Goal: Obtain resource: Obtain resource

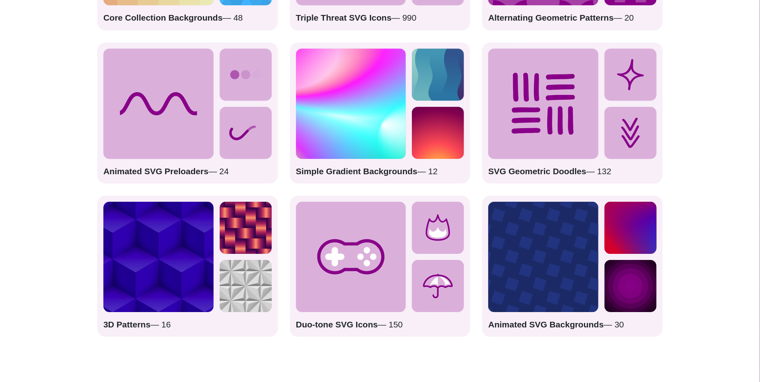
scroll to position [1373, 0]
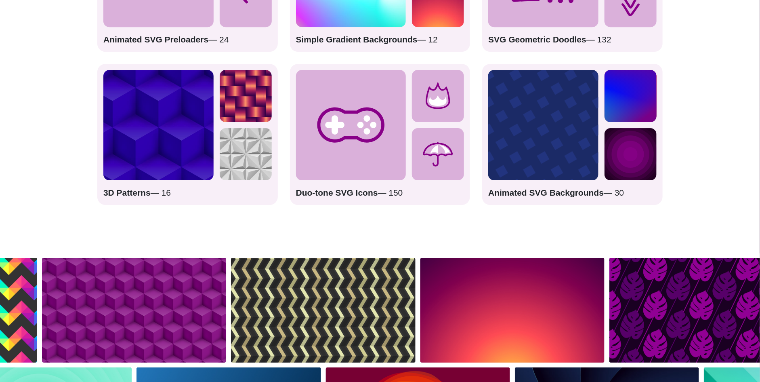
click at [220, 115] on img at bounding box center [246, 96] width 52 height 52
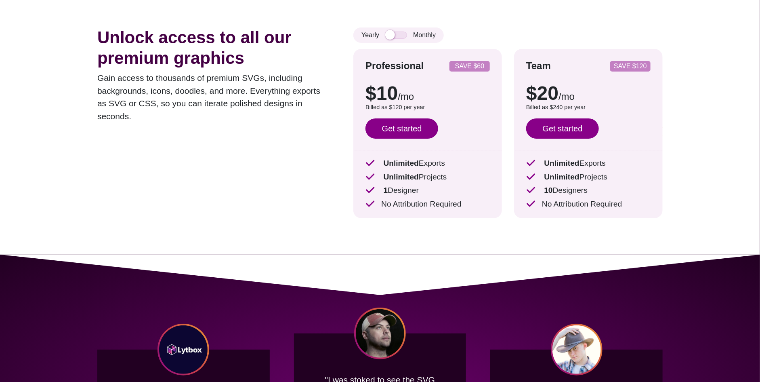
scroll to position [0, 0]
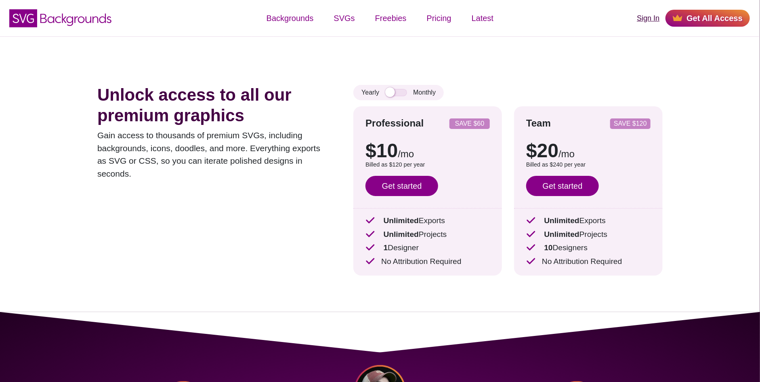
click at [657, 18] on link "Sign In" at bounding box center [648, 18] width 23 height 11
click at [396, 90] on input "checkbox" at bounding box center [396, 92] width 22 height 7
checkbox input "true"
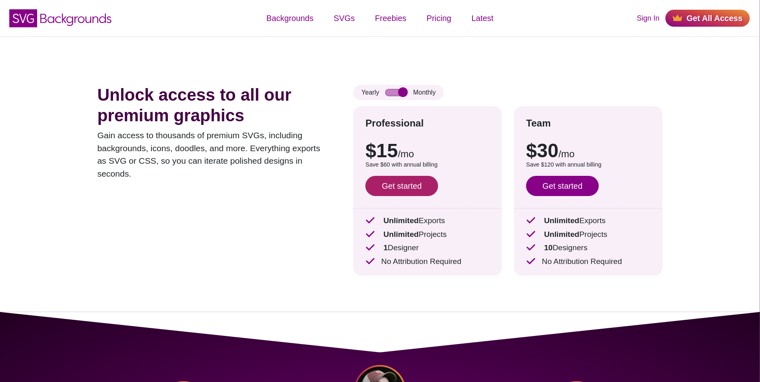
click at [431, 180] on link "Get started" at bounding box center [402, 186] width 73 height 20
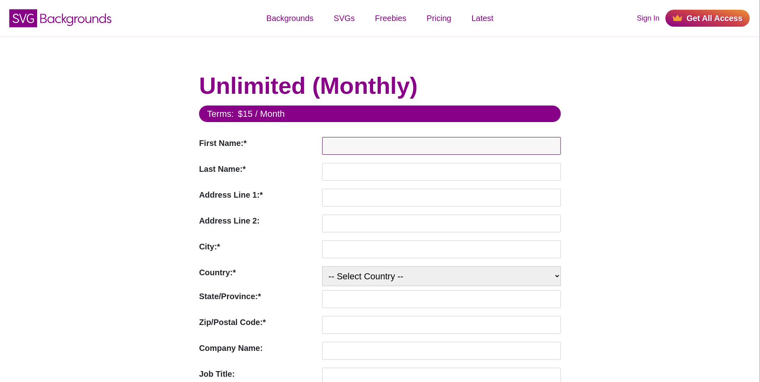
click at [472, 153] on input "First Name:*" at bounding box center [441, 146] width 239 height 18
type input "Oliver"
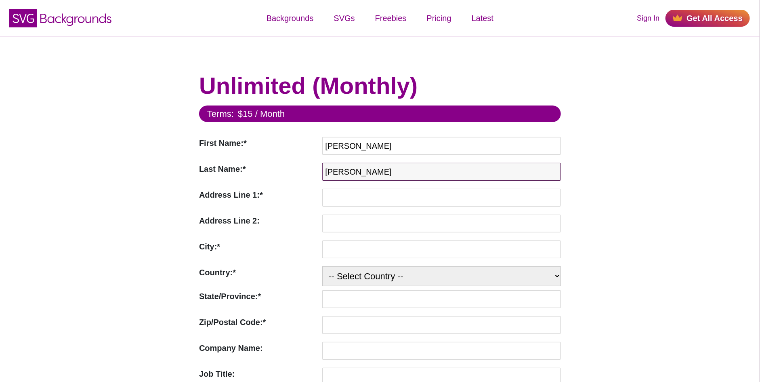
type input "Sigwarth"
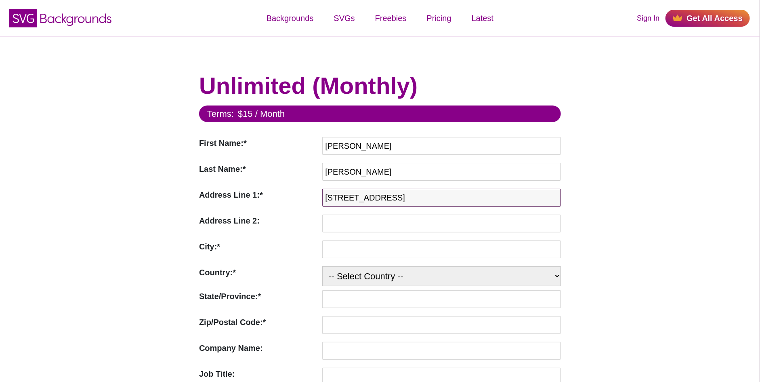
type input "586 Wyngate Drive"
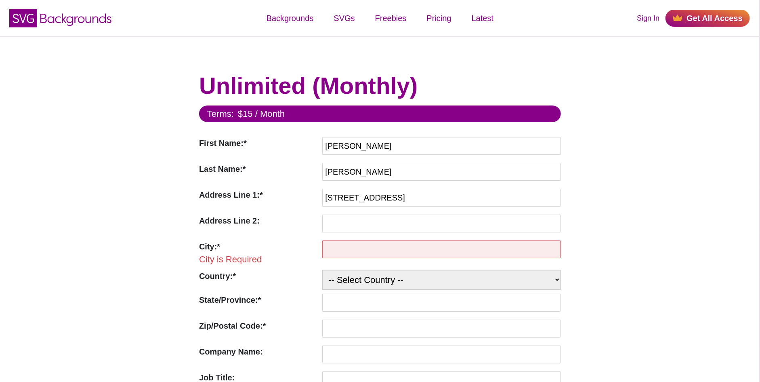
click at [356, 241] on input "City:*" at bounding box center [441, 249] width 239 height 18
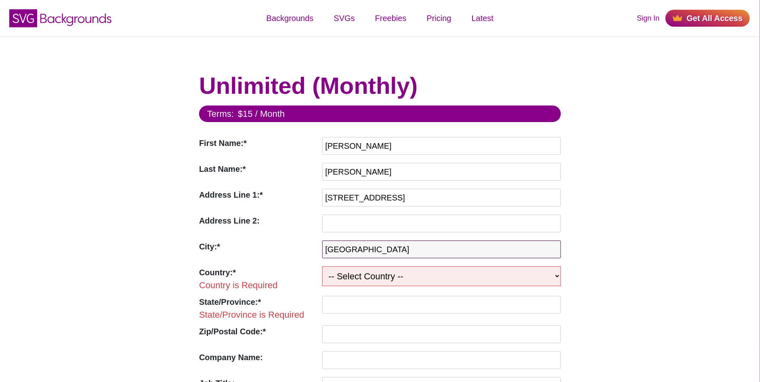
type input "River Falls"
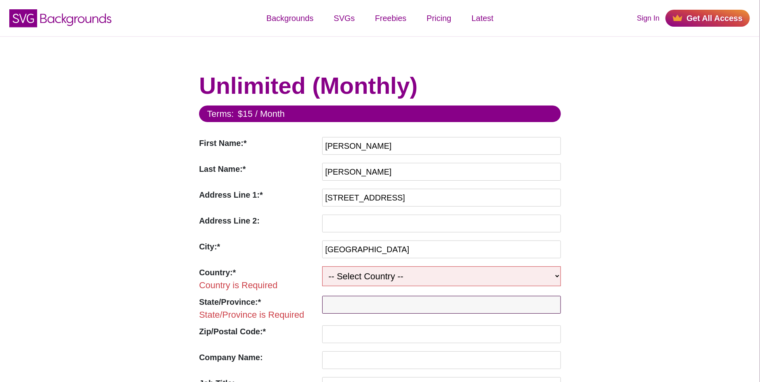
click at [363, 274] on select "-- Select Country -- United States (US) Afghanistan Åland Islands Albania Alger…" at bounding box center [441, 276] width 239 height 20
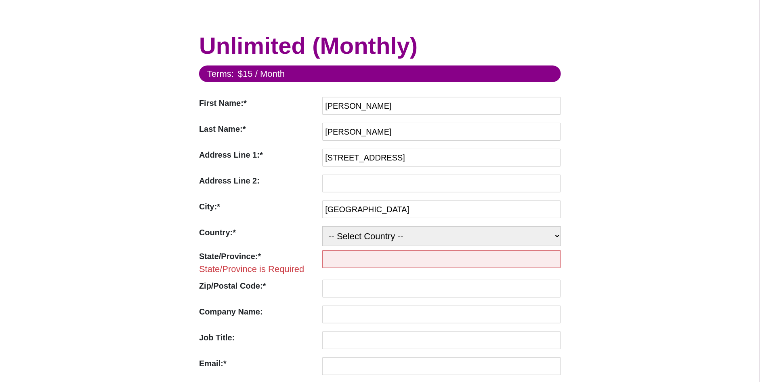
scroll to position [40, 0]
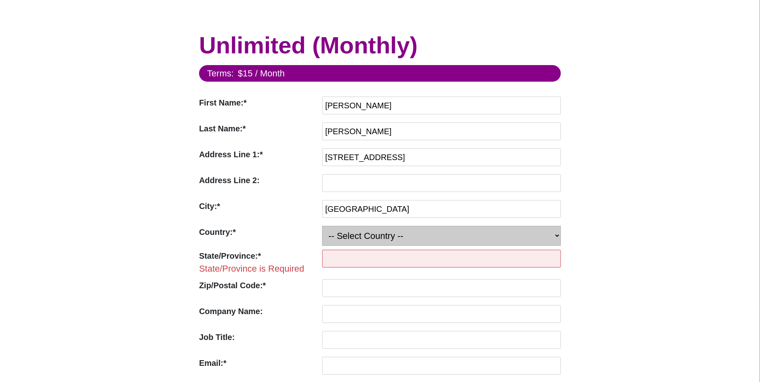
click at [392, 243] on select "-- Select Country -- United States (US) Afghanistan Åland Islands Albania Alger…" at bounding box center [441, 236] width 239 height 20
select select "US"
click at [322, 226] on select "-- Select Country -- United States (US) Afghanistan Åland Islands Albania Alger…" at bounding box center [441, 236] width 239 height 20
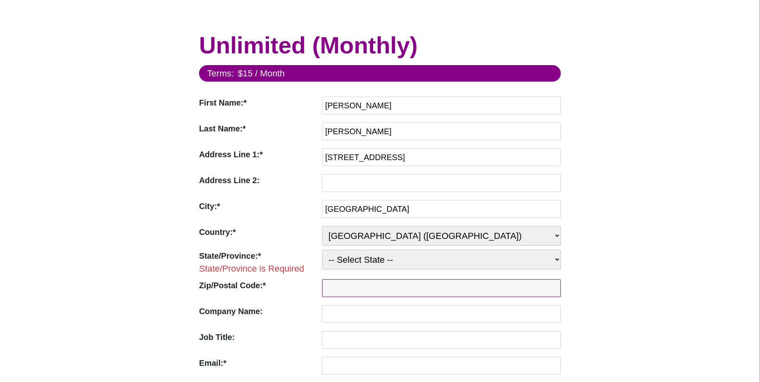
click at [378, 287] on input "Zip/Postal Code:*" at bounding box center [441, 288] width 239 height 18
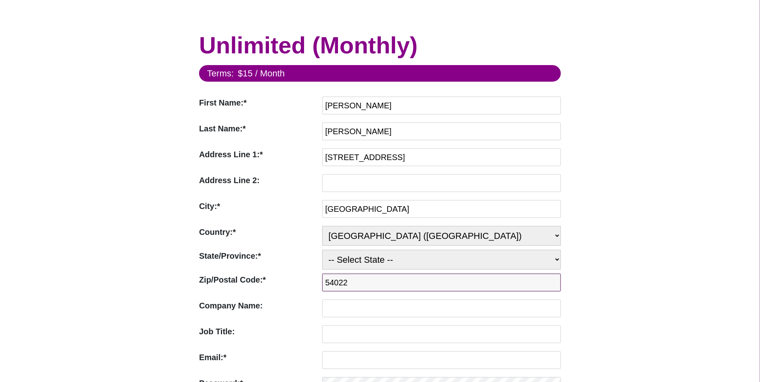
type input "54022"
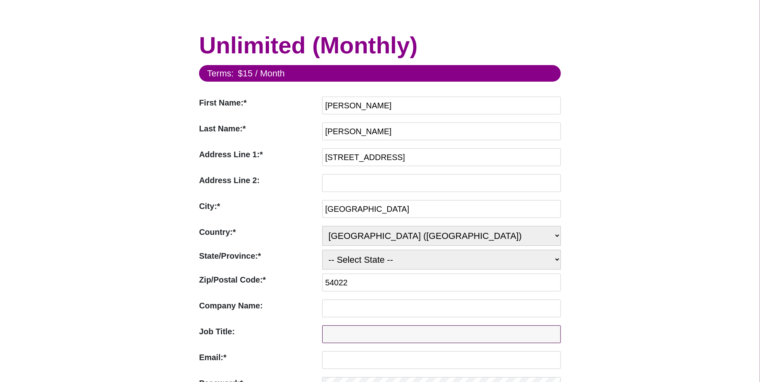
click at [391, 337] on input "Job Title:" at bounding box center [441, 334] width 239 height 18
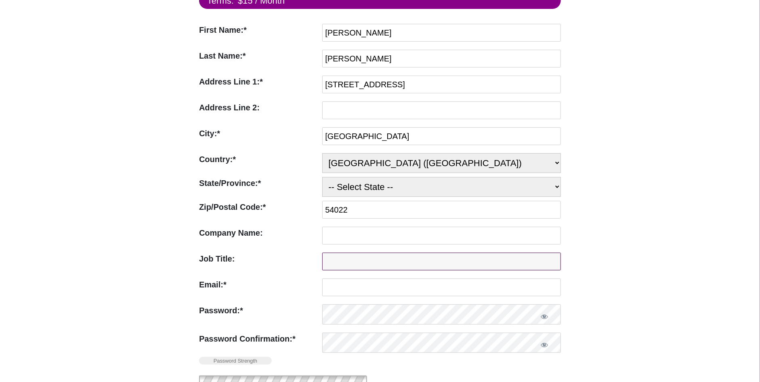
scroll to position [121, 0]
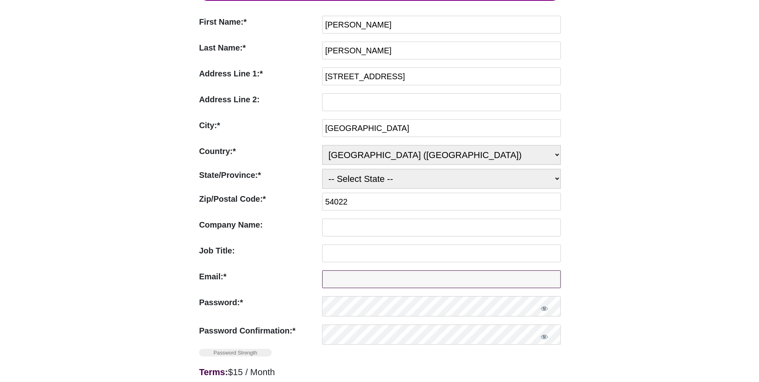
click at [382, 286] on input "Email:*" at bounding box center [441, 279] width 239 height 18
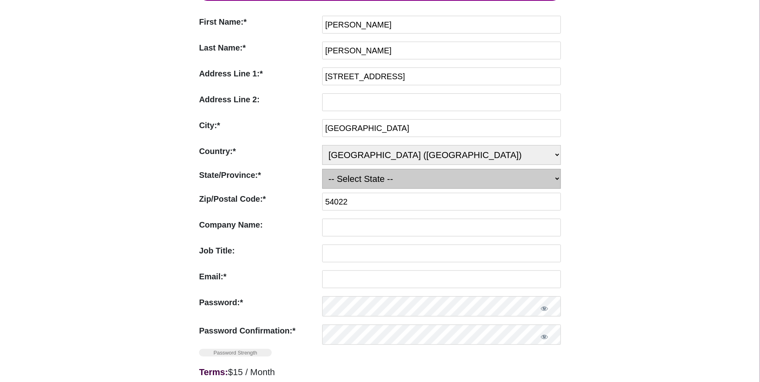
click at [375, 186] on select "-- Select State -- Alabama Alaska Arizona Arkansas California Colorado Connecti…" at bounding box center [441, 179] width 239 height 20
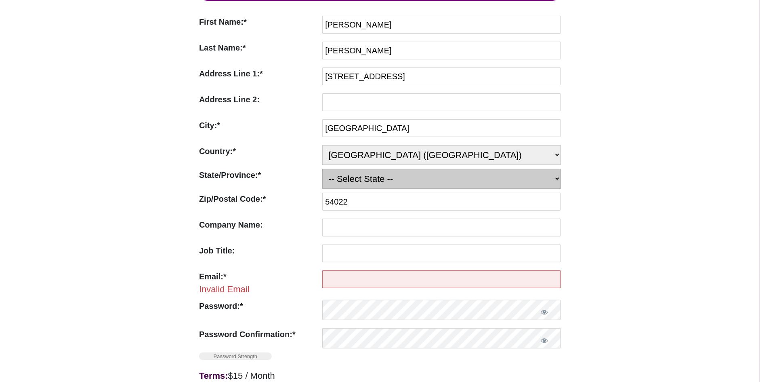
select select "WI"
click at [322, 170] on select "-- Select State -- Alabama Alaska Arizona Arkansas California Colorado Connecti…" at bounding box center [441, 179] width 239 height 20
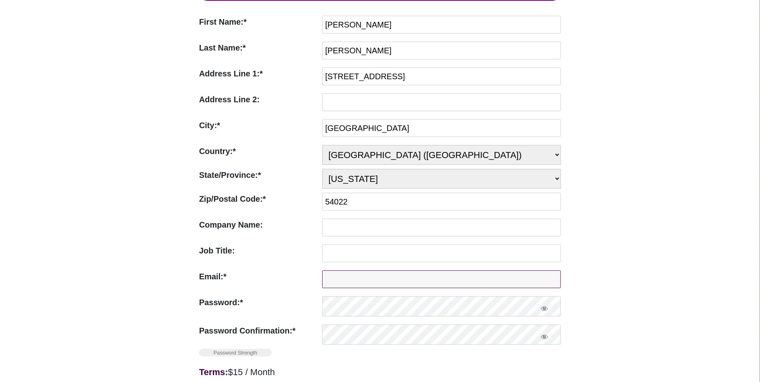
click at [356, 282] on input "Email:*" at bounding box center [441, 279] width 239 height 18
type input "sigwartholiver2@gmail.com"
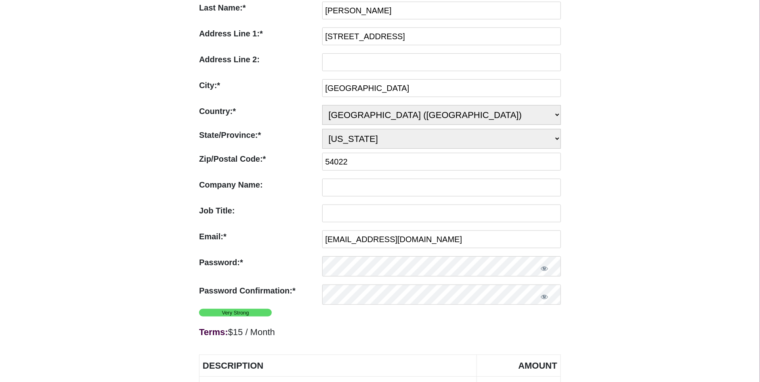
scroll to position [202, 0]
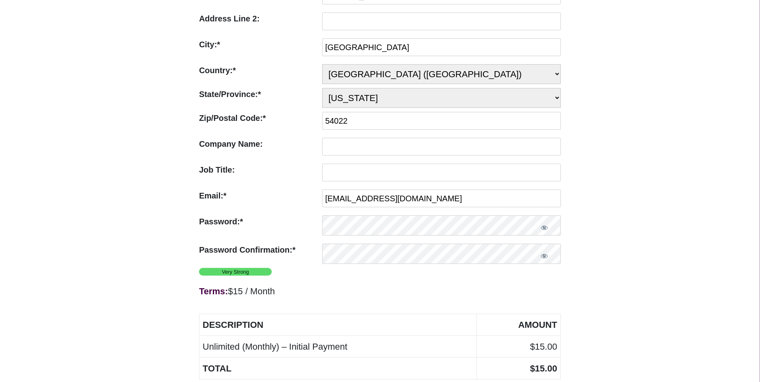
click at [433, 314] on div at bounding box center [380, 306] width 362 height 15
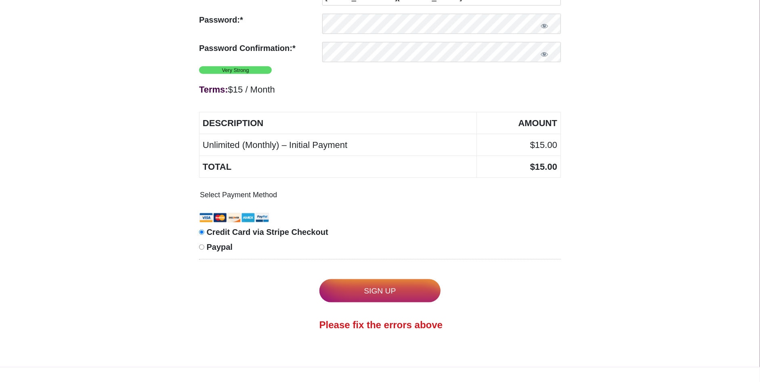
click at [410, 289] on input "Sign Up" at bounding box center [380, 290] width 121 height 23
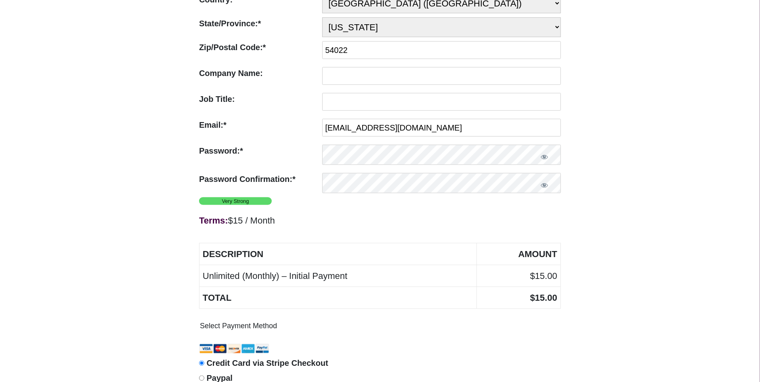
scroll to position [242, 0]
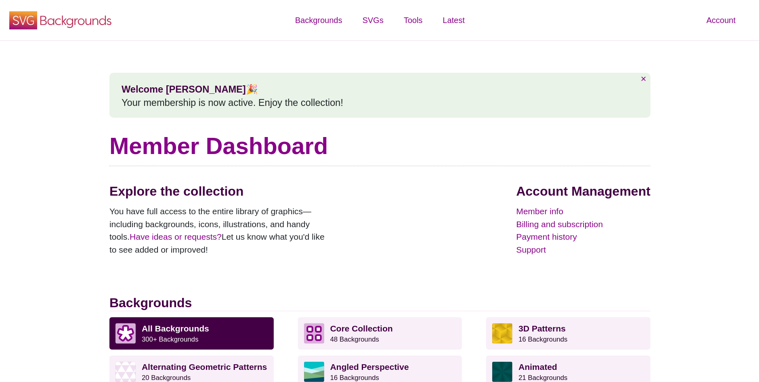
click at [94, 11] on icon "SVG Backgrounds Logo" at bounding box center [60, 20] width 105 height 20
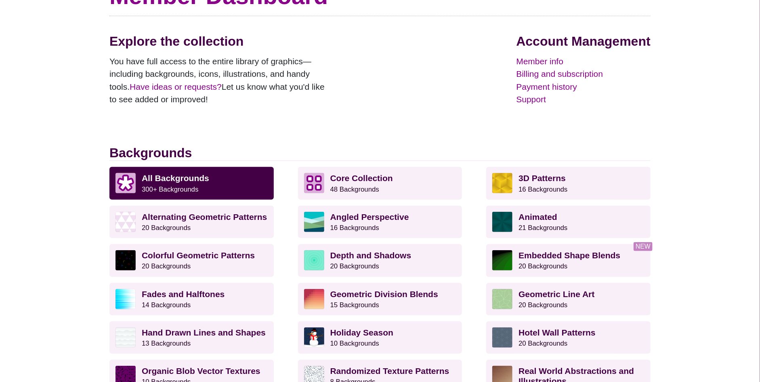
scroll to position [121, 0]
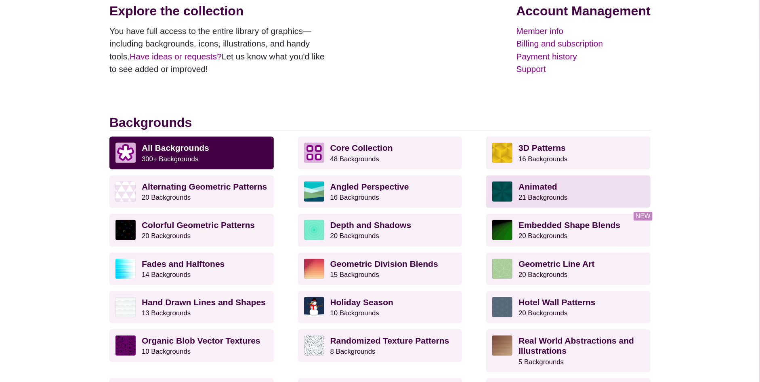
click at [567, 192] on p "Animated 21 Backgrounds" at bounding box center [582, 191] width 126 height 20
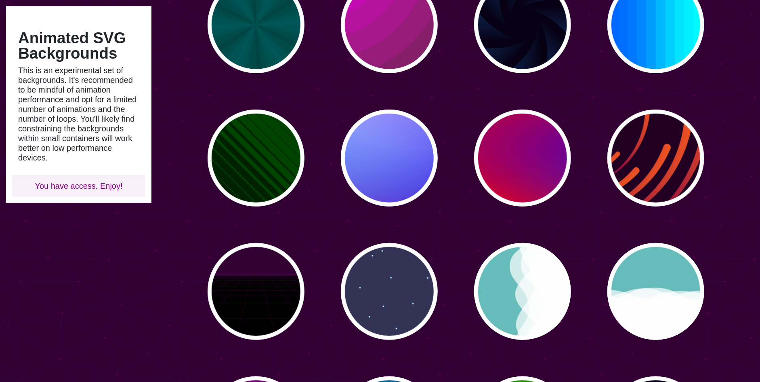
scroll to position [121, 0]
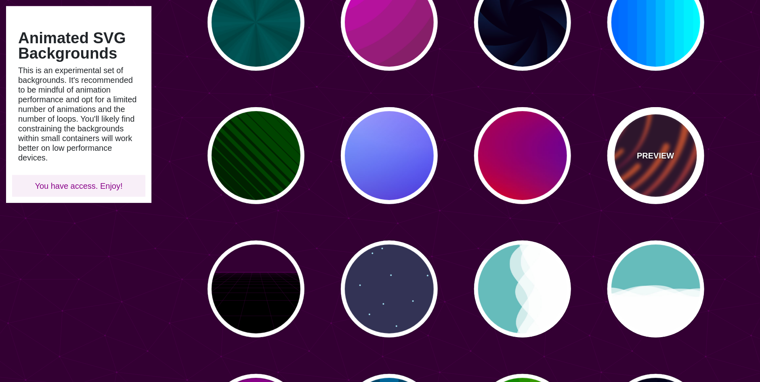
click at [678, 147] on div "PREVIEW" at bounding box center [656, 155] width 97 height 97
type input "#220022"
type input "#EE5522"
type input "#220022"
type input "50"
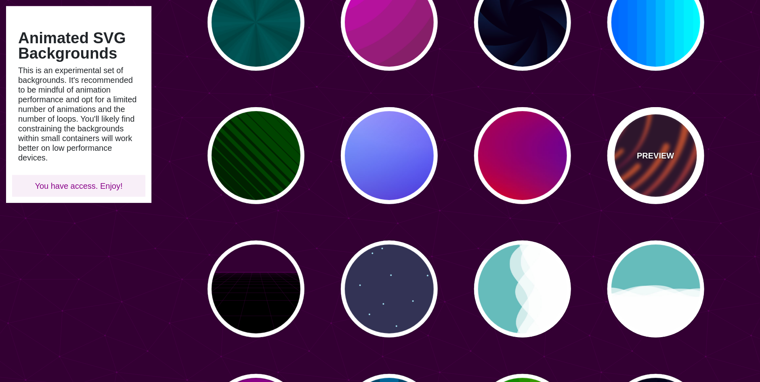
type input "99"
type input "0"
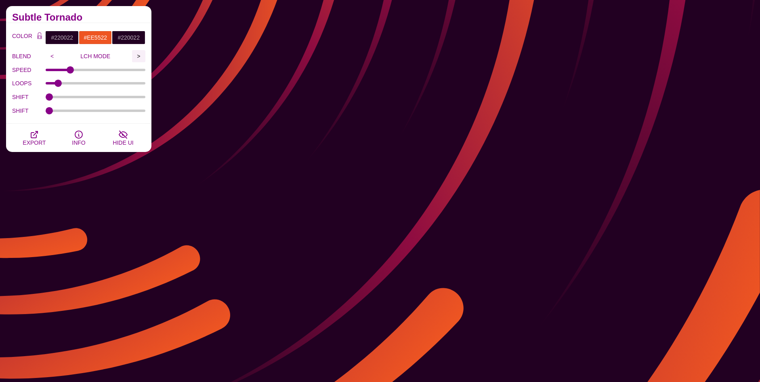
drag, startPoint x: 131, startPoint y: 55, endPoint x: 136, endPoint y: 55, distance: 4.9
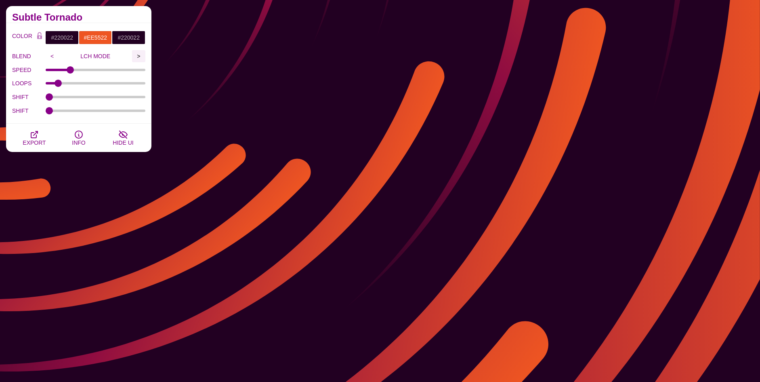
click at [133, 55] on div "BLEND < LCH MODE >" at bounding box center [78, 56] width 133 height 14
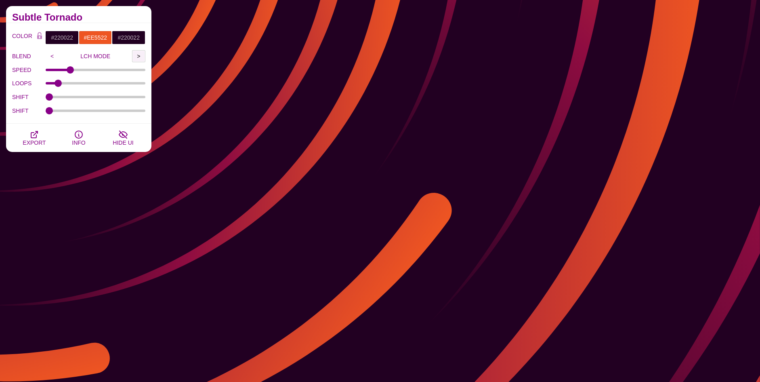
click at [138, 55] on input ">" at bounding box center [138, 56] width 13 height 12
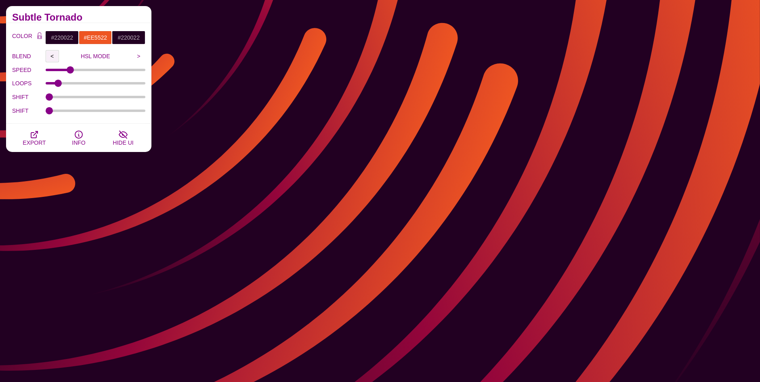
click at [52, 56] on input "<" at bounding box center [52, 56] width 13 height 12
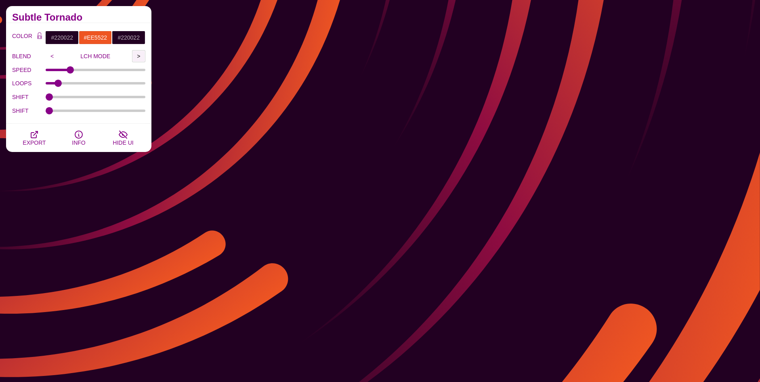
drag, startPoint x: 143, startPoint y: 52, endPoint x: 140, endPoint y: 59, distance: 7.2
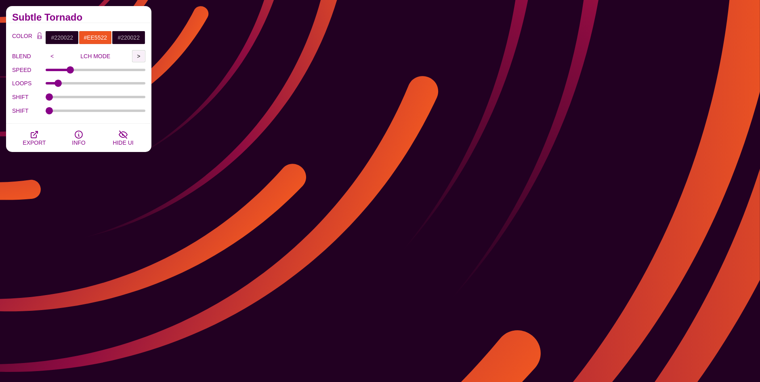
click at [143, 53] on input ">" at bounding box center [138, 56] width 13 height 12
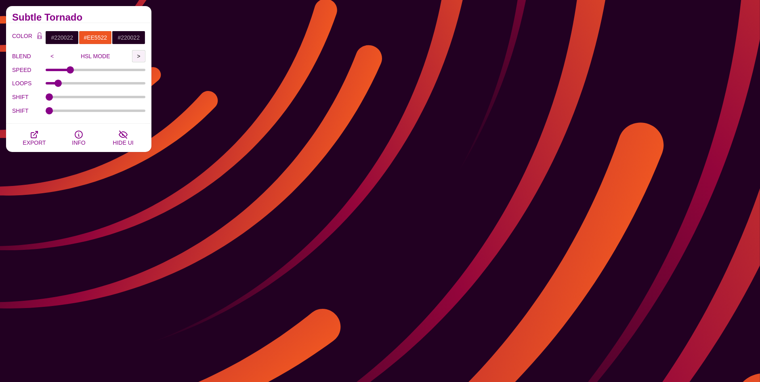
click at [140, 58] on input ">" at bounding box center [138, 56] width 13 height 12
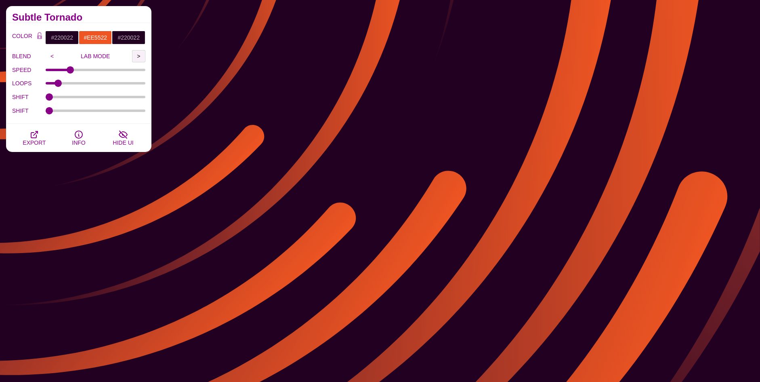
click at [140, 55] on input ">" at bounding box center [138, 56] width 13 height 12
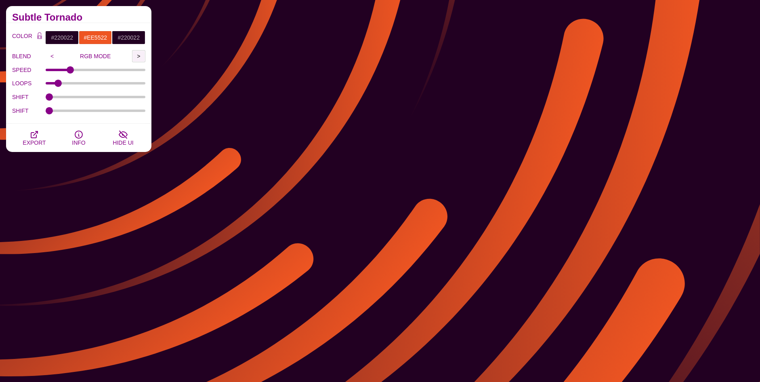
click at [138, 54] on input ">" at bounding box center [138, 56] width 13 height 12
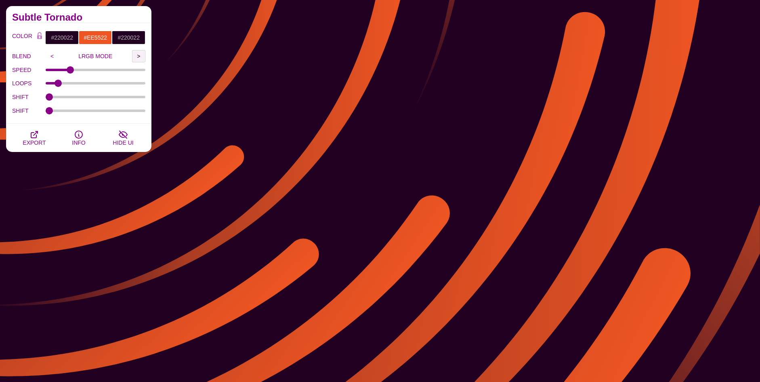
click at [138, 52] on input ">" at bounding box center [138, 56] width 13 height 12
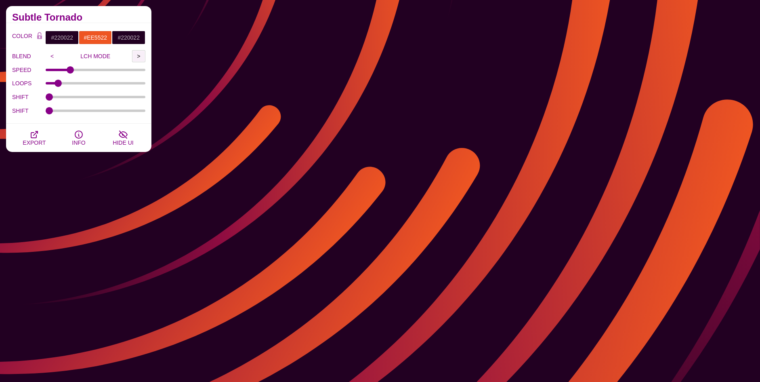
click at [138, 52] on input ">" at bounding box center [138, 56] width 13 height 12
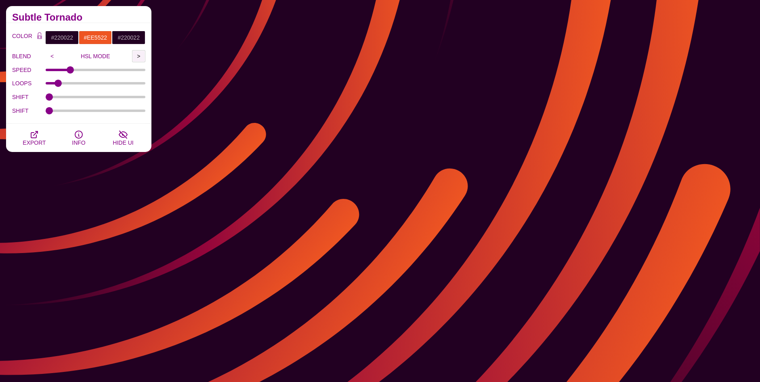
click at [138, 52] on input ">" at bounding box center [138, 56] width 13 height 12
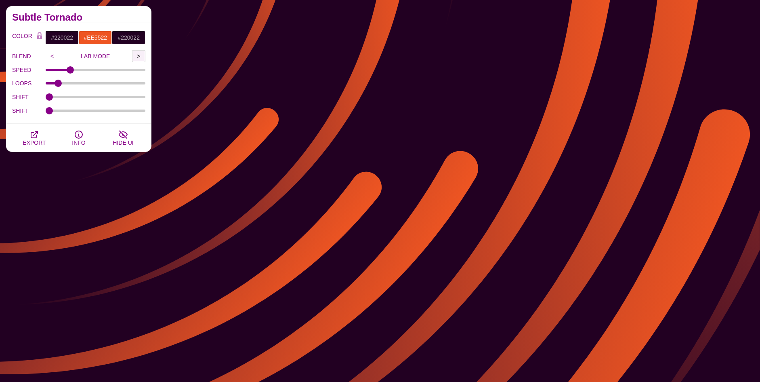
click at [135, 55] on input ">" at bounding box center [138, 56] width 13 height 12
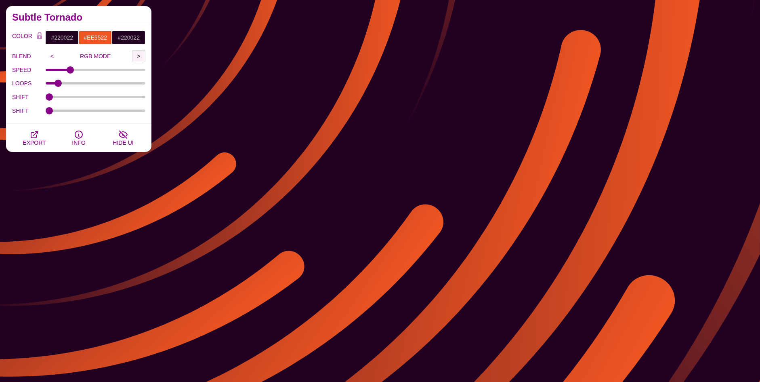
click at [134, 55] on input ">" at bounding box center [138, 56] width 13 height 12
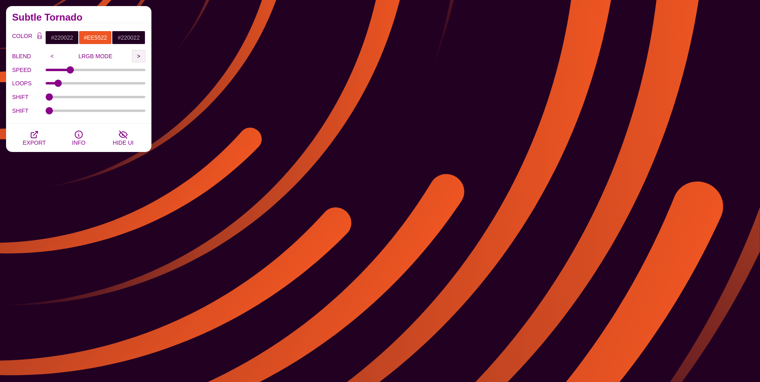
click at [135, 56] on input ">" at bounding box center [138, 56] width 13 height 12
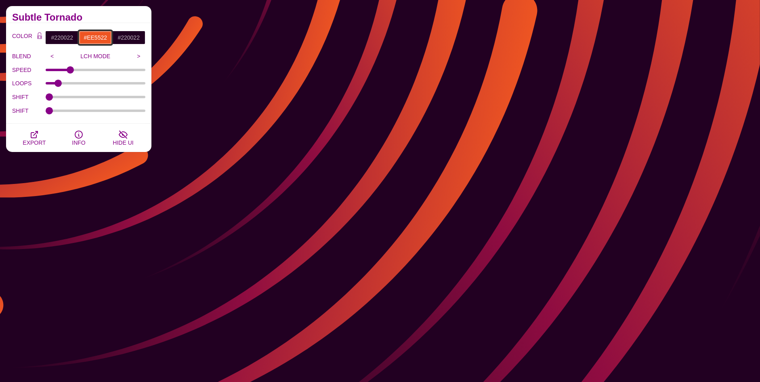
click at [95, 36] on input "#EE5522" at bounding box center [96, 38] width 34 height 14
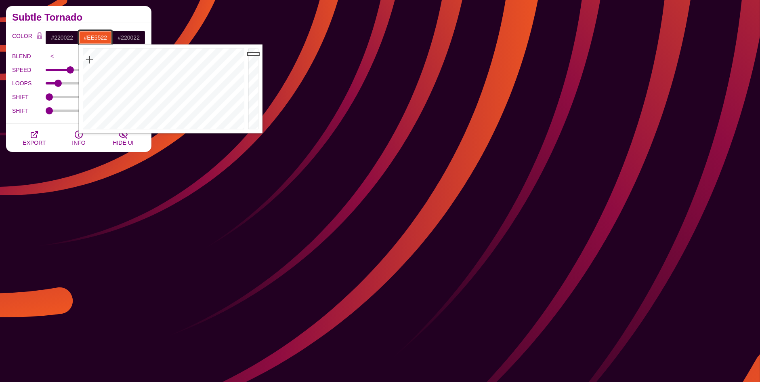
paste input "#D9E3F0"
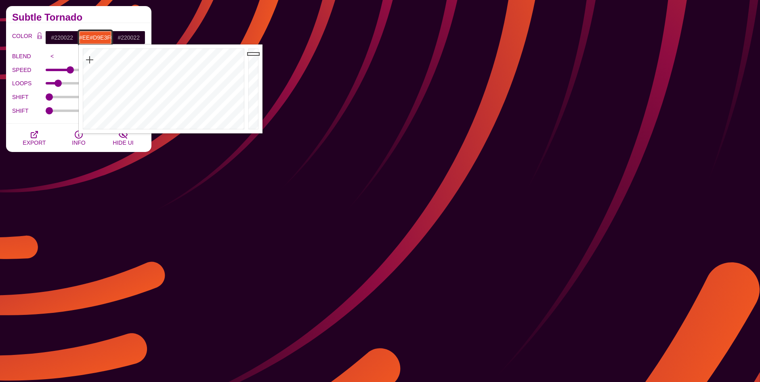
paste input "D9E3F0"
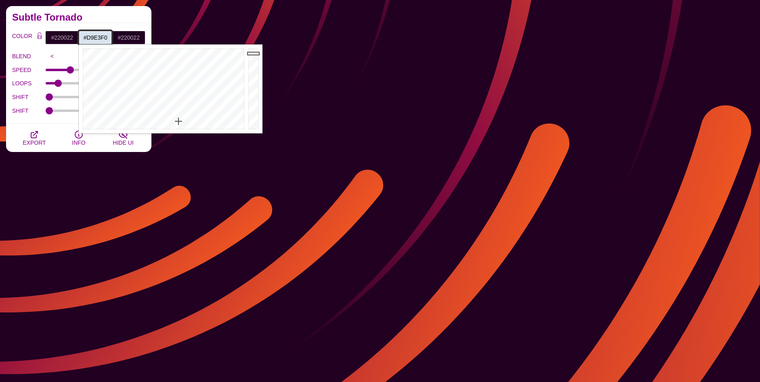
type input "#D9E3F0"
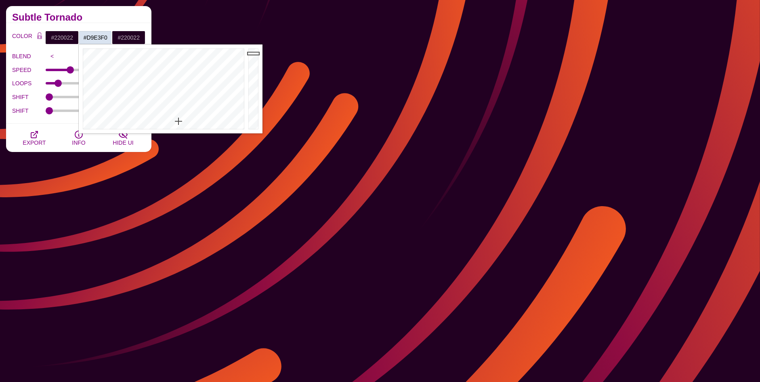
click at [94, 11] on div "Subtle Tornado" at bounding box center [78, 14] width 145 height 17
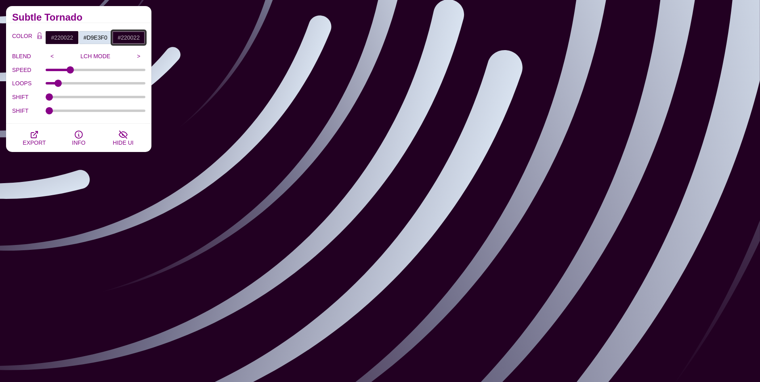
click at [127, 36] on input "#220022" at bounding box center [129, 38] width 34 height 14
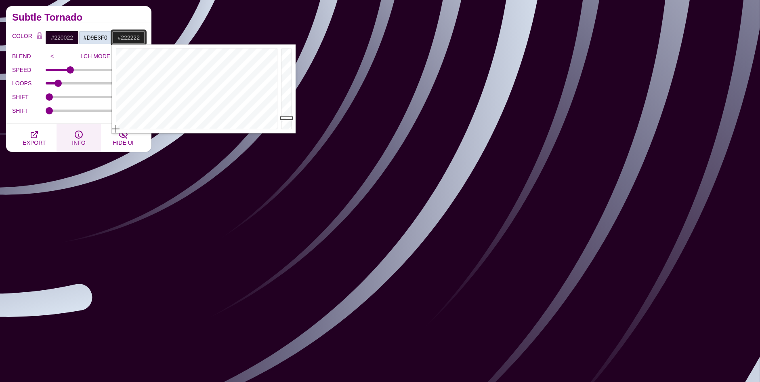
drag, startPoint x: 139, startPoint y: 111, endPoint x: 89, endPoint y: 149, distance: 63.4
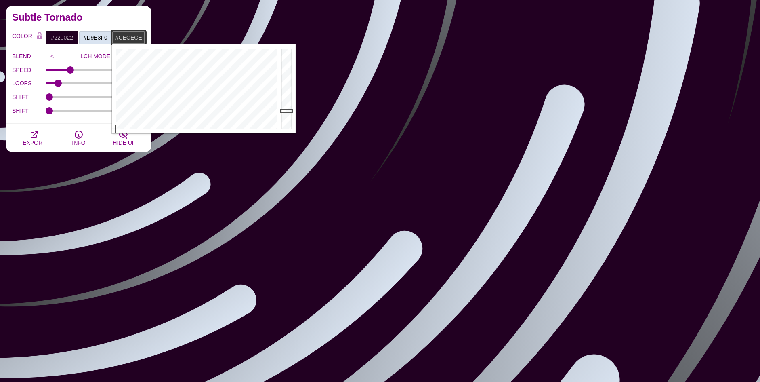
type input "#FFFFFF"
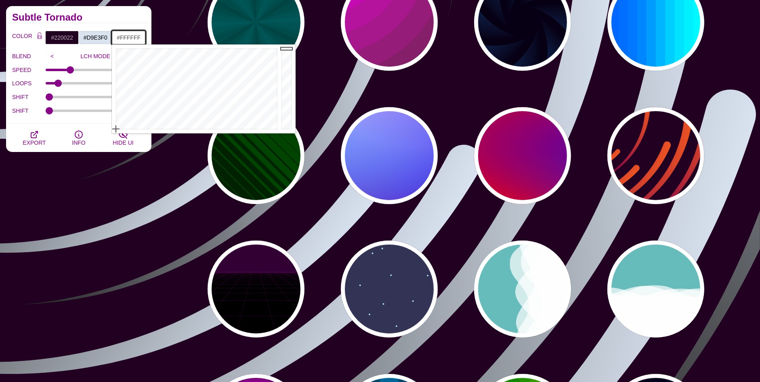
drag, startPoint x: 285, startPoint y: 112, endPoint x: 326, endPoint y: -49, distance: 165.4
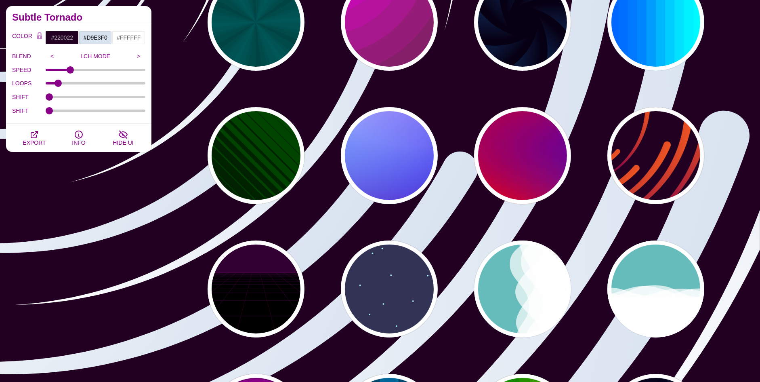
click at [147, 171] on div "Animated SVG Backgrounds This is an experimental set of backgrounds. It's recom…" at bounding box center [79, 388] width 158 height 776
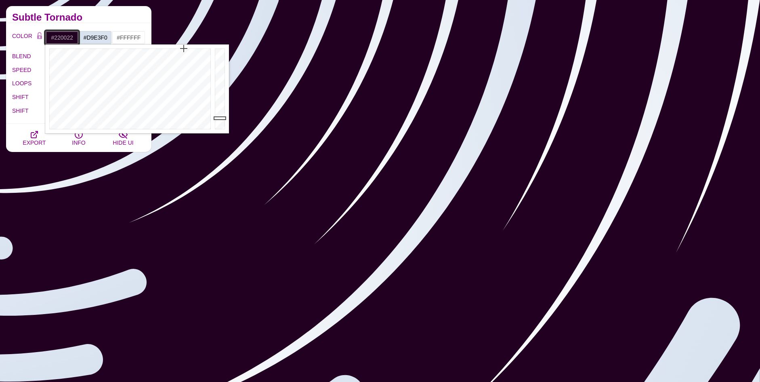
click at [65, 39] on input "#220022" at bounding box center [62, 38] width 34 height 14
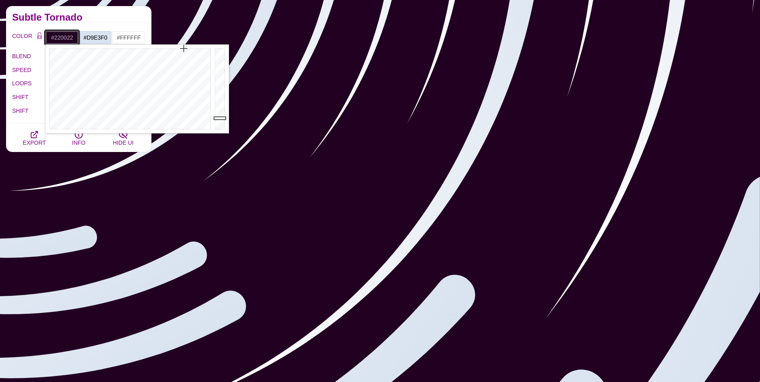
paste input "D8E2EE"
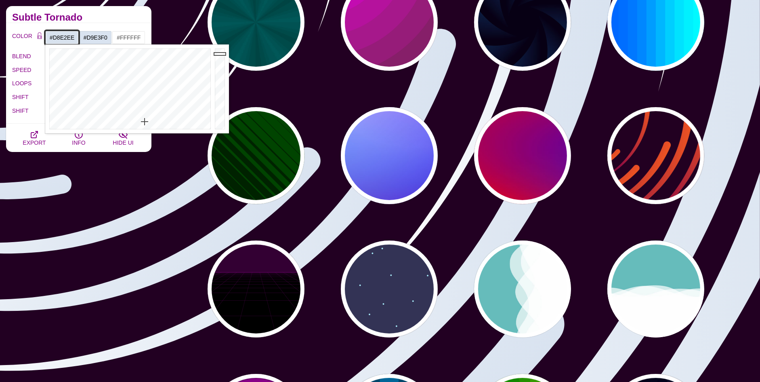
type input "#D8E2EE"
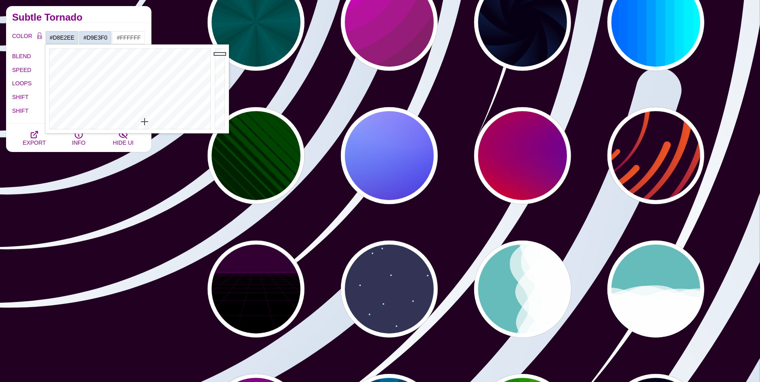
click at [299, 79] on div "PREVIEW PREVIEW PREVIEW PREVIEW PREVIEW PREVIEW PREVIEW PREVIEW PREVIEW PREVIEW…" at bounding box center [459, 356] width 603 height 776
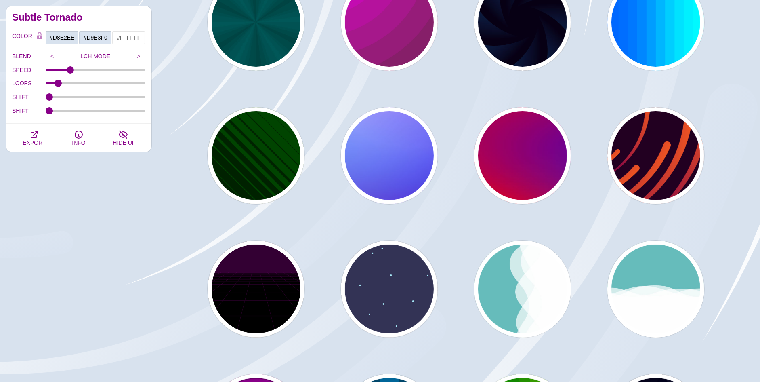
click at [276, 73] on div "PREVIEW PREVIEW PREVIEW PREVIEW PREVIEW PREVIEW PREVIEW PREVIEW PREVIEW PREVIEW…" at bounding box center [459, 356] width 603 height 776
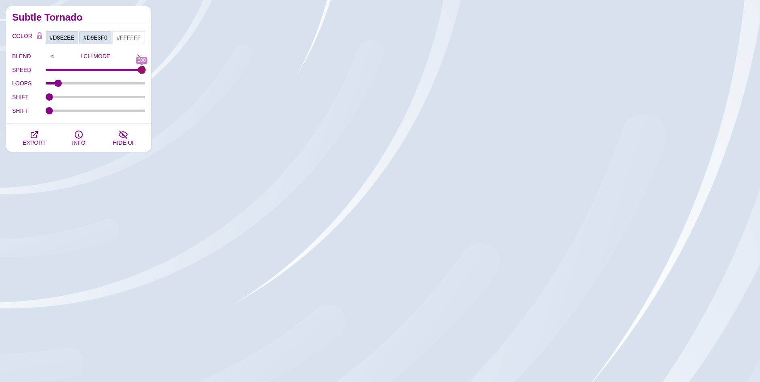
drag, startPoint x: 68, startPoint y: 72, endPoint x: 157, endPoint y: 69, distance: 89.3
click at [146, 69] on input "SPEED" at bounding box center [96, 69] width 100 height 3
drag, startPoint x: 140, startPoint y: 70, endPoint x: 19, endPoint y: 71, distance: 121.2
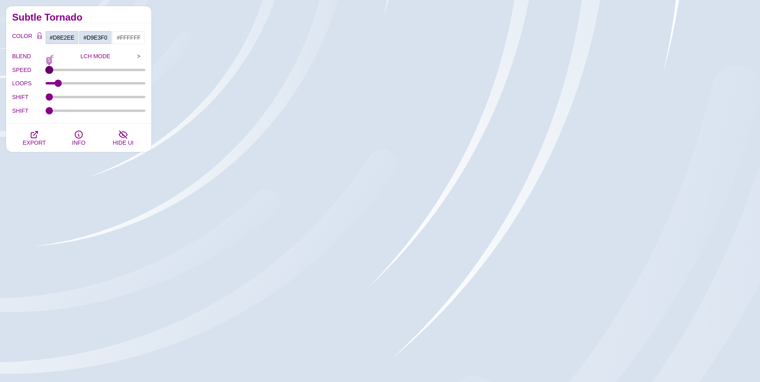
type input "5"
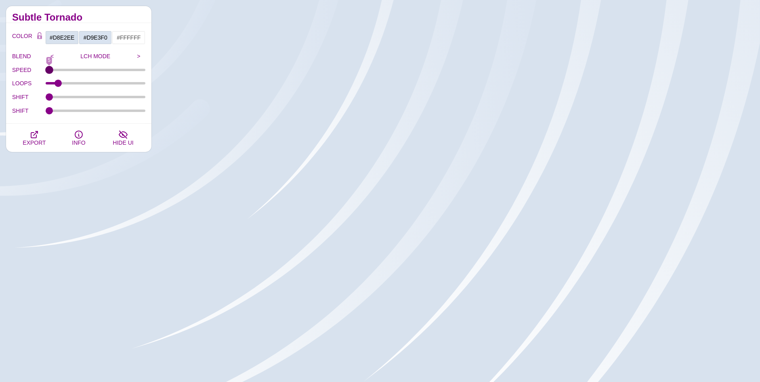
click at [46, 71] on input "SPEED" at bounding box center [96, 69] width 100 height 3
drag, startPoint x: 57, startPoint y: 84, endPoint x: 240, endPoint y: 82, distance: 182.6
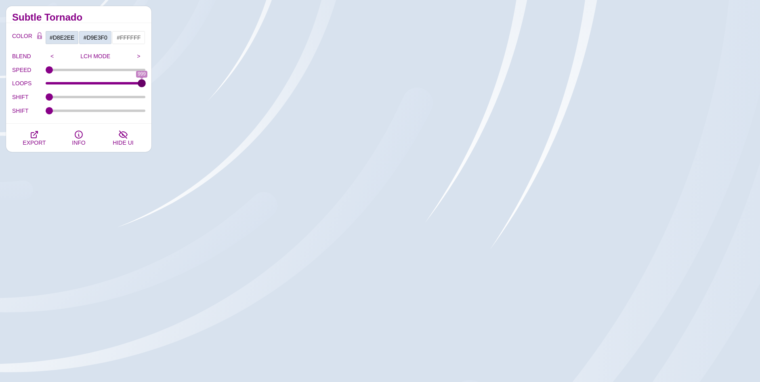
click at [146, 82] on input "LOOPS" at bounding box center [96, 83] width 100 height 3
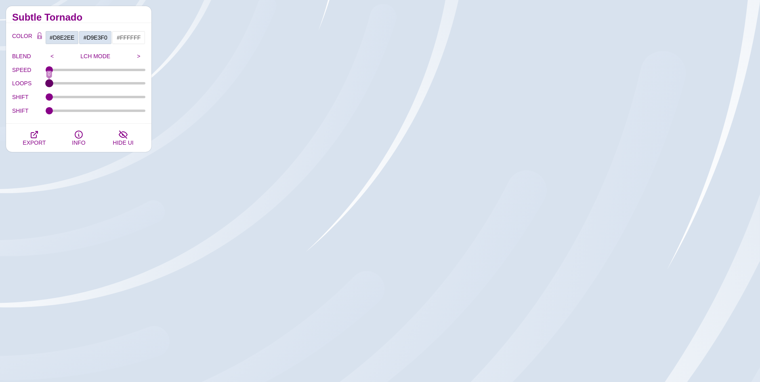
drag, startPoint x: 141, startPoint y: 82, endPoint x: 43, endPoint y: 87, distance: 97.5
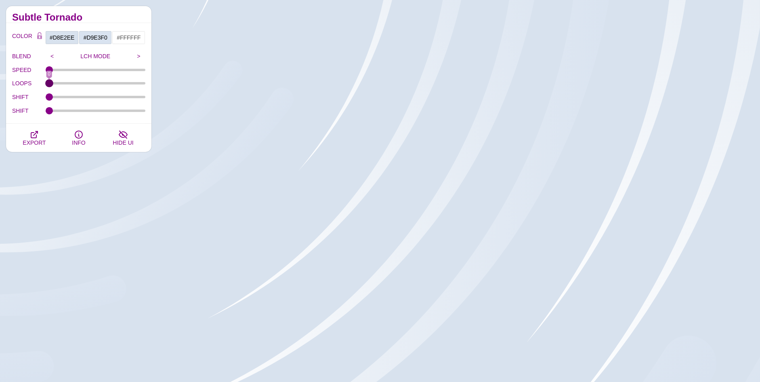
click at [46, 85] on input "LOOPS" at bounding box center [96, 83] width 100 height 3
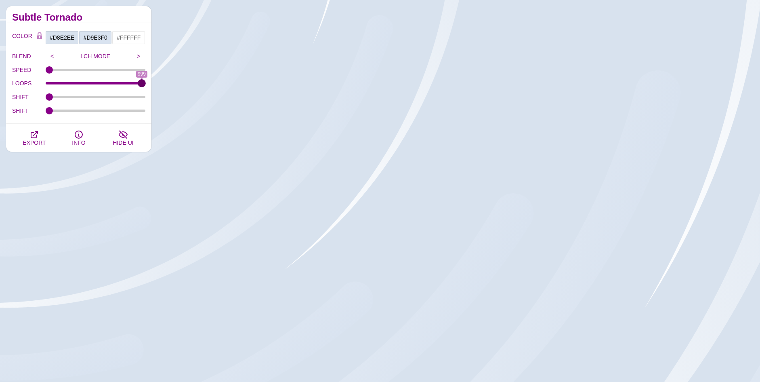
drag, startPoint x: 58, startPoint y: 83, endPoint x: 177, endPoint y: 82, distance: 119.2
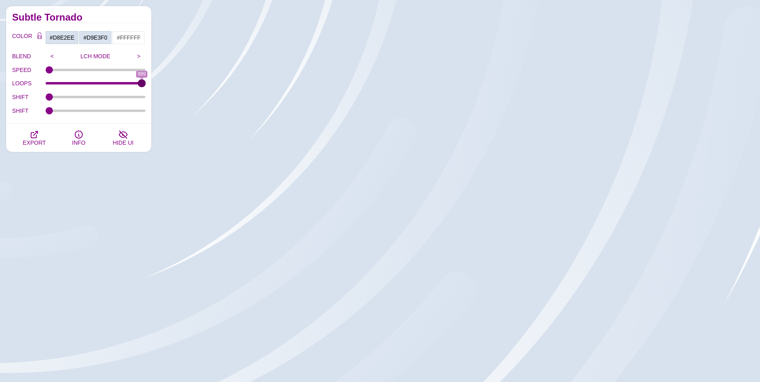
type input "999"
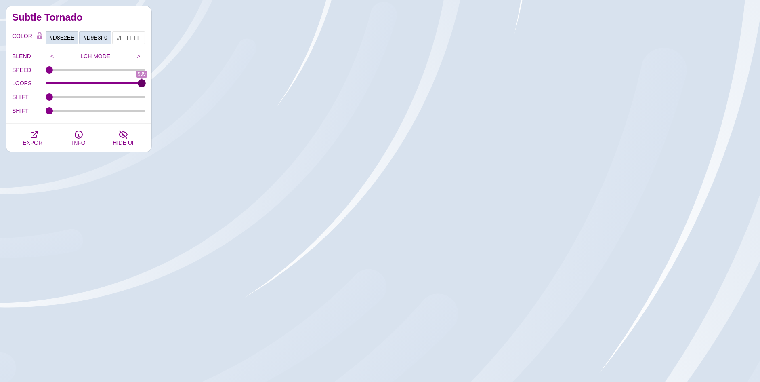
click at [146, 82] on input "LOOPS" at bounding box center [96, 83] width 100 height 3
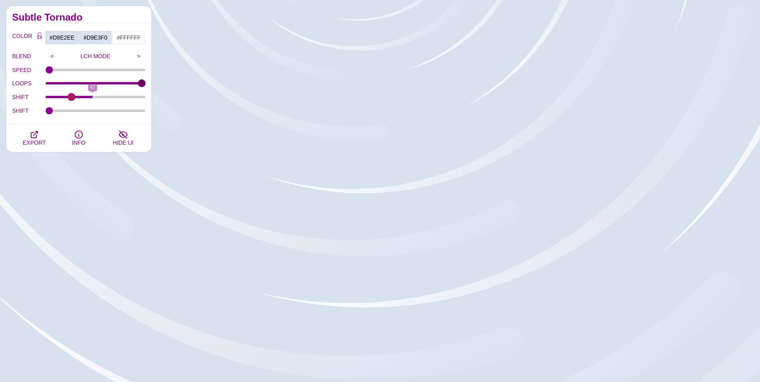
type input "0"
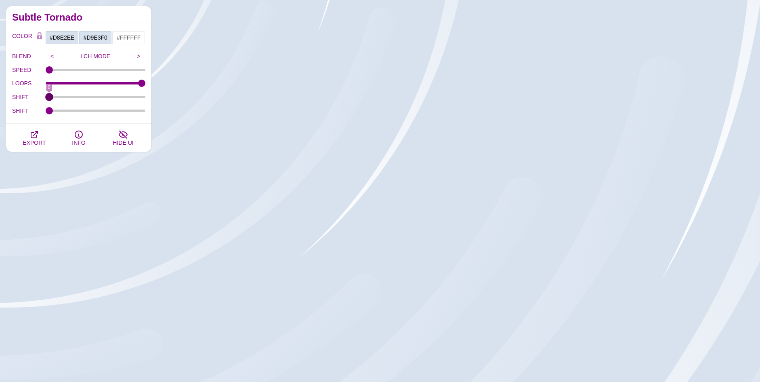
drag, startPoint x: 51, startPoint y: 95, endPoint x: -50, endPoint y: 100, distance: 101.5
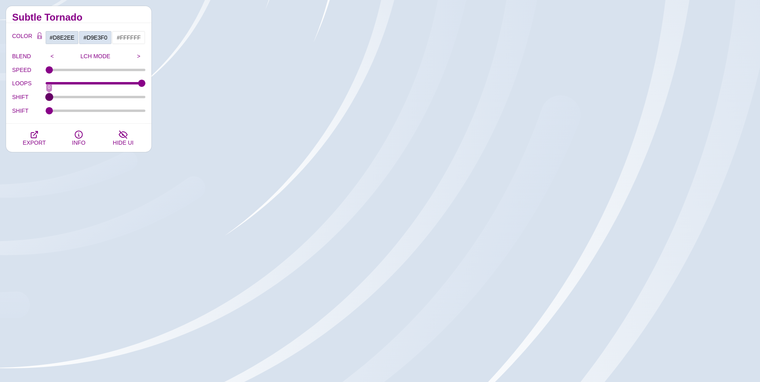
click at [46, 99] on input "SHIFT" at bounding box center [96, 96] width 100 height 3
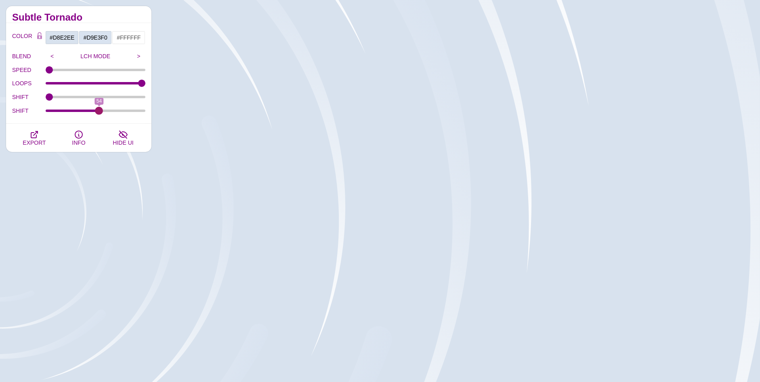
drag, startPoint x: 47, startPoint y: 110, endPoint x: 99, endPoint y: 108, distance: 52.1
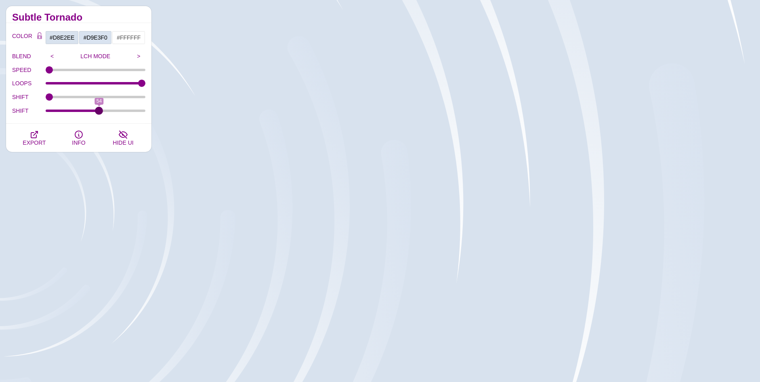
type input "54"
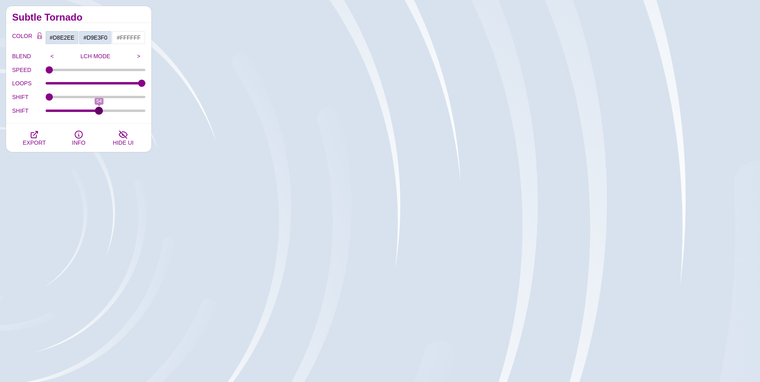
click at [99, 109] on input "SHIFT" at bounding box center [96, 110] width 100 height 3
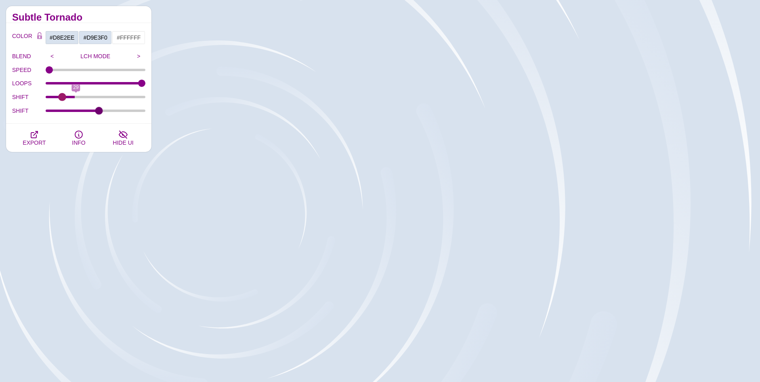
type input "0"
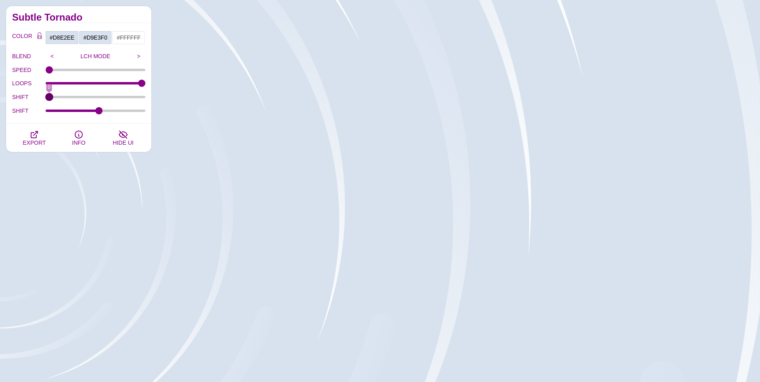
drag, startPoint x: 54, startPoint y: 99, endPoint x: 16, endPoint y: 95, distance: 38.2
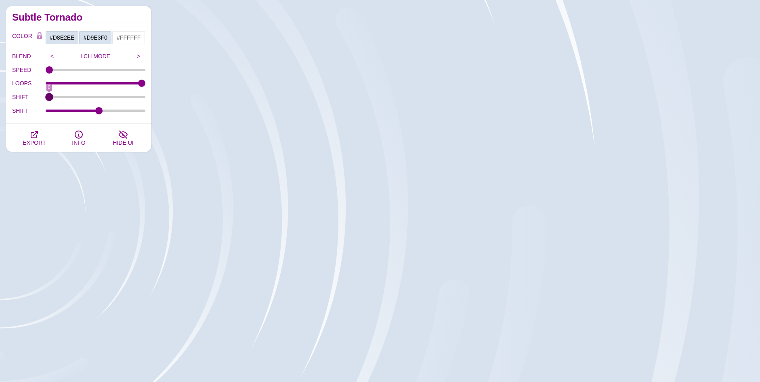
click at [46, 95] on input "SHIFT" at bounding box center [96, 96] width 100 height 3
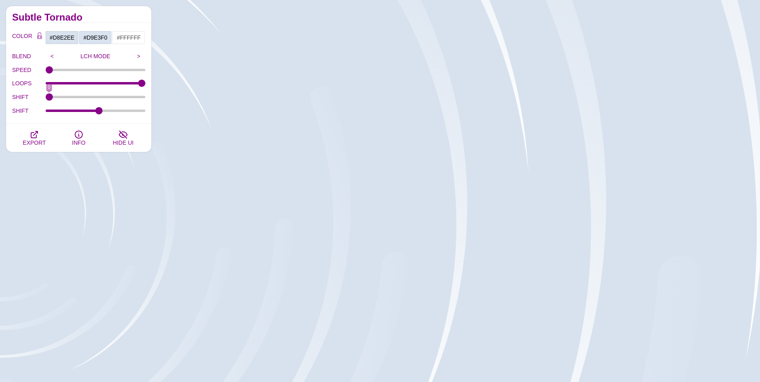
click at [91, 105] on div "SHIFT 54" at bounding box center [78, 111] width 133 height 14
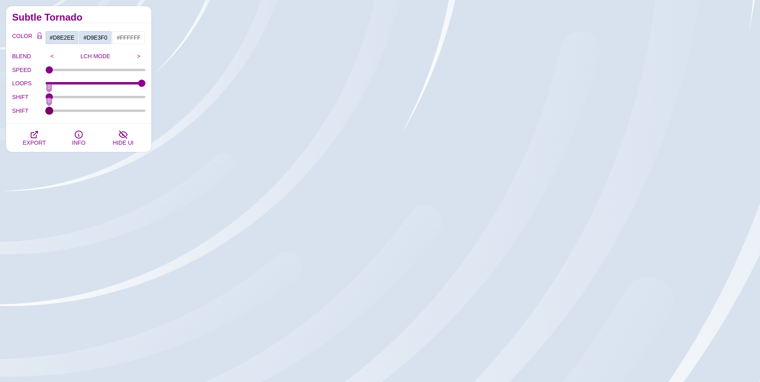
drag, startPoint x: 94, startPoint y: 110, endPoint x: -32, endPoint y: 126, distance: 127.5
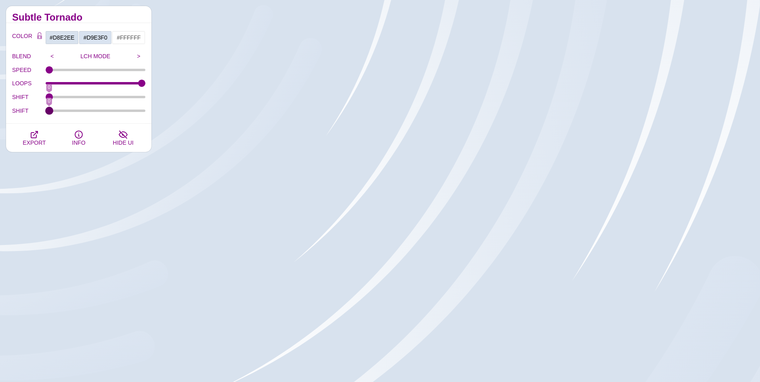
type input "0"
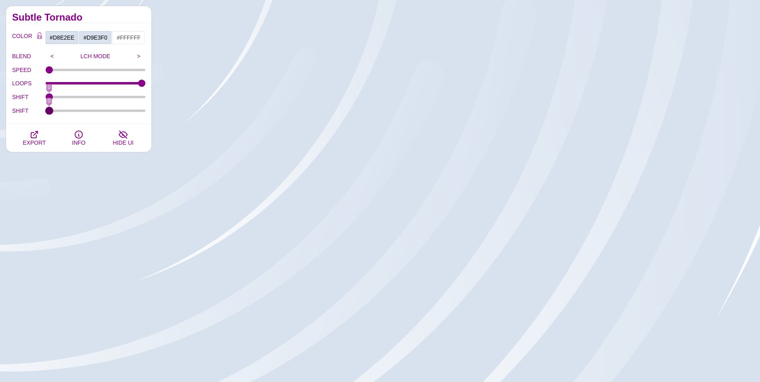
click at [46, 112] on input "SHIFT" at bounding box center [96, 110] width 100 height 3
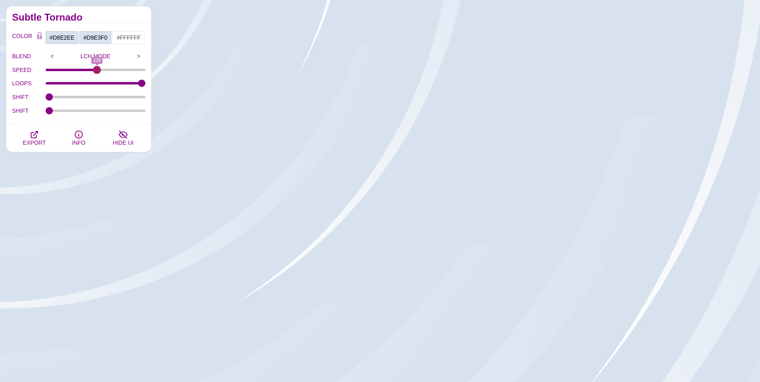
drag, startPoint x: 49, startPoint y: 69, endPoint x: 97, endPoint y: 73, distance: 47.9
type input "106"
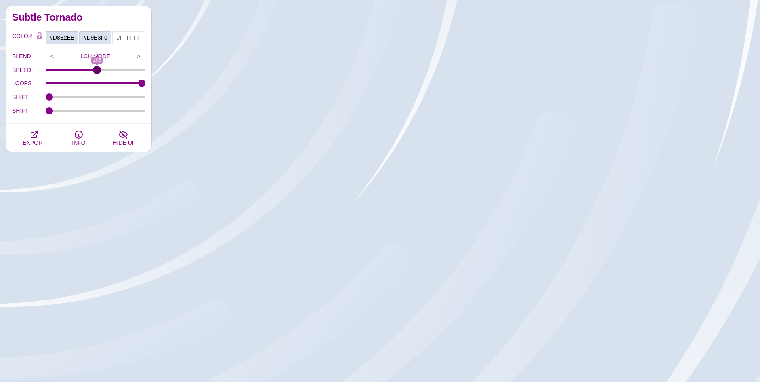
click at [97, 72] on input "SPEED" at bounding box center [96, 69] width 100 height 3
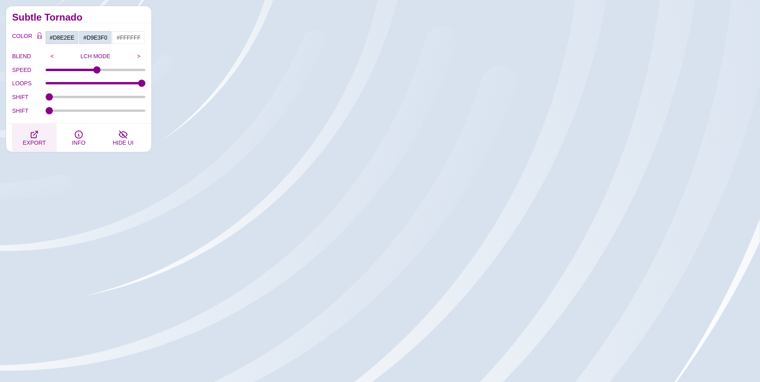
click at [38, 134] on icon "button" at bounding box center [34, 135] width 10 height 10
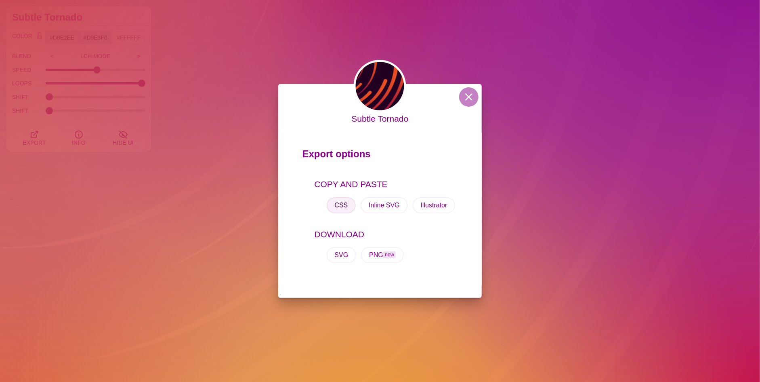
click at [341, 206] on button "CSS" at bounding box center [341, 205] width 29 height 16
click at [147, 151] on div "Subtle Tornado Export options COPY AND PASTE CSS Inline SVG Illustrator DOWNLOA…" at bounding box center [380, 191] width 760 height 382
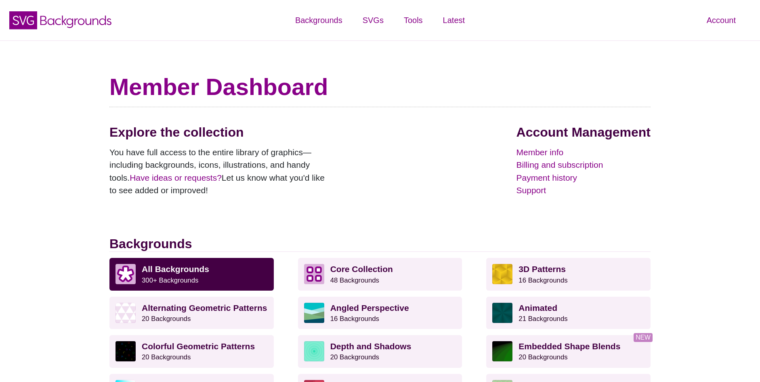
scroll to position [162, 0]
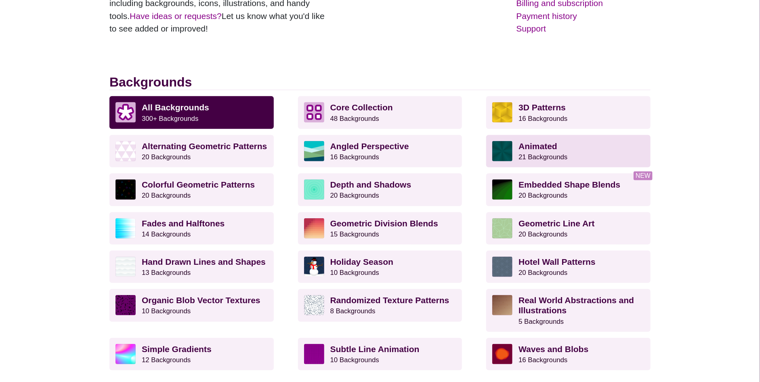
click at [612, 155] on p "Animated 21 Backgrounds" at bounding box center [582, 151] width 126 height 20
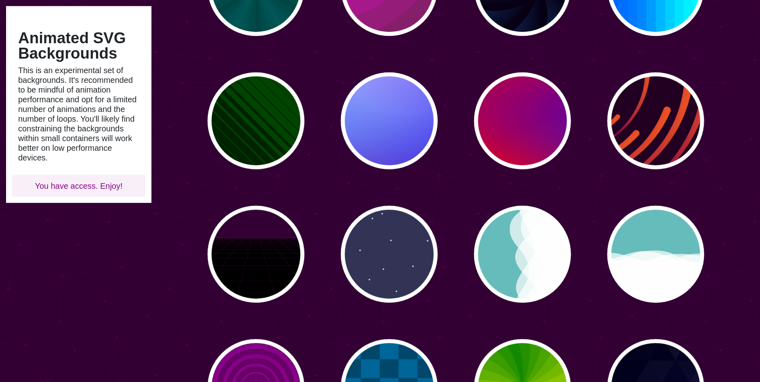
scroll to position [202, 0]
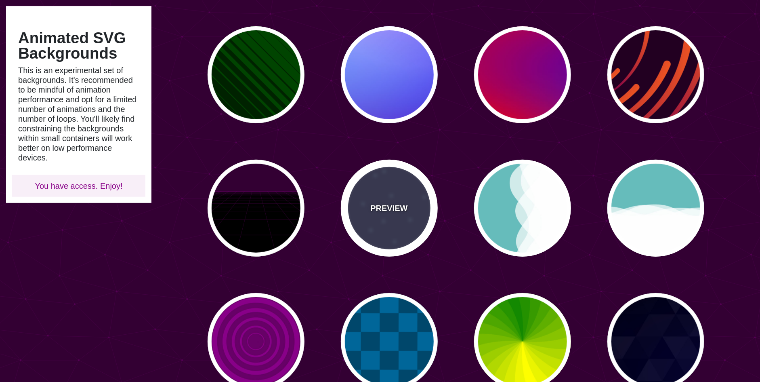
click at [402, 206] on p "PREVIEW" at bounding box center [388, 208] width 37 height 12
type input "#333355"
type input "#AAEEFF"
type input "15"
type input "40"
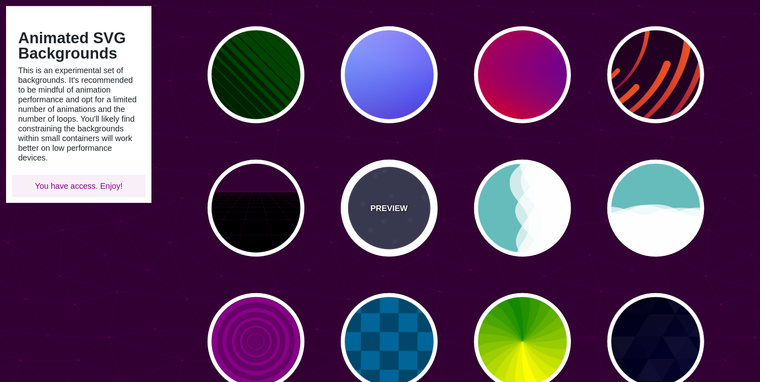
type input "5"
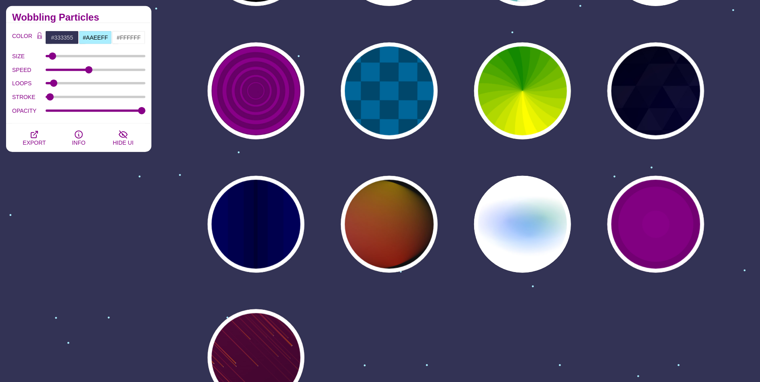
scroll to position [565, 0]
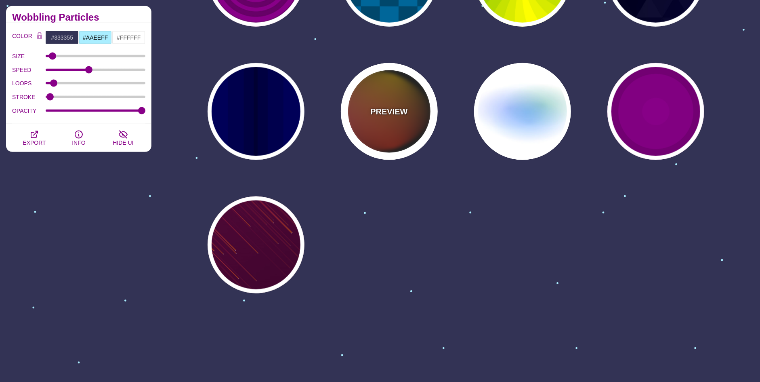
click at [366, 97] on div "PREVIEW" at bounding box center [389, 111] width 97 height 97
type input "#111111"
type input "#FF00FF"
type input "#FFCC00"
type input "#FF2200"
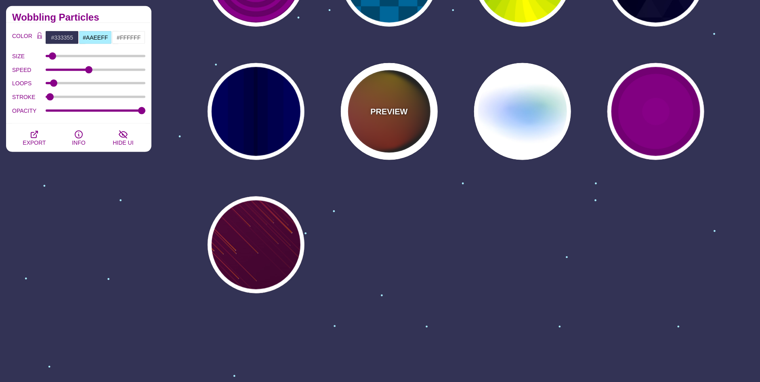
type input "4"
type input "12"
type input "999"
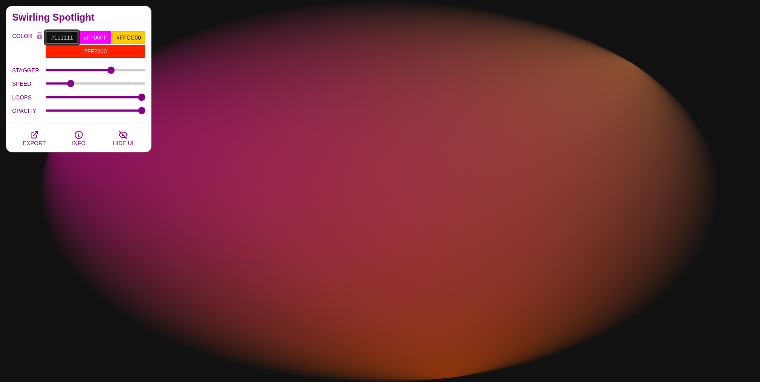
click at [56, 36] on input "#111111" at bounding box center [62, 38] width 34 height 14
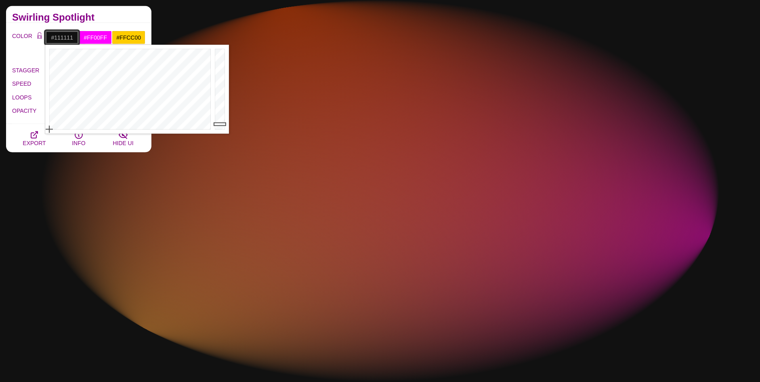
drag, startPoint x: 86, startPoint y: 103, endPoint x: 11, endPoint y: 145, distance: 85.9
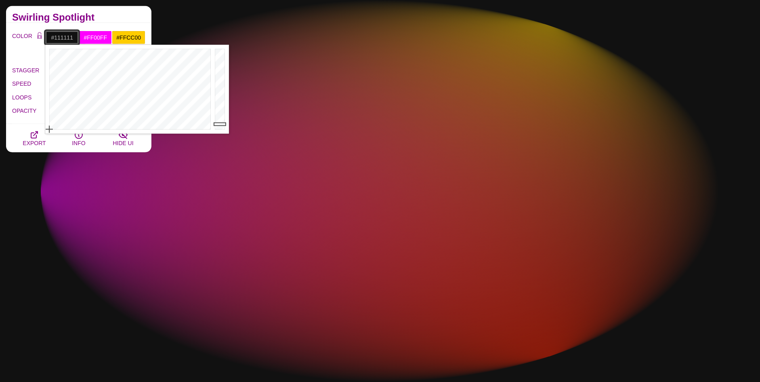
click at [12, 145] on body "SVG Backgrounds Logo Backgrounds Categories Abstract Patterns Geometric Gradien…" at bounding box center [380, 216] width 760 height 1562
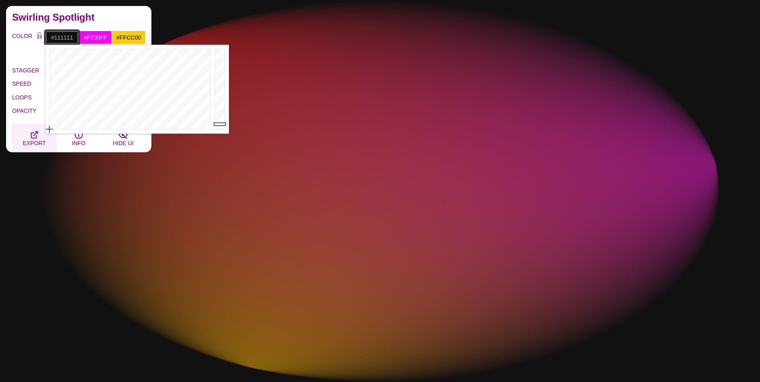
drag, startPoint x: 53, startPoint y: 121, endPoint x: 42, endPoint y: 143, distance: 24.4
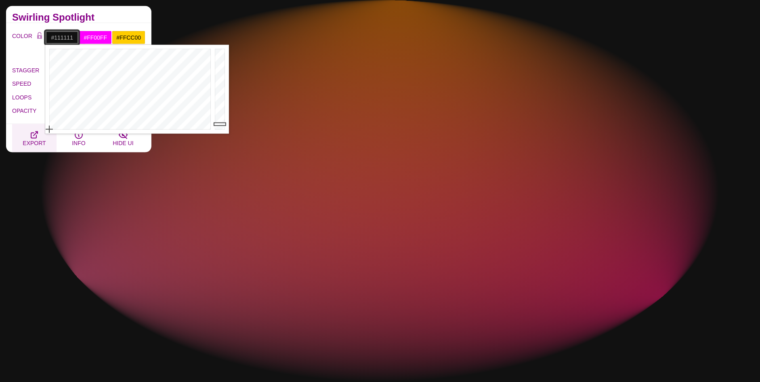
click at [42, 143] on body "SVG Backgrounds Logo Backgrounds Categories Abstract Patterns Geometric Gradien…" at bounding box center [380, 216] width 760 height 1562
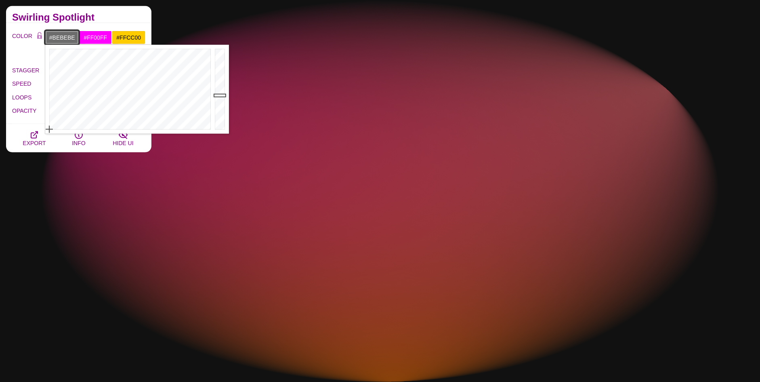
type input "#FFFFFF"
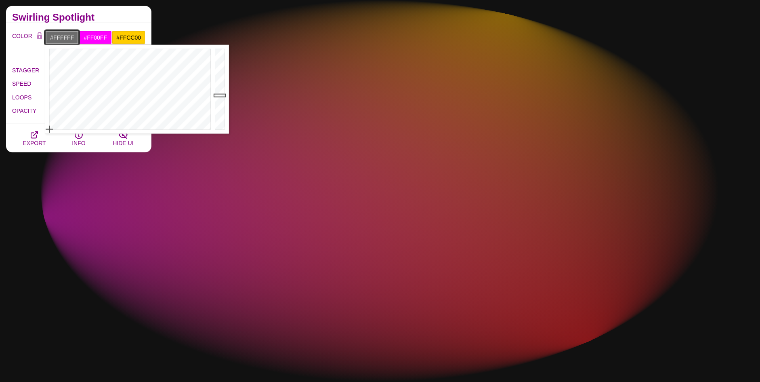
drag, startPoint x: 221, startPoint y: 103, endPoint x: 213, endPoint y: -34, distance: 137.2
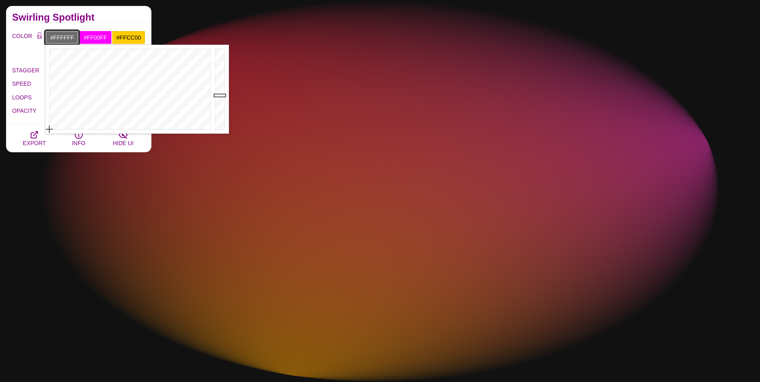
click at [213, 0] on html "SVG Backgrounds Logo Backgrounds Categories Abstract Patterns Geometric Gradien…" at bounding box center [380, 216] width 760 height 1562
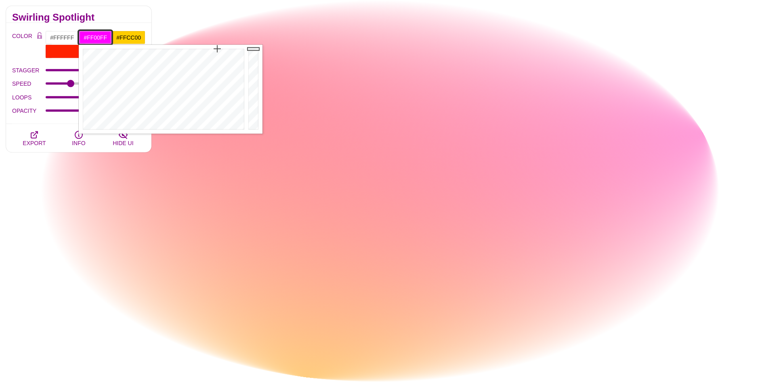
click at [99, 37] on input "#FF00FF" at bounding box center [96, 38] width 34 height 14
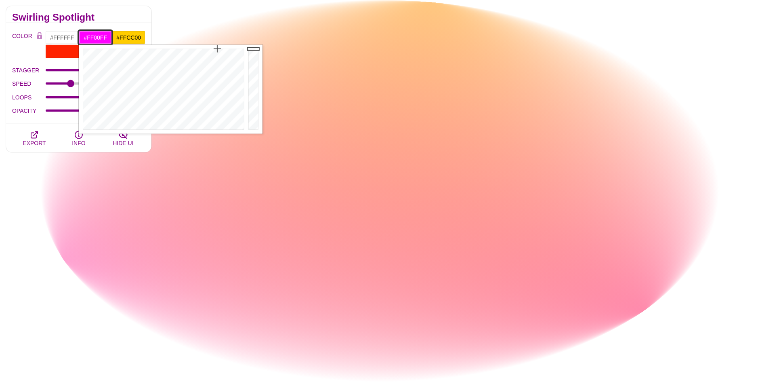
type input "#09F9FF"
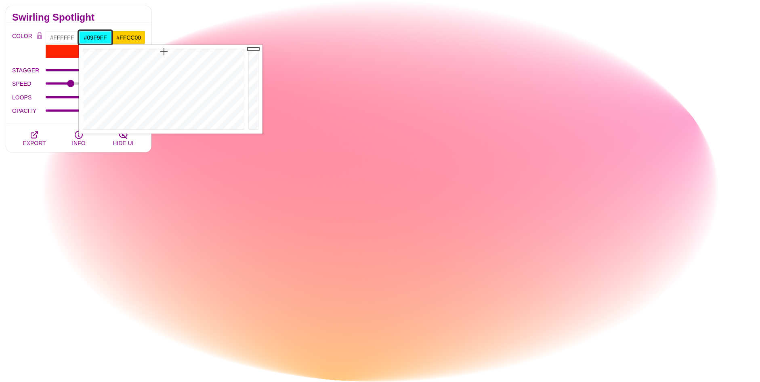
click at [164, 51] on div at bounding box center [163, 89] width 168 height 89
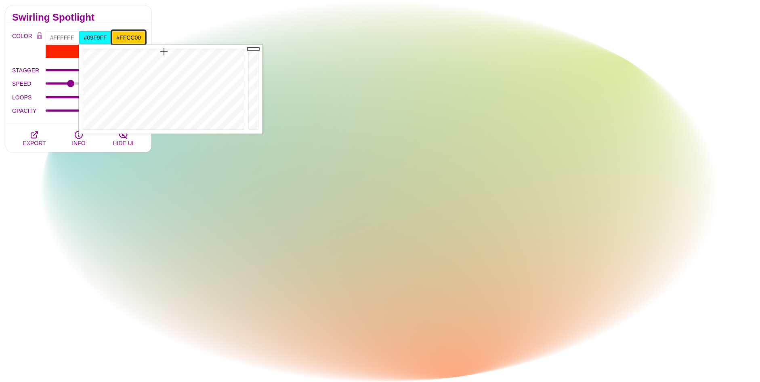
click at [130, 39] on input "#FFCC00" at bounding box center [129, 38] width 34 height 14
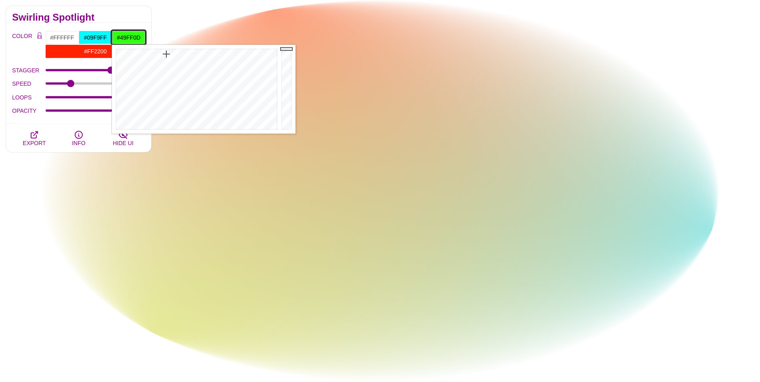
type input "#48FF0C"
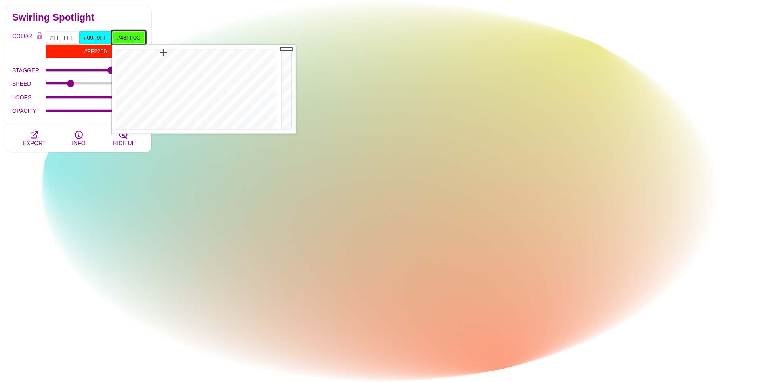
click at [163, 52] on div at bounding box center [196, 89] width 168 height 89
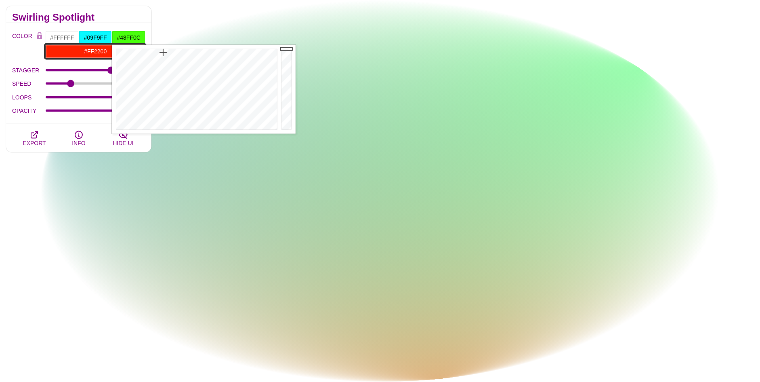
click at [89, 54] on input "#FF2200" at bounding box center [95, 51] width 100 height 14
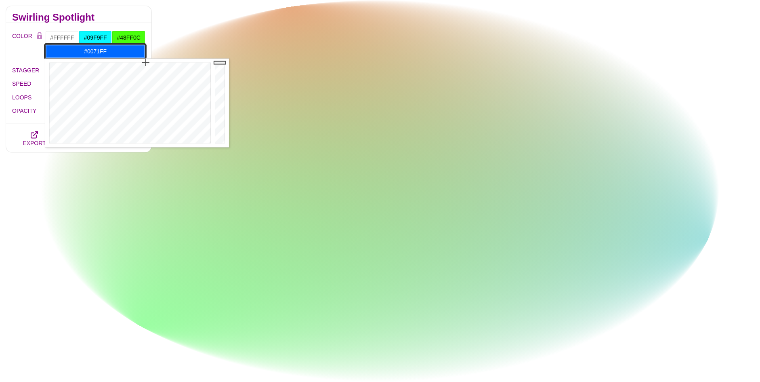
type input "#0075FF"
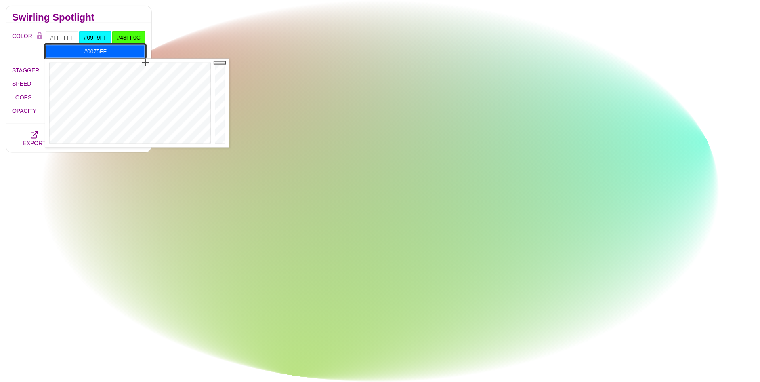
drag, startPoint x: 146, startPoint y: 67, endPoint x: 145, endPoint y: 53, distance: 14.6
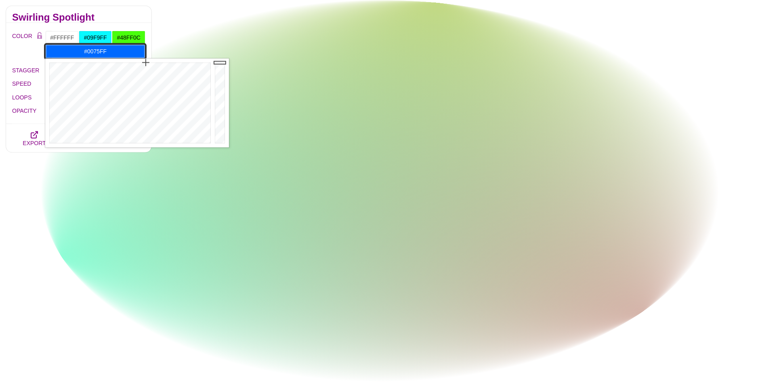
click at [145, 53] on body "SVG Backgrounds Logo Backgrounds Categories Abstract Patterns Geometric Gradien…" at bounding box center [380, 216] width 760 height 1562
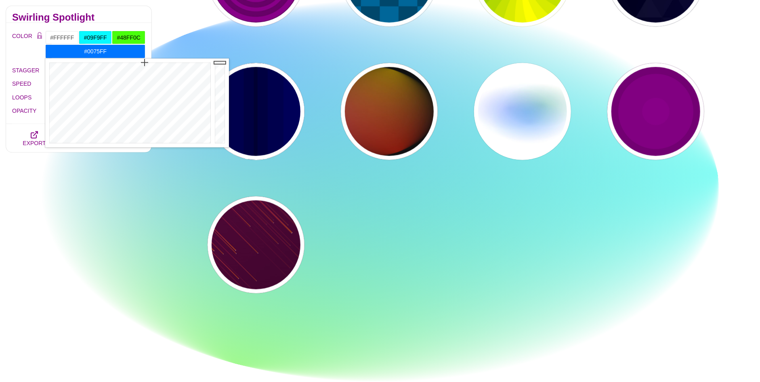
click at [113, 210] on div "Animated SVG Backgrounds This is an experimental set of backgrounds. It's recom…" at bounding box center [79, 9] width 158 height 776
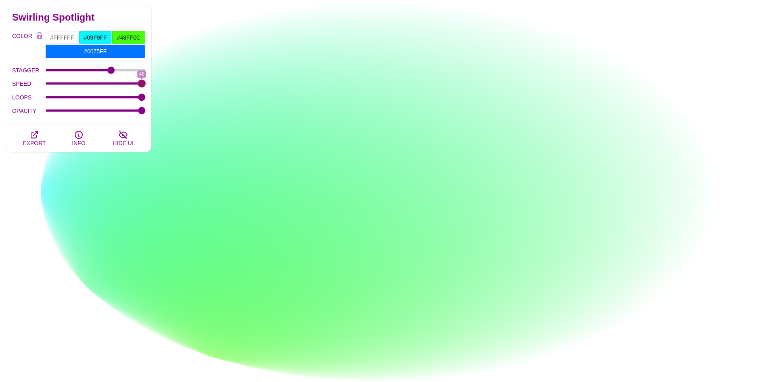
drag, startPoint x: 70, startPoint y: 85, endPoint x: 190, endPoint y: 90, distance: 120.1
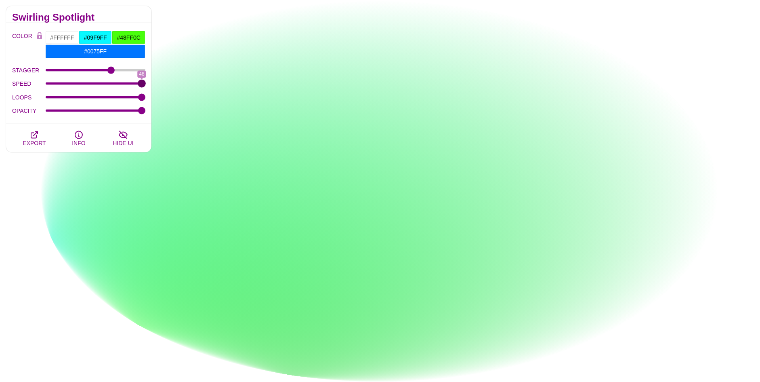
click at [146, 85] on input "SPEED" at bounding box center [96, 83] width 100 height 3
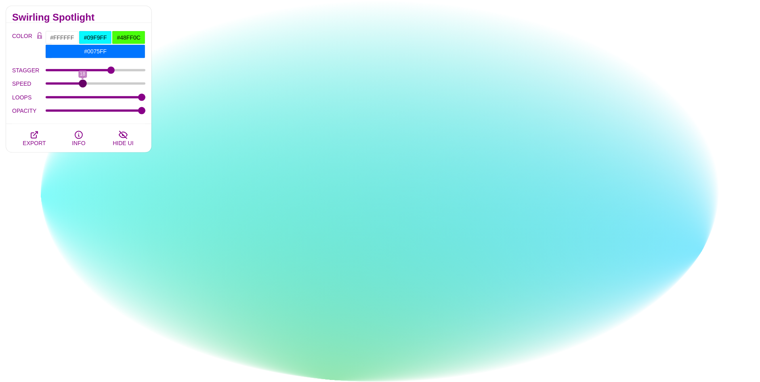
drag, startPoint x: 142, startPoint y: 82, endPoint x: 83, endPoint y: 85, distance: 59.5
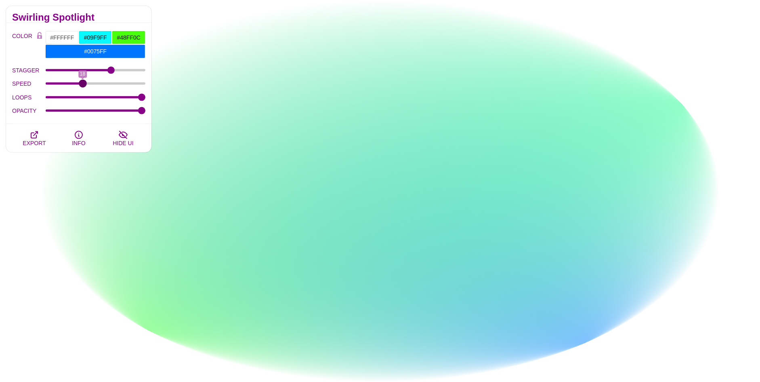
type input "18"
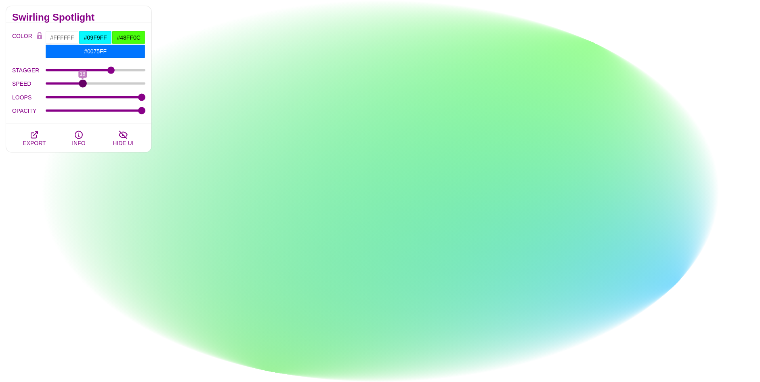
click at [83, 85] on input "SPEED" at bounding box center [96, 83] width 100 height 3
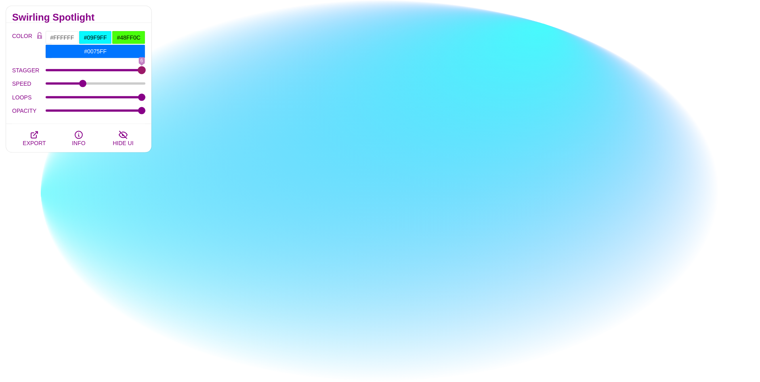
drag, startPoint x: 117, startPoint y: 70, endPoint x: 162, endPoint y: 72, distance: 45.3
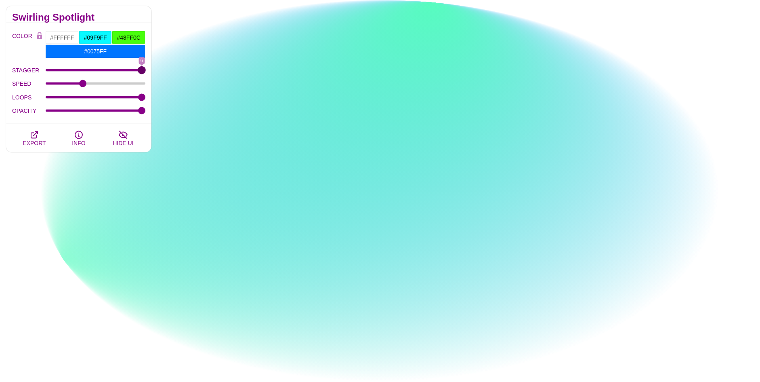
type input "6"
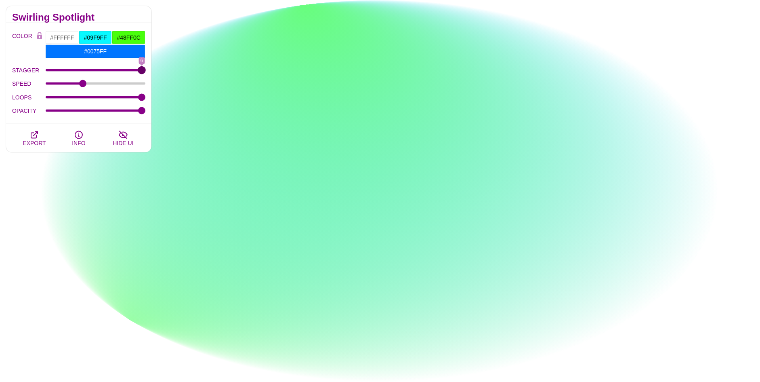
click at [146, 72] on input "STAGGER" at bounding box center [96, 70] width 100 height 3
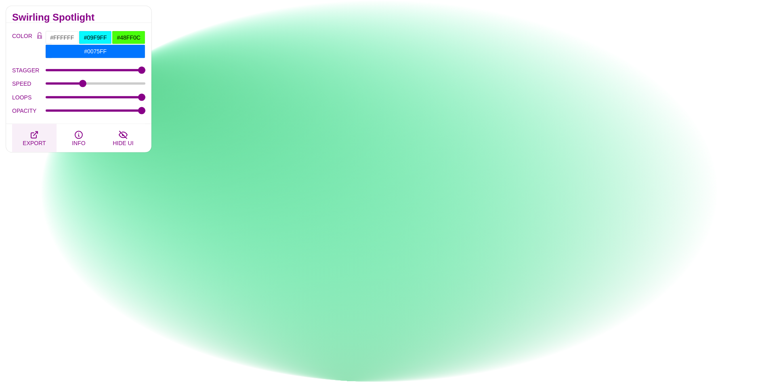
click at [30, 132] on icon "button" at bounding box center [34, 135] width 10 height 10
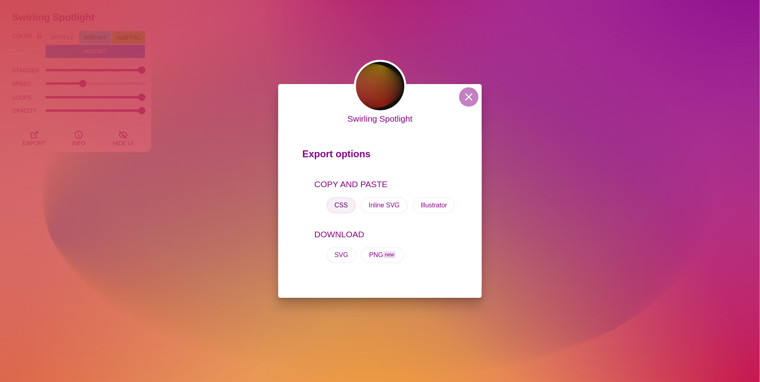
click at [339, 200] on button "CSS" at bounding box center [341, 205] width 29 height 16
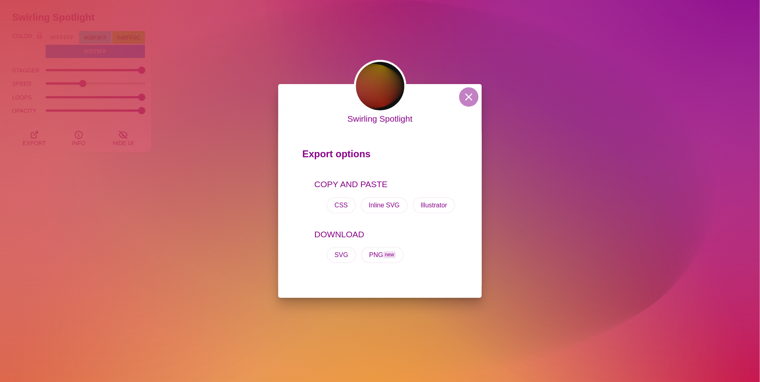
click at [184, 117] on div "Swirling Spotlight Export options COPY AND PASTE CSS Inline SVG Illustrator DOW…" at bounding box center [380, 191] width 760 height 382
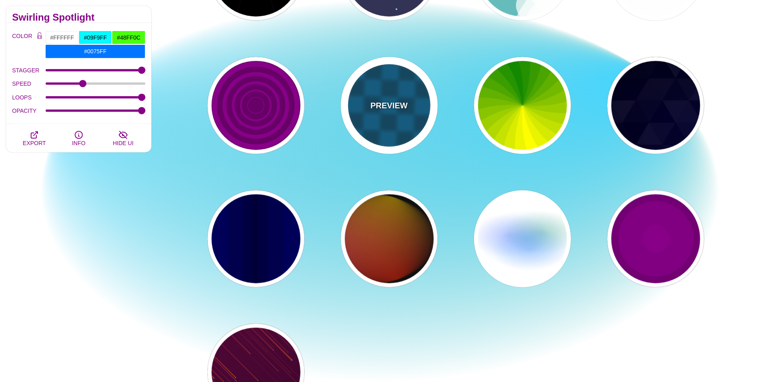
scroll to position [323, 0]
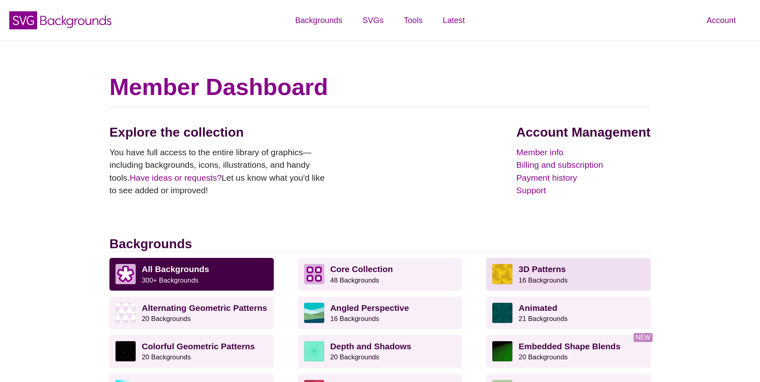
scroll to position [162, 0]
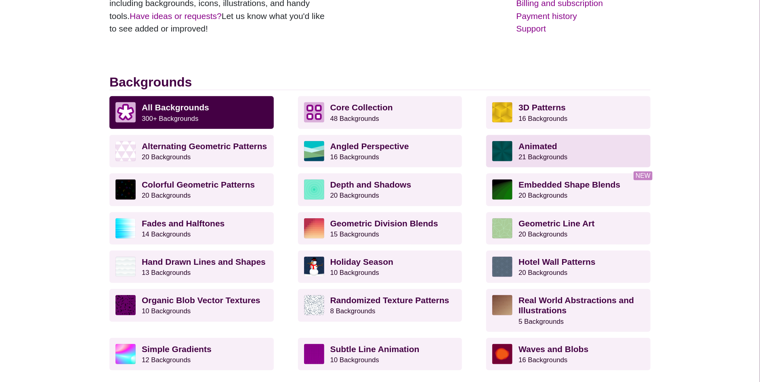
click at [541, 160] on small "21 Backgrounds" at bounding box center [543, 157] width 49 height 8
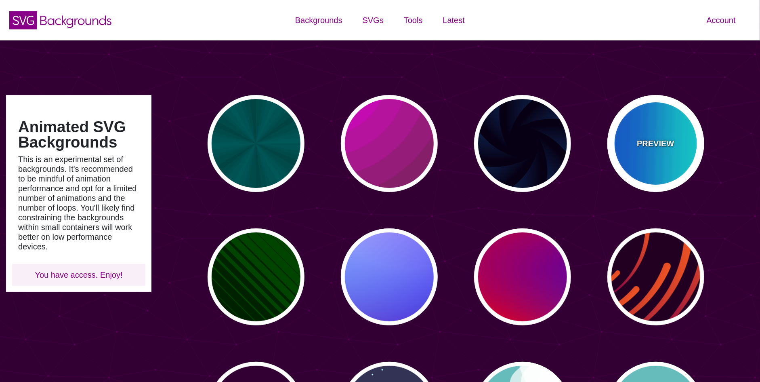
type input "#450057"
type input "#FFFFFF"
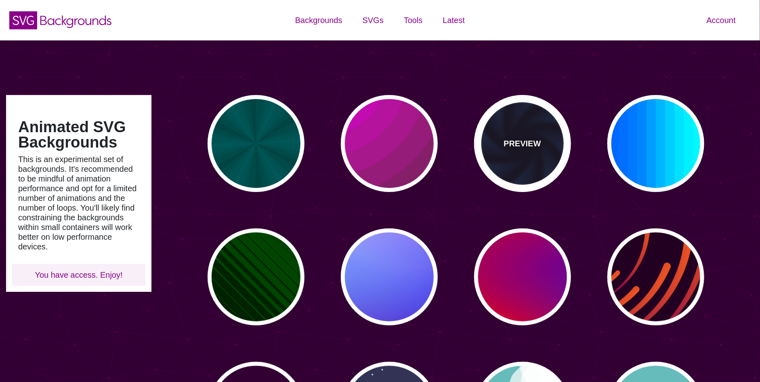
click at [505, 153] on div "PREVIEW" at bounding box center [522, 143] width 97 height 97
type input "#070014"
type input "#113366"
type input "#99FFFF"
type input "12"
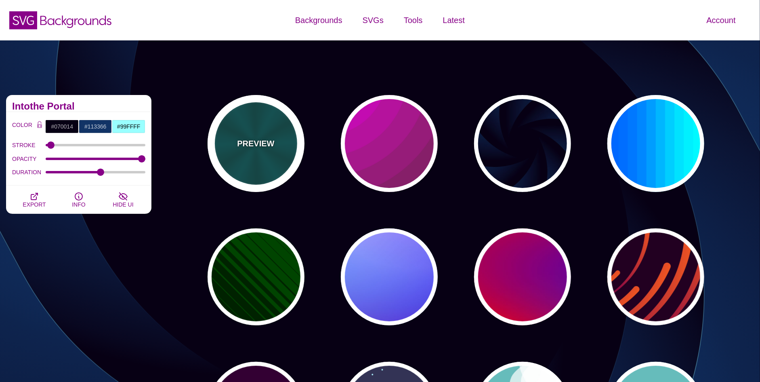
click at [266, 117] on div "PREVIEW" at bounding box center [256, 143] width 97 height 97
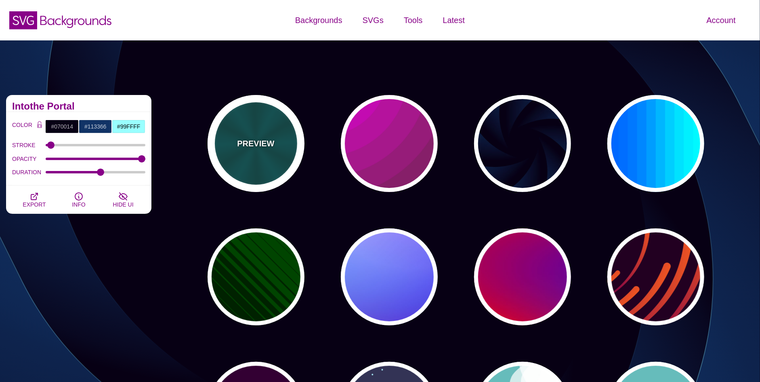
type input "#004444"
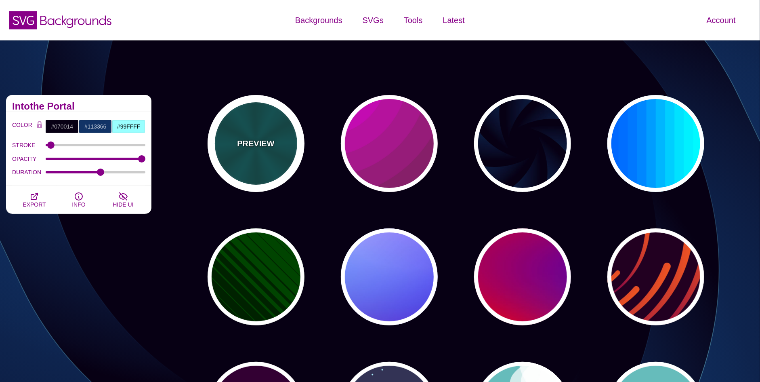
type input "#006666"
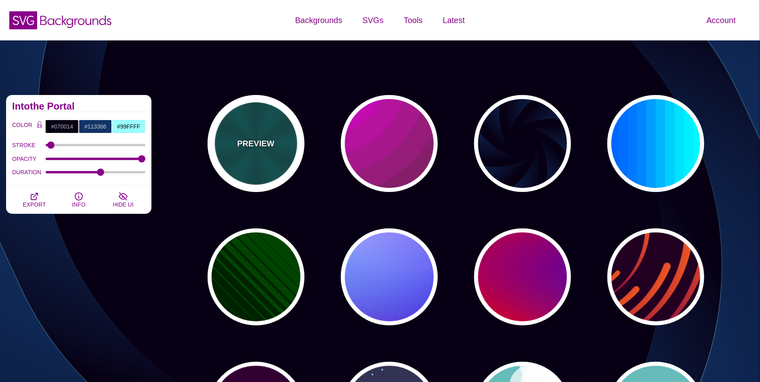
type input "5"
type input "0.2"
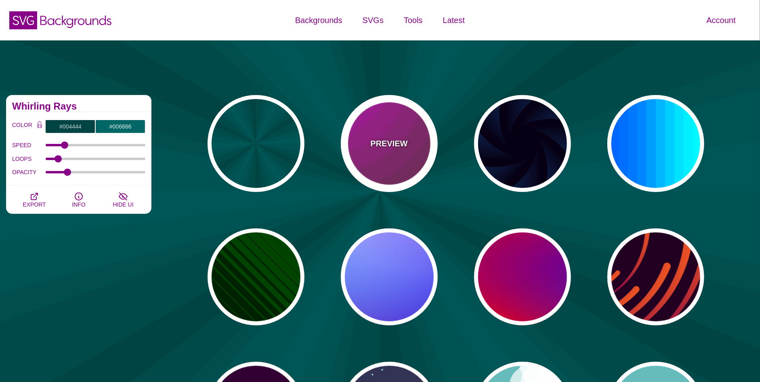
click at [384, 158] on div "PREVIEW" at bounding box center [389, 143] width 97 height 97
type input "#442233"
type input "#DD00DD"
type input "0"
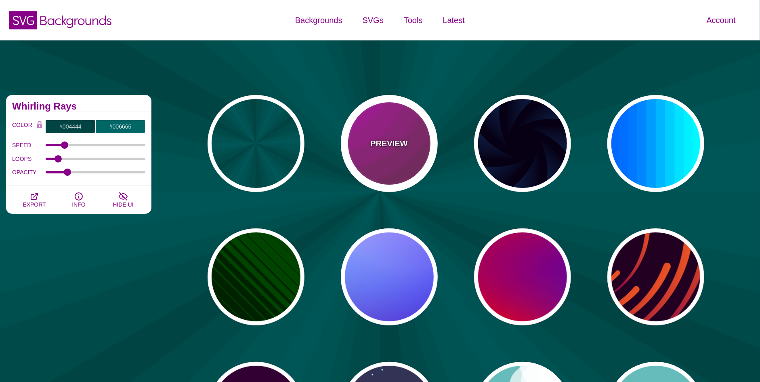
type input "5"
type input "0.2"
type input "0"
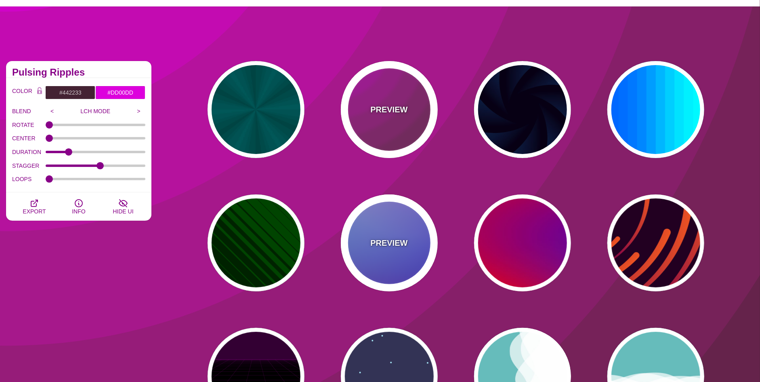
scroll to position [80, 0]
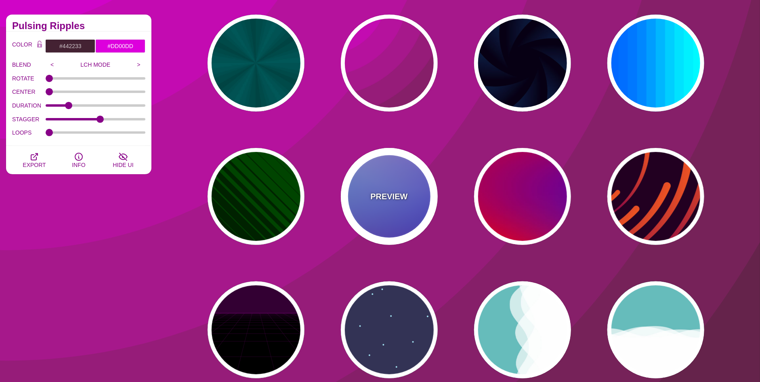
click at [371, 208] on div "PREVIEW" at bounding box center [389, 196] width 97 height 97
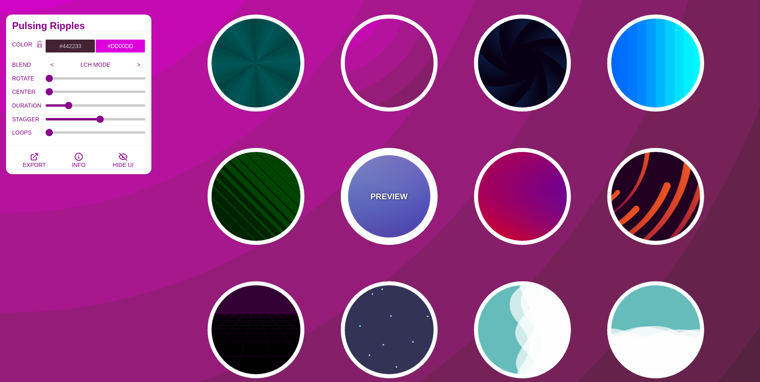
type input "#0000FF"
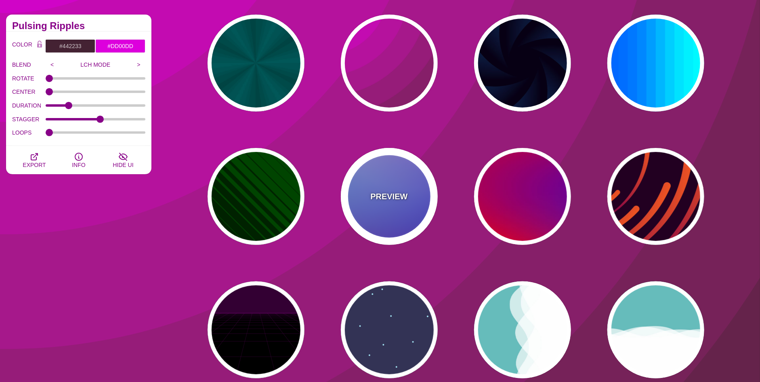
type input "#0099FF"
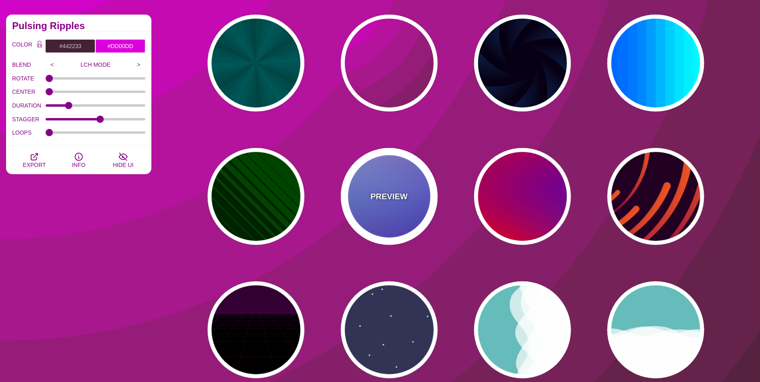
type input "#FFFFFF"
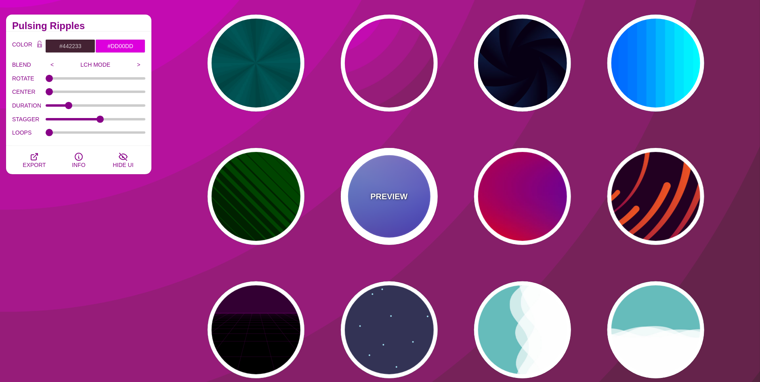
type input "#FF99FF"
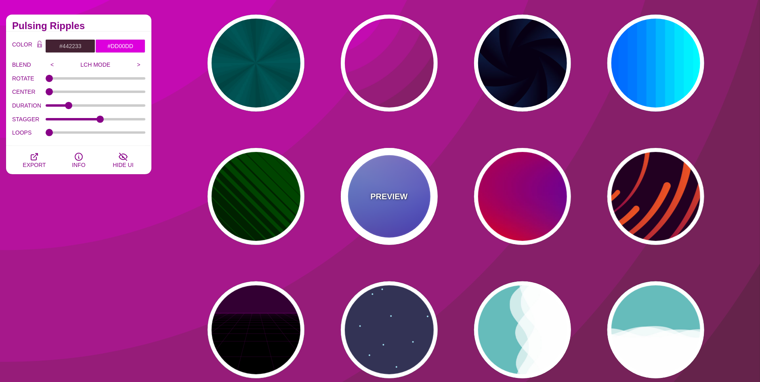
type input "#880088"
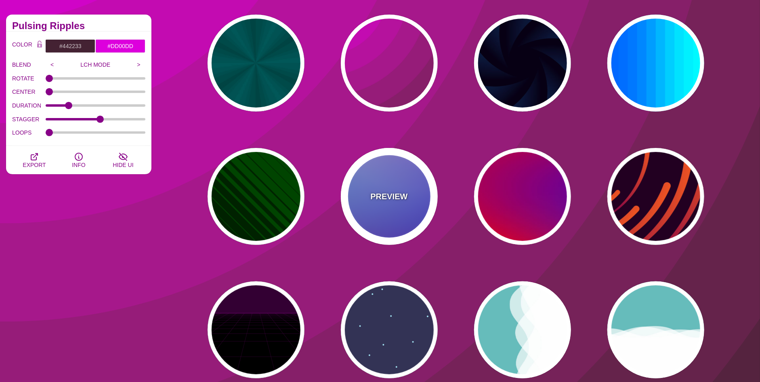
type input "12"
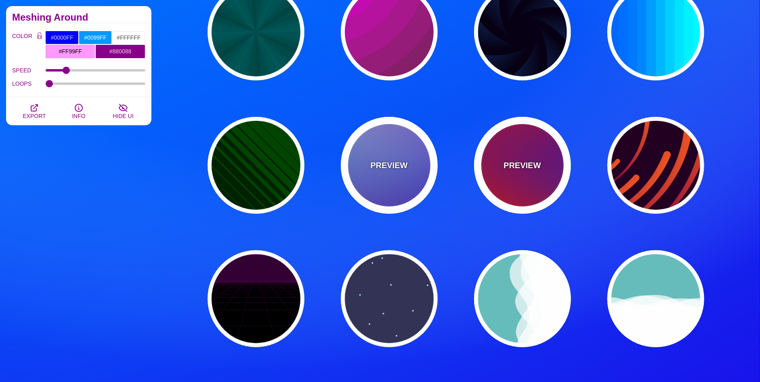
scroll to position [121, 0]
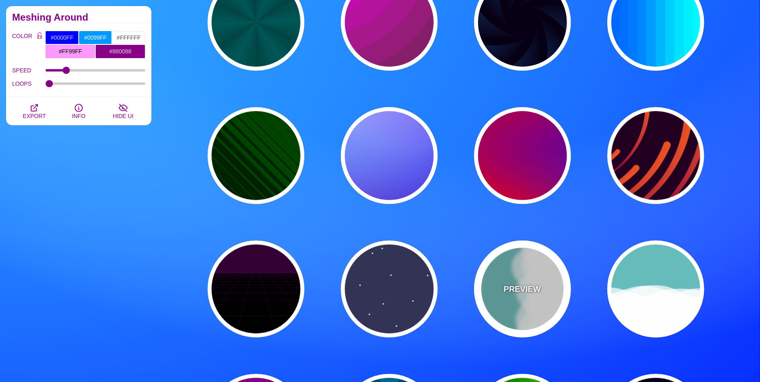
click at [537, 265] on div "PREVIEW" at bounding box center [522, 288] width 97 height 97
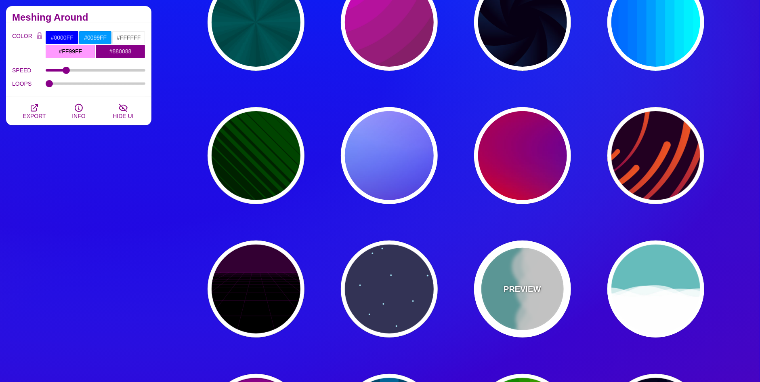
type input "#66BBBB"
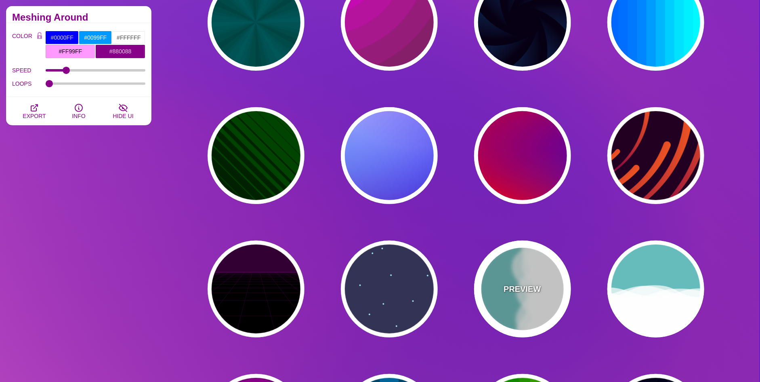
type input "#FFFFFF"
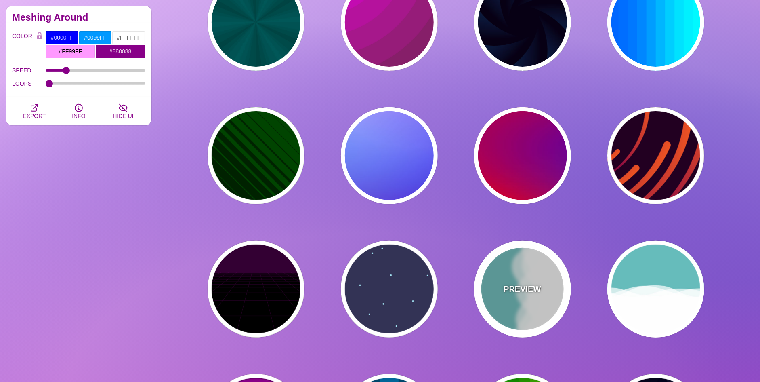
type input "0"
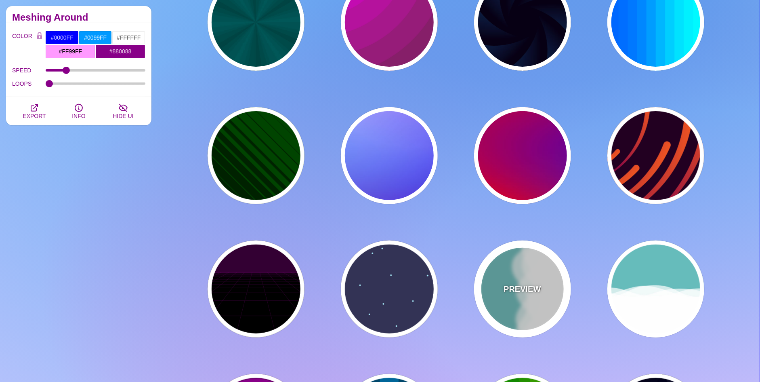
type input "1"
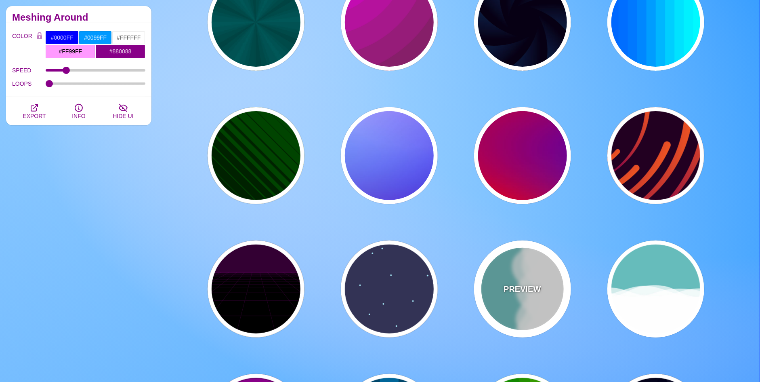
type input "0.7"
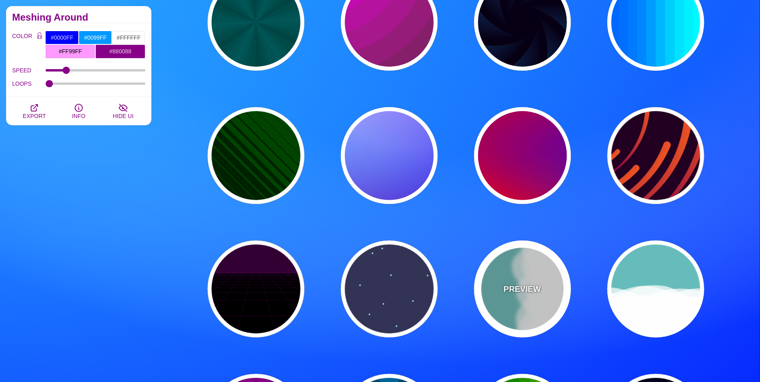
type input "56"
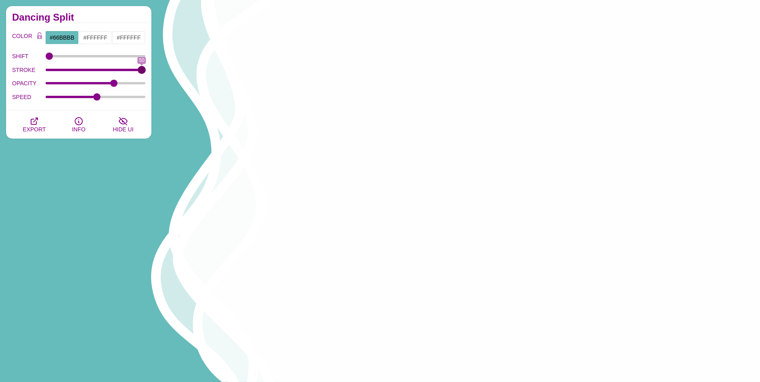
drag, startPoint x: 54, startPoint y: 68, endPoint x: 167, endPoint y: 75, distance: 112.9
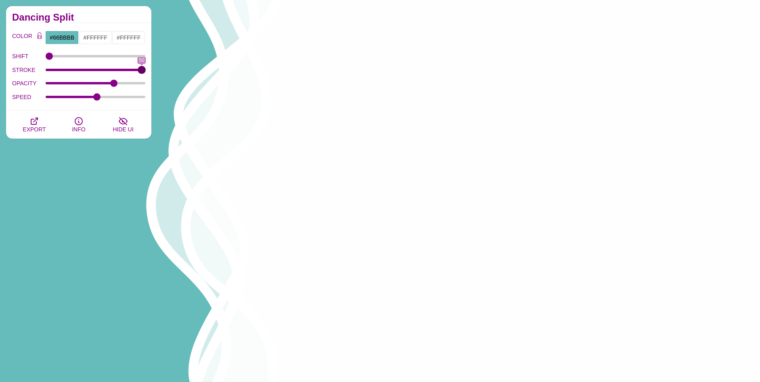
type input "50"
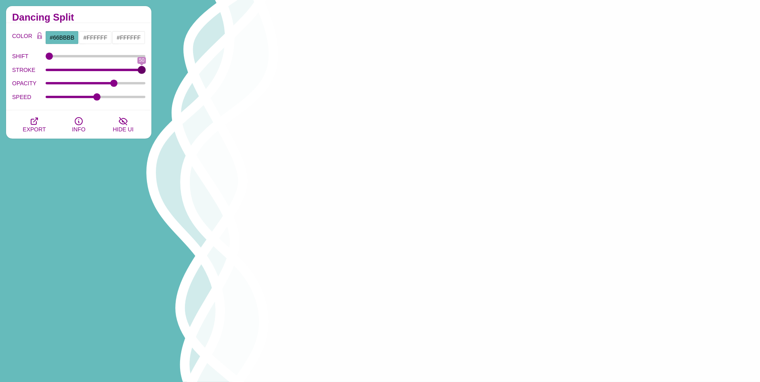
click at [146, 72] on input "STROKE" at bounding box center [96, 69] width 100 height 3
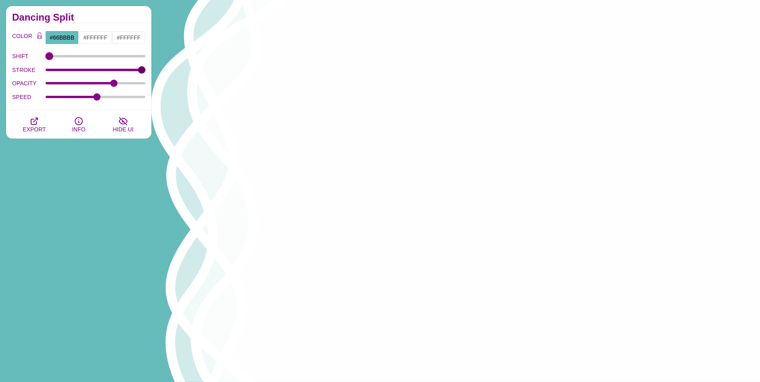
drag, startPoint x: 57, startPoint y: 53, endPoint x: 79, endPoint y: 57, distance: 22.3
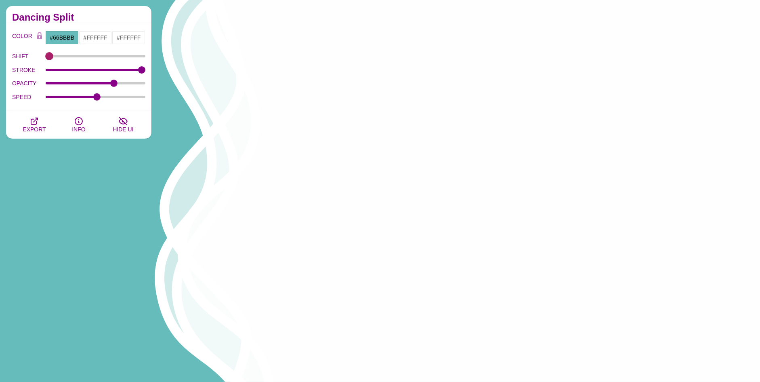
click at [79, 57] on div "SHIFT" at bounding box center [78, 56] width 133 height 14
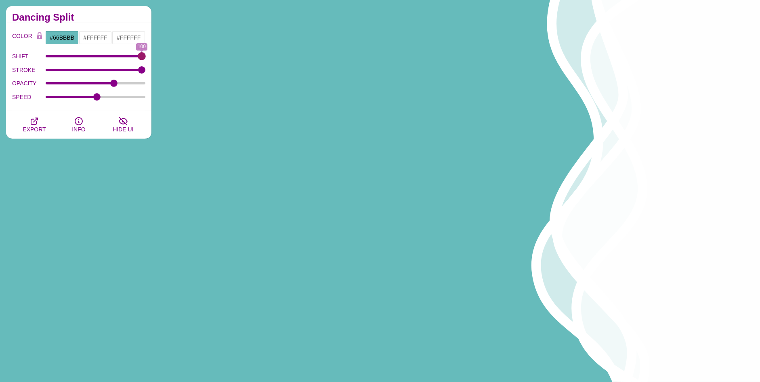
drag, startPoint x: 53, startPoint y: 55, endPoint x: 175, endPoint y: 69, distance: 123.2
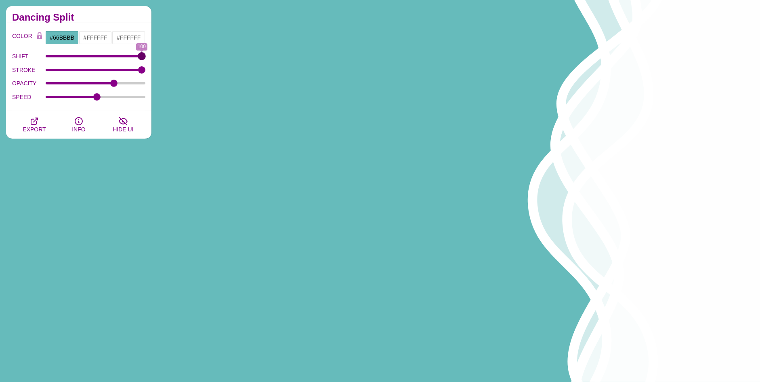
type input "100"
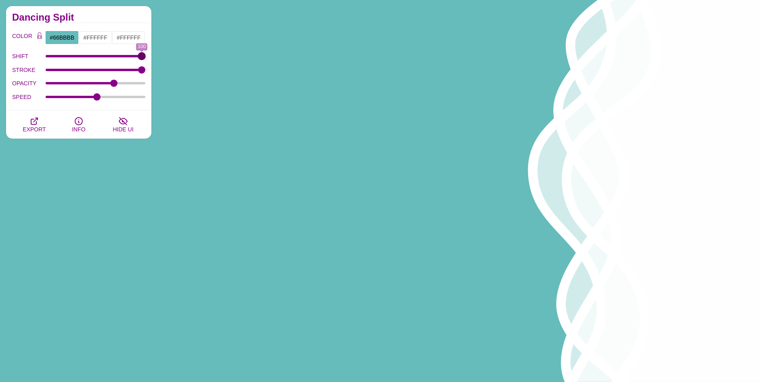
click at [146, 58] on input "SHIFT" at bounding box center [96, 56] width 100 height 3
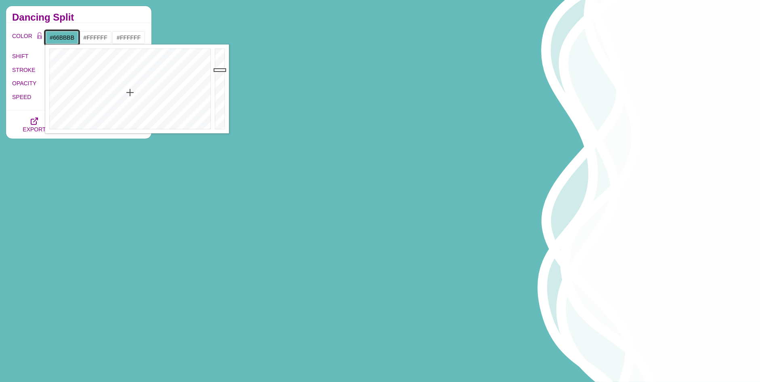
click at [57, 36] on input "#66BBBB" at bounding box center [62, 38] width 34 height 14
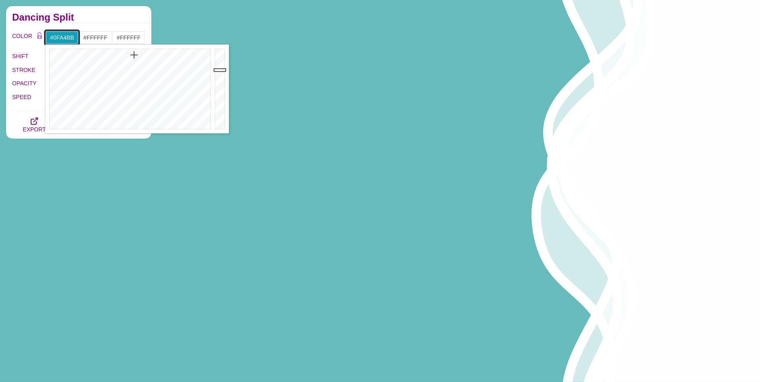
drag, startPoint x: 121, startPoint y: 55, endPoint x: 134, endPoint y: 55, distance: 12.5
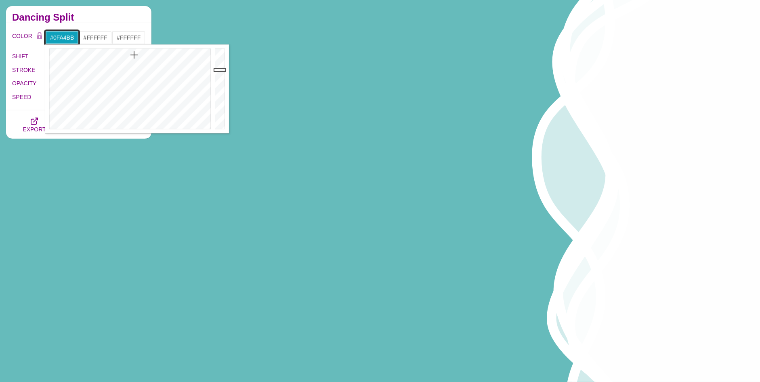
click at [134, 55] on div at bounding box center [129, 88] width 168 height 89
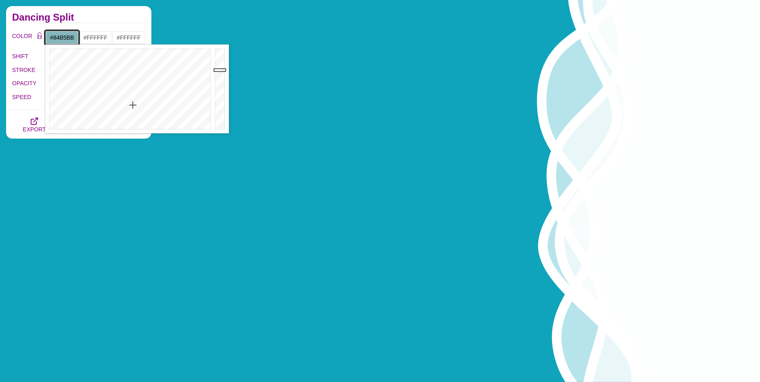
drag, startPoint x: 124, startPoint y: 112, endPoint x: 133, endPoint y: 105, distance: 11.3
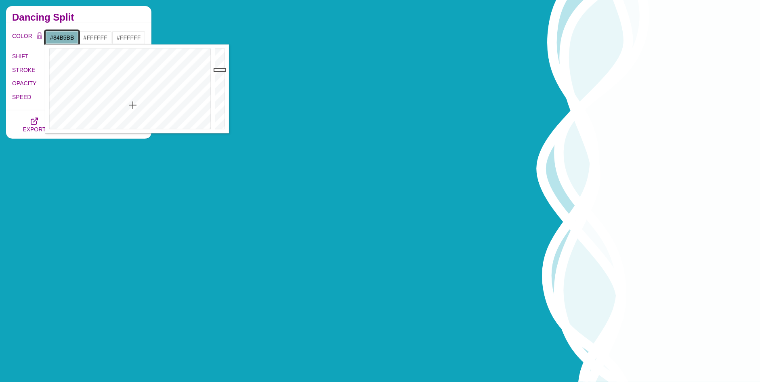
click at [133, 105] on div at bounding box center [129, 88] width 168 height 89
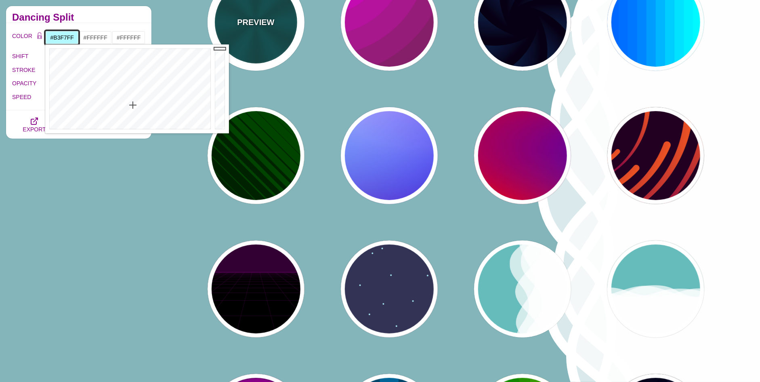
drag, startPoint x: 226, startPoint y: 66, endPoint x: 230, endPoint y: 30, distance: 36.5
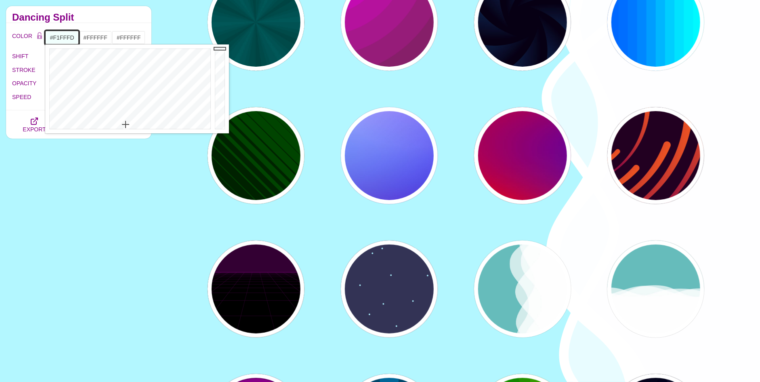
drag, startPoint x: 134, startPoint y: 118, endPoint x: 126, endPoint y: 124, distance: 10.4
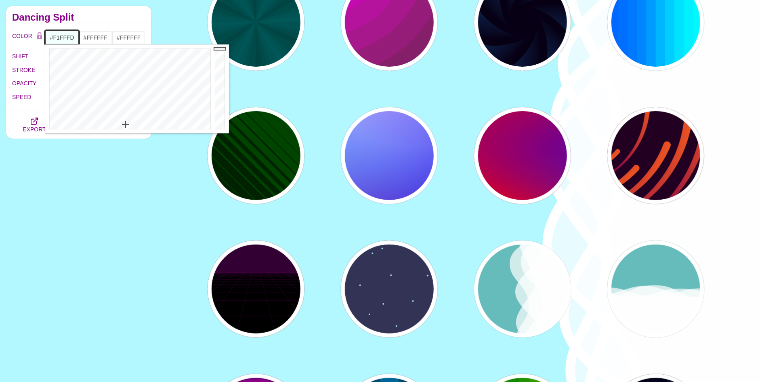
click at [126, 124] on div at bounding box center [129, 88] width 168 height 89
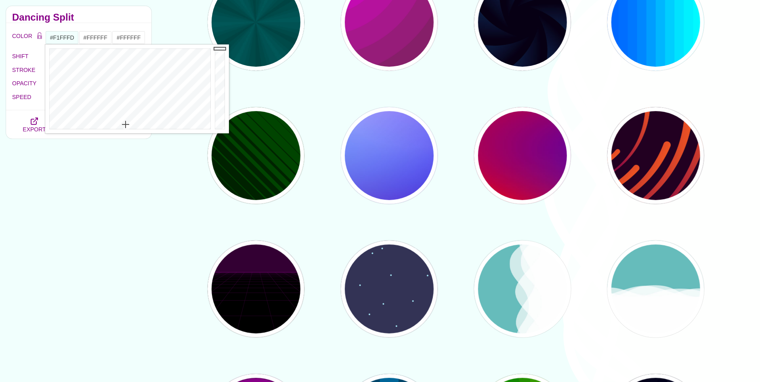
click at [111, 219] on div "Animated SVG Backgrounds This is an experimental set of backgrounds. It's recom…" at bounding box center [79, 388] width 158 height 776
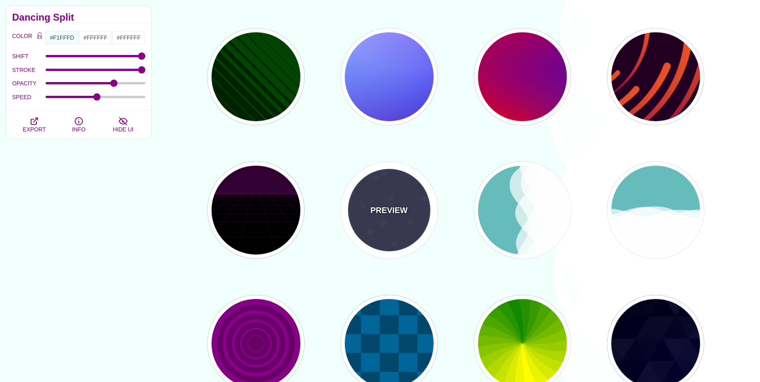
scroll to position [202, 0]
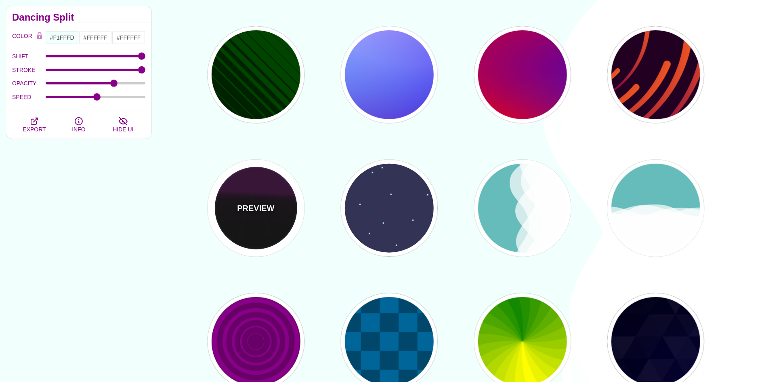
click at [278, 183] on div "PREVIEW" at bounding box center [256, 208] width 97 height 97
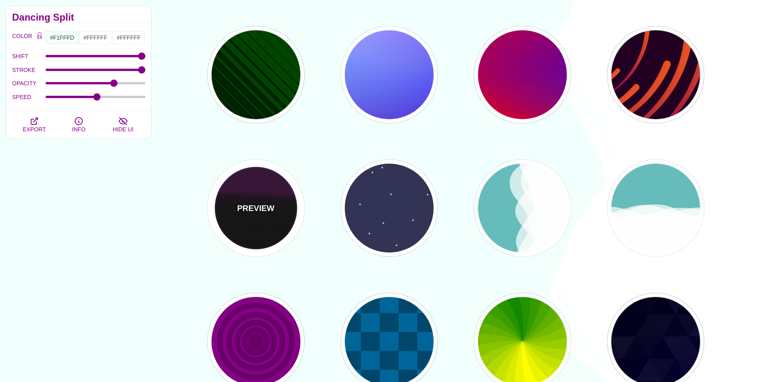
type input "#000000"
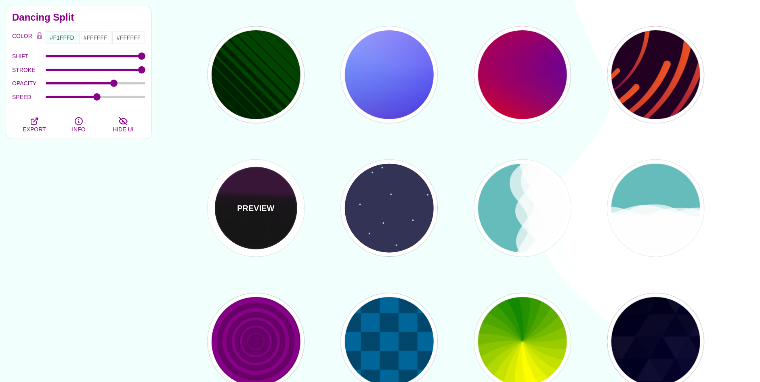
type input "#220022"
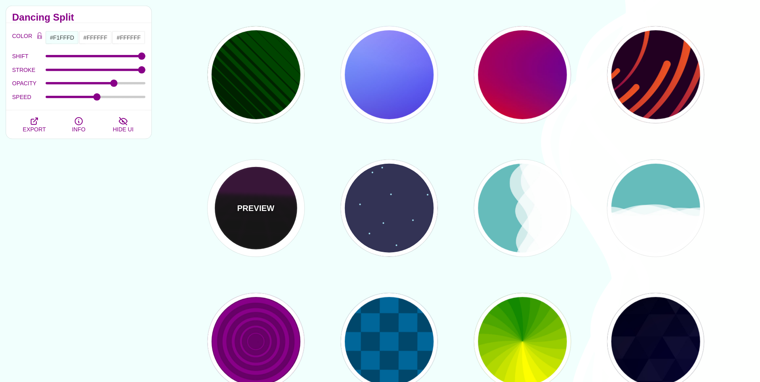
type input "#330033"
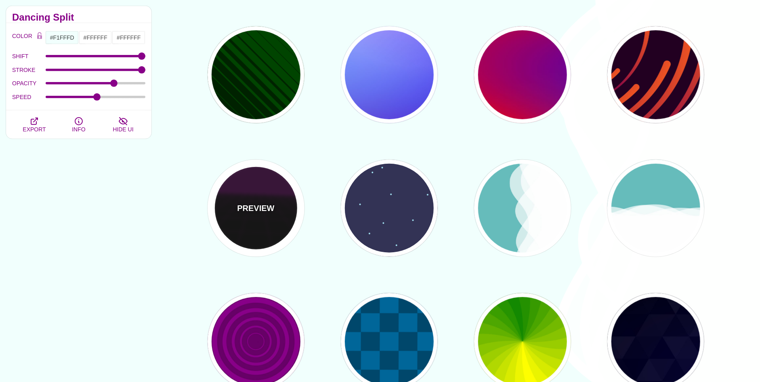
type input "1"
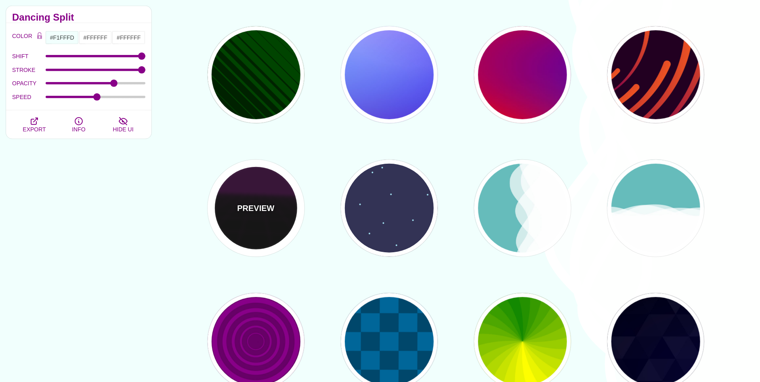
type input "10"
type input "999"
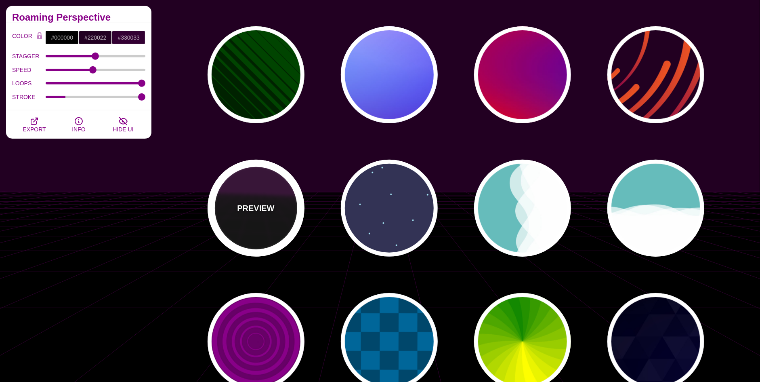
type input "1"
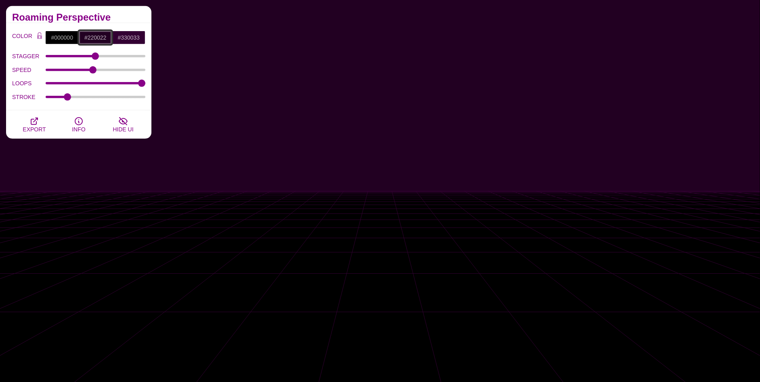
click at [104, 37] on input "#220022" at bounding box center [96, 38] width 34 height 14
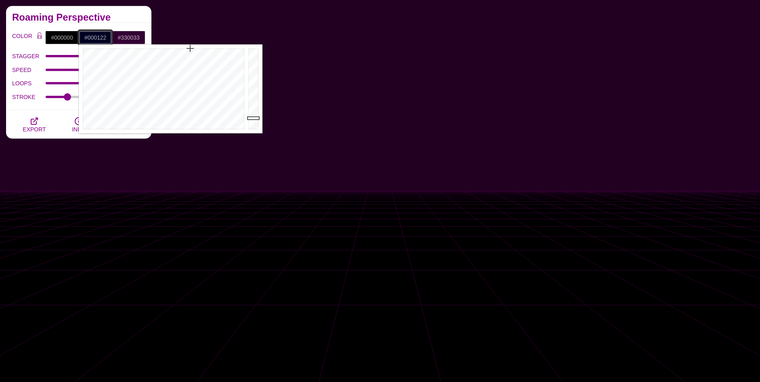
drag, startPoint x: 192, startPoint y: 50, endPoint x: 189, endPoint y: 45, distance: 6.0
click at [189, 45] on div at bounding box center [163, 88] width 168 height 89
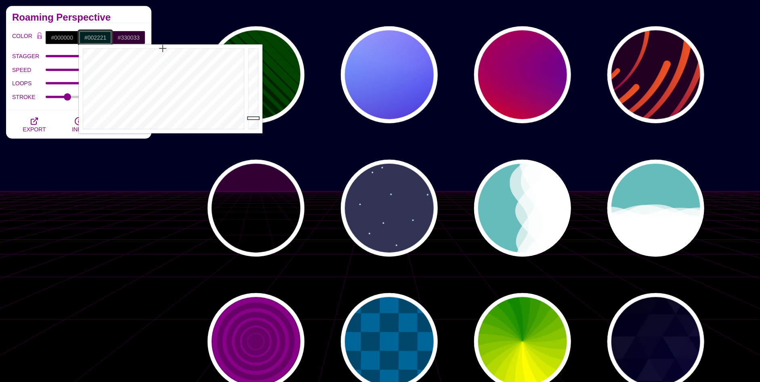
drag, startPoint x: 188, startPoint y: 51, endPoint x: 163, endPoint y: 47, distance: 25.3
click at [163, 47] on div at bounding box center [163, 88] width 168 height 89
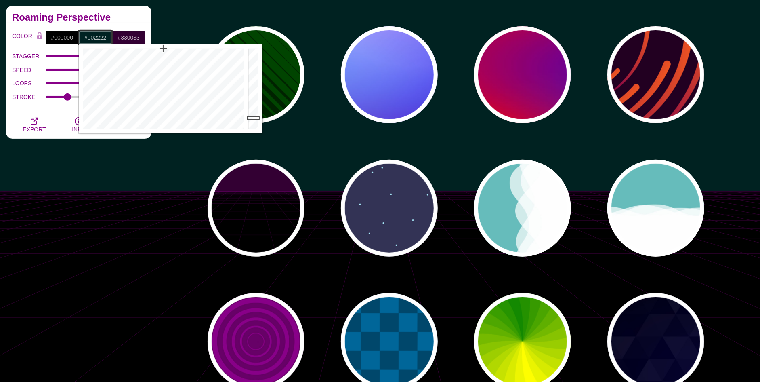
drag, startPoint x: 171, startPoint y: 49, endPoint x: 163, endPoint y: 45, distance: 8.5
click at [163, 45] on div at bounding box center [163, 88] width 168 height 89
click at [254, 76] on div at bounding box center [254, 88] width 16 height 89
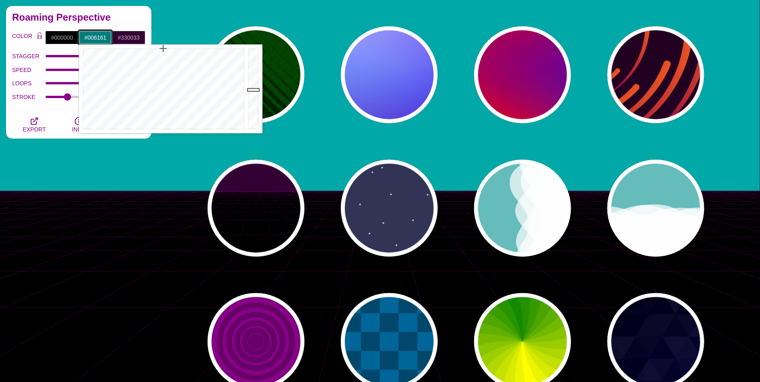
drag, startPoint x: 255, startPoint y: 74, endPoint x: 256, endPoint y: 98, distance: 23.9
click at [256, 98] on div at bounding box center [254, 88] width 16 height 89
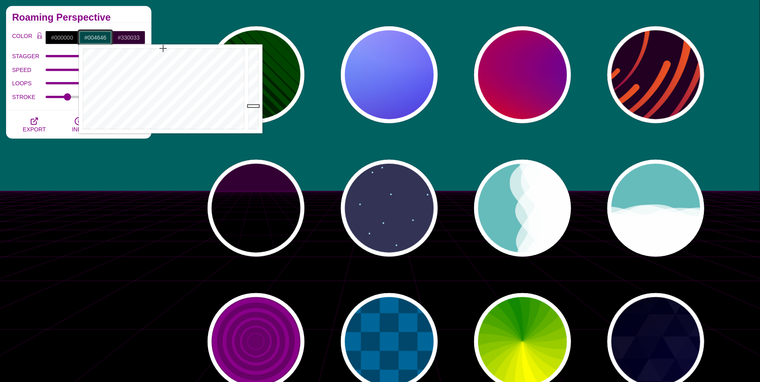
drag, startPoint x: 256, startPoint y: 98, endPoint x: 256, endPoint y: 107, distance: 8.9
click at [256, 107] on div at bounding box center [254, 88] width 16 height 89
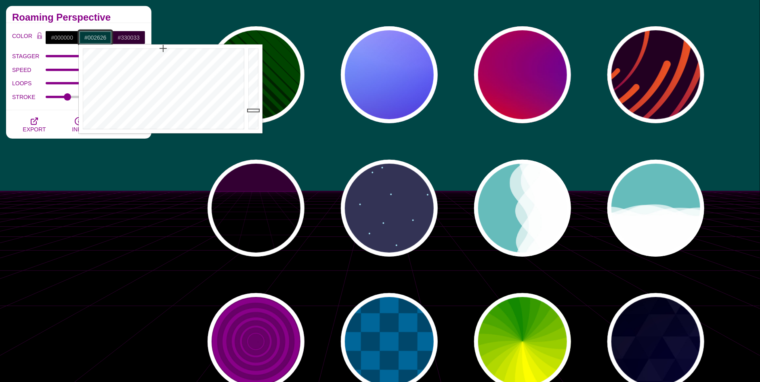
type input "#002525"
drag, startPoint x: 255, startPoint y: 102, endPoint x: 256, endPoint y: 117, distance: 15.0
click at [256, 117] on div at bounding box center [254, 88] width 16 height 89
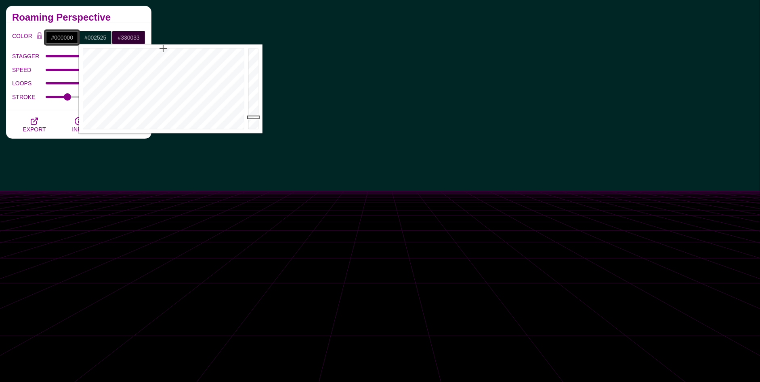
click at [64, 35] on input "#000000" at bounding box center [62, 38] width 34 height 14
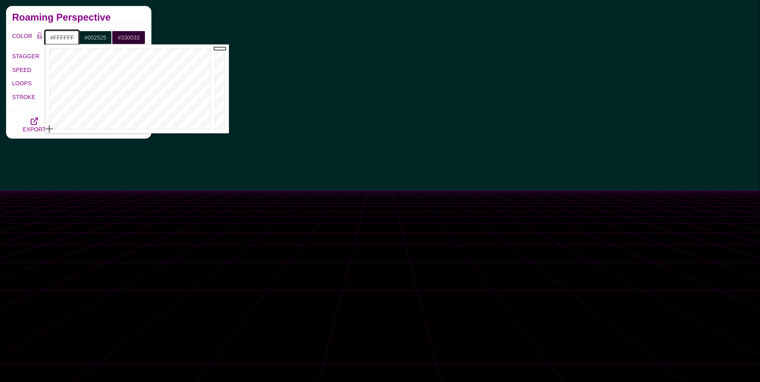
drag, startPoint x: 62, startPoint y: 101, endPoint x: 30, endPoint y: 177, distance: 82.2
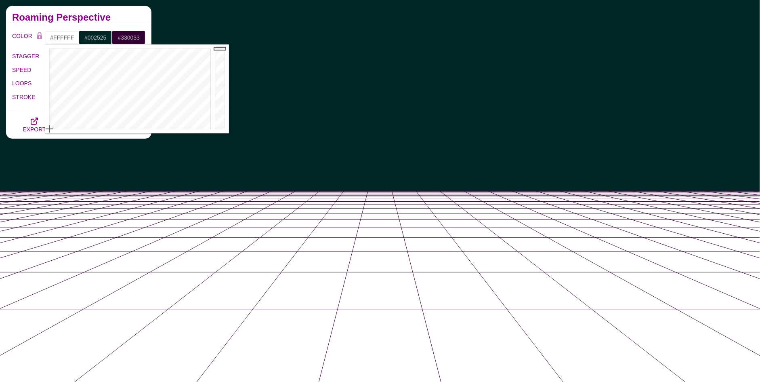
click at [129, 21] on div "Roaming Perspective" at bounding box center [78, 14] width 145 height 17
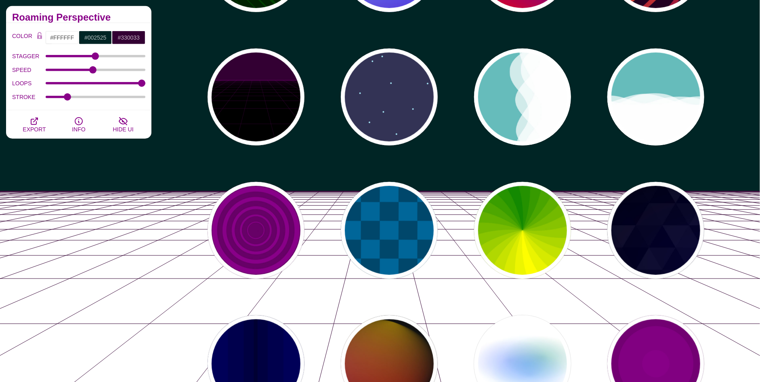
scroll to position [323, 0]
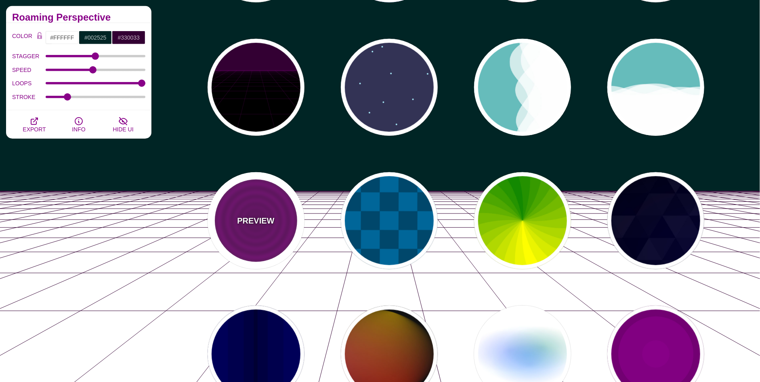
click at [241, 206] on div "PREVIEW" at bounding box center [256, 220] width 97 height 97
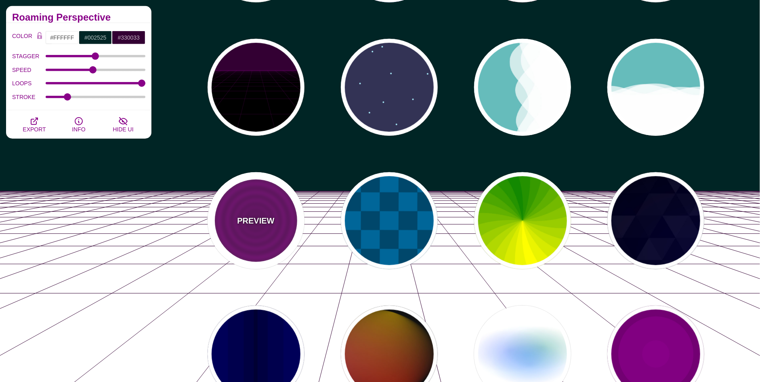
type input "#880088"
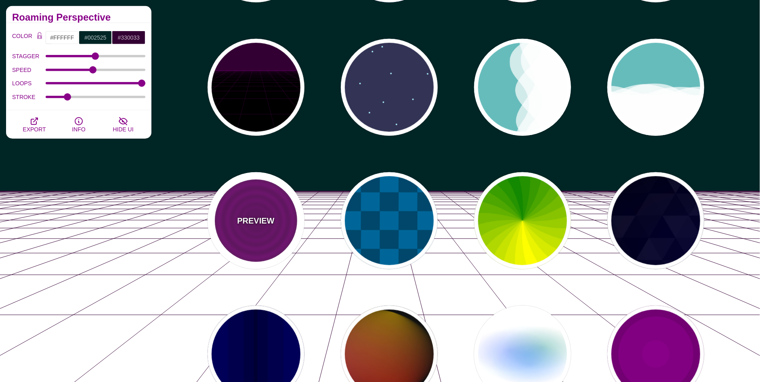
type input "#660066"
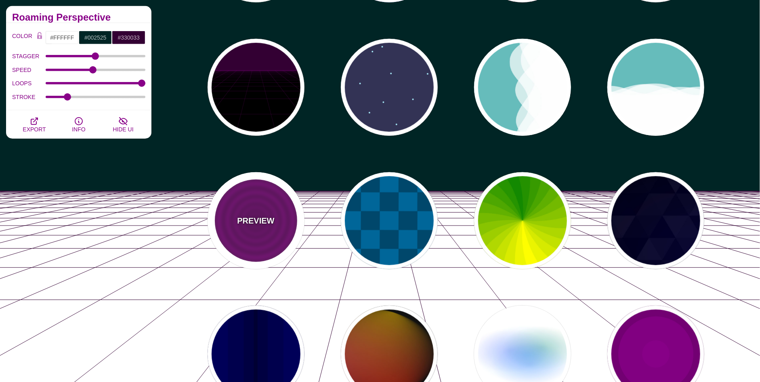
type input "15"
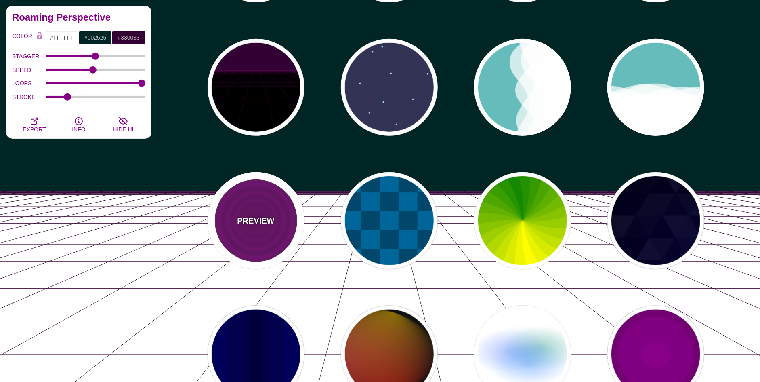
type input "0"
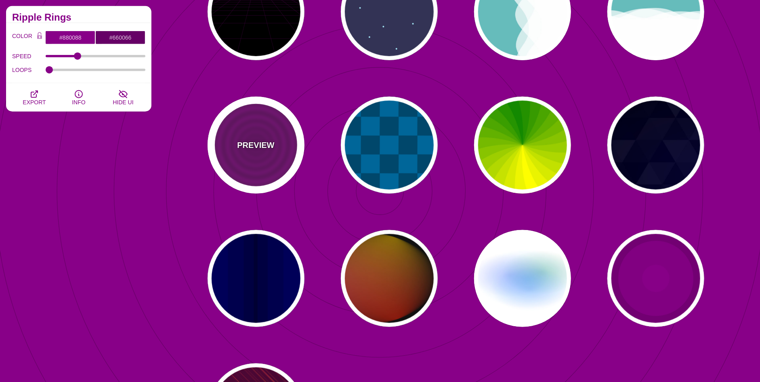
scroll to position [444, 0]
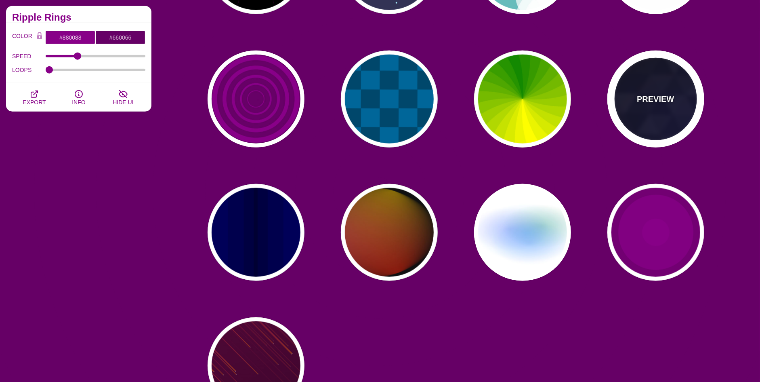
click at [633, 77] on div "PREVIEW" at bounding box center [656, 99] width 97 height 97
type input "#000000"
type input "#880088"
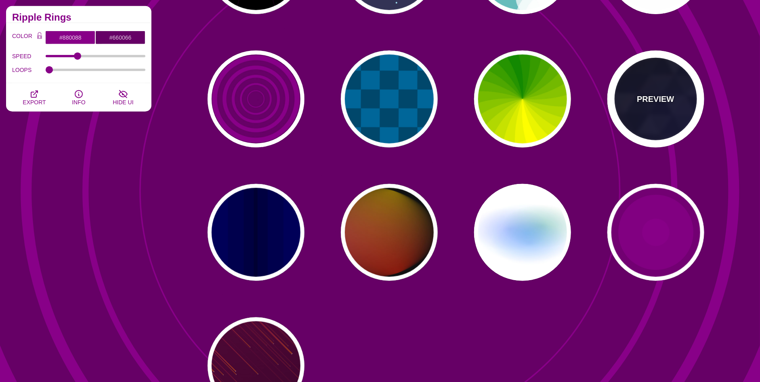
type input "#0000FF"
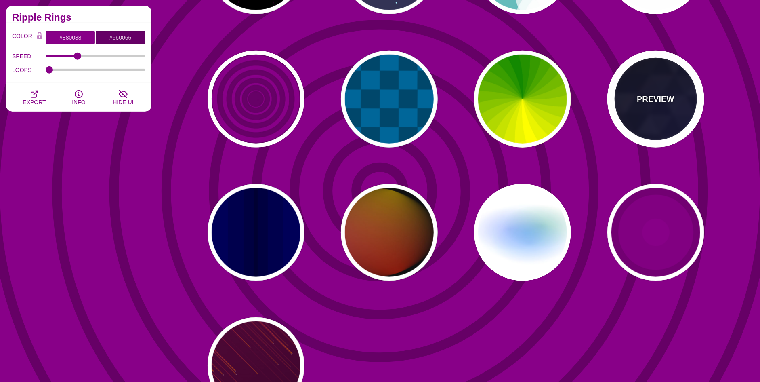
type input "#006600"
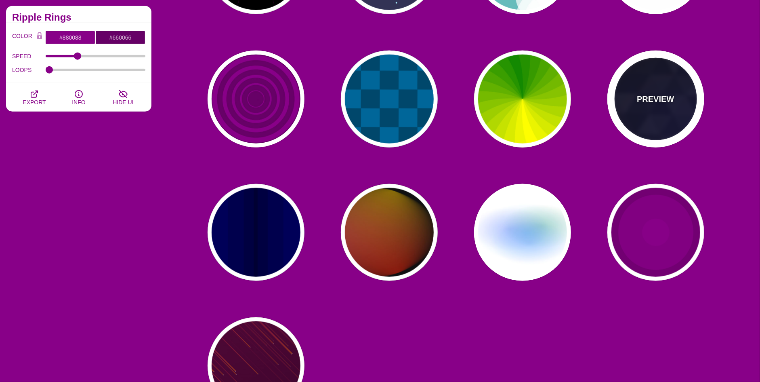
type input "0"
type input "0.4"
type input "5"
type input "15"
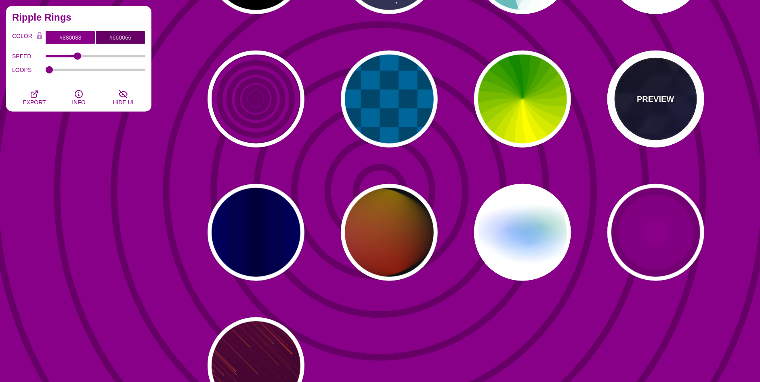
type input "0.2"
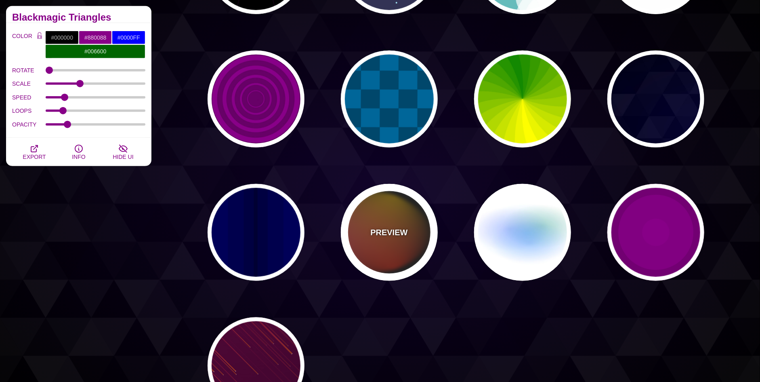
click at [434, 246] on div "PREVIEW" at bounding box center [389, 232] width 97 height 97
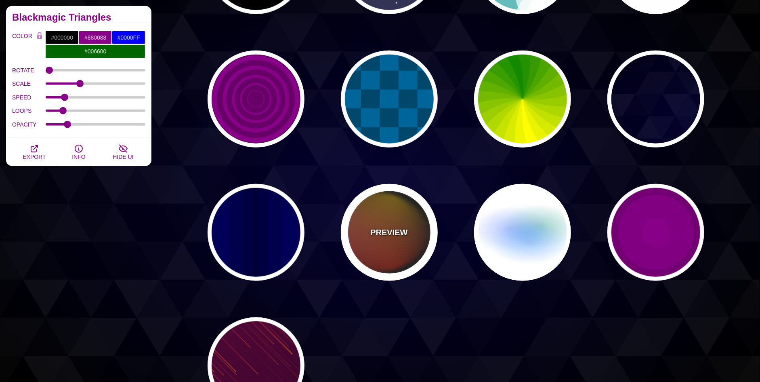
type input "#111111"
type input "#FF00FF"
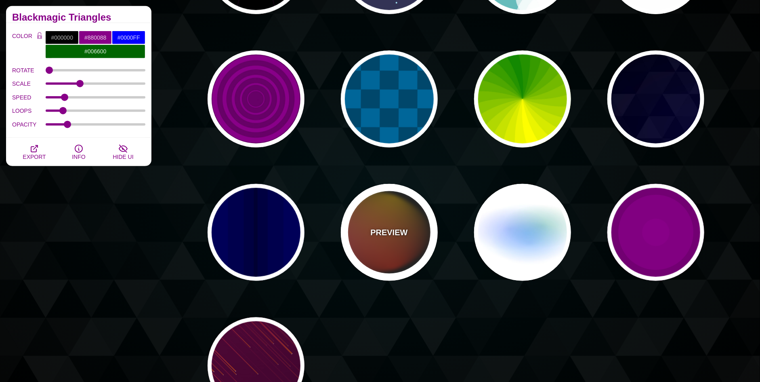
type input "#FFCC00"
type input "#FF2200"
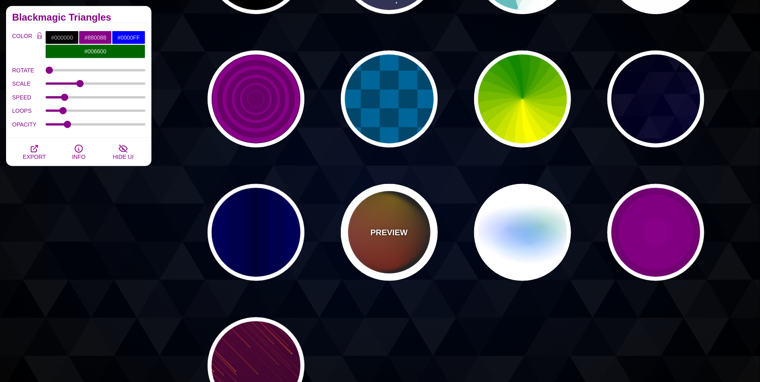
type input "4"
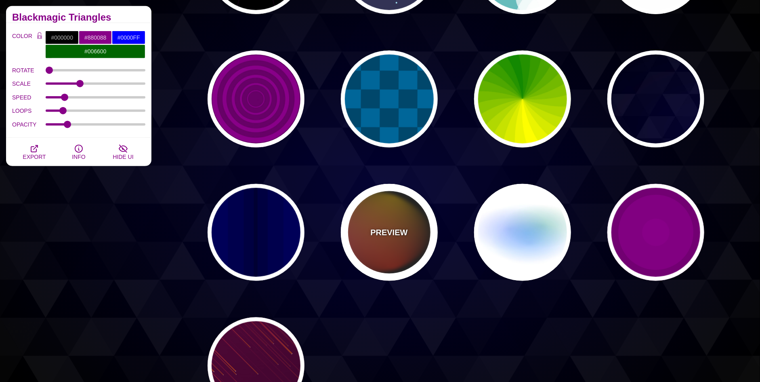
type input "12"
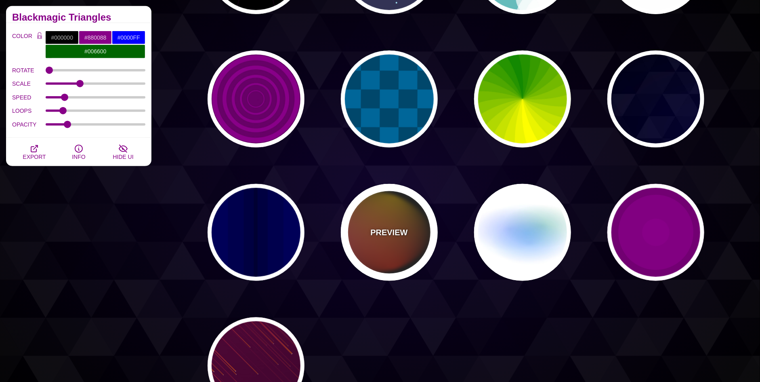
type input "999"
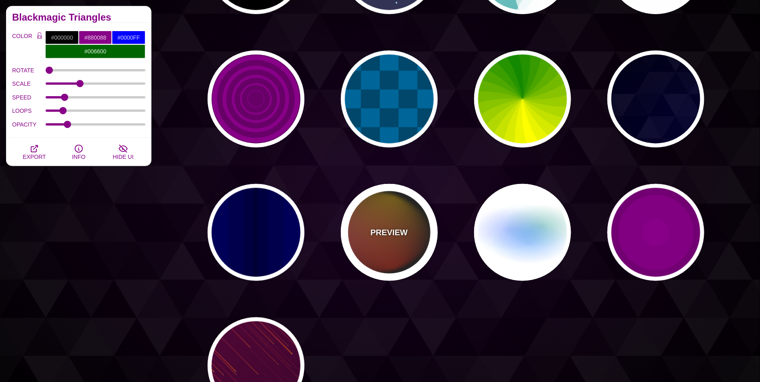
type input "1"
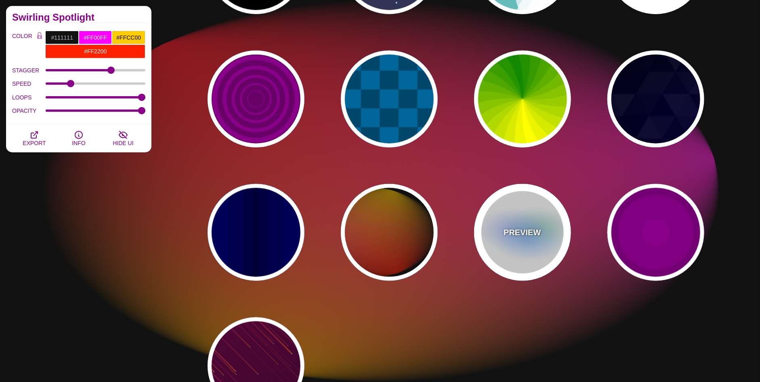
click at [528, 246] on div "PREVIEW" at bounding box center [522, 232] width 97 height 97
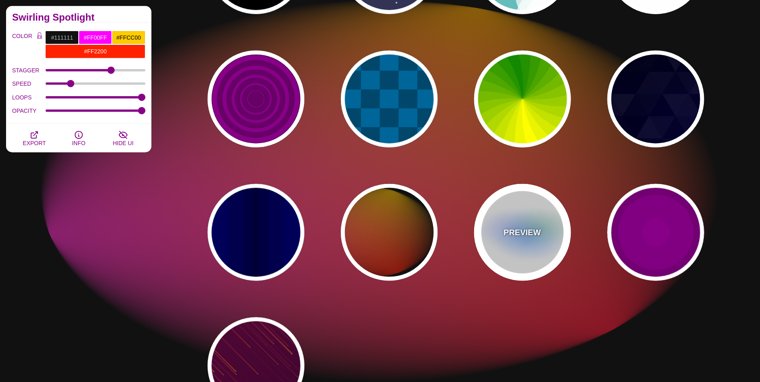
type input "#FFFFFF"
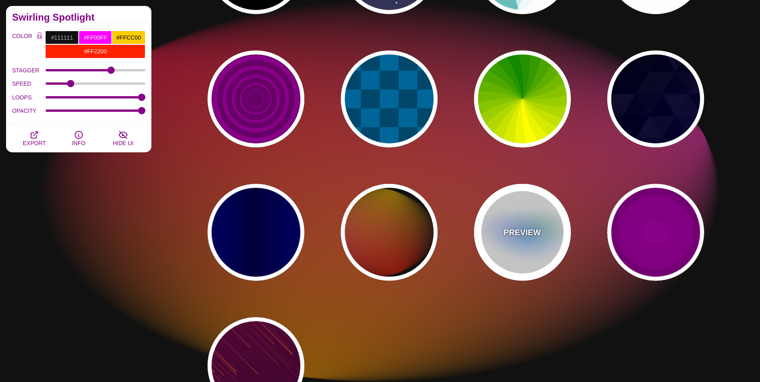
type input "#AA00FF"
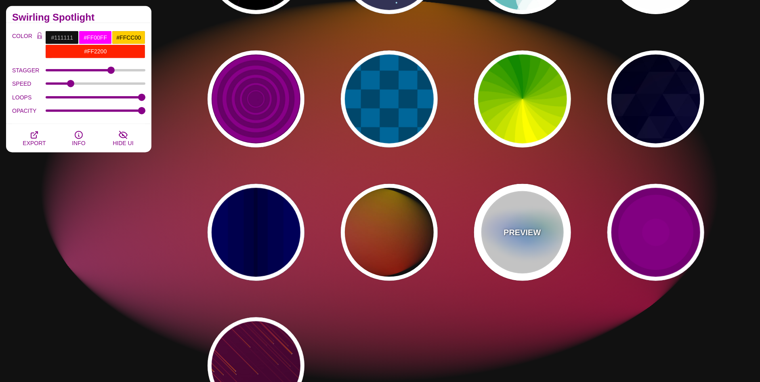
type input "#0088FF"
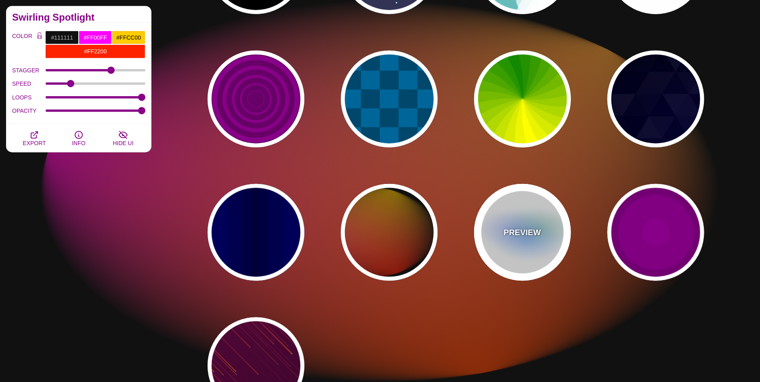
type input "#008800"
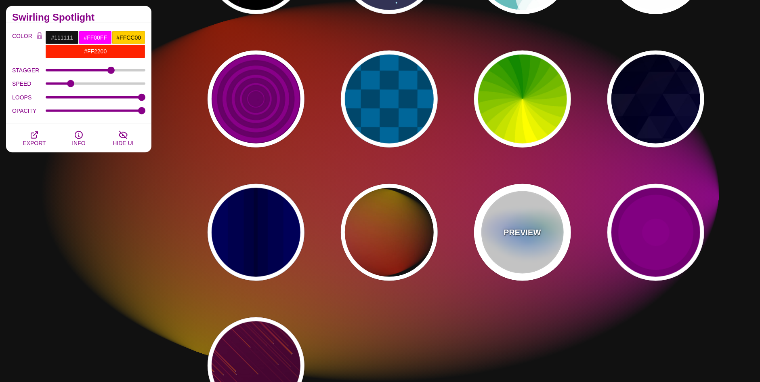
type input "8"
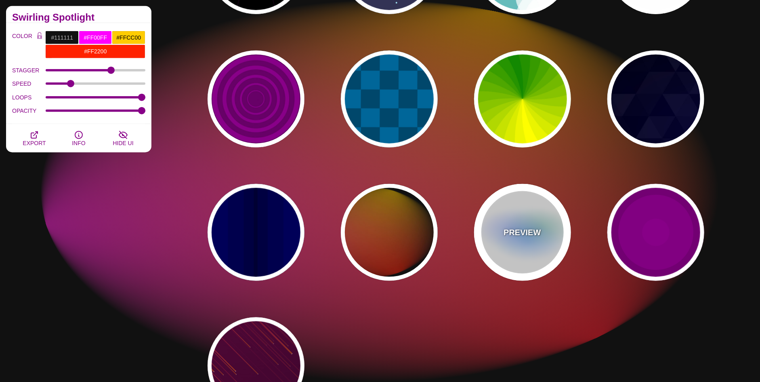
type input "24"
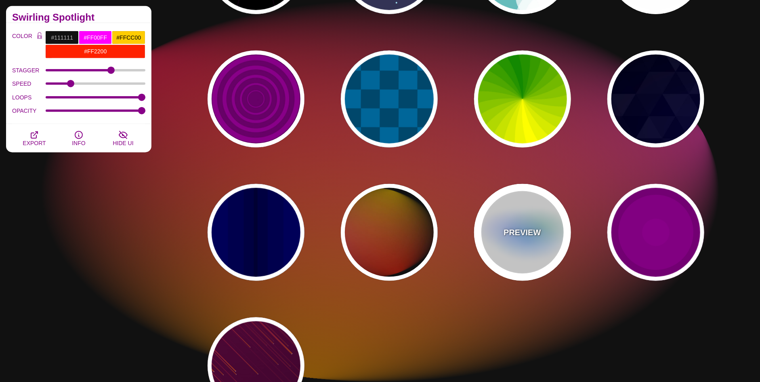
type input "0.5"
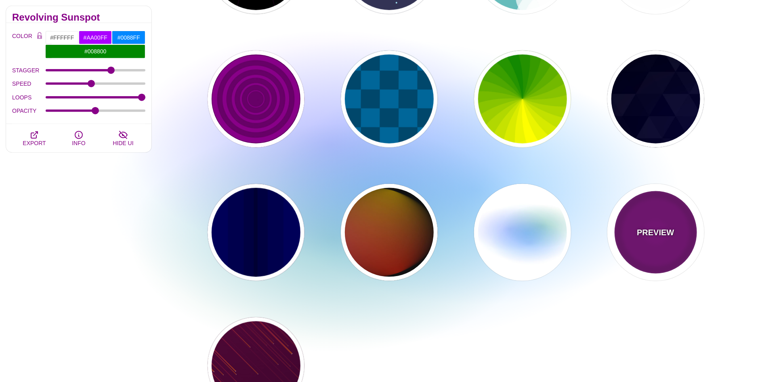
click at [658, 249] on div "PREVIEW" at bounding box center [656, 232] width 97 height 97
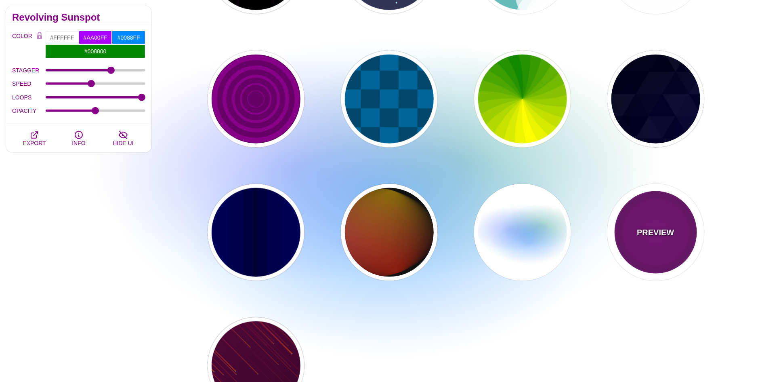
type input "#220022"
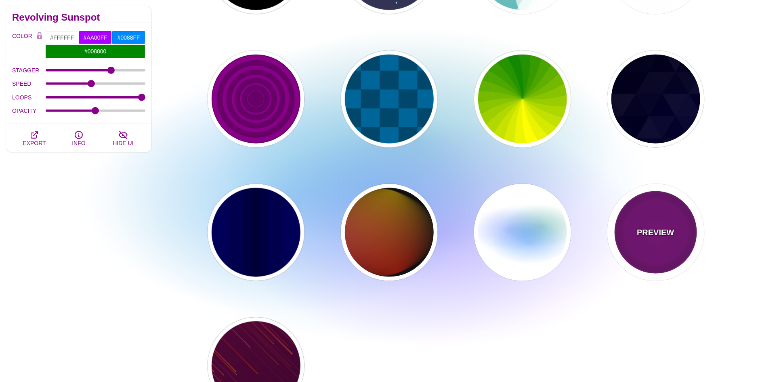
type input "#880088"
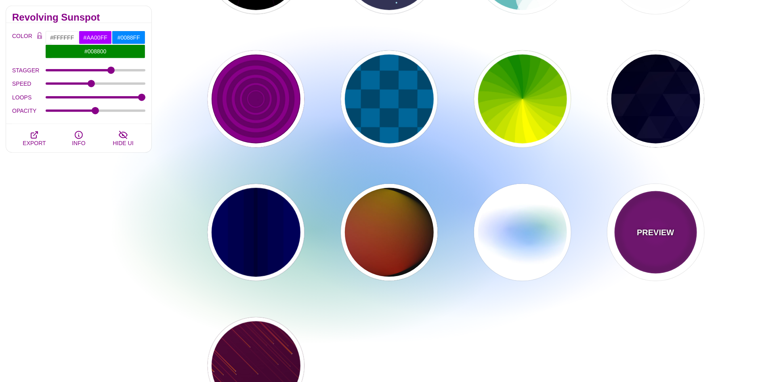
type input "999"
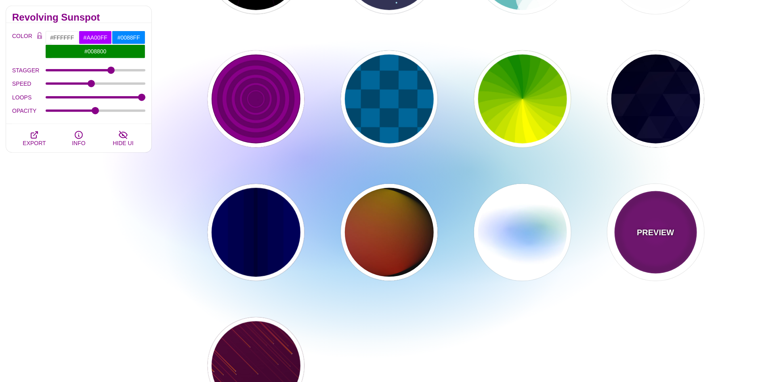
type input "5"
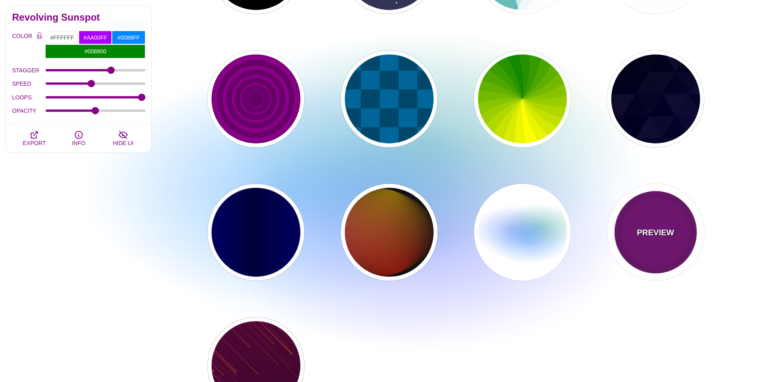
type input "0"
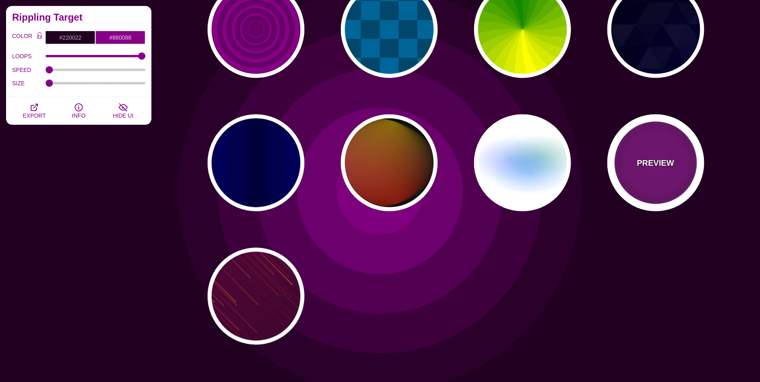
scroll to position [525, 0]
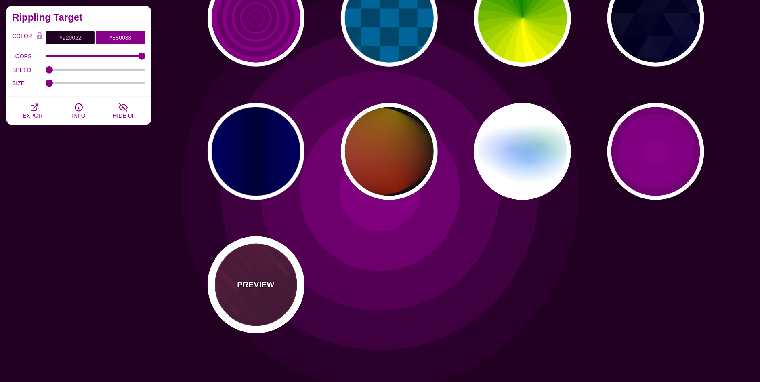
click at [242, 290] on p "PREVIEW" at bounding box center [255, 285] width 37 height 12
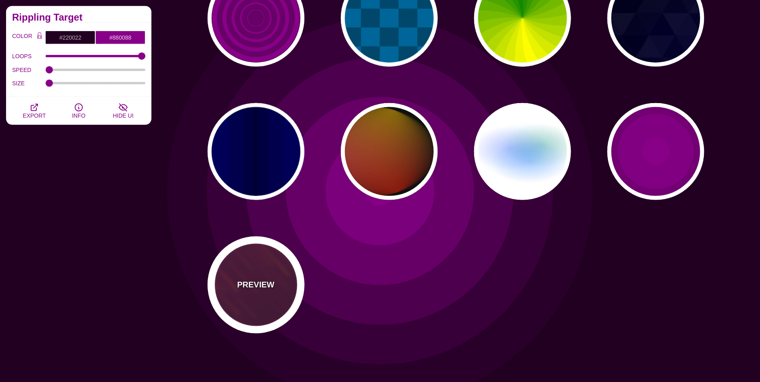
type input "#FF7700"
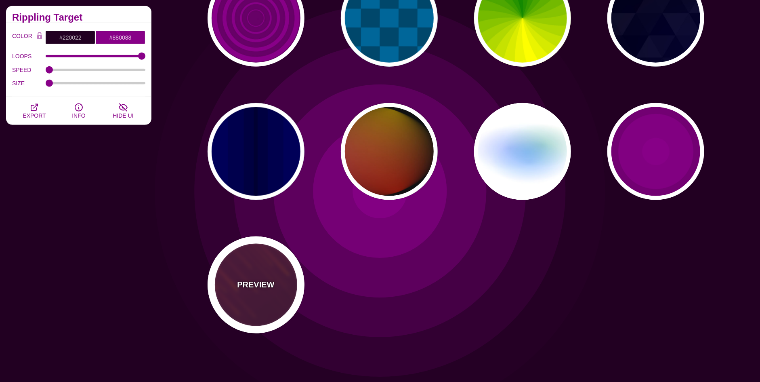
type input "#FFFFFF"
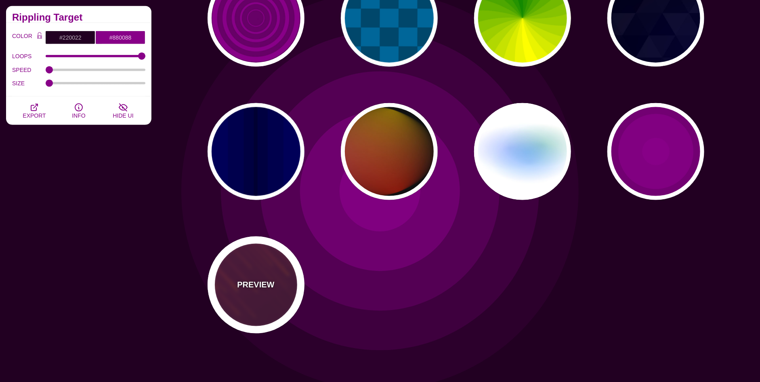
type input "10"
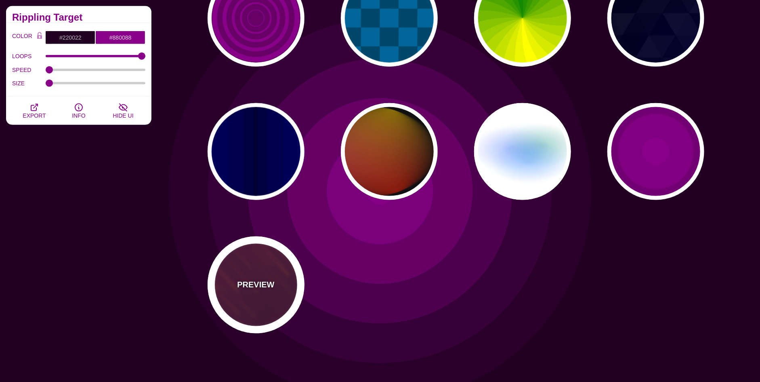
type input "999"
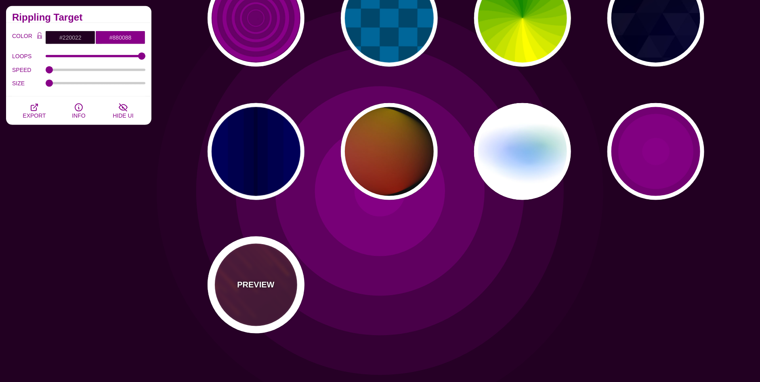
type input "3"
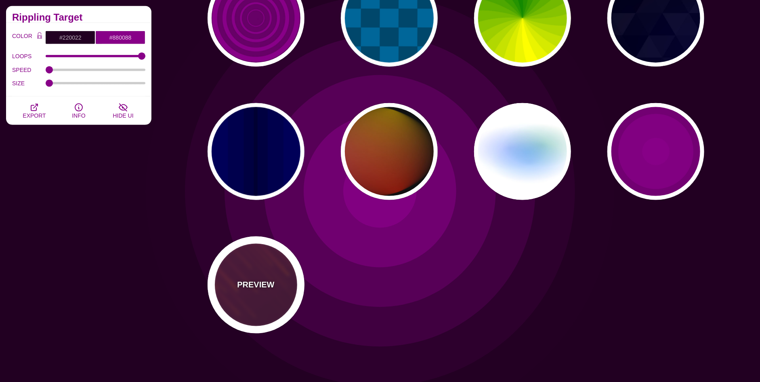
type input "1.5"
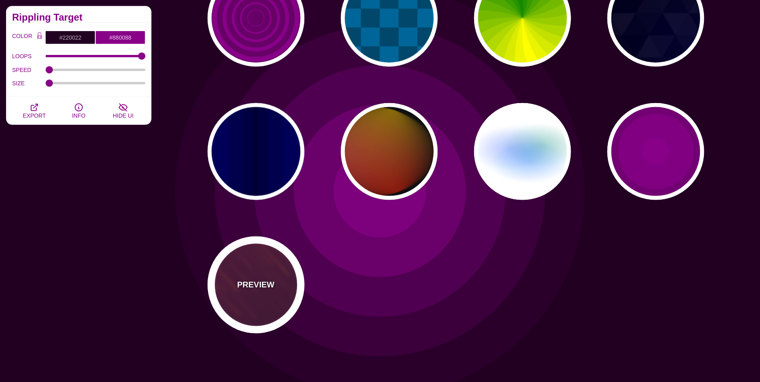
type input "1"
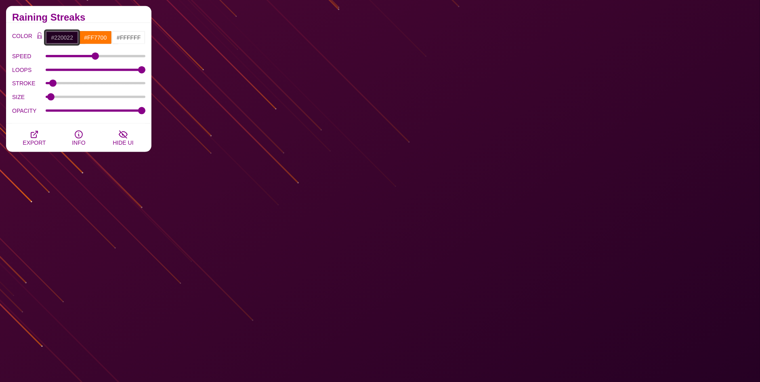
click at [69, 33] on input "#220022" at bounding box center [62, 38] width 34 height 14
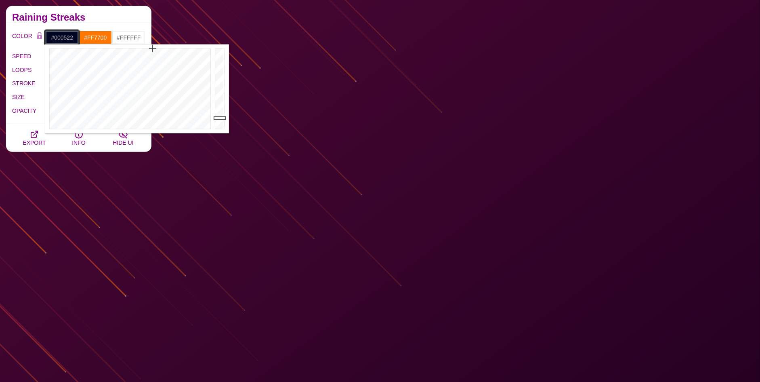
drag, startPoint x: 153, startPoint y: 52, endPoint x: 153, endPoint y: 32, distance: 20.2
click at [153, 32] on body "SVG Backgrounds Logo Backgrounds Categories Abstract Patterns Geometric Gradien…" at bounding box center [380, 256] width 760 height 1562
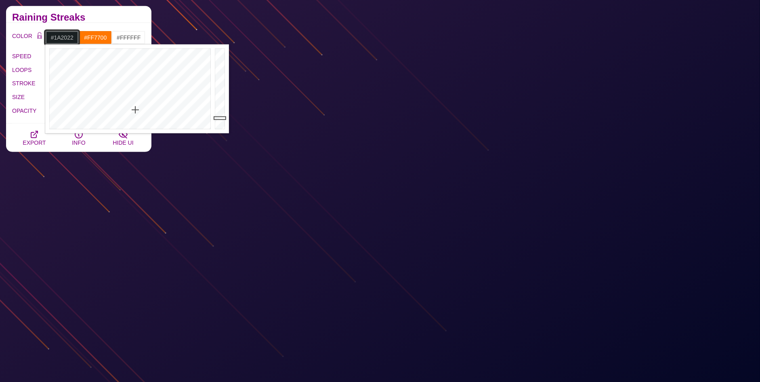
drag, startPoint x: 133, startPoint y: 103, endPoint x: 136, endPoint y: 109, distance: 7.2
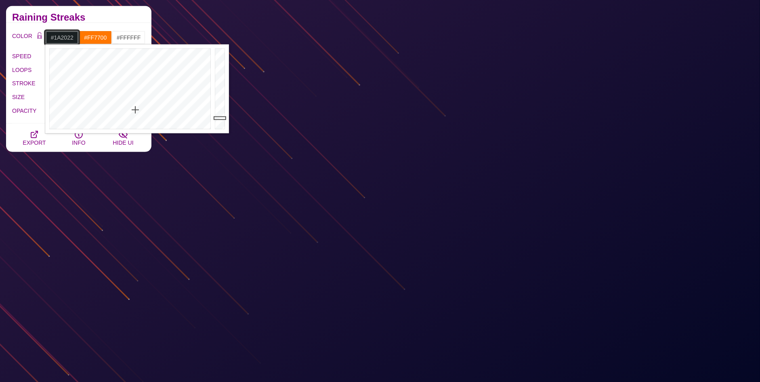
click at [135, 110] on div at bounding box center [129, 88] width 168 height 89
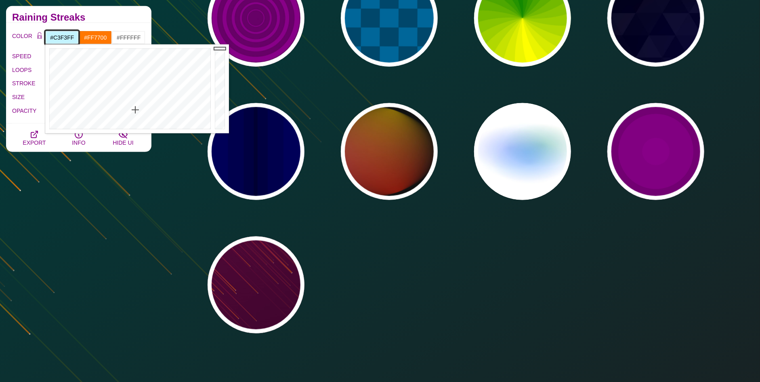
drag, startPoint x: 221, startPoint y: 107, endPoint x: 225, endPoint y: -22, distance: 129.3
click at [225, 0] on html "SVG Backgrounds Logo Backgrounds Categories Abstract Patterns Geometric Gradien…" at bounding box center [380, 256] width 760 height 1562
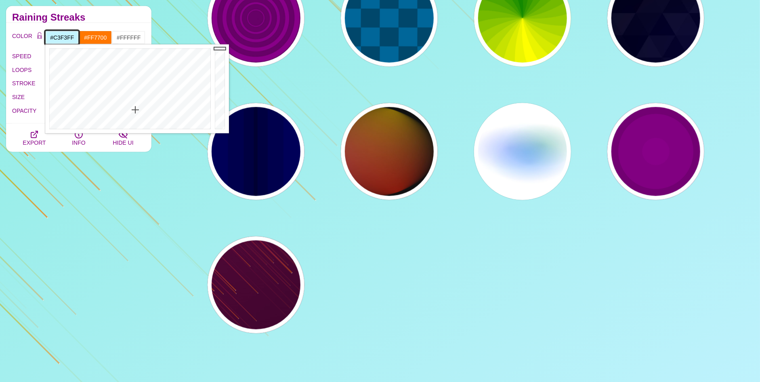
drag, startPoint x: 224, startPoint y: 55, endPoint x: 223, endPoint y: 45, distance: 10.5
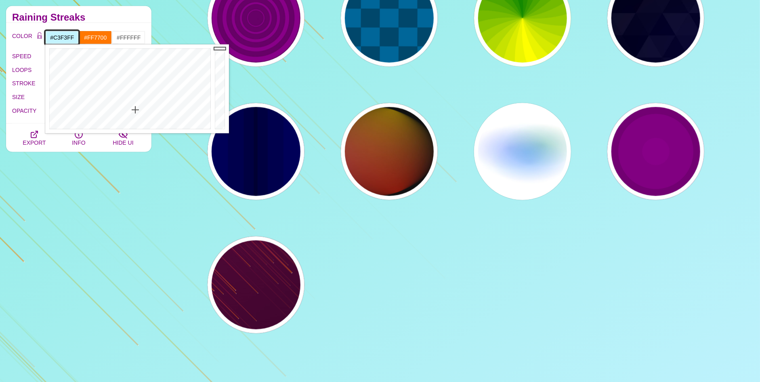
click at [223, 47] on div at bounding box center [221, 88] width 16 height 89
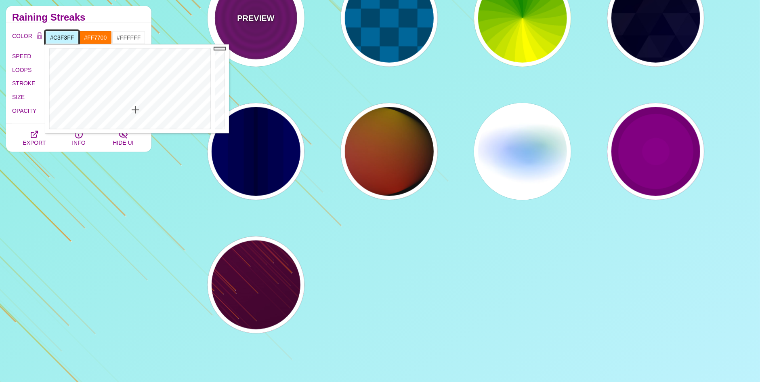
click at [223, 42] on body "SVG Backgrounds Logo Backgrounds Categories Abstract Patterns Geometric Gradien…" at bounding box center [380, 256] width 760 height 1562
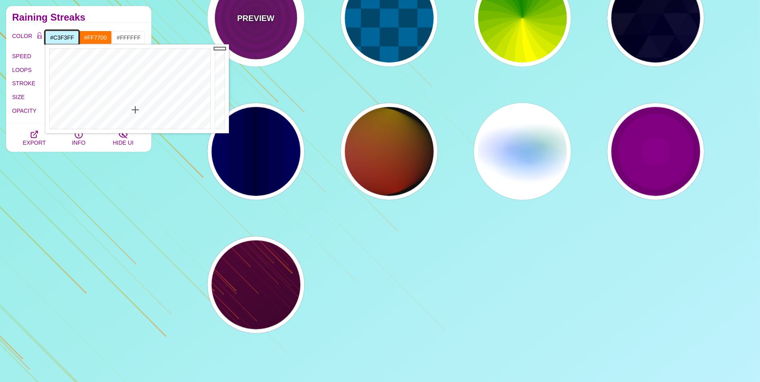
drag, startPoint x: 218, startPoint y: 49, endPoint x: 216, endPoint y: 28, distance: 21.5
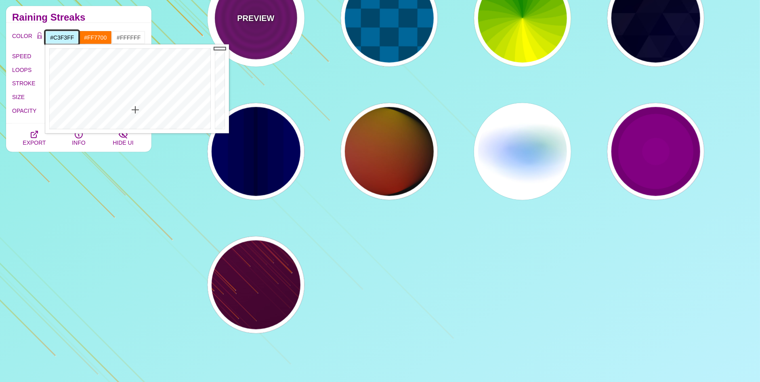
click at [217, 28] on body "SVG Backgrounds Logo Backgrounds Categories Abstract Patterns Geometric Gradien…" at bounding box center [380, 256] width 760 height 1562
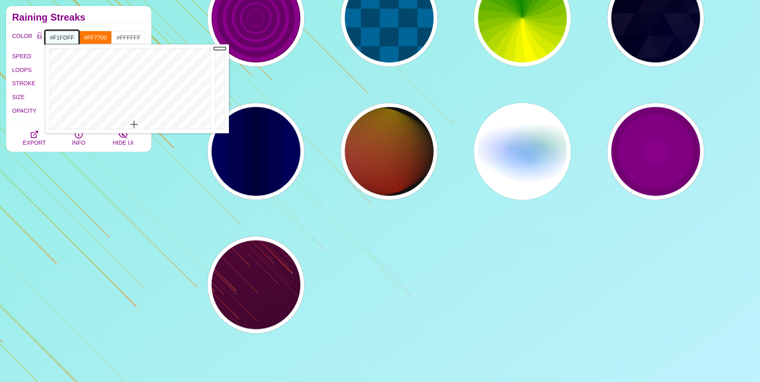
drag, startPoint x: 136, startPoint y: 114, endPoint x: 134, endPoint y: 124, distance: 11.1
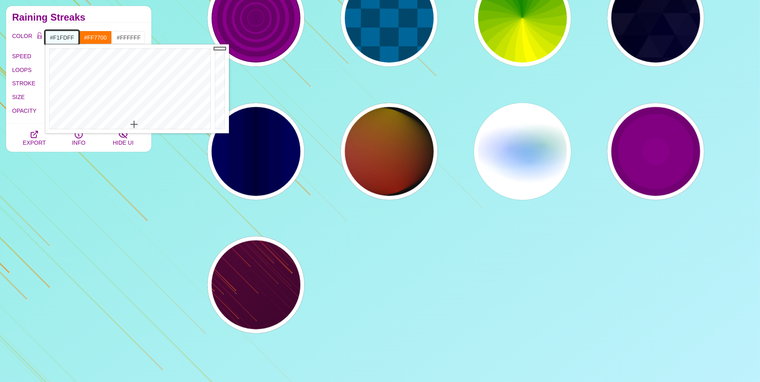
click at [134, 124] on div at bounding box center [129, 88] width 168 height 89
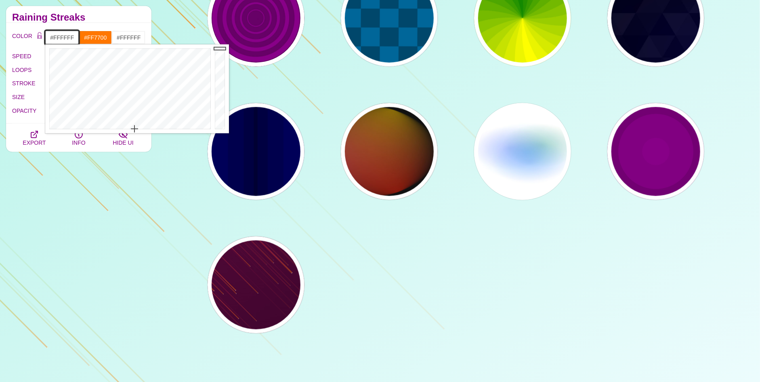
drag, startPoint x: 134, startPoint y: 124, endPoint x: 135, endPoint y: 133, distance: 8.1
click at [135, 133] on div at bounding box center [129, 88] width 168 height 89
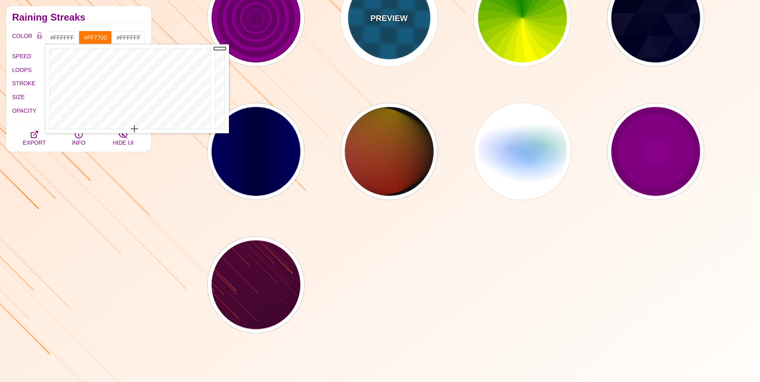
click at [402, 35] on div "PREVIEW" at bounding box center [389, 18] width 97 height 97
type input "#00476B"
type input "#006699"
type input "0"
type input "1"
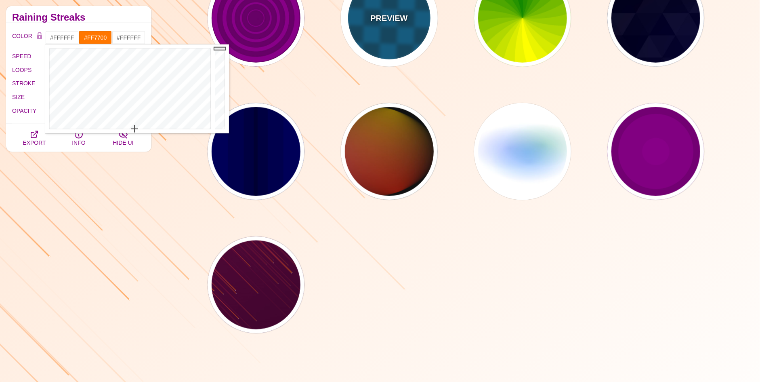
type input "5"
type input "15"
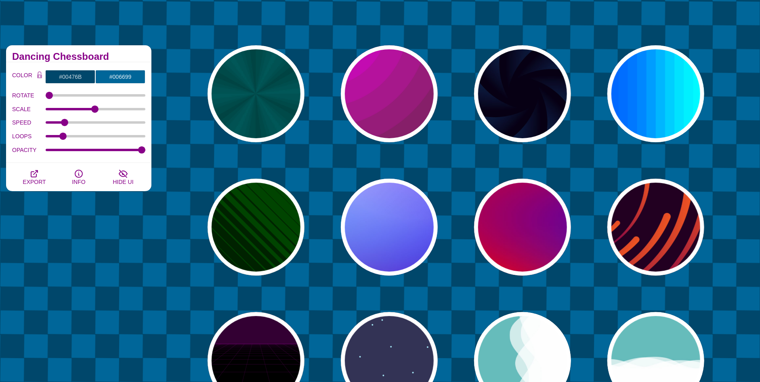
scroll to position [40, 0]
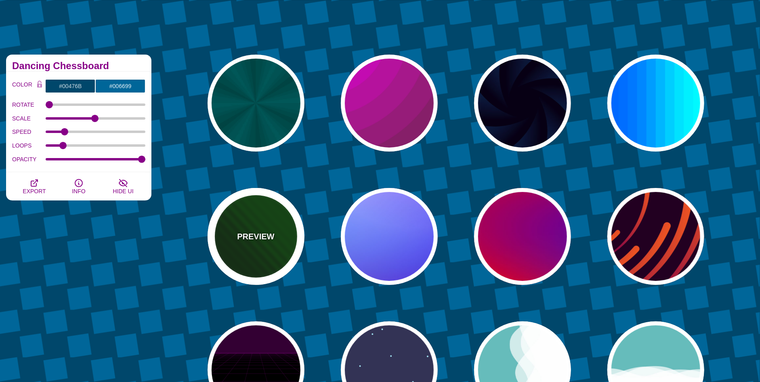
click at [248, 235] on p "PREVIEW" at bounding box center [255, 236] width 37 height 12
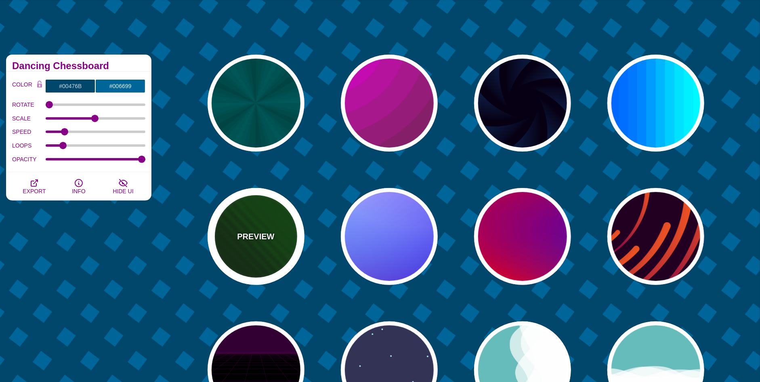
type input "#002200"
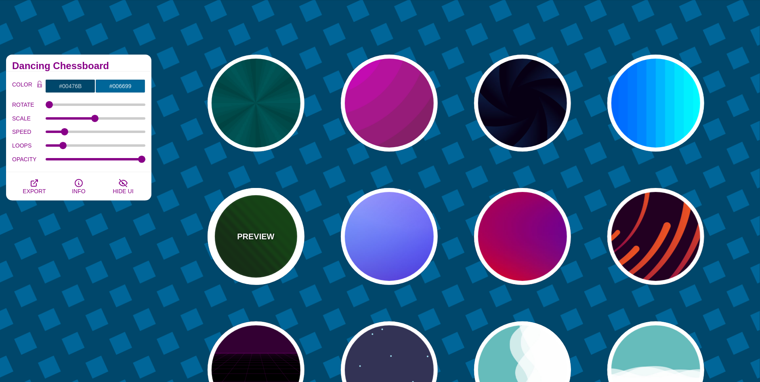
type input "#004400"
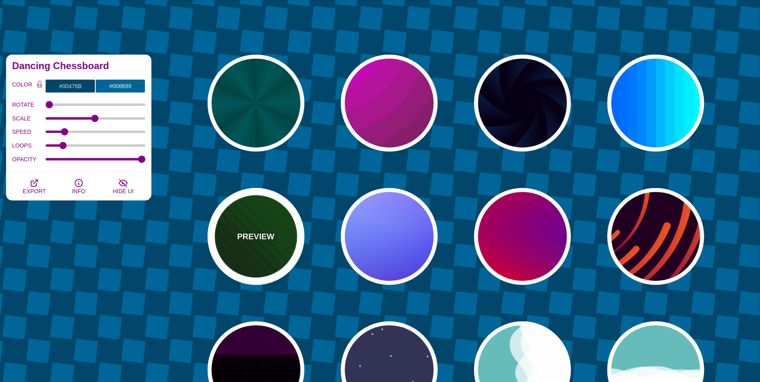
type input "0"
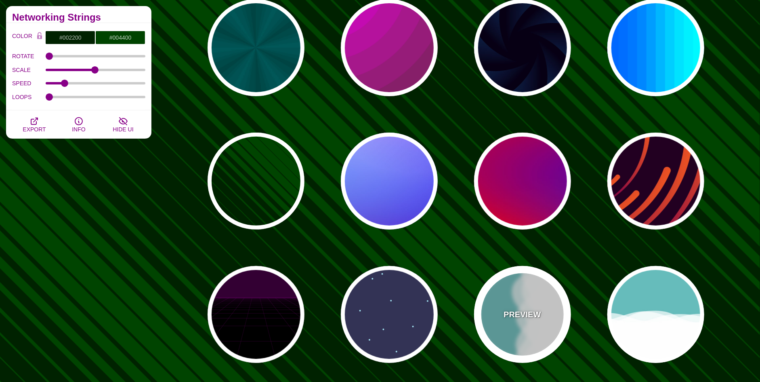
scroll to position [121, 0]
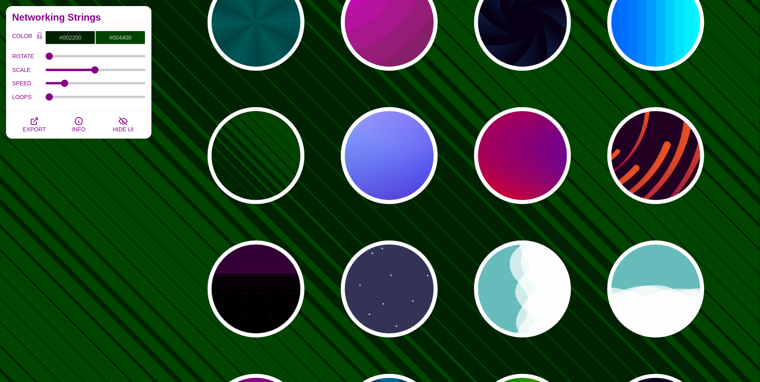
click at [442, 285] on div "PREVIEW PREVIEW PREVIEW PREVIEW PREVIEW PREVIEW PREVIEW PREVIEW PREVIEW PREVIEW…" at bounding box center [459, 356] width 603 height 776
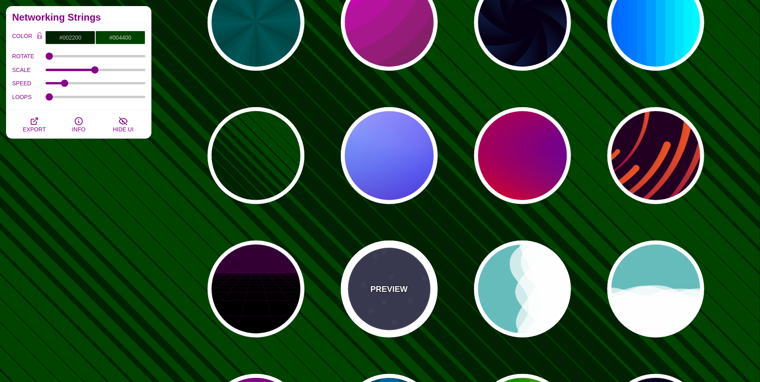
click at [412, 287] on div "PREVIEW" at bounding box center [389, 288] width 97 height 97
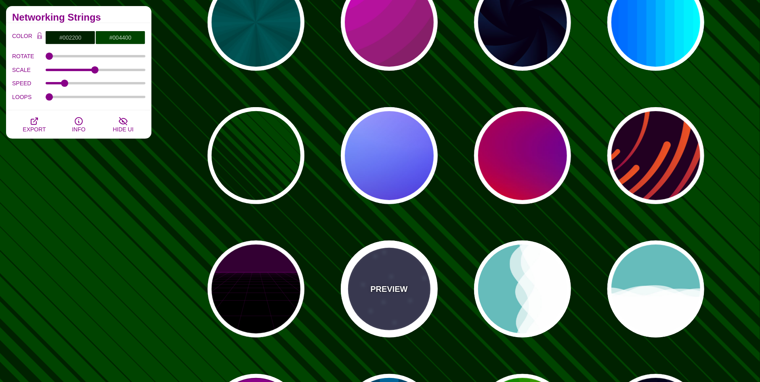
type input "#333355"
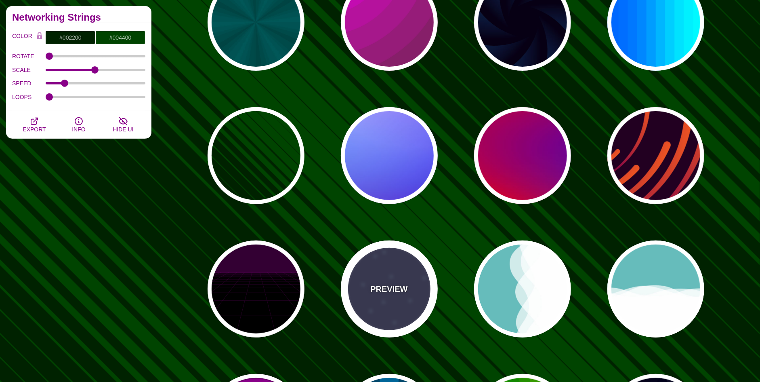
type input "#AAEEFF"
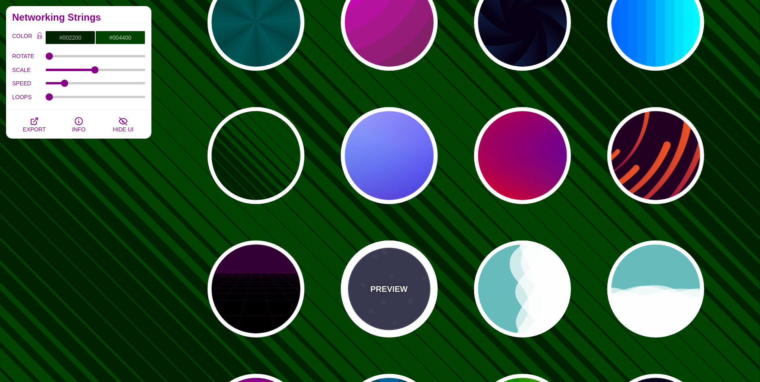
type input "15"
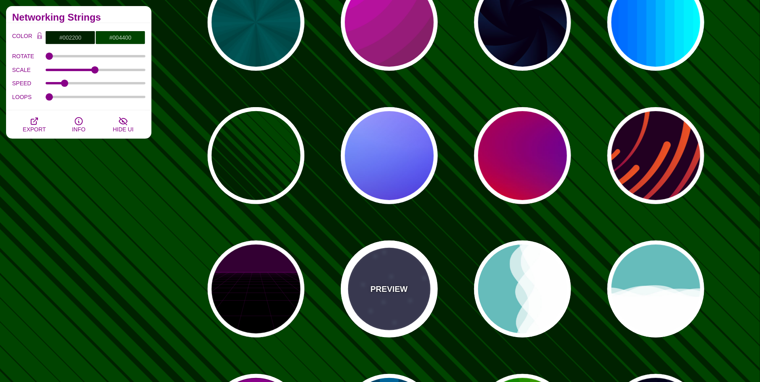
type input "40"
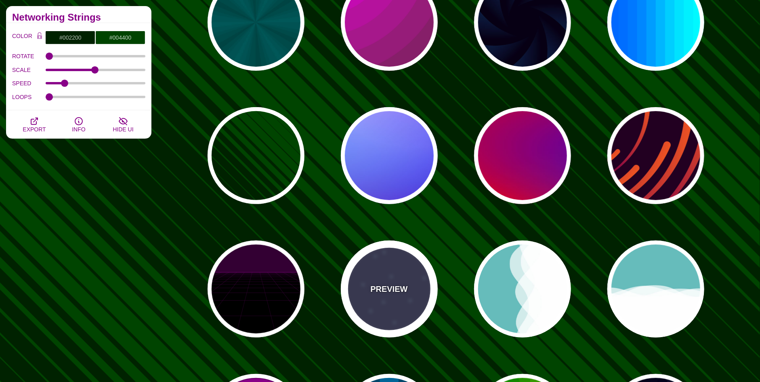
type input "1"
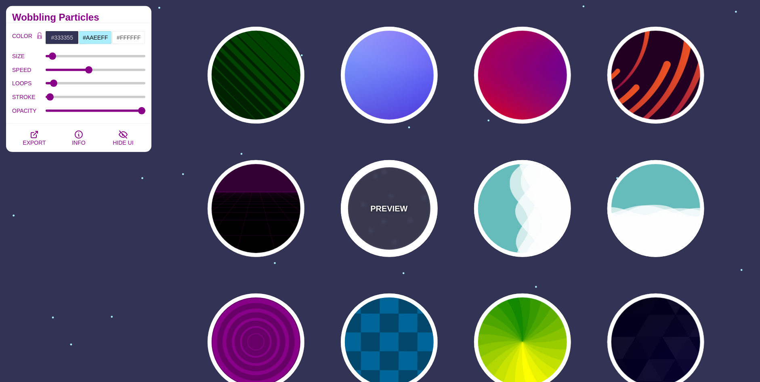
scroll to position [202, 0]
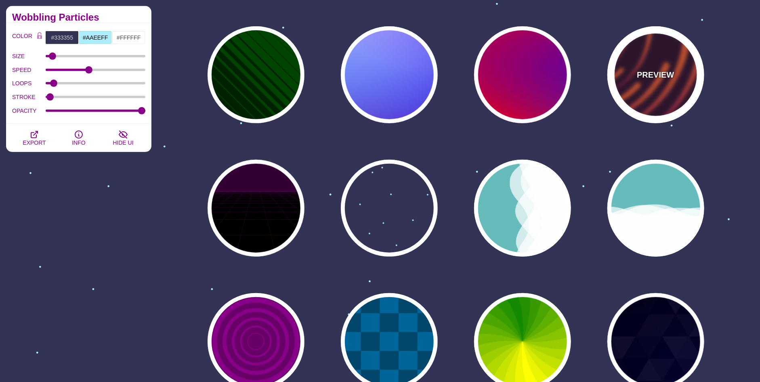
click at [631, 71] on div "PREVIEW" at bounding box center [656, 74] width 97 height 97
type input "#220022"
type input "#EE5522"
type input "#220022"
type input "50"
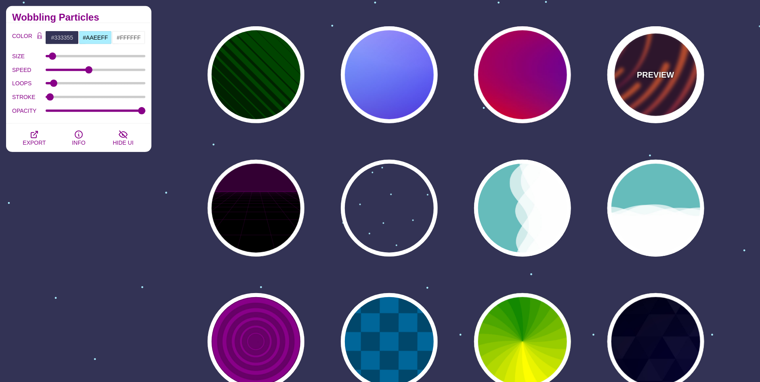
type input "99"
type input "0"
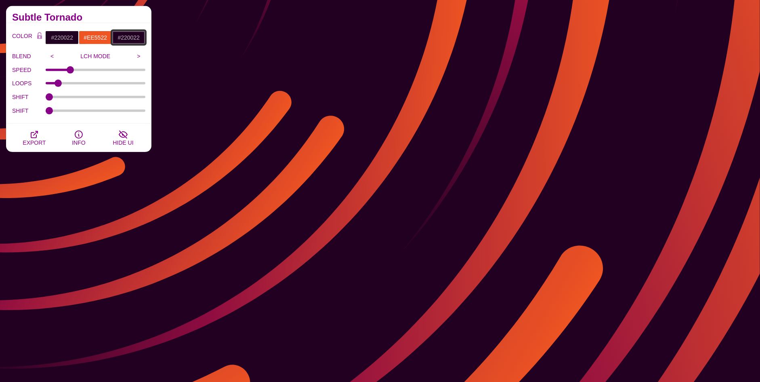
click at [121, 36] on input "#220022" at bounding box center [129, 38] width 34 height 14
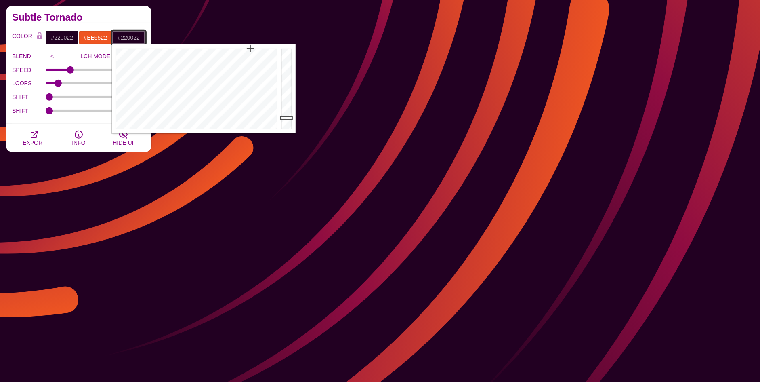
click at [121, 36] on input "#220022" at bounding box center [129, 38] width 34 height 14
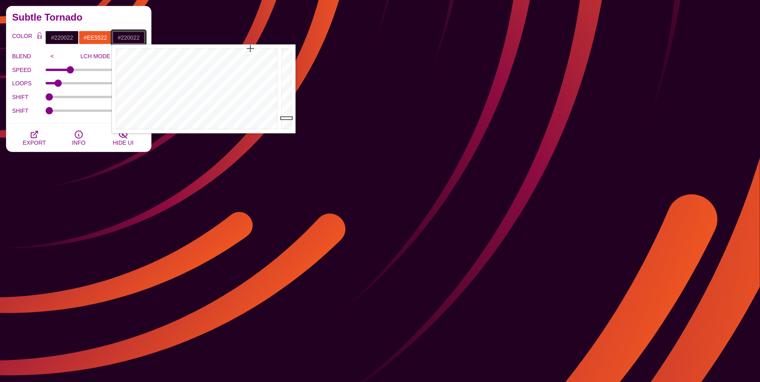
paste input "4074a8"
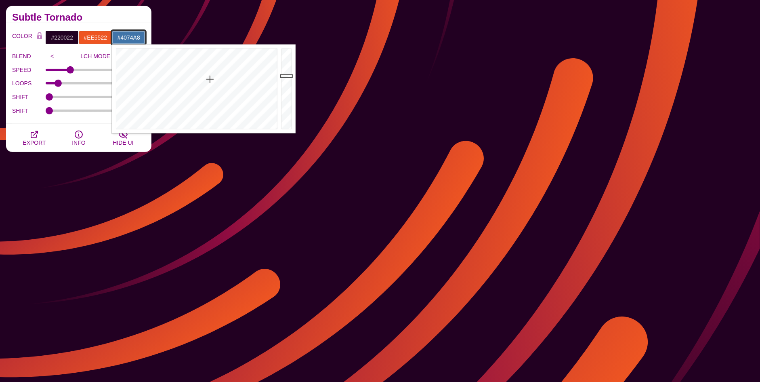
type input "#4074A8"
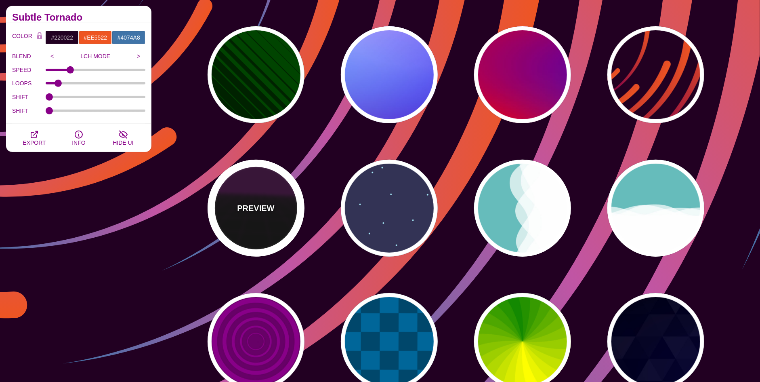
click at [213, 204] on div "PREVIEW" at bounding box center [256, 208] width 97 height 97
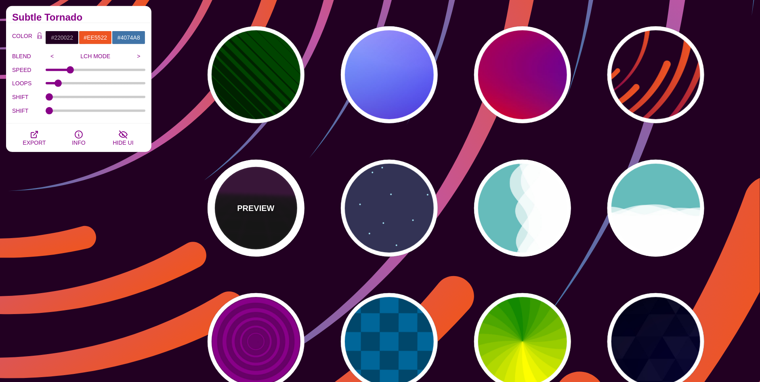
type input "#000000"
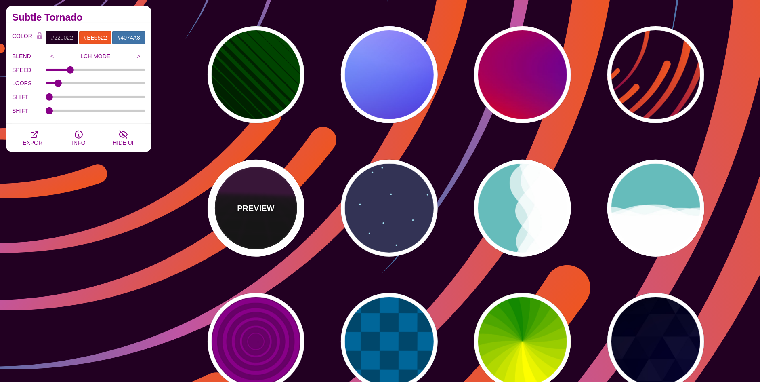
type input "#220022"
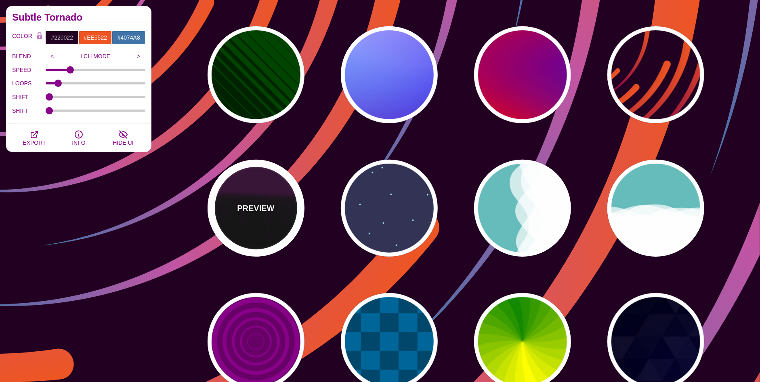
type input "#330033"
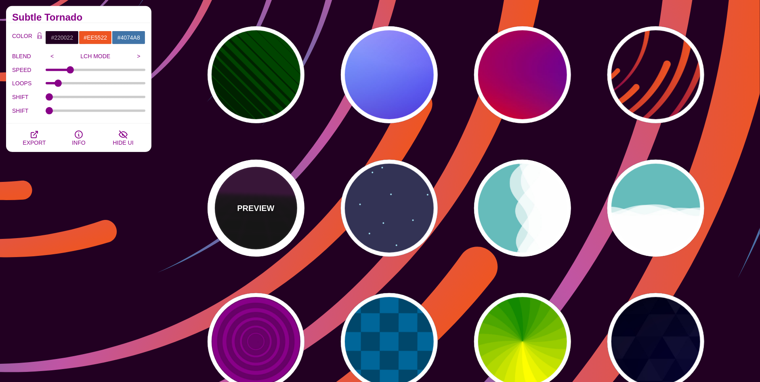
type input "1"
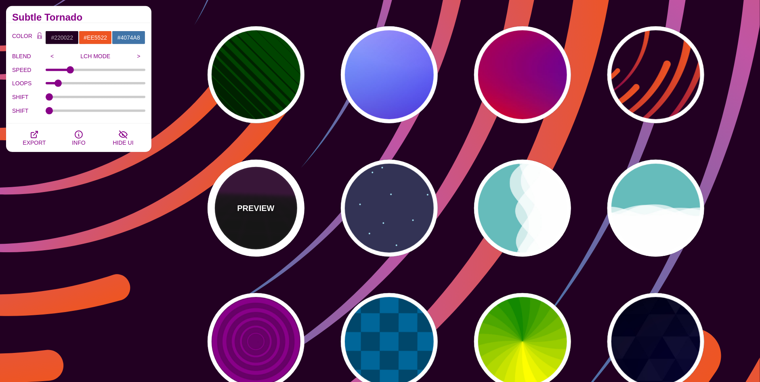
type input "10"
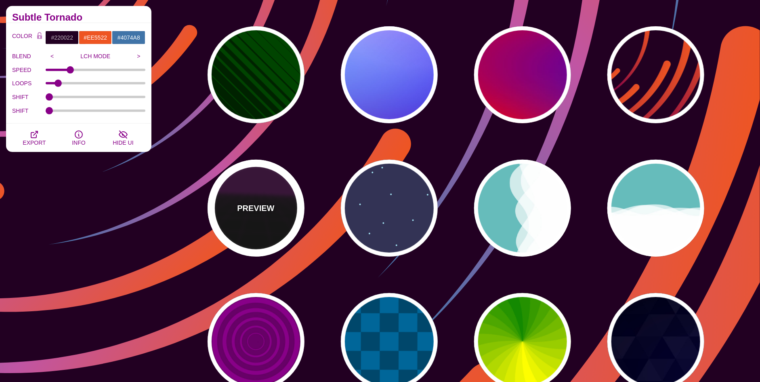
type input "999"
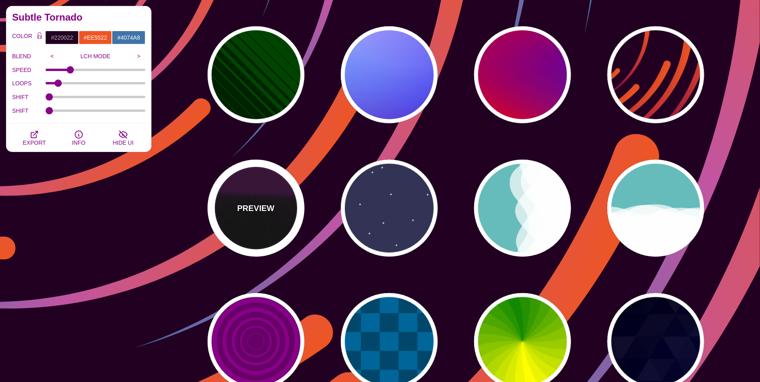
type input "1"
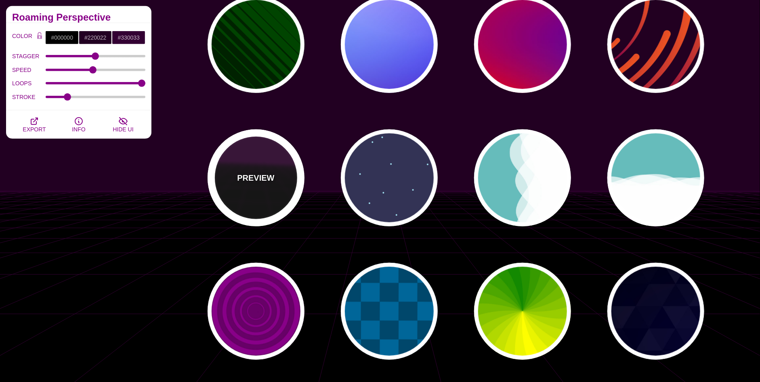
scroll to position [40, 0]
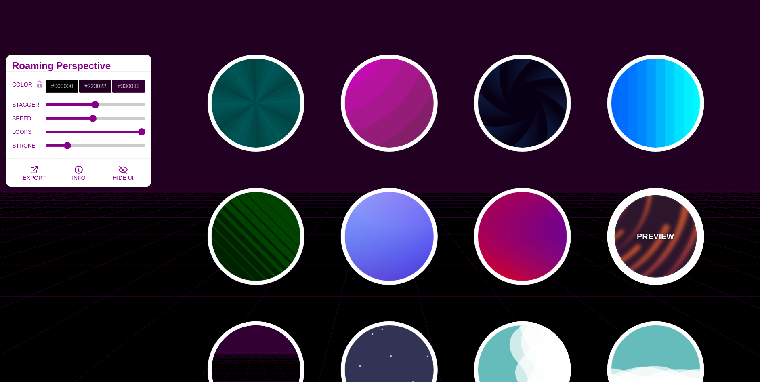
click at [633, 215] on div "PREVIEW" at bounding box center [656, 236] width 97 height 97
type input "#220022"
type input "#EE5522"
type input "#220022"
type input "50"
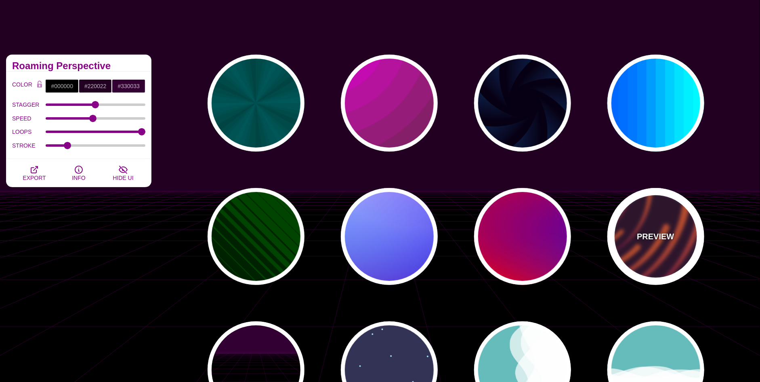
type input "99"
type input "0"
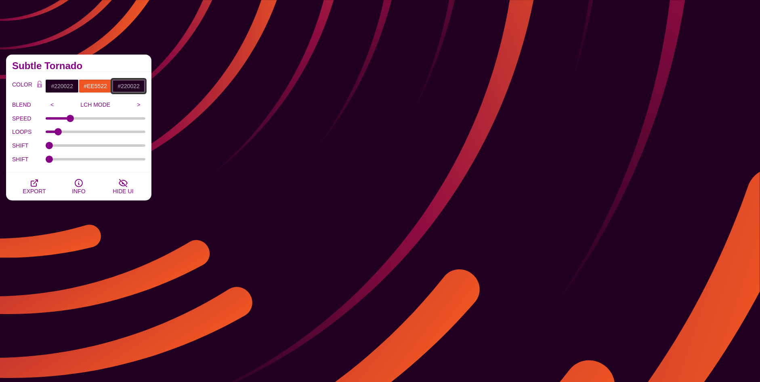
click at [124, 87] on input "#220022" at bounding box center [129, 86] width 34 height 14
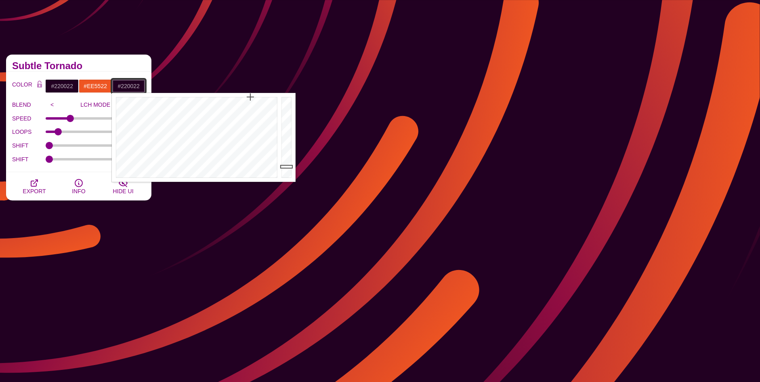
click at [124, 87] on input "#220022" at bounding box center [129, 86] width 34 height 14
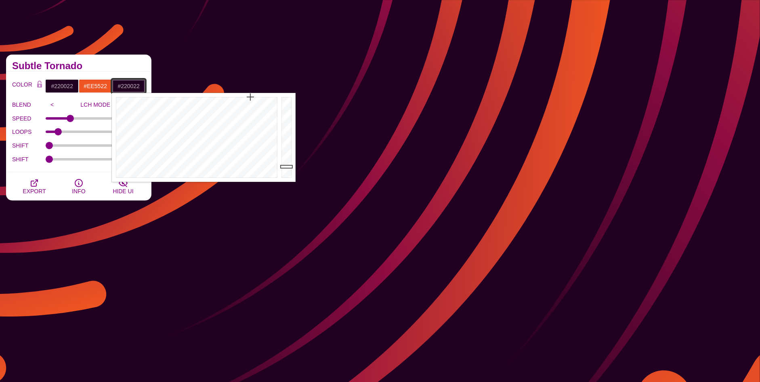
paste input "4074a8"
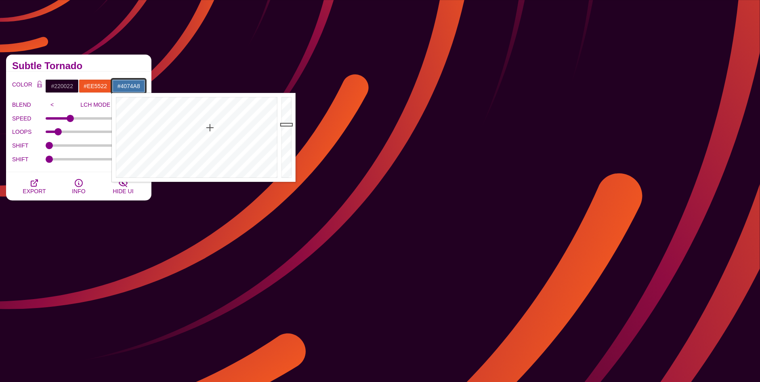
type input "#4074A8"
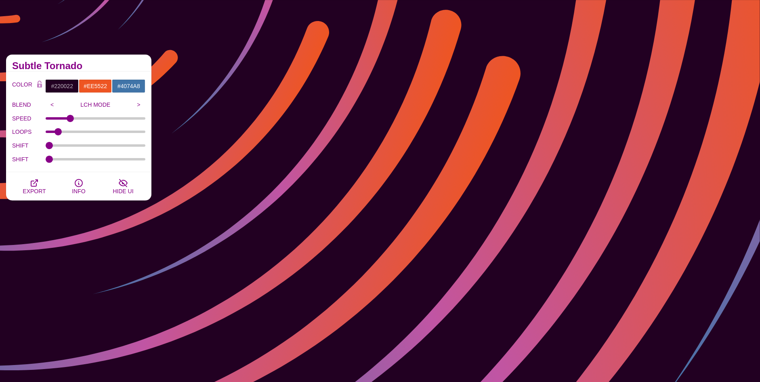
click at [92, 61] on div "Subtle Tornado" at bounding box center [78, 63] width 145 height 17
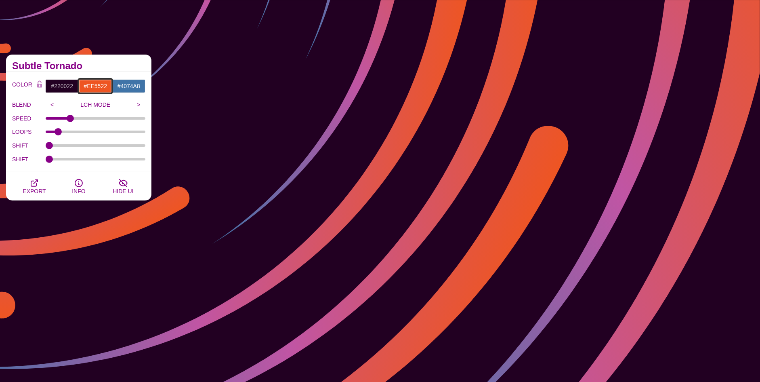
click at [90, 86] on input "#EE5522" at bounding box center [96, 86] width 34 height 14
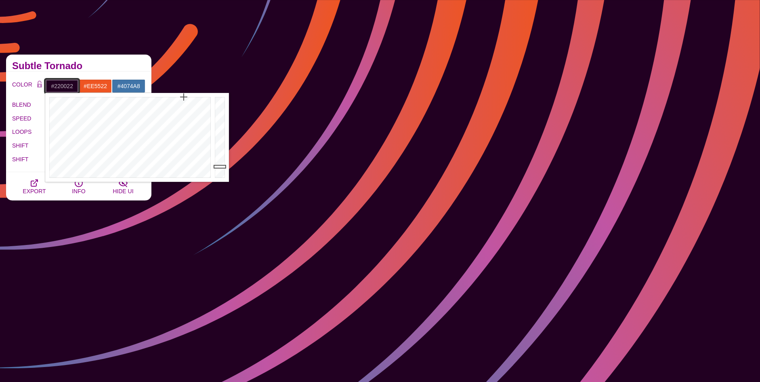
click at [65, 88] on input "#220022" at bounding box center [62, 86] width 34 height 14
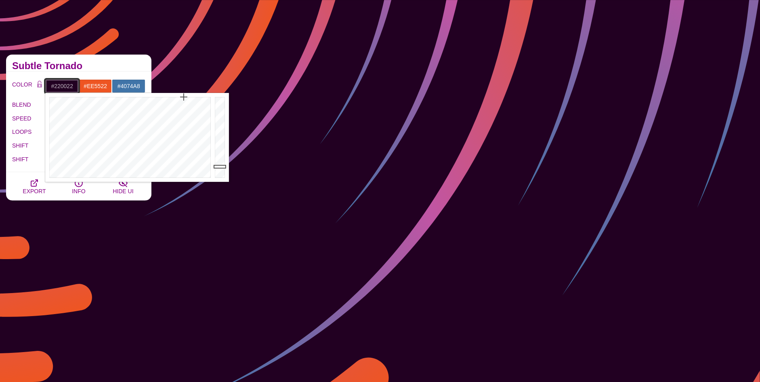
paste input "90b3d5"
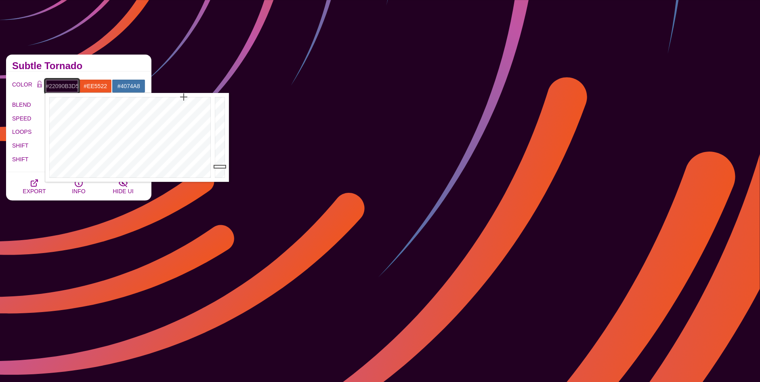
paste input "90b3d5"
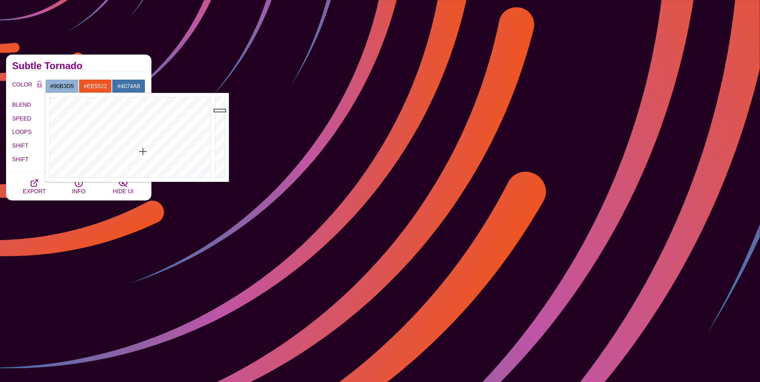
click at [96, 65] on h2 "Subtle Tornado" at bounding box center [78, 66] width 133 height 6
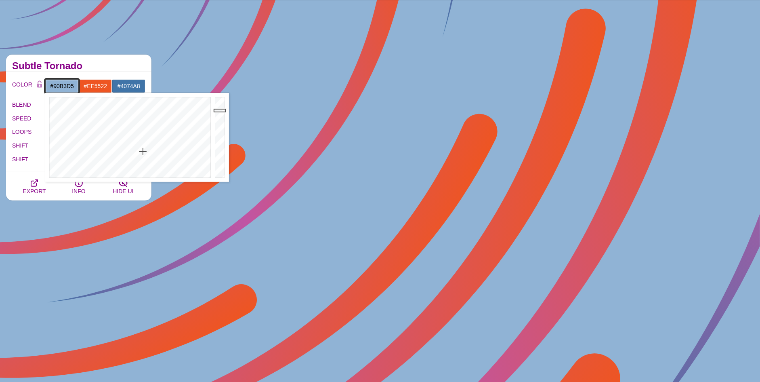
click at [62, 84] on input "#90B3D5" at bounding box center [62, 86] width 34 height 14
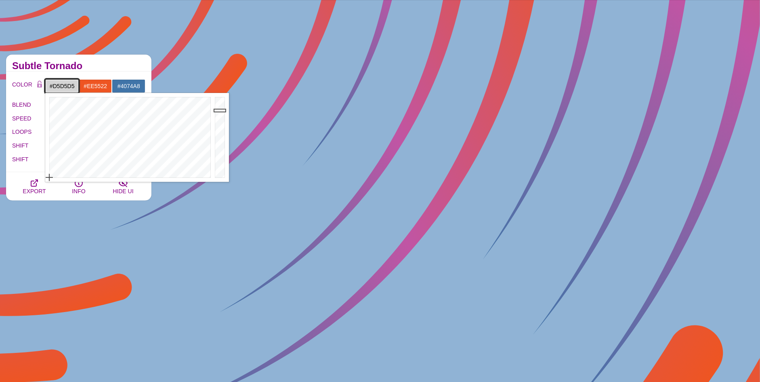
drag, startPoint x: 28, startPoint y: 212, endPoint x: 25, endPoint y: 216, distance: 4.6
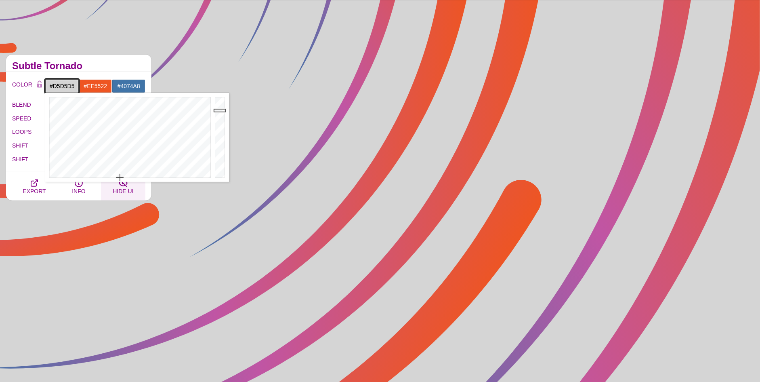
drag, startPoint x: 137, startPoint y: 184, endPoint x: 116, endPoint y: 191, distance: 23.0
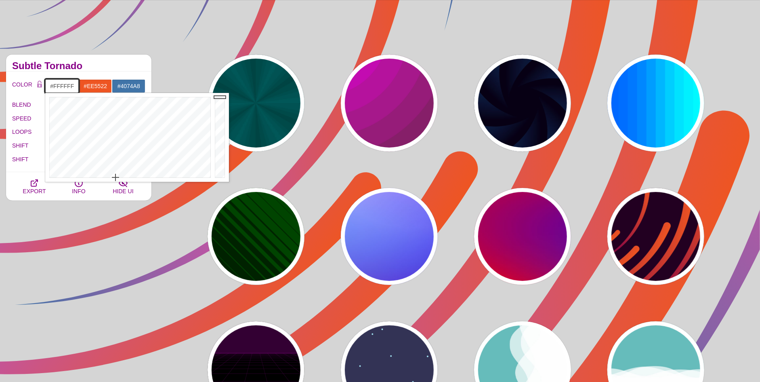
drag, startPoint x: 225, startPoint y: 114, endPoint x: 220, endPoint y: 63, distance: 51.2
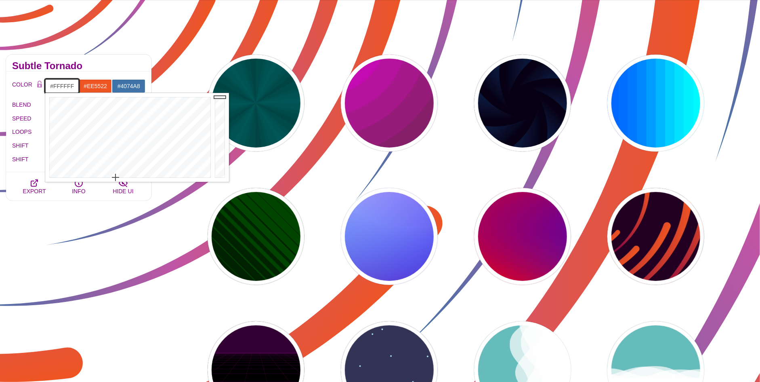
paste input "D8E2EE"
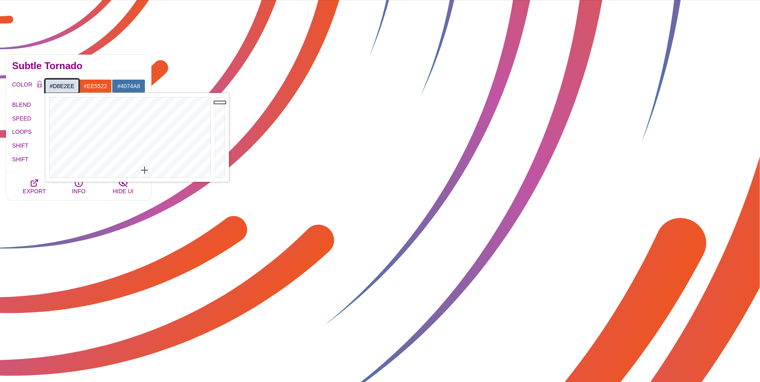
type input "#D8E2EE"
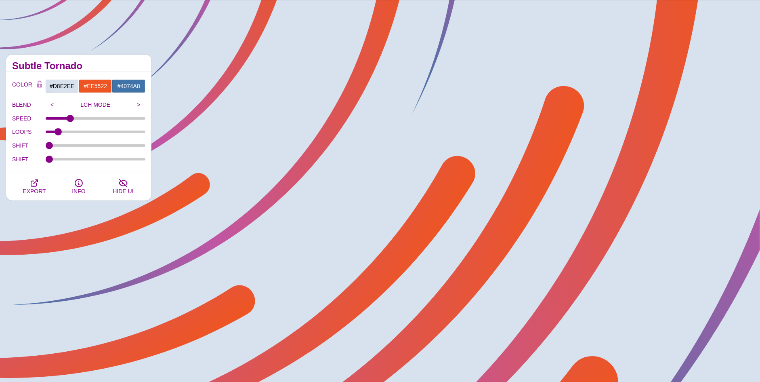
click at [114, 64] on h2 "Subtle Tornado" at bounding box center [78, 66] width 133 height 6
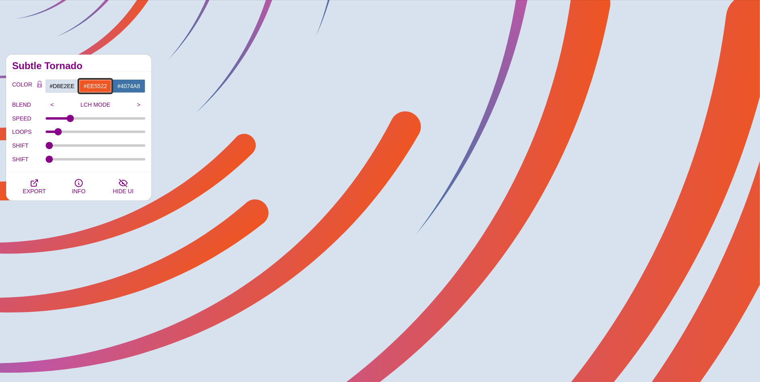
click at [93, 82] on input "#EE5522" at bounding box center [96, 86] width 34 height 14
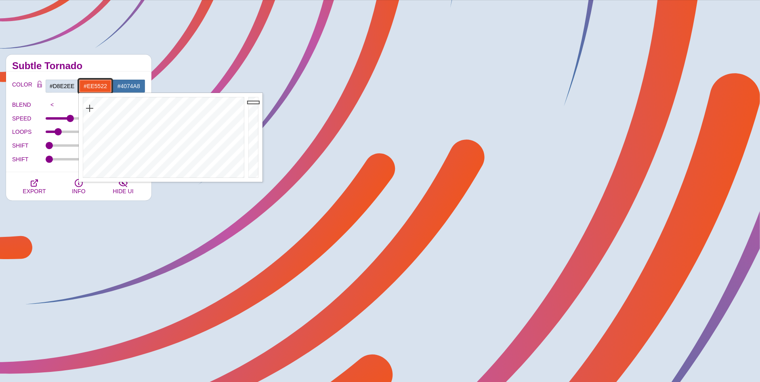
click at [93, 82] on input "#EE5522" at bounding box center [96, 86] width 34 height 14
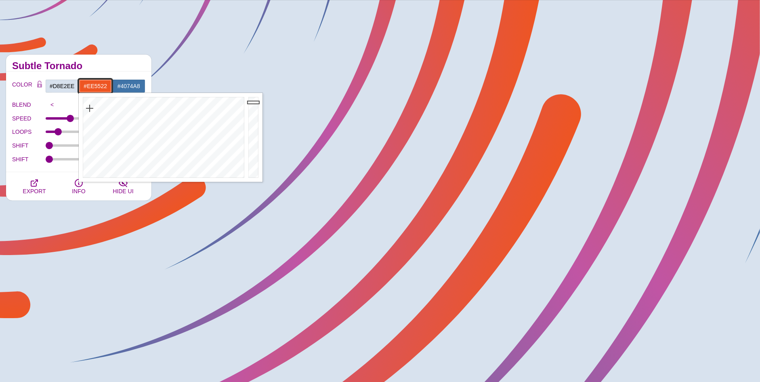
paste input "d6e6f3"
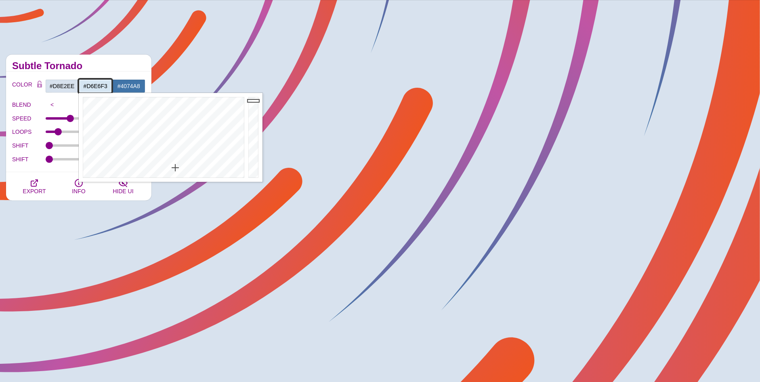
type input "#D6E6F3"
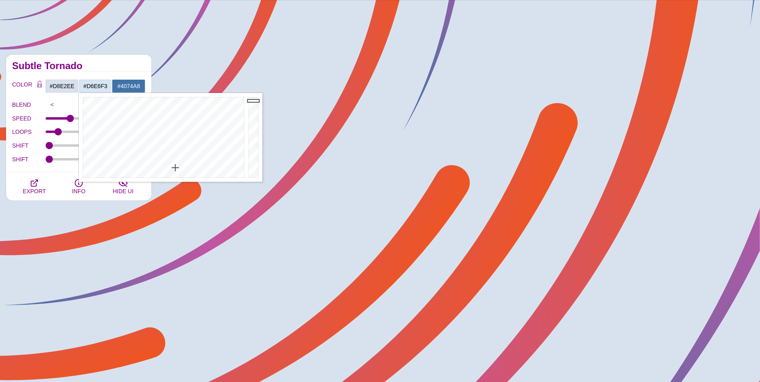
click at [118, 64] on h2 "Subtle Tornado" at bounding box center [78, 66] width 133 height 6
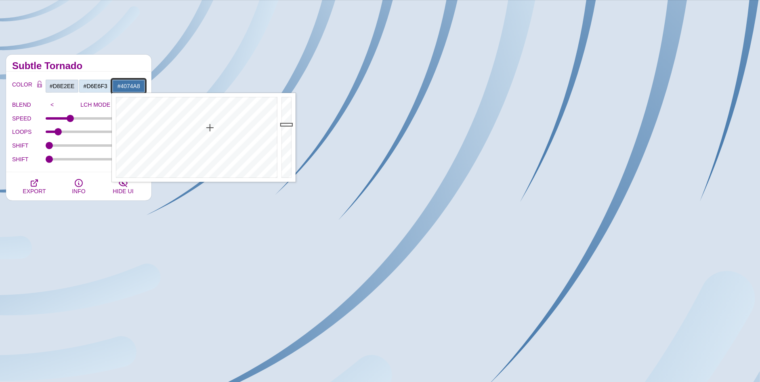
click at [129, 87] on input "#4074A8" at bounding box center [129, 86] width 34 height 14
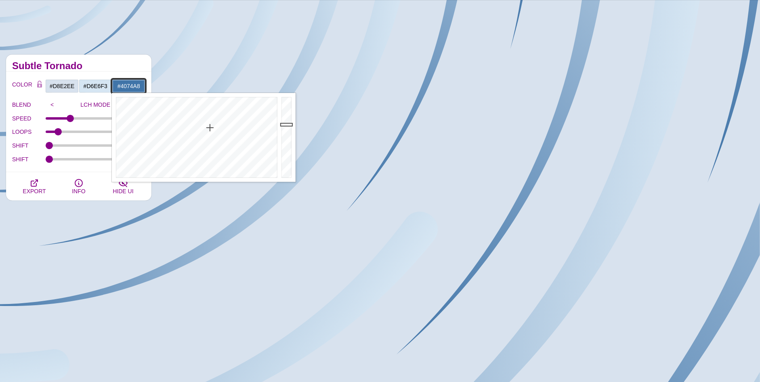
click at [129, 87] on input "#4074A8" at bounding box center [129, 86] width 34 height 14
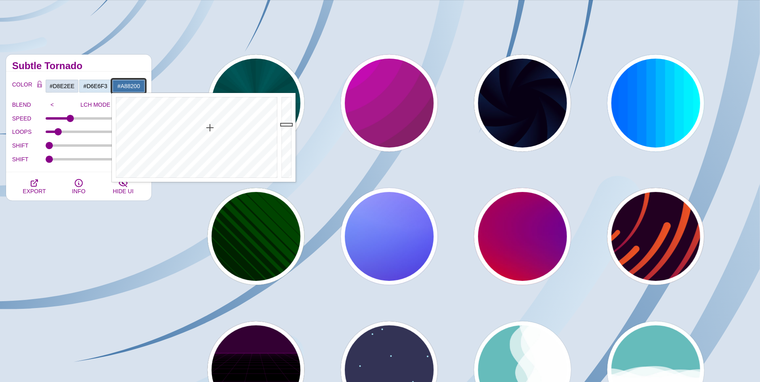
click at [137, 96] on div at bounding box center [196, 137] width 168 height 89
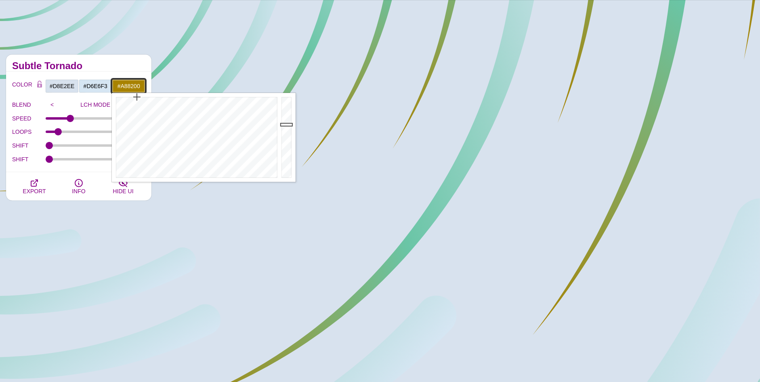
click at [130, 82] on input "#A88200" at bounding box center [129, 86] width 34 height 14
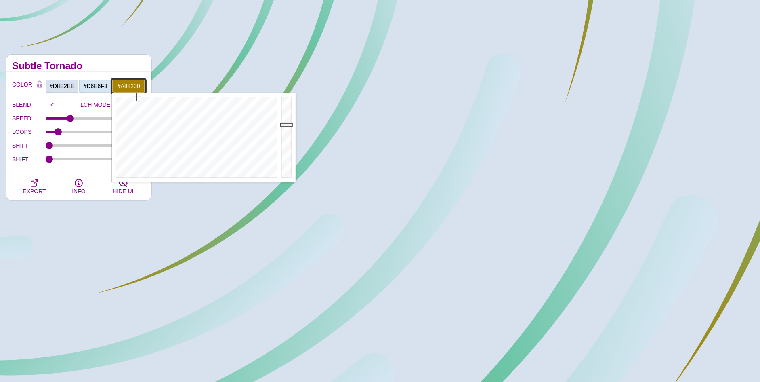
click at [130, 82] on input "#A88200" at bounding box center [129, 86] width 34 height 14
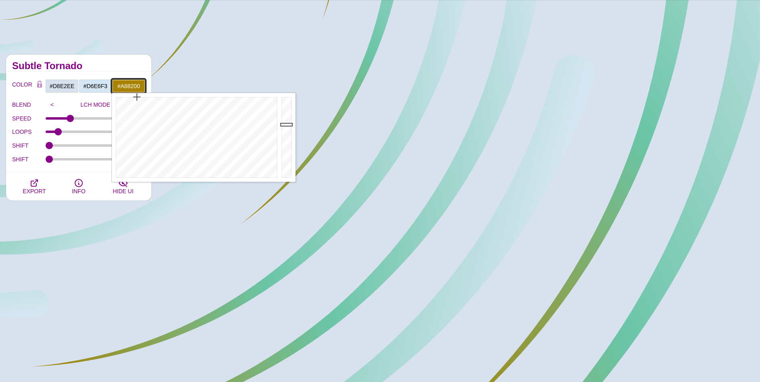
paste input "ffffff"
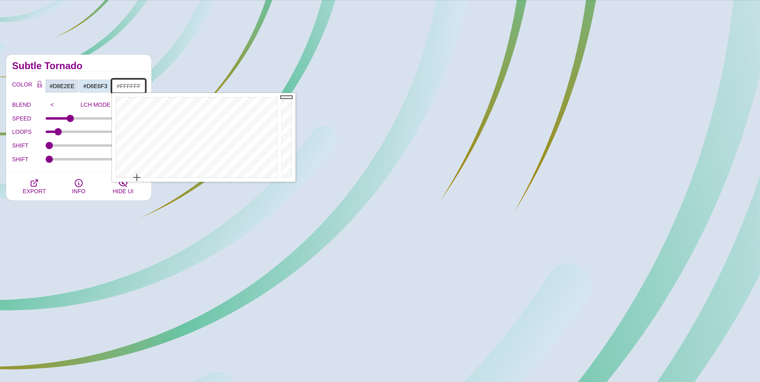
type input "#FFFFFF"
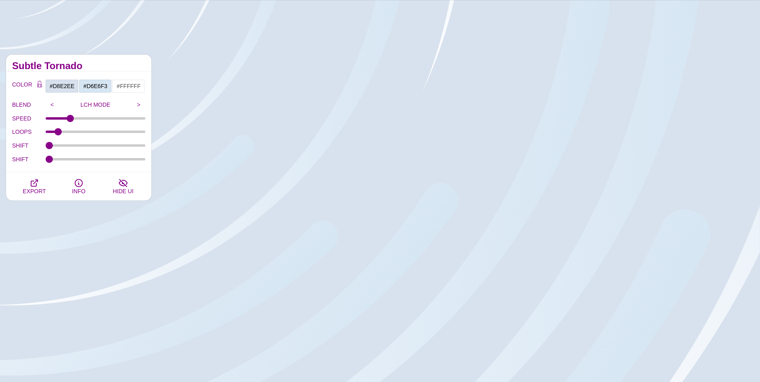
click at [102, 55] on div "Subtle Tornado" at bounding box center [78, 63] width 145 height 17
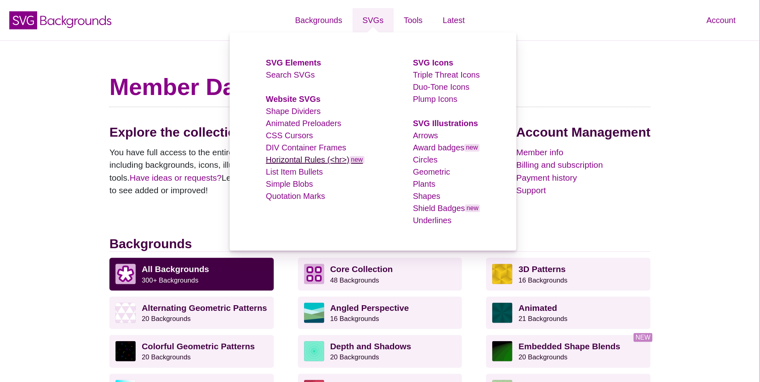
click at [324, 155] on link "Horizontal Rules (<hr>) new" at bounding box center [315, 159] width 99 height 9
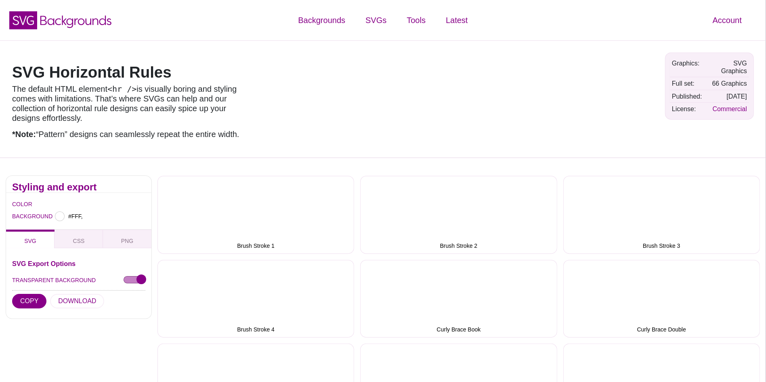
type input "#FFFFFF"
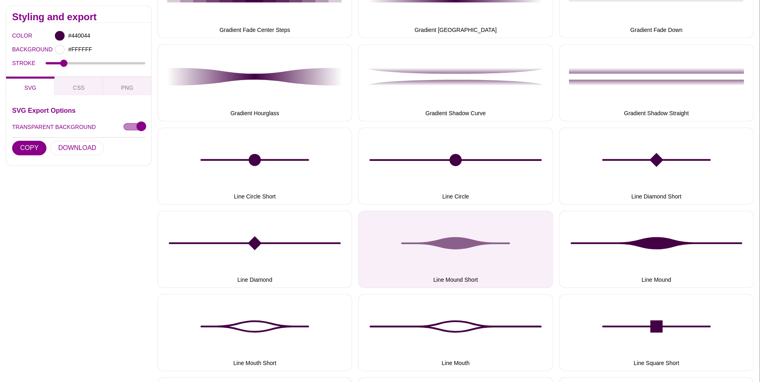
scroll to position [929, 0]
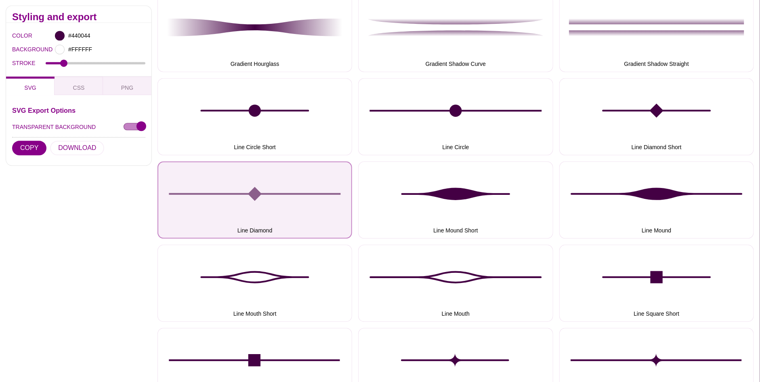
click at [290, 214] on button "Line Diamond" at bounding box center [255, 199] width 195 height 77
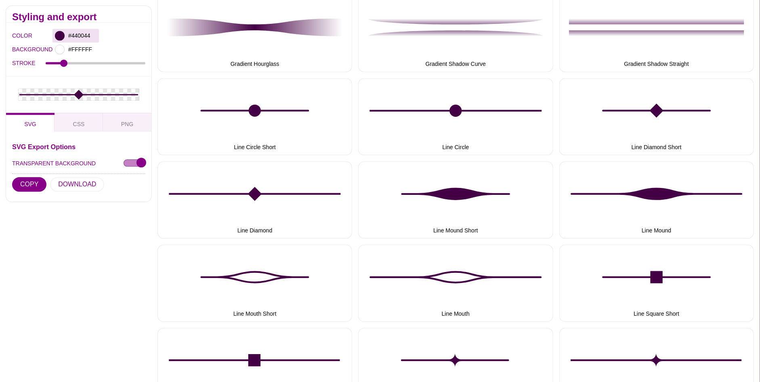
click at [61, 35] on div at bounding box center [60, 36] width 10 height 10
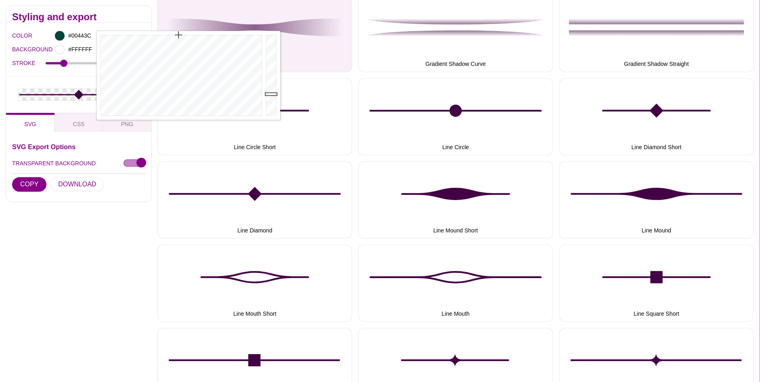
drag, startPoint x: 181, startPoint y: 38, endPoint x: 178, endPoint y: 29, distance: 9.1
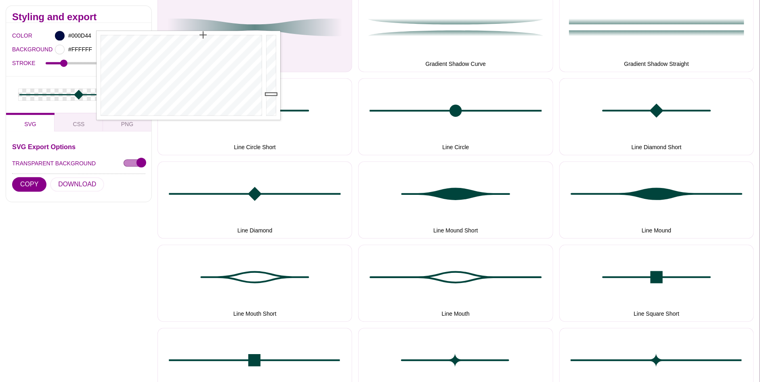
drag, startPoint x: 183, startPoint y: 77, endPoint x: 203, endPoint y: 25, distance: 55.2
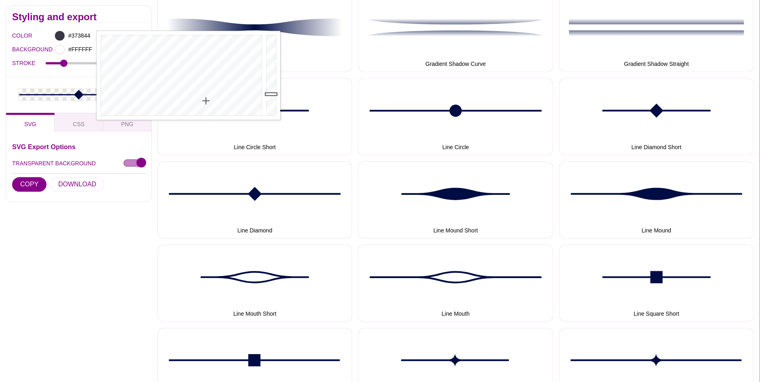
drag, startPoint x: 202, startPoint y: 97, endPoint x: 206, endPoint y: 99, distance: 4.5
click at [206, 99] on div at bounding box center [181, 75] width 168 height 89
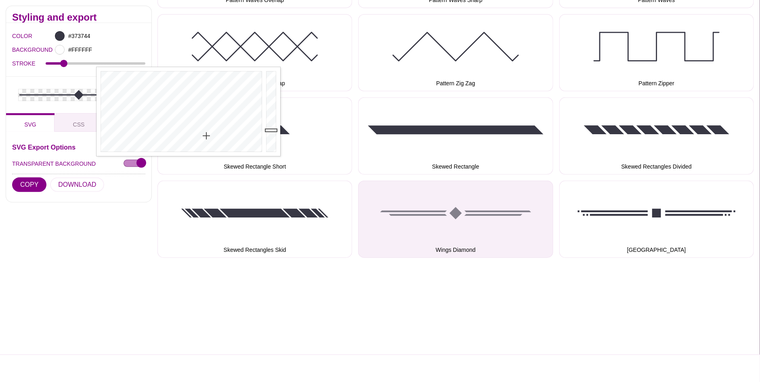
scroll to position [1778, 0]
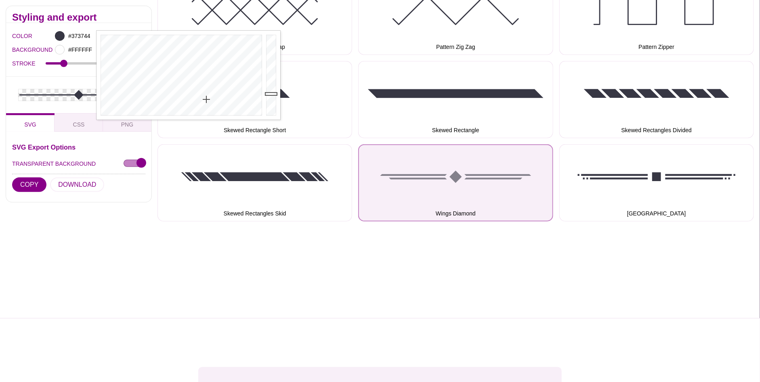
click at [436, 193] on button "Wings Diamond" at bounding box center [455, 182] width 195 height 77
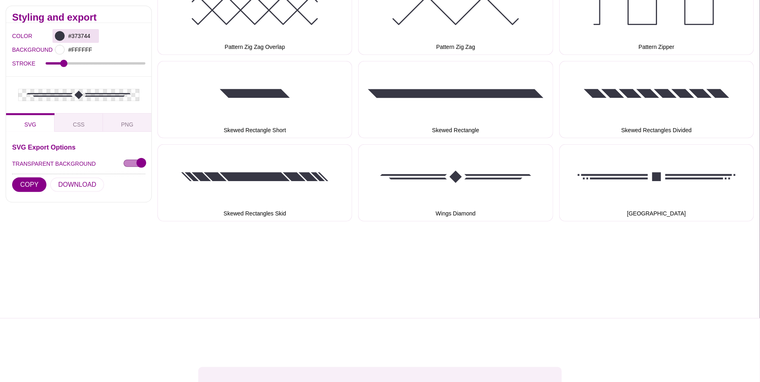
click at [59, 36] on div at bounding box center [60, 36] width 10 height 10
drag, startPoint x: 197, startPoint y: 55, endPoint x: 209, endPoint y: 51, distance: 12.7
click at [209, 51] on div at bounding box center [181, 75] width 168 height 89
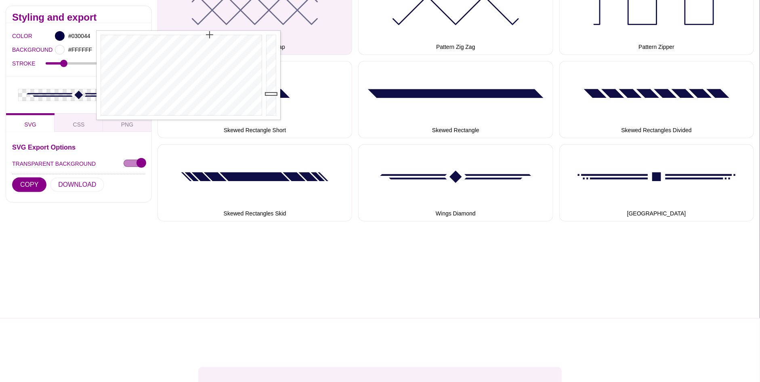
drag, startPoint x: 209, startPoint y: 51, endPoint x: 209, endPoint y: 18, distance: 32.7
drag, startPoint x: 273, startPoint y: 70, endPoint x: 267, endPoint y: 13, distance: 57.6
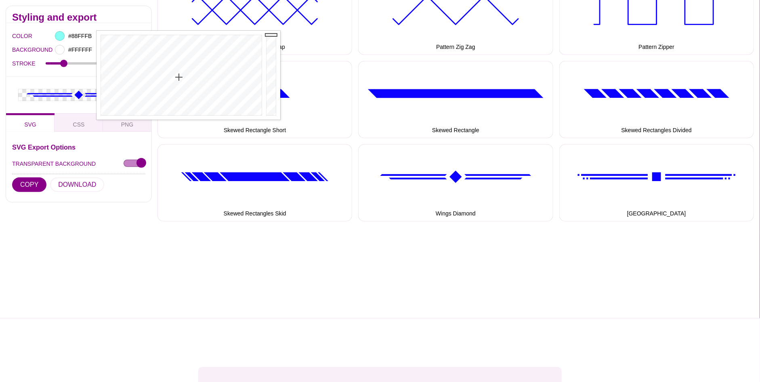
click at [180, 78] on div at bounding box center [181, 75] width 168 height 89
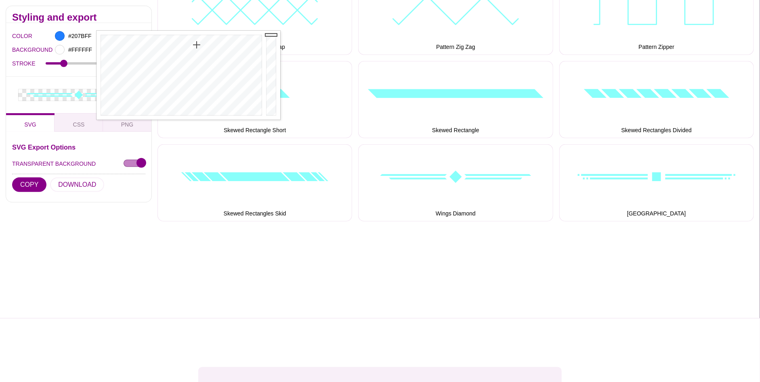
drag, startPoint x: 188, startPoint y: 47, endPoint x: 197, endPoint y: 45, distance: 9.5
click at [197, 45] on div at bounding box center [181, 75] width 168 height 89
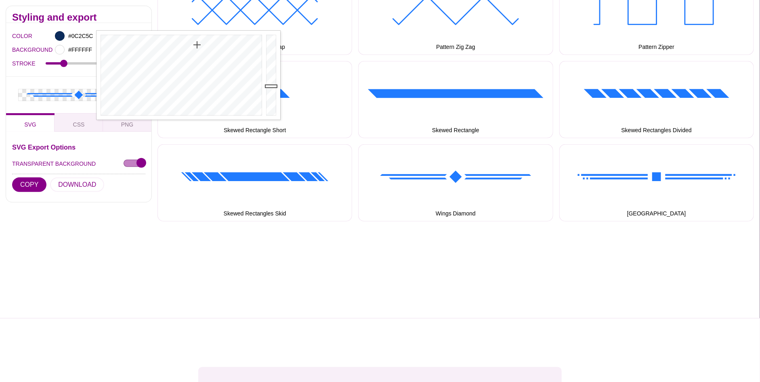
click at [274, 86] on div at bounding box center [272, 75] width 16 height 89
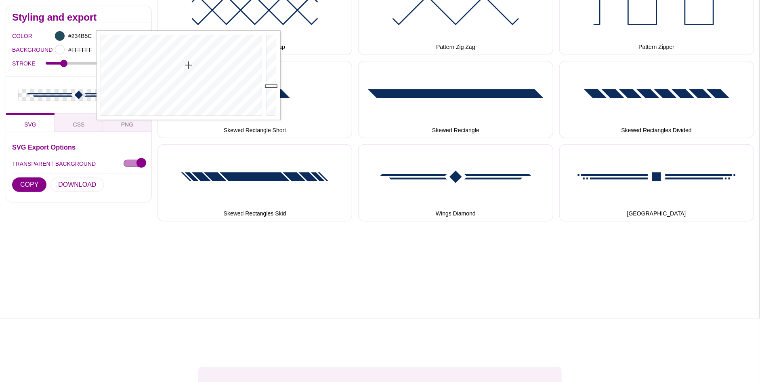
click at [189, 65] on div at bounding box center [181, 75] width 168 height 89
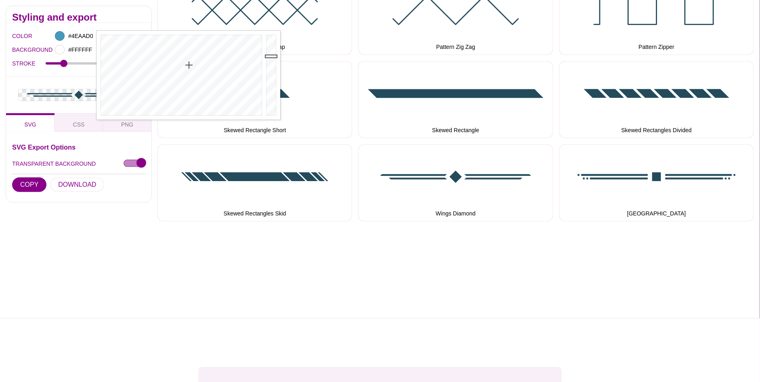
type input "#4FACD2"
drag, startPoint x: 274, startPoint y: 65, endPoint x: 279, endPoint y: 49, distance: 17.0
click at [279, 49] on div at bounding box center [272, 75] width 16 height 89
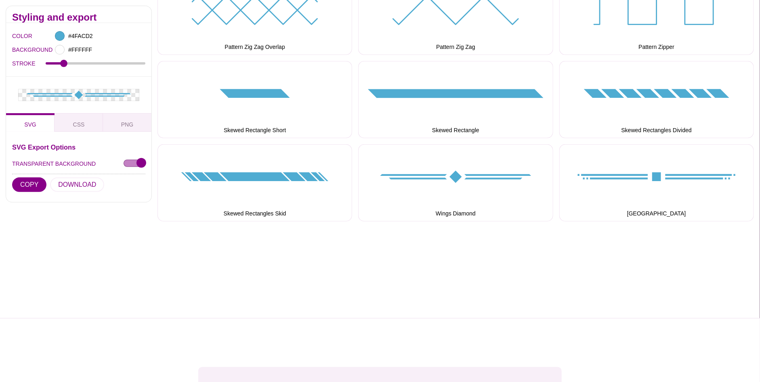
click at [78, 132] on div "SVG Export Options TRANSPARENT BACKGROUND COPY DOWNLOAD CSS DataURI Export Opti…" at bounding box center [78, 167] width 145 height 70
click at [80, 128] on button "CSS" at bounding box center [79, 122] width 48 height 19
click at [36, 183] on button "COPY" at bounding box center [29, 184] width 34 height 15
click at [127, 128] on span "PNG" at bounding box center [127, 124] width 19 height 9
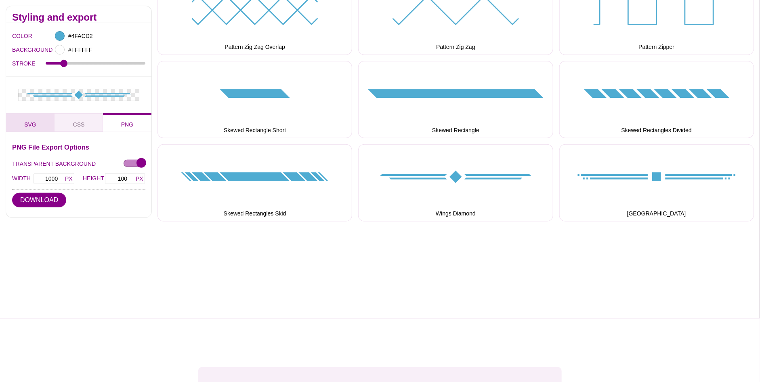
click at [36, 126] on button "SVG" at bounding box center [30, 122] width 48 height 19
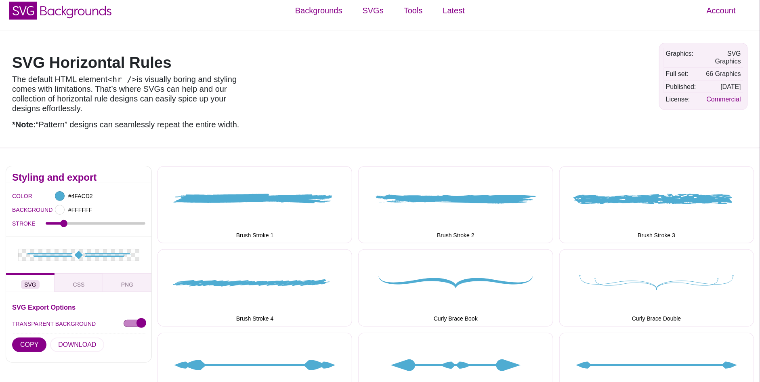
scroll to position [0, 0]
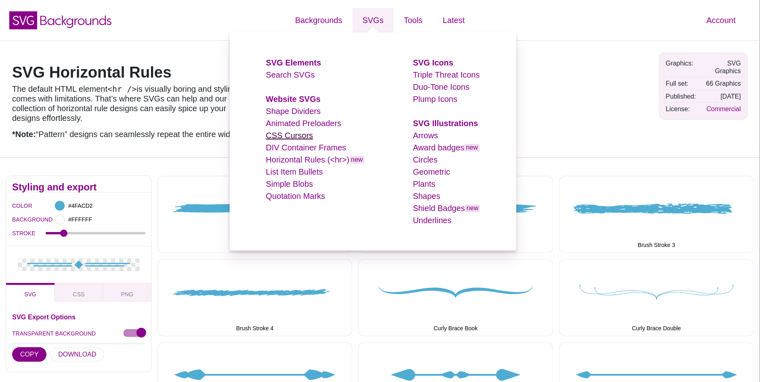
click at [298, 135] on link "CSS Cursors" at bounding box center [289, 135] width 47 height 9
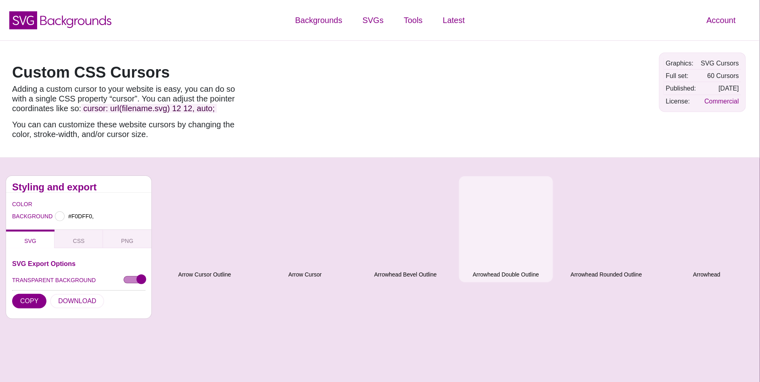
type input "#F0DFF0"
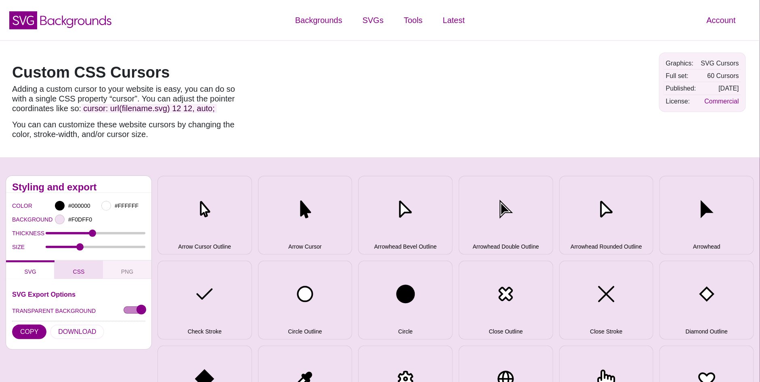
click at [78, 267] on span "CSS" at bounding box center [79, 271] width 18 height 9
click at [139, 273] on button "PNG" at bounding box center [127, 269] width 48 height 19
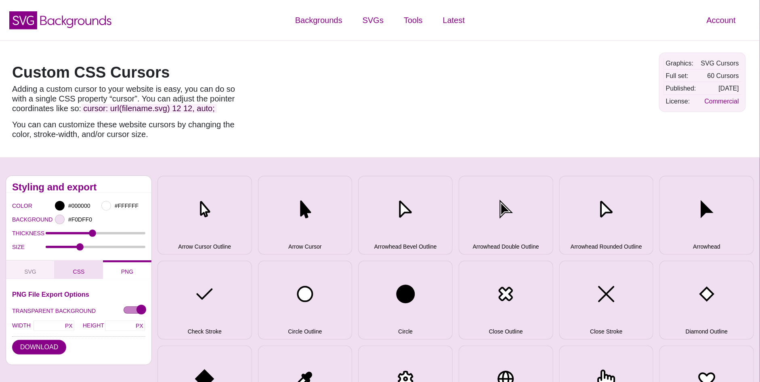
click at [86, 273] on button "CSS" at bounding box center [79, 269] width 48 height 19
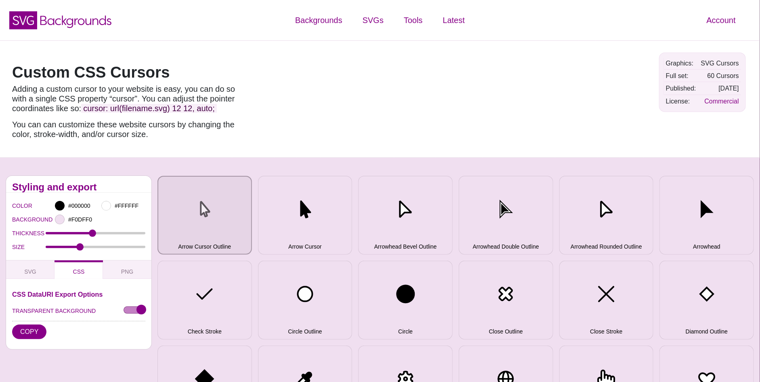
click at [219, 225] on button "Arrow Cursor Outline" at bounding box center [205, 215] width 95 height 79
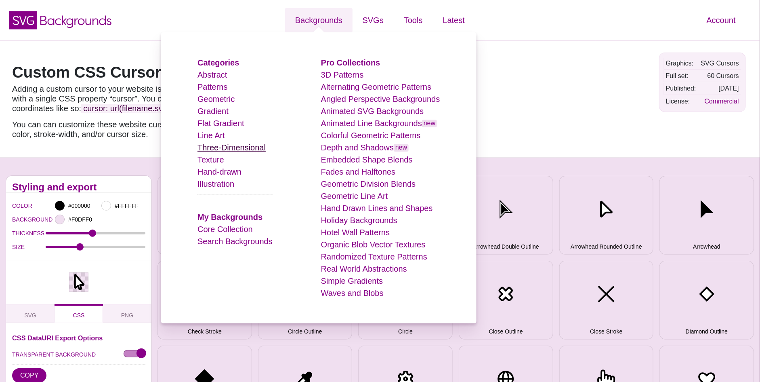
click at [261, 153] on li "Three-Dimensional" at bounding box center [235, 147] width 75 height 12
click at [265, 145] on link "Three-Dimensional" at bounding box center [232, 147] width 68 height 9
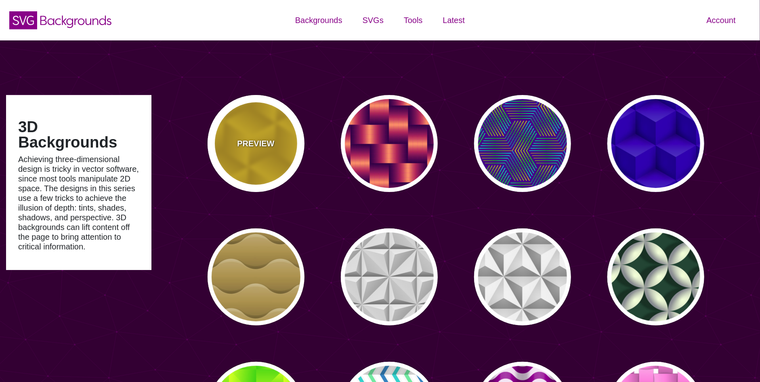
type input "#450057"
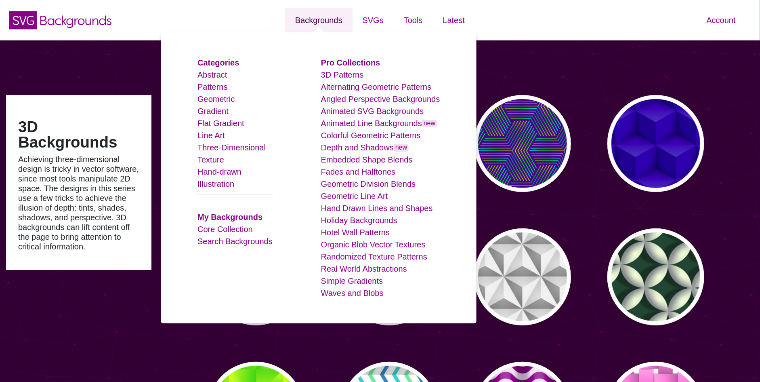
click at [324, 23] on link "Backgrounds" at bounding box center [318, 20] width 67 height 24
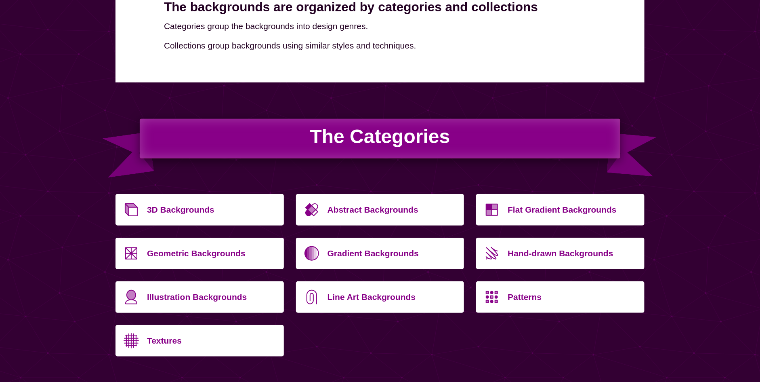
scroll to position [242, 0]
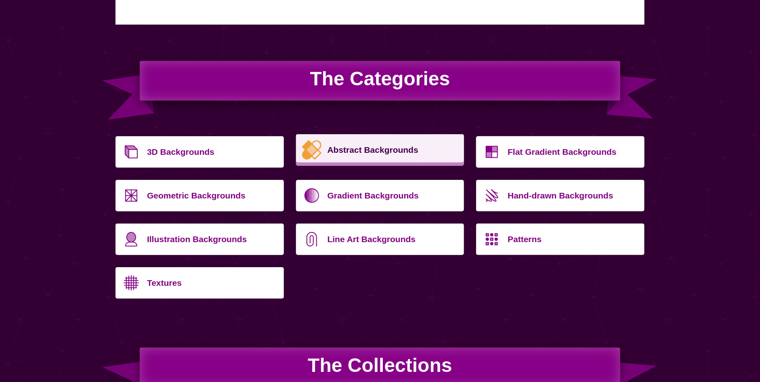
click at [423, 156] on p "Abstract Backgrounds" at bounding box center [393, 149] width 131 height 19
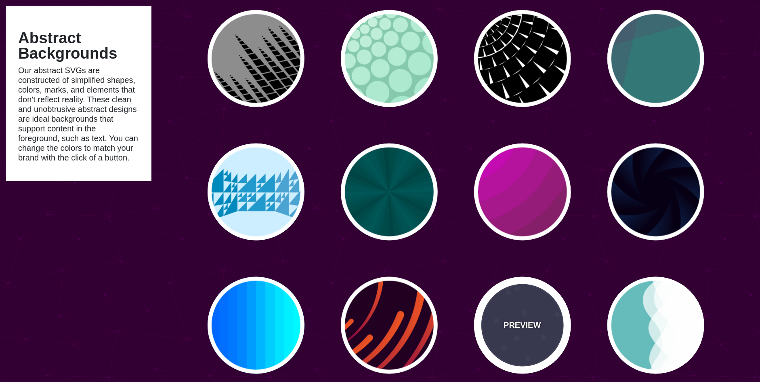
scroll to position [606, 0]
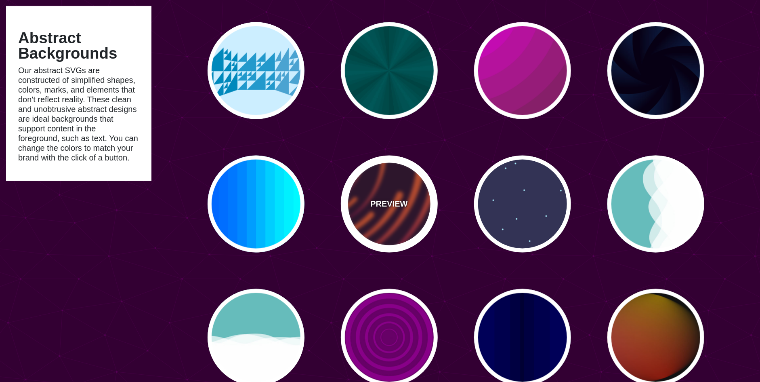
click at [406, 216] on div "PREVIEW" at bounding box center [389, 204] width 97 height 97
type input "#220022"
type input "#EE5522"
type input "#220022"
type input "50"
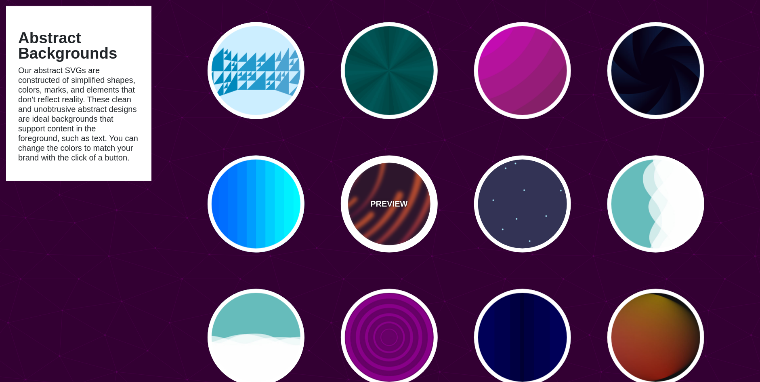
type input "99"
type input "0"
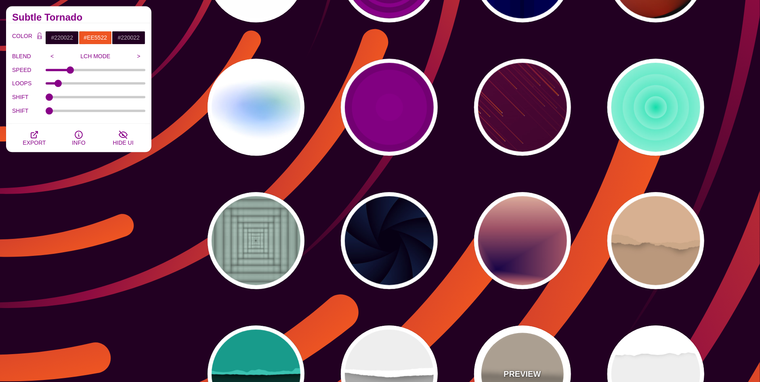
scroll to position [1091, 0]
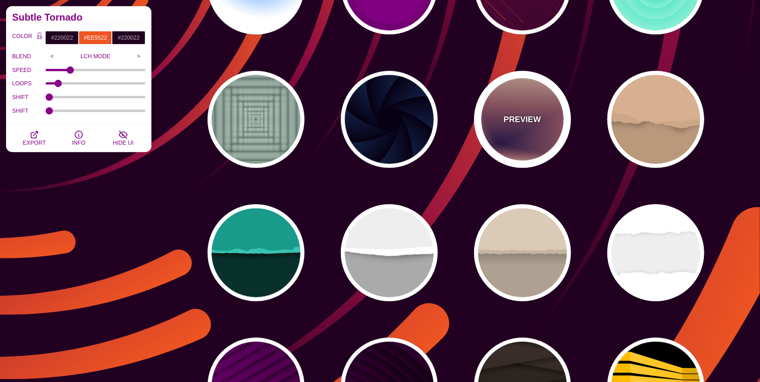
click at [518, 129] on div "PREVIEW" at bounding box center [522, 119] width 97 height 97
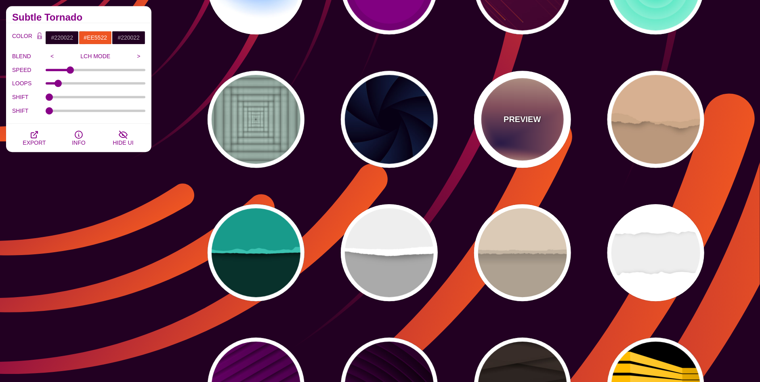
type input "#EEC6AB"
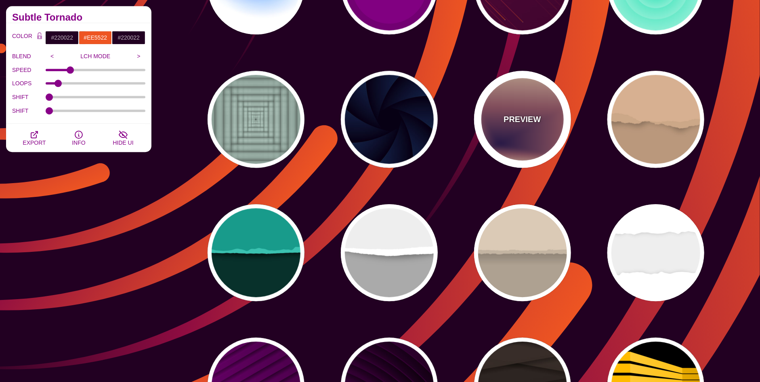
type input "#170346"
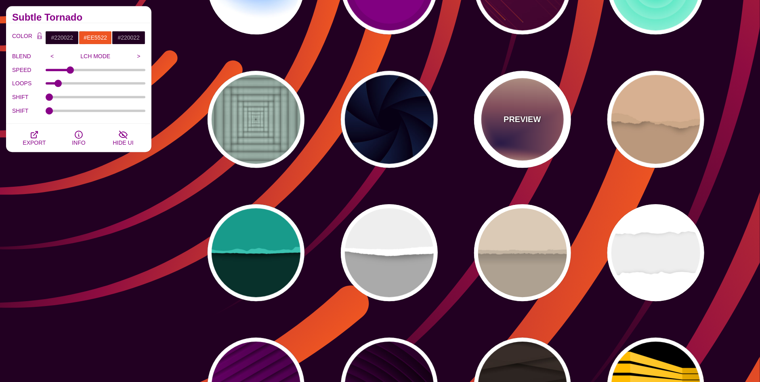
type input "0"
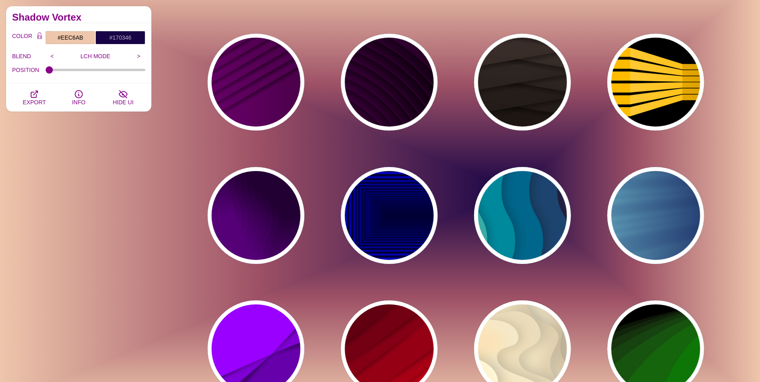
scroll to position [1535, 0]
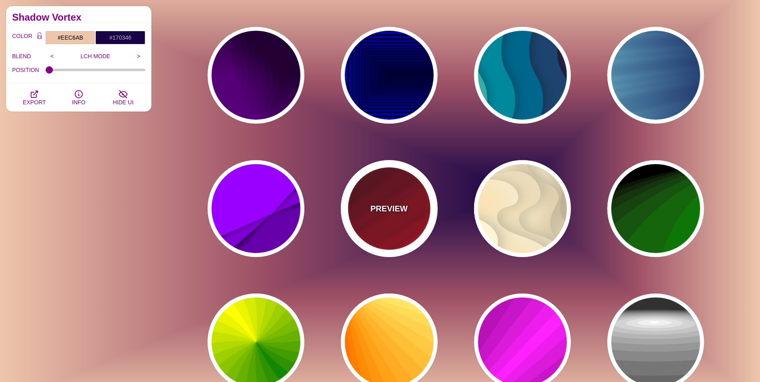
click at [411, 205] on div "PREVIEW" at bounding box center [389, 208] width 97 height 97
type input "#FF0000"
type input "#330000"
type input "0"
type input "0.5"
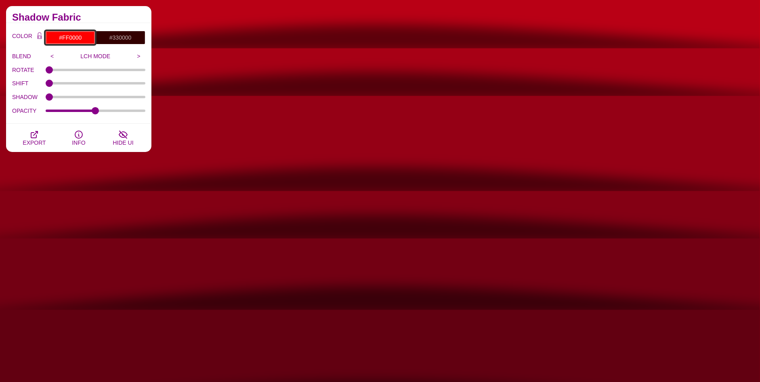
click at [76, 38] on input "#FF0000" at bounding box center [70, 38] width 50 height 14
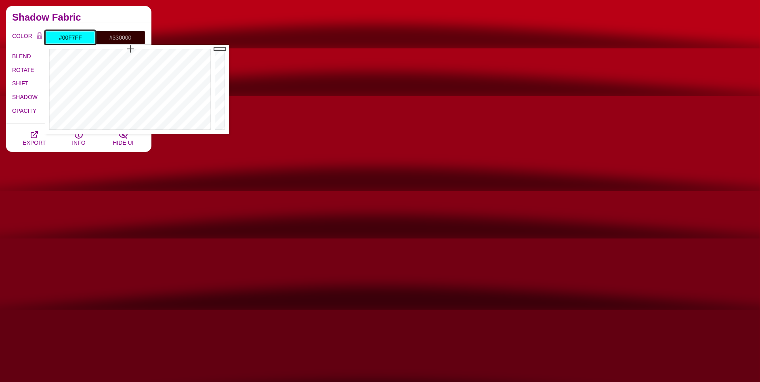
drag, startPoint x: 131, startPoint y: 53, endPoint x: 131, endPoint y: 41, distance: 11.7
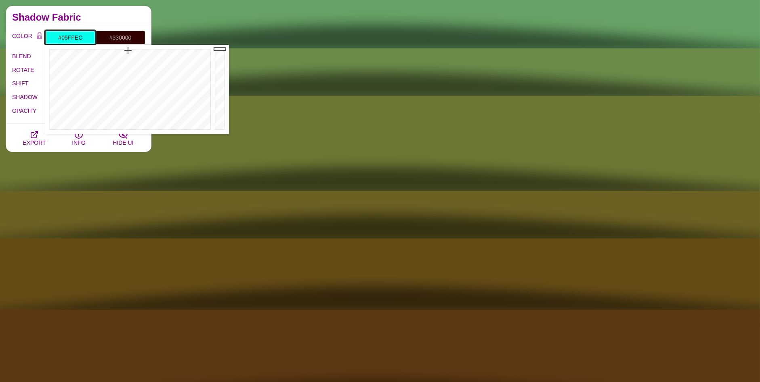
click at [128, 50] on div at bounding box center [129, 89] width 168 height 89
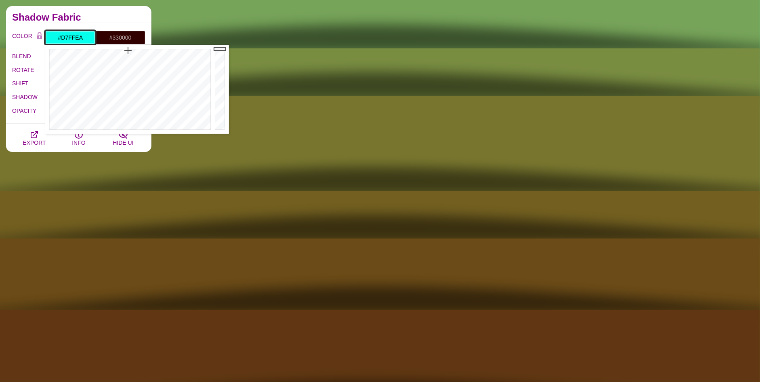
type input "#FFFFFF"
drag, startPoint x: 128, startPoint y: 50, endPoint x: 109, endPoint y: 175, distance: 126.2
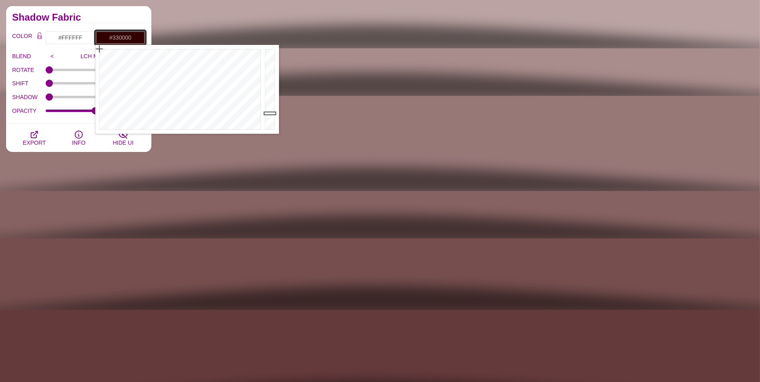
click at [123, 38] on input "#330000" at bounding box center [120, 38] width 50 height 14
type input "#333333"
drag, startPoint x: 146, startPoint y: 109, endPoint x: 87, endPoint y: 147, distance: 70.7
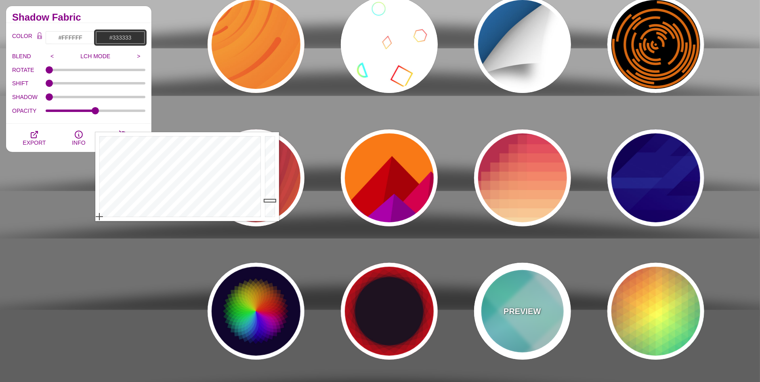
scroll to position [3394, 0]
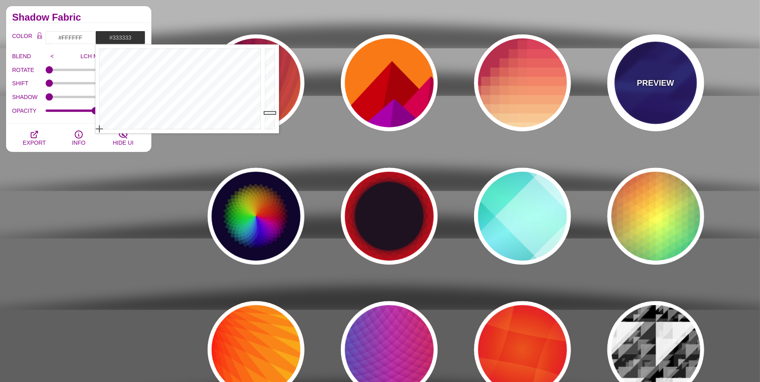
click at [642, 78] on p "PREVIEW" at bounding box center [655, 83] width 37 height 12
type input "#000044"
type input "#3388FF"
type input "#001188"
type input "0.3"
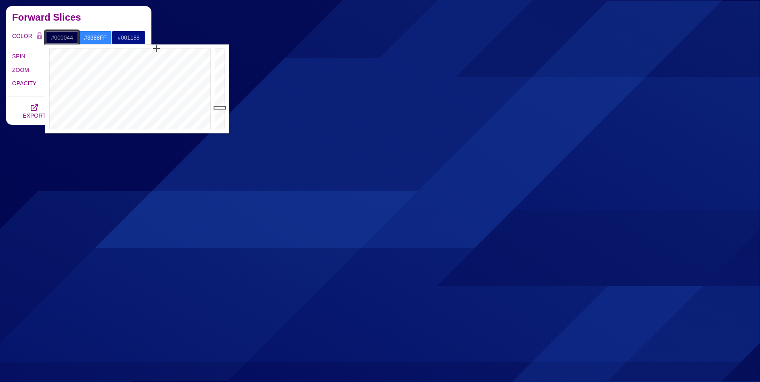
click at [72, 36] on input "#000044" at bounding box center [62, 38] width 34 height 14
type input "#444444"
drag, startPoint x: 47, startPoint y: 133, endPoint x: 41, endPoint y: 155, distance: 22.6
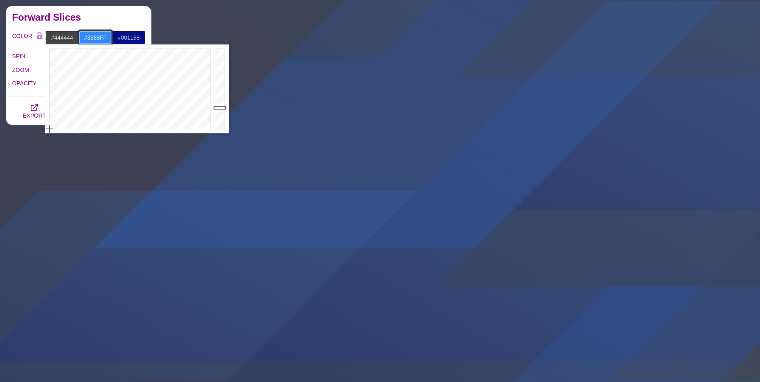
click at [92, 36] on input "#3388FF" at bounding box center [96, 38] width 34 height 14
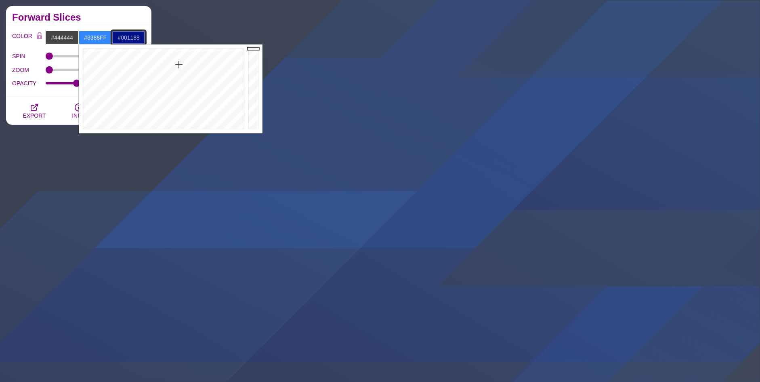
click at [143, 34] on input "#001188" at bounding box center [129, 38] width 34 height 14
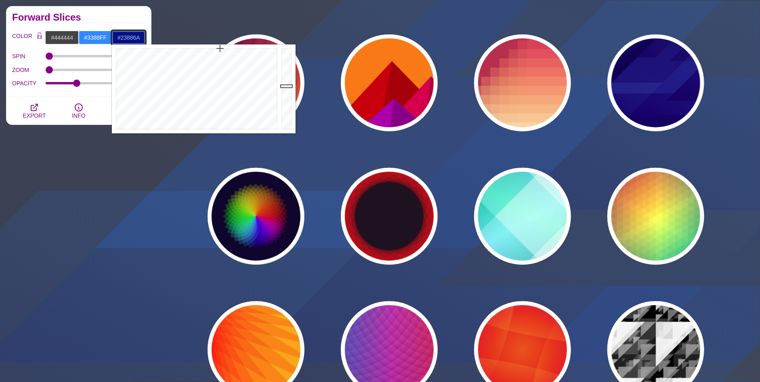
click at [189, 69] on div at bounding box center [196, 88] width 168 height 89
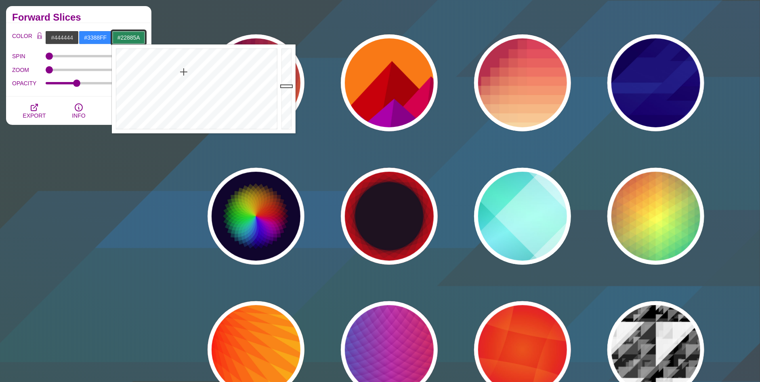
drag, startPoint x: 187, startPoint y: 95, endPoint x: 185, endPoint y: 69, distance: 25.9
click at [185, 69] on div at bounding box center [196, 88] width 168 height 89
type input "#40FFA9"
drag, startPoint x: 285, startPoint y: 70, endPoint x: 288, endPoint y: 43, distance: 27.2
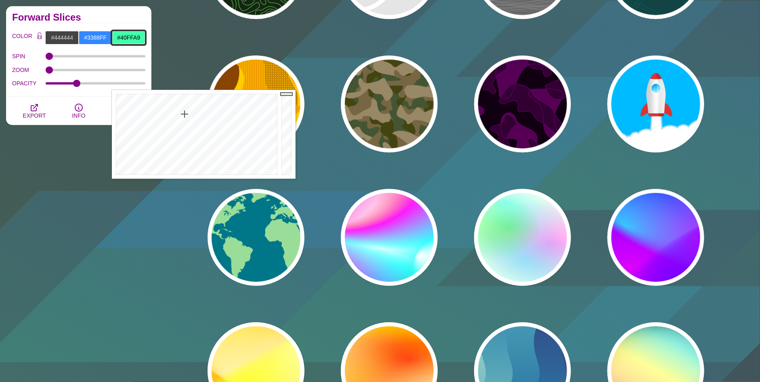
scroll to position [4484, 0]
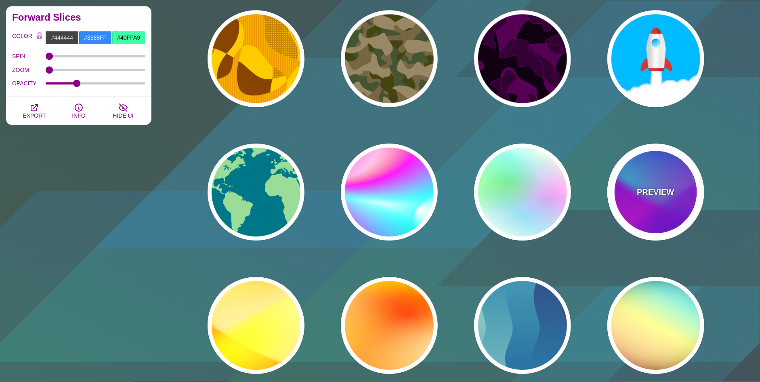
click at [668, 202] on div "PREVIEW" at bounding box center [656, 191] width 97 height 97
type input "#00FFFF"
type input "#0000FF"
type input "#FF00FF"
type input "60"
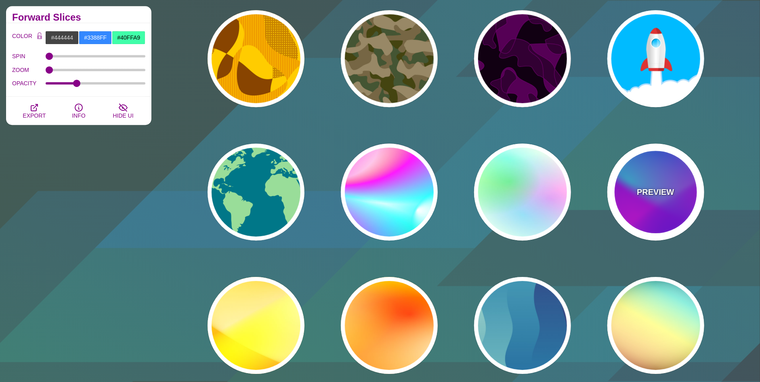
type input "90"
type input "60"
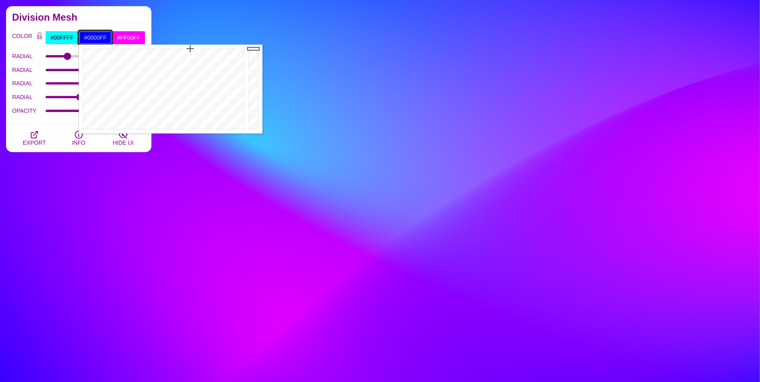
click at [93, 34] on input "#0000FF" at bounding box center [96, 38] width 34 height 14
click at [138, 38] on input "#FF00FF" at bounding box center [129, 38] width 34 height 14
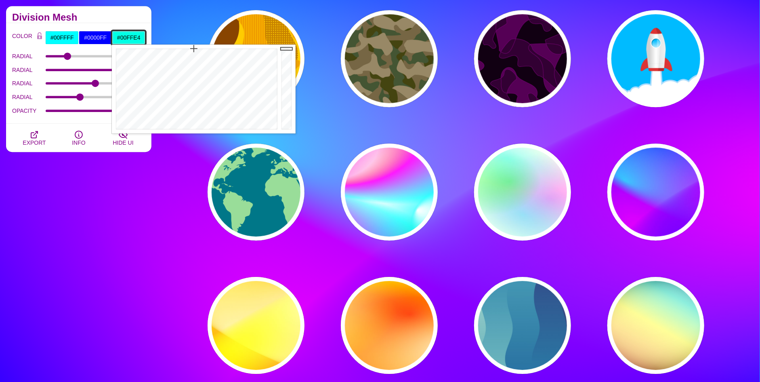
drag, startPoint x: 245, startPoint y: 52, endPoint x: 194, endPoint y: 37, distance: 53.1
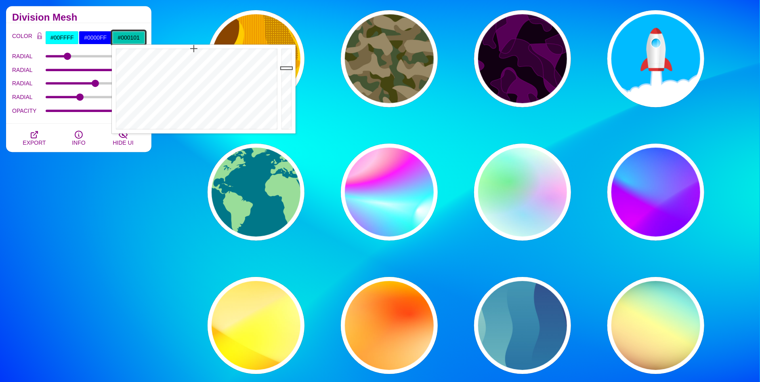
type input "#000000"
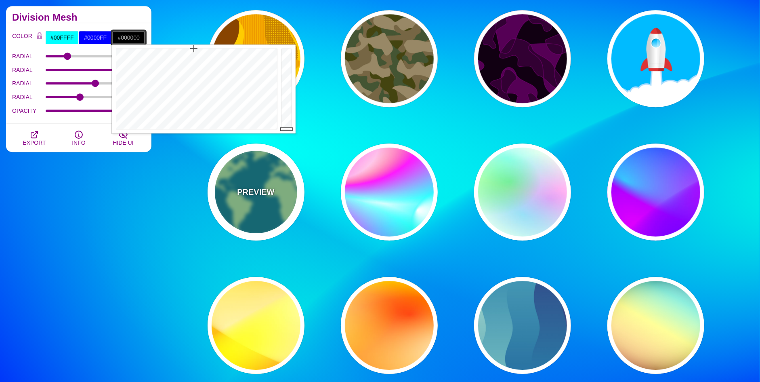
drag, startPoint x: 286, startPoint y: 68, endPoint x: 292, endPoint y: 163, distance: 95.1
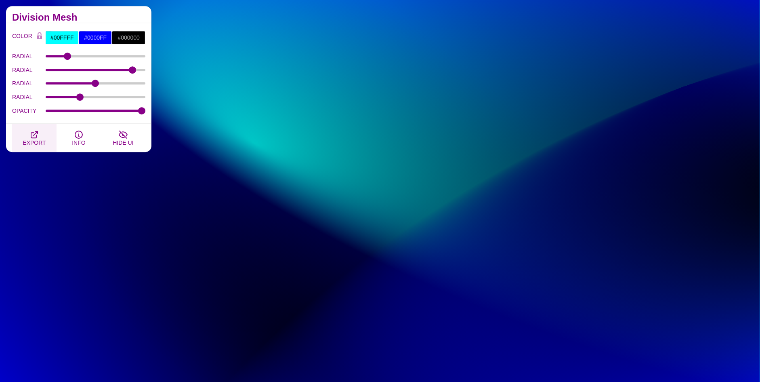
click at [44, 136] on button "EXPORT" at bounding box center [34, 138] width 44 height 28
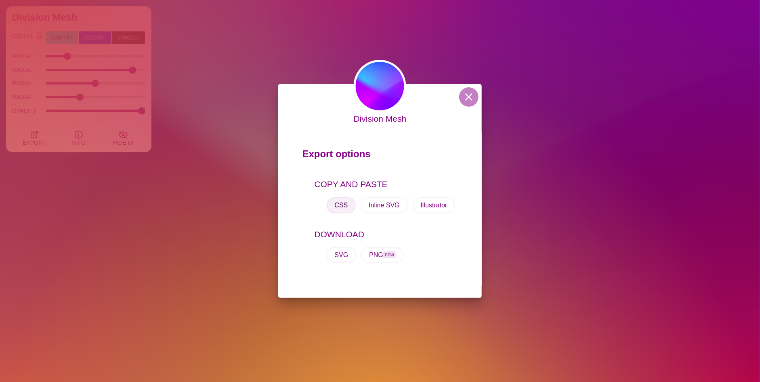
click at [347, 206] on button "CSS" at bounding box center [341, 205] width 29 height 16
click at [225, 209] on div "Division Mesh Export options COPY AND PASTE CSS Inline SVG Illustrator DOWNLOAD…" at bounding box center [380, 191] width 760 height 382
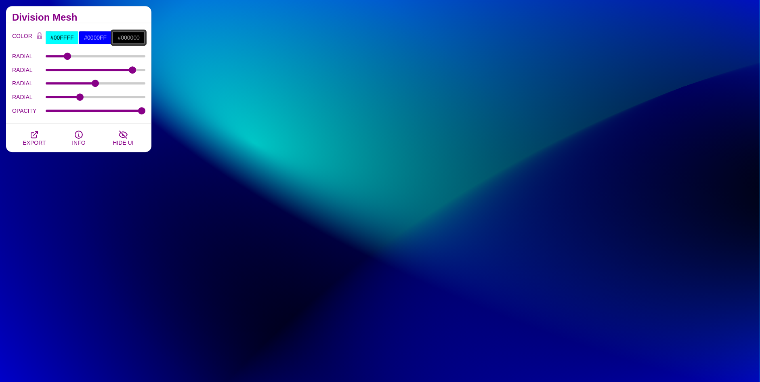
click at [128, 35] on input "#000000" at bounding box center [129, 38] width 34 height 14
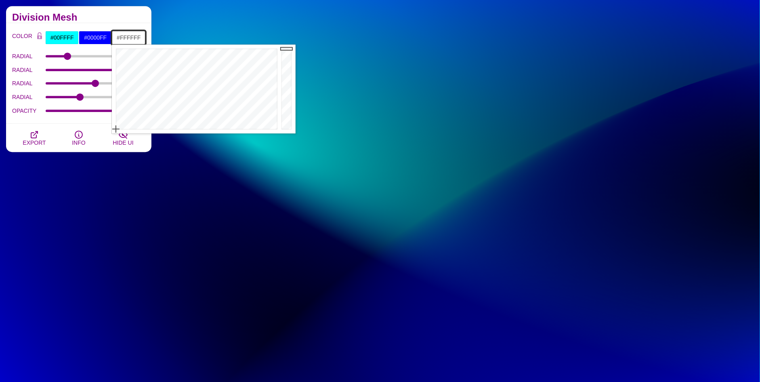
drag, startPoint x: 126, startPoint y: 111, endPoint x: 108, endPoint y: 160, distance: 52.4
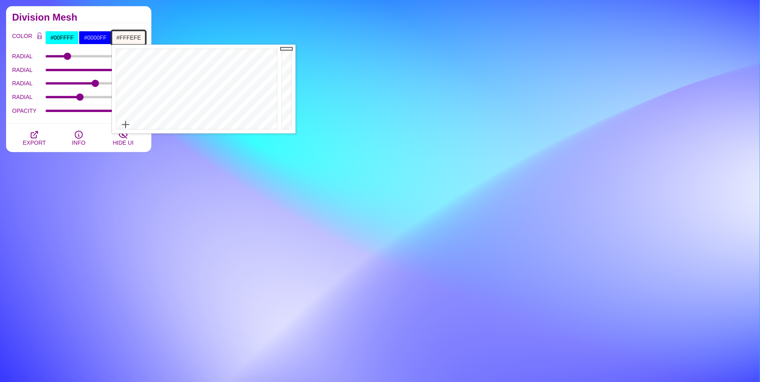
type input "#FFFFFF"
drag, startPoint x: 126, startPoint y: 124, endPoint x: 95, endPoint y: 141, distance: 34.3
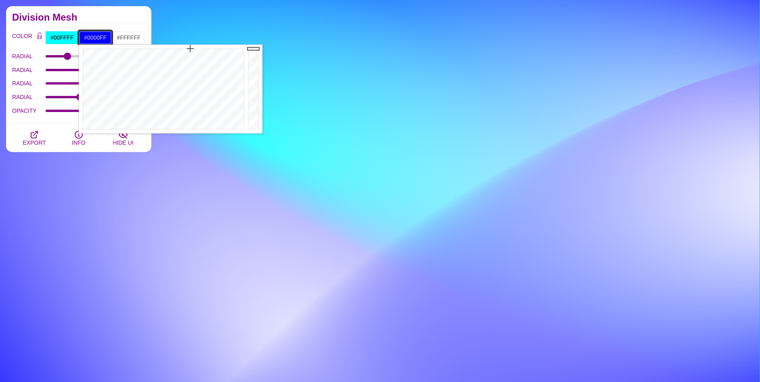
click at [90, 35] on input "#0000FF" at bounding box center [96, 38] width 34 height 14
type input "#7AB0FF"
drag, startPoint x: 170, startPoint y: 59, endPoint x: 179, endPoint y: 87, distance: 29.5
click at [179, 87] on div at bounding box center [163, 88] width 168 height 89
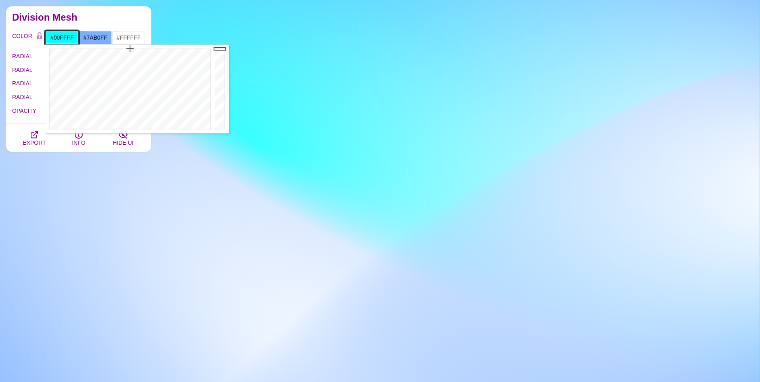
click at [68, 36] on input "#00FFFF" at bounding box center [62, 38] width 34 height 14
click at [122, 61] on div at bounding box center [129, 88] width 168 height 89
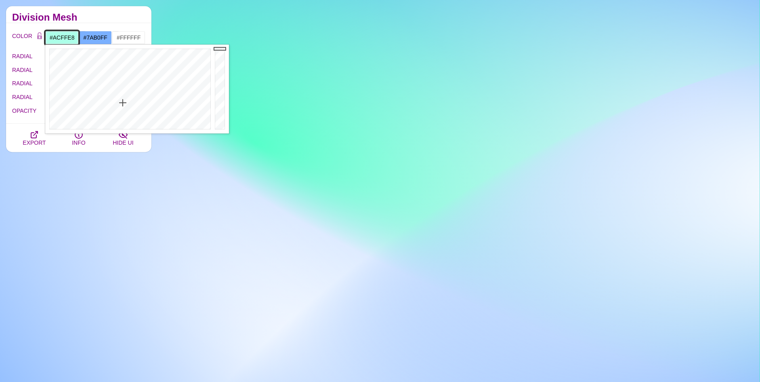
drag, startPoint x: 122, startPoint y: 61, endPoint x: 123, endPoint y: 103, distance: 41.2
click at [123, 103] on div at bounding box center [129, 88] width 168 height 89
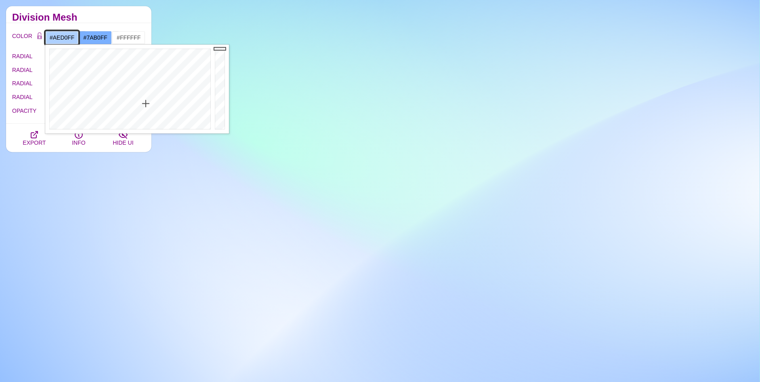
click at [146, 103] on div at bounding box center [129, 88] width 168 height 89
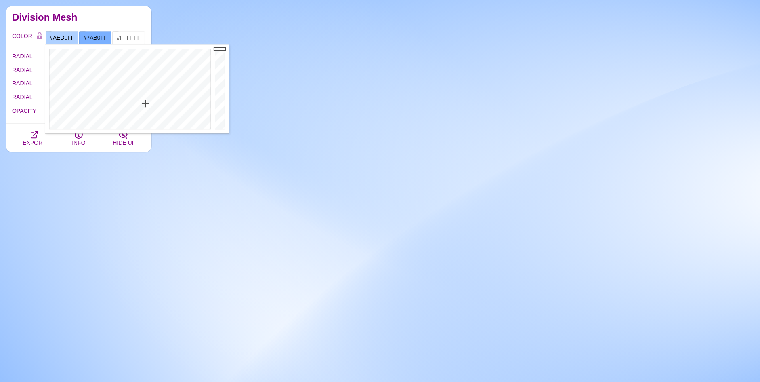
click at [108, 12] on div "Division Mesh" at bounding box center [78, 14] width 145 height 17
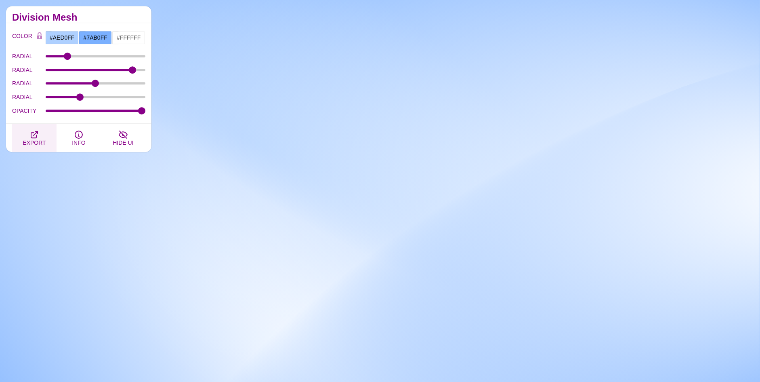
click at [42, 140] on span "EXPORT" at bounding box center [34, 142] width 23 height 6
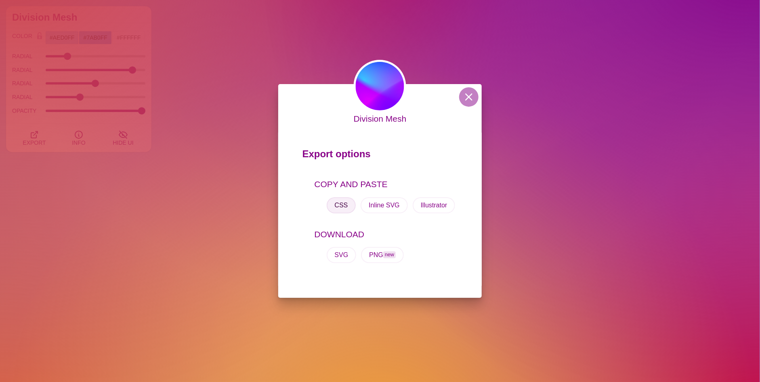
click at [334, 206] on button "CSS" at bounding box center [341, 205] width 29 height 16
click at [311, 29] on div "Division Mesh Export options COPY AND PASTE CSS Inline SVG Illustrator DOWNLOAD…" at bounding box center [380, 191] width 760 height 382
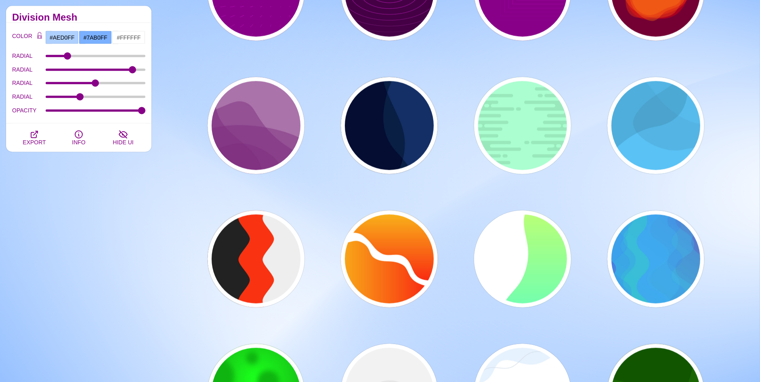
scroll to position [5090, 0]
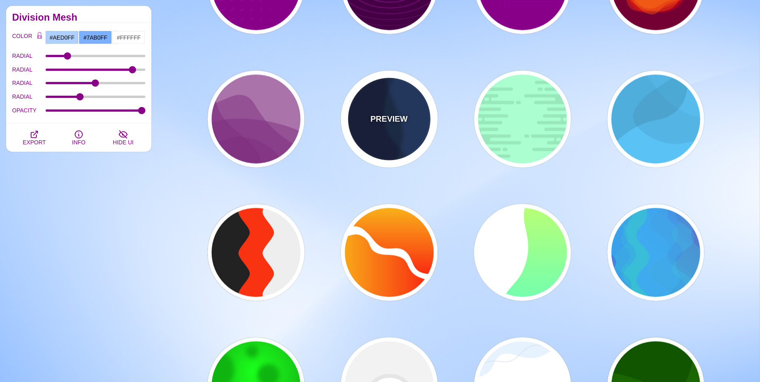
click at [370, 107] on div "PREVIEW" at bounding box center [389, 119] width 97 height 97
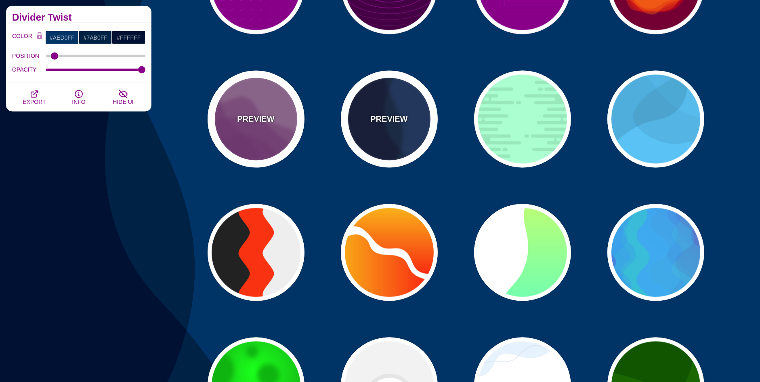
type input "#003366"
type input "#002244"
type input "#001133"
type input "0"
type input "1"
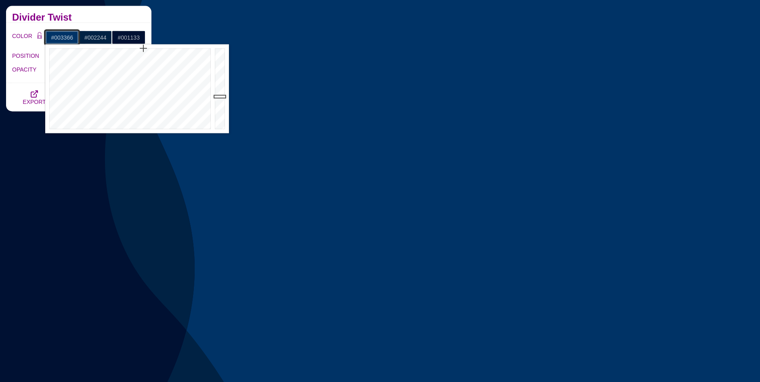
click at [62, 34] on input "#003366" at bounding box center [62, 38] width 34 height 14
drag, startPoint x: 144, startPoint y: 126, endPoint x: 144, endPoint y: 139, distance: 12.5
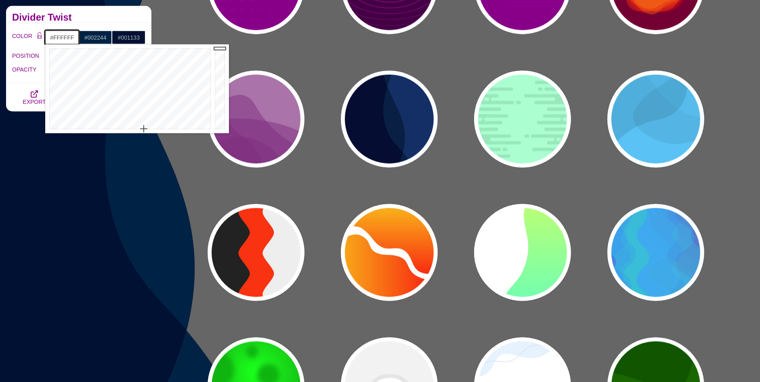
drag, startPoint x: 225, startPoint y: -5, endPoint x: 220, endPoint y: -33, distance: 27.8
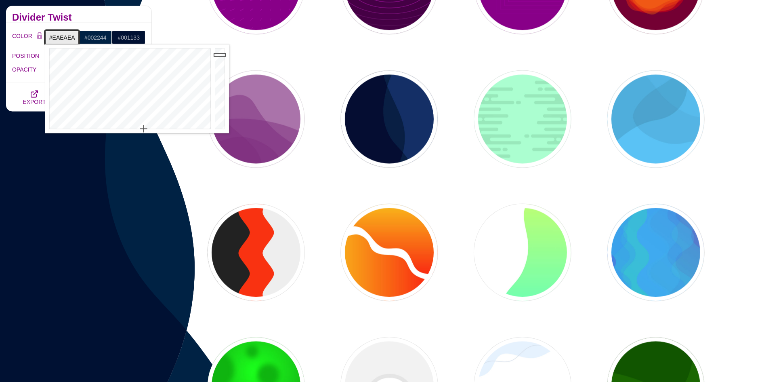
drag, startPoint x: 221, startPoint y: 66, endPoint x: 223, endPoint y: 55, distance: 11.5
click at [223, 55] on div at bounding box center [221, 88] width 16 height 89
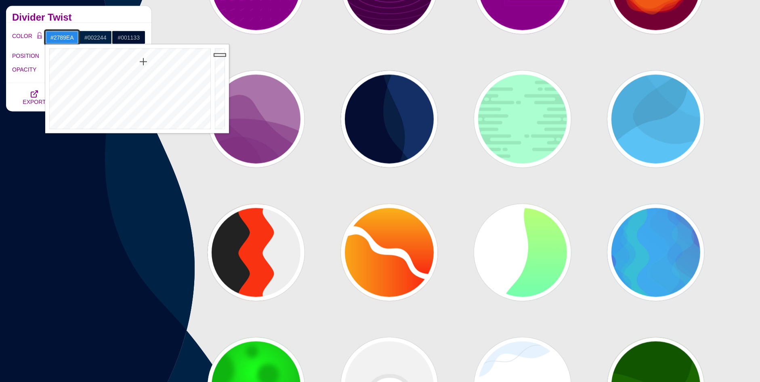
click at [143, 62] on div at bounding box center [129, 88] width 168 height 89
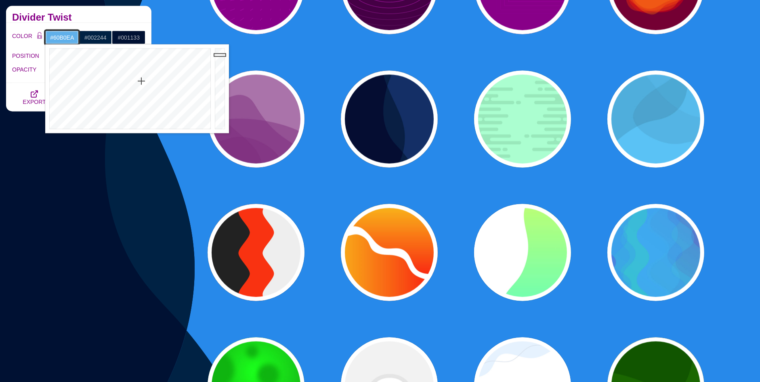
drag, startPoint x: 139, startPoint y: 69, endPoint x: 141, endPoint y: 81, distance: 12.8
click at [141, 81] on div at bounding box center [129, 88] width 168 height 89
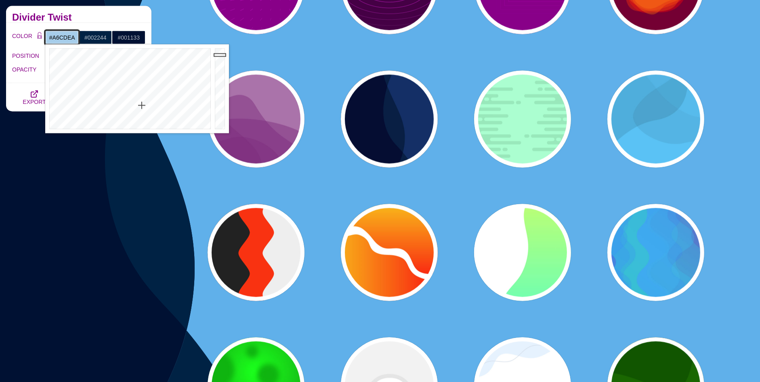
drag, startPoint x: 141, startPoint y: 82, endPoint x: 142, endPoint y: 105, distance: 23.4
click at [142, 105] on div at bounding box center [129, 88] width 168 height 89
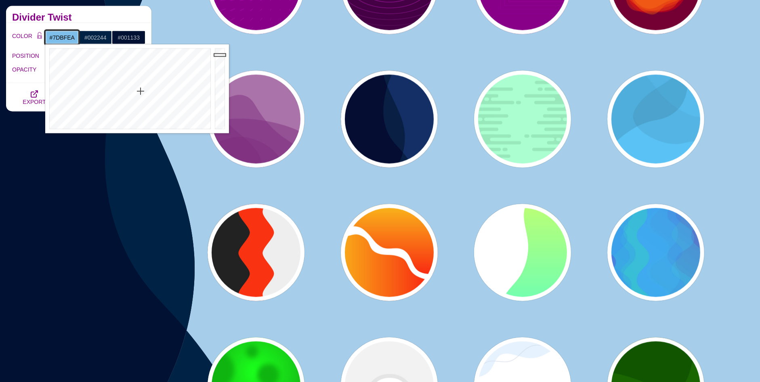
drag, startPoint x: 142, startPoint y: 103, endPoint x: 141, endPoint y: 90, distance: 13.0
click at [141, 90] on div at bounding box center [129, 88] width 168 height 89
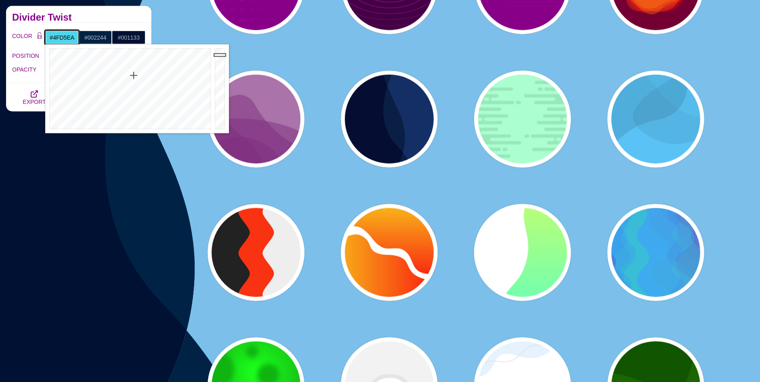
drag, startPoint x: 141, startPoint y: 90, endPoint x: 134, endPoint y: 76, distance: 16.5
click at [134, 76] on div at bounding box center [129, 88] width 168 height 89
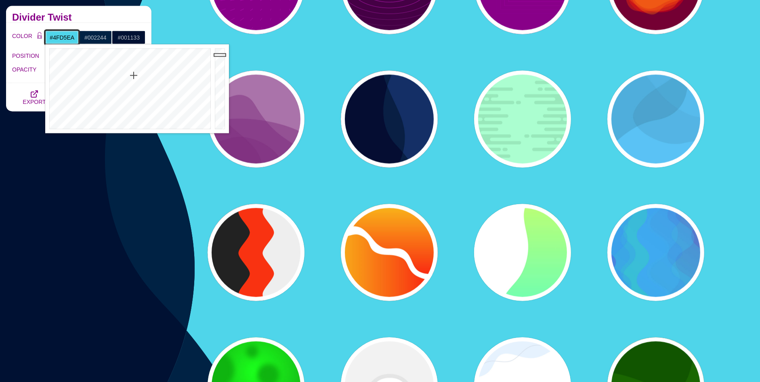
type input "#56E8FF"
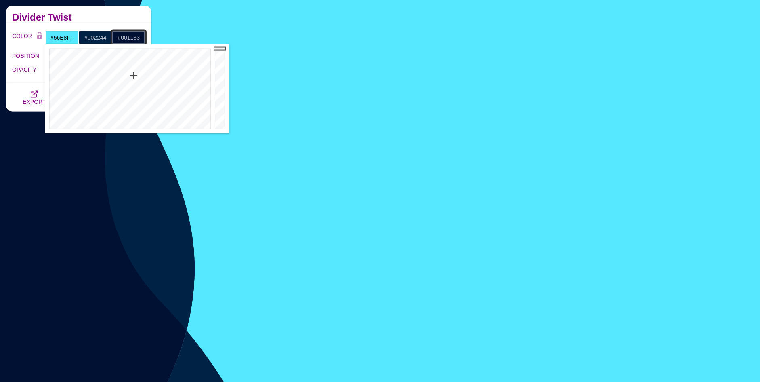
click at [124, 34] on input "#001133" at bounding box center [129, 38] width 34 height 14
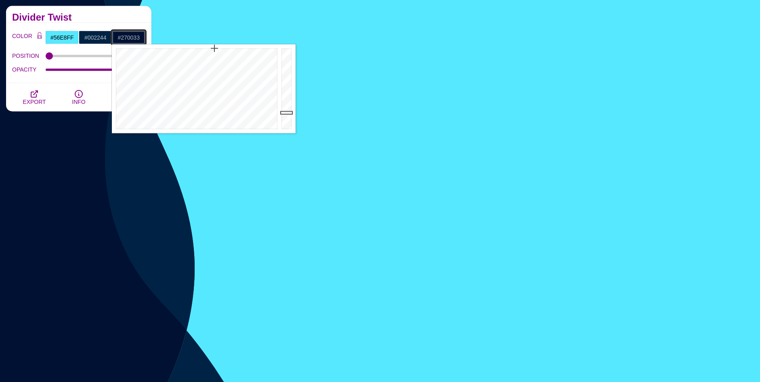
type input "#250033"
drag, startPoint x: 244, startPoint y: 49, endPoint x: 243, endPoint y: 44, distance: 4.5
click at [243, 44] on div at bounding box center [196, 88] width 168 height 89
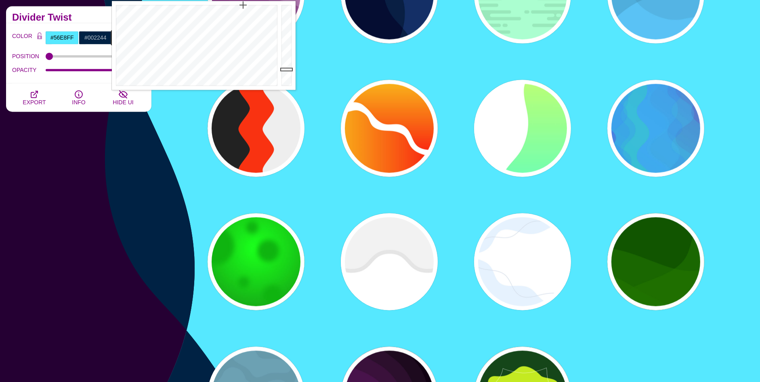
scroll to position [5171, 0]
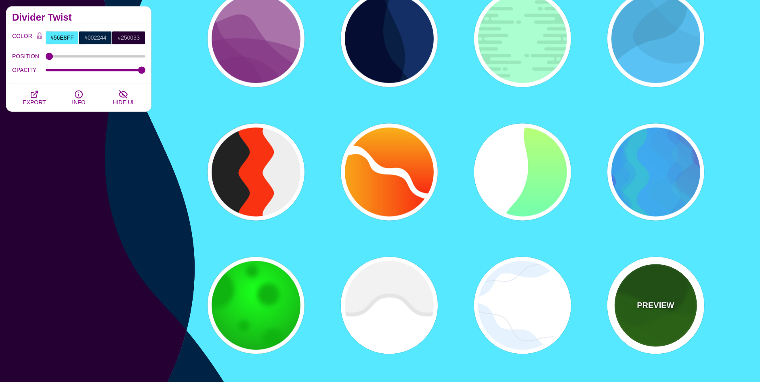
click at [631, 274] on div "PREVIEW" at bounding box center [656, 305] width 97 height 97
type input "#115500"
type input "#227700"
type input "0.5"
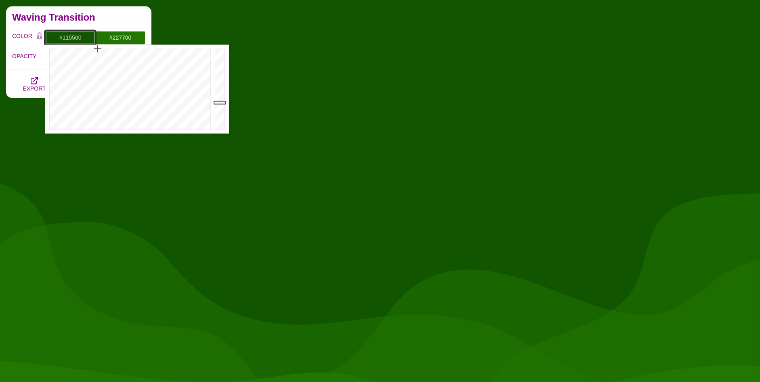
click at [89, 38] on input "#115500" at bounding box center [70, 38] width 50 height 14
drag, startPoint x: 124, startPoint y: 48, endPoint x: 131, endPoint y: 48, distance: 6.9
type input "#005155"
click at [131, 48] on div at bounding box center [129, 88] width 168 height 89
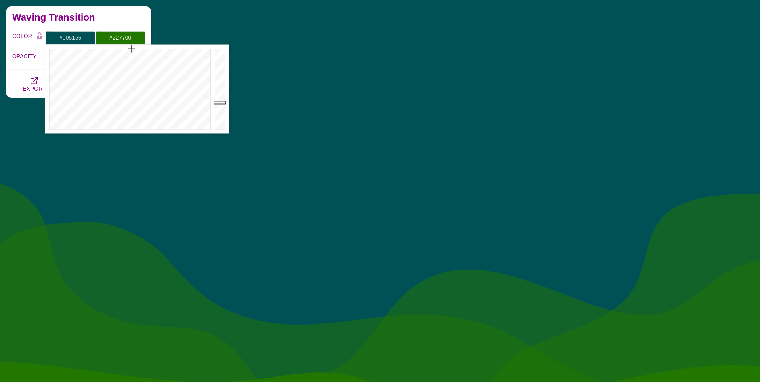
click at [123, 26] on div "COLOR #005155 #227700 #250033 #444444 #555555 #666666 #777777 #888888 #999999 B…" at bounding box center [78, 46] width 145 height 46
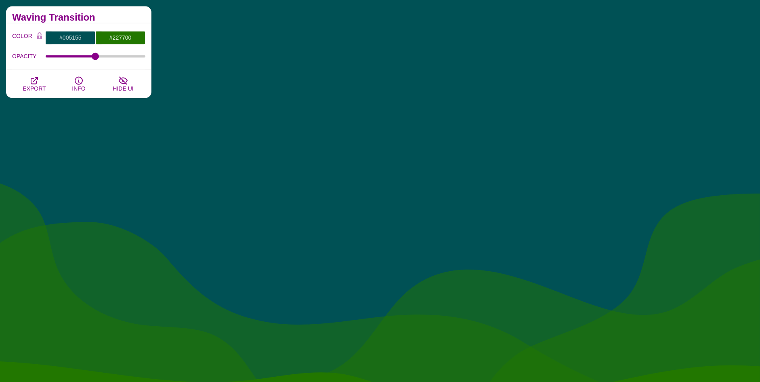
click at [126, 29] on div "COLOR #005155 #227700 #250033 #444444 #555555 #666666 #777777 #888888 #999999 B…" at bounding box center [78, 46] width 145 height 46
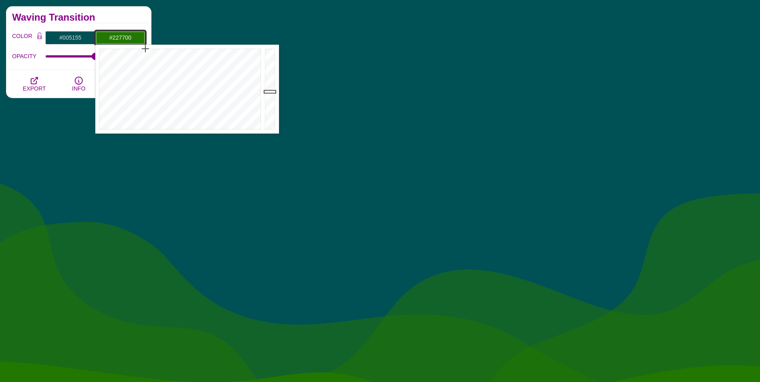
click at [128, 35] on input "#227700" at bounding box center [120, 38] width 50 height 14
type input "#000B77"
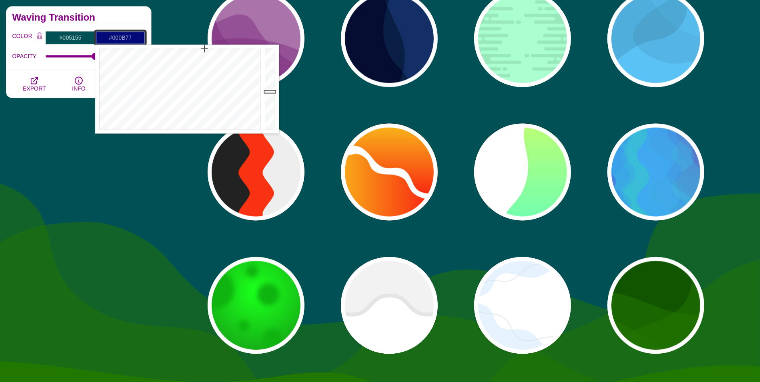
drag, startPoint x: 207, startPoint y: 47, endPoint x: 204, endPoint y: 42, distance: 5.4
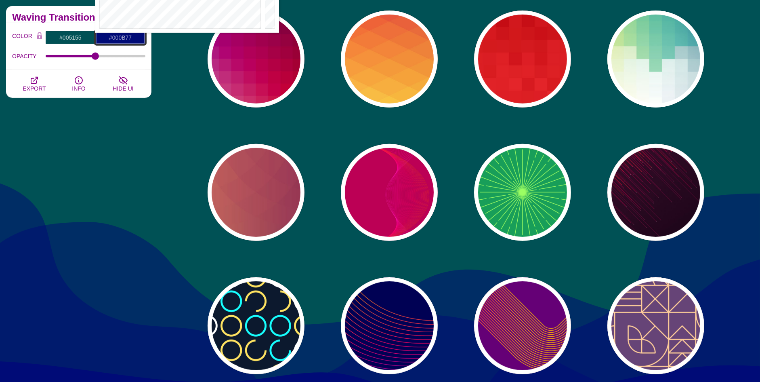
scroll to position [3717, 0]
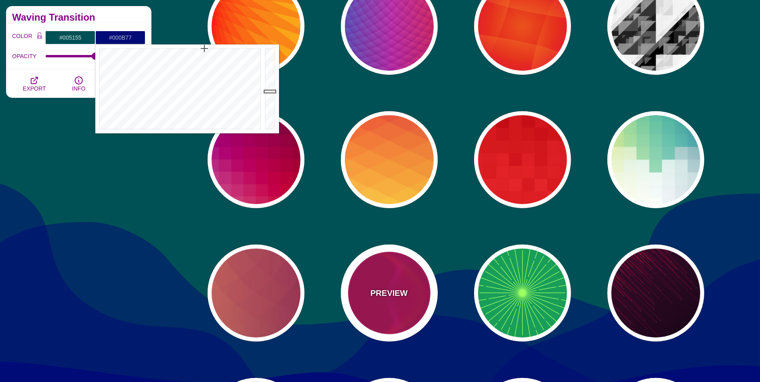
click at [392, 270] on div "PREVIEW" at bounding box center [389, 292] width 97 height 97
type input "#BB0055"
type input "#FF4400"
type input "#FF22BB"
type input "0"
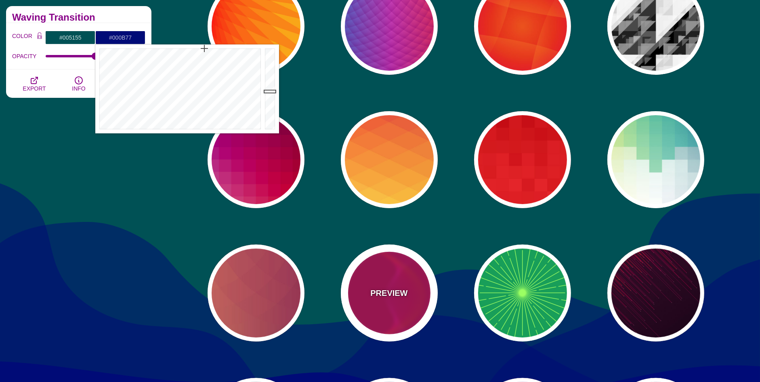
type input "1"
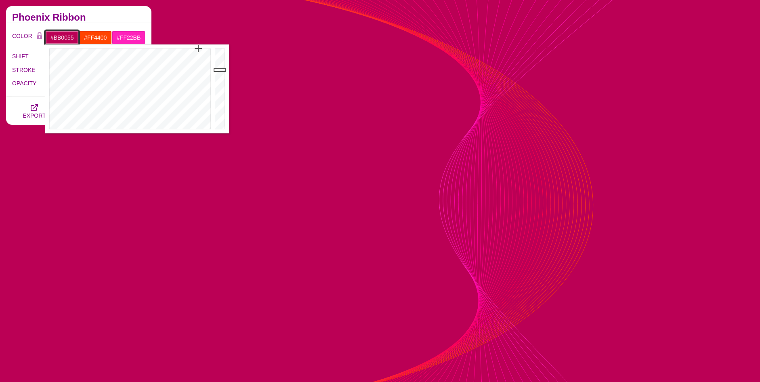
click at [69, 38] on input "#BB0055" at bounding box center [62, 38] width 34 height 14
drag, startPoint x: 177, startPoint y: 48, endPoint x: 170, endPoint y: 46, distance: 7.3
click at [170, 46] on div at bounding box center [129, 88] width 168 height 89
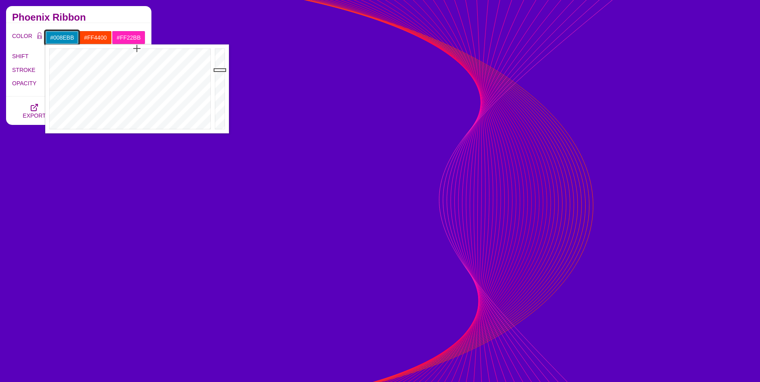
drag, startPoint x: 150, startPoint y: 44, endPoint x: 137, endPoint y: 40, distance: 13.8
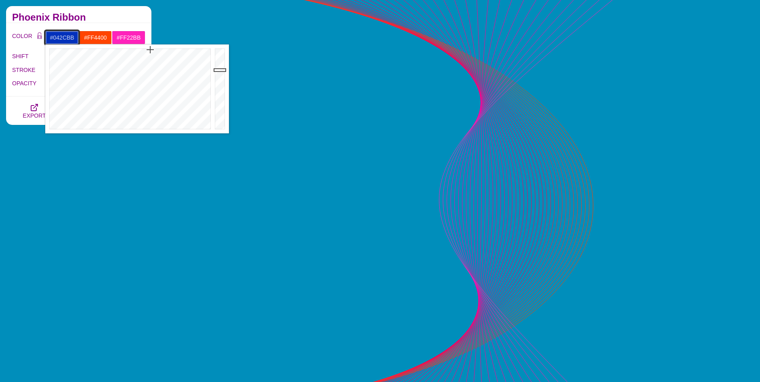
click at [151, 50] on div at bounding box center [129, 88] width 168 height 89
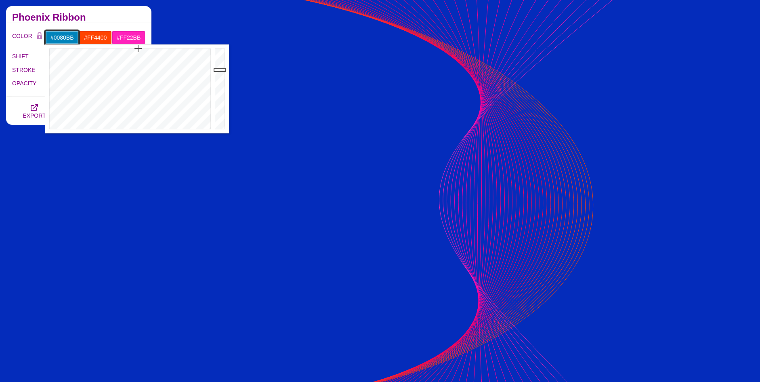
type input "#007DBB"
drag, startPoint x: 146, startPoint y: 46, endPoint x: 139, endPoint y: 36, distance: 12.4
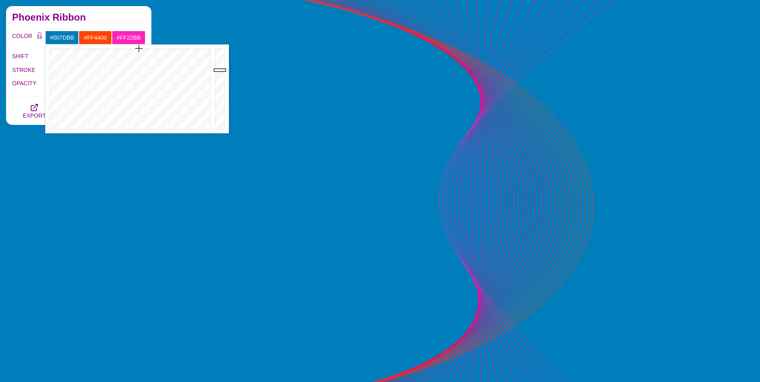
click at [98, 30] on div "COLOR #007DBB #FF4400 #FF22BB #444444 #555555 #666666 #777777 #888888 #999999 B…" at bounding box center [78, 60] width 145 height 74
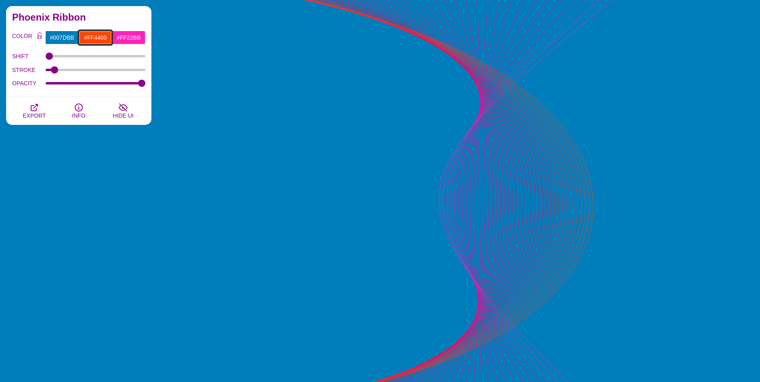
click at [100, 33] on input "#FF4400" at bounding box center [96, 38] width 34 height 14
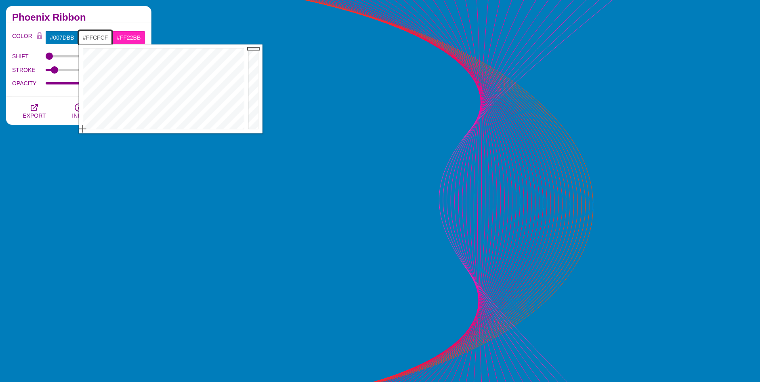
type input "#FFFFFF"
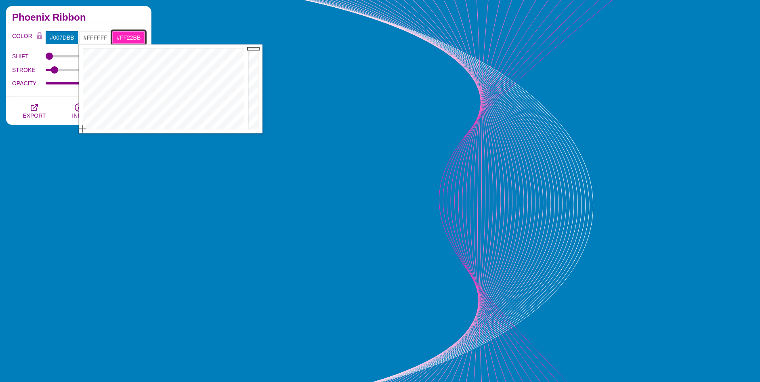
click at [126, 39] on input "#FF22BB" at bounding box center [129, 38] width 34 height 14
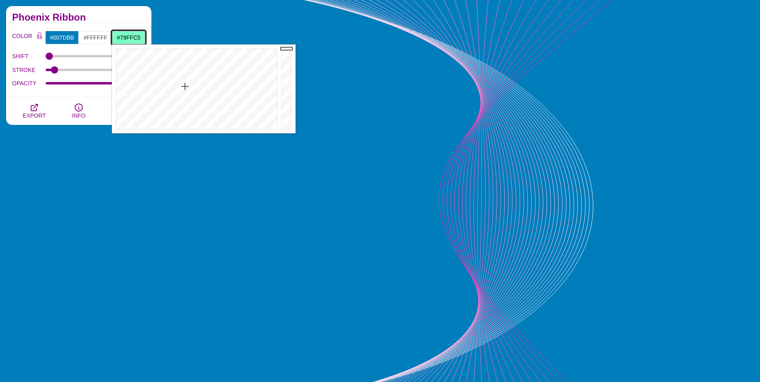
drag, startPoint x: 189, startPoint y: 87, endPoint x: 185, endPoint y: 86, distance: 4.6
type input "#78FFC4"
click at [185, 86] on div at bounding box center [196, 88] width 168 height 89
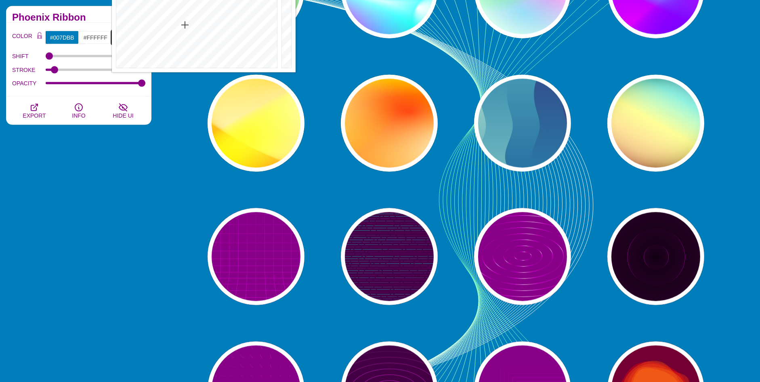
scroll to position [4606, 0]
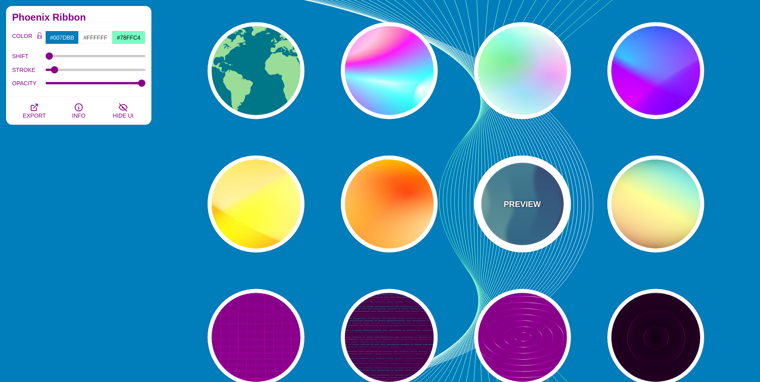
drag, startPoint x: 567, startPoint y: 197, endPoint x: 570, endPoint y: 186, distance: 11.1
click at [567, 196] on div "PREVIEW" at bounding box center [522, 204] width 97 height 97
type input "#440044"
type input "#CCEEDD"
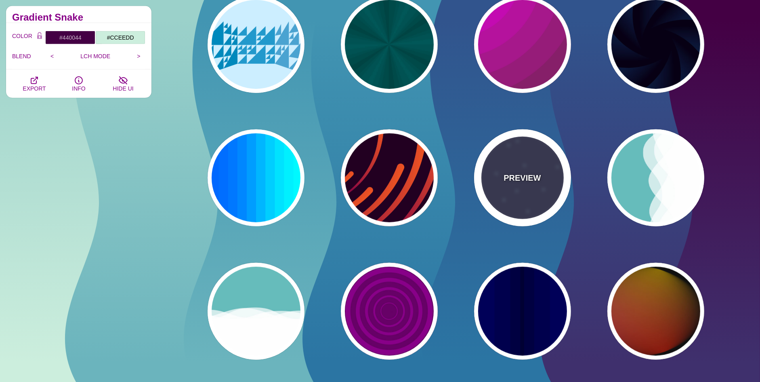
scroll to position [606, 0]
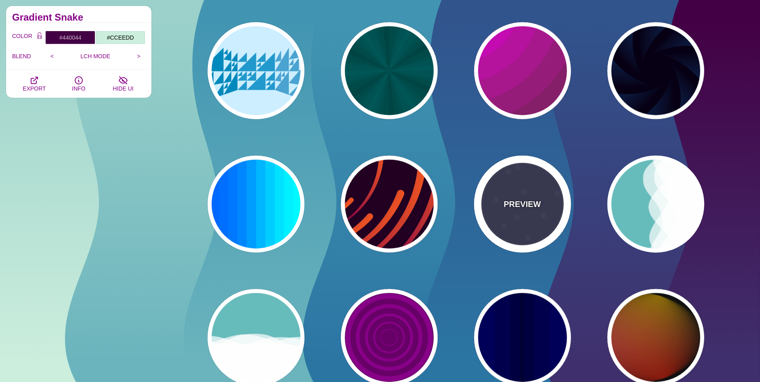
click at [505, 191] on div "PREVIEW" at bounding box center [522, 204] width 97 height 97
type input "#333355"
type input "#AAEEFF"
type input "#FFFFFF"
type input "15"
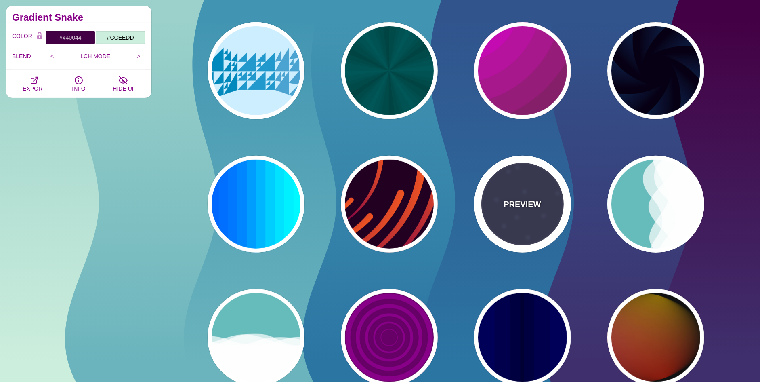
type input "40"
type input "5"
type input "1"
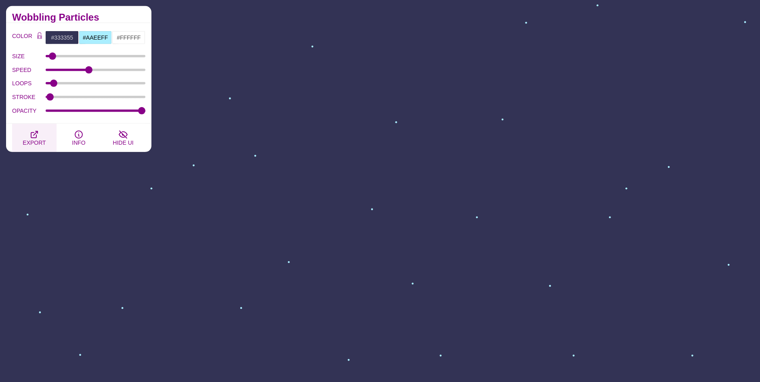
click at [22, 139] on button "EXPORT" at bounding box center [34, 138] width 44 height 28
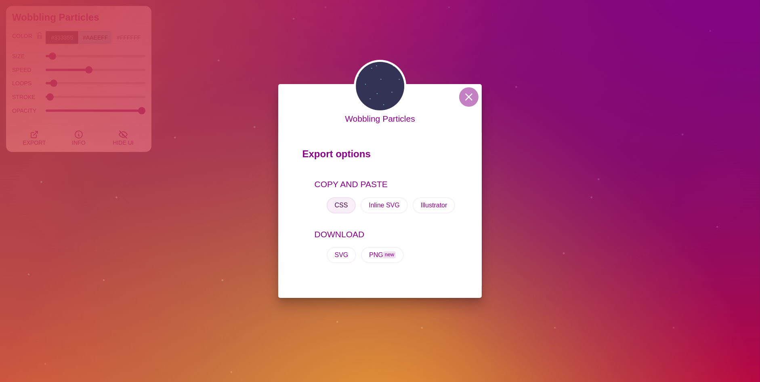
click at [339, 205] on button "CSS" at bounding box center [341, 205] width 29 height 16
click at [192, 74] on div "Wobbling Particles Export options COPY AND PASTE CSS Inline SVG Illustrator DOW…" at bounding box center [380, 191] width 760 height 382
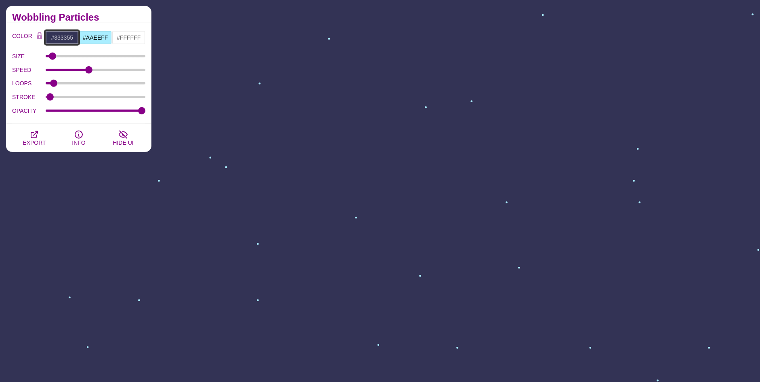
click at [57, 35] on input "#333355" at bounding box center [62, 38] width 34 height 14
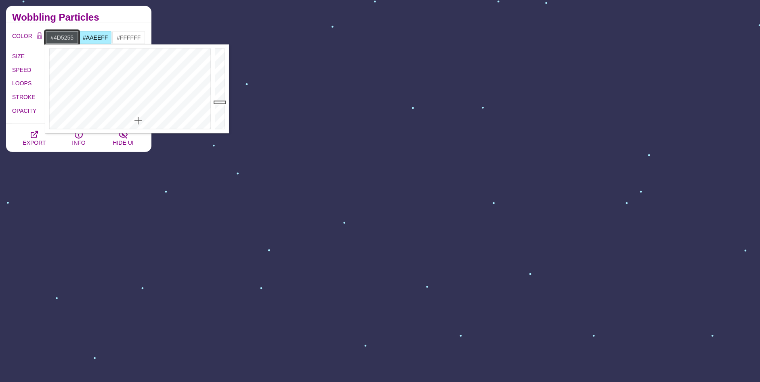
drag, startPoint x: 146, startPoint y: 115, endPoint x: 138, endPoint y: 121, distance: 9.8
click at [138, 121] on div at bounding box center [129, 88] width 168 height 89
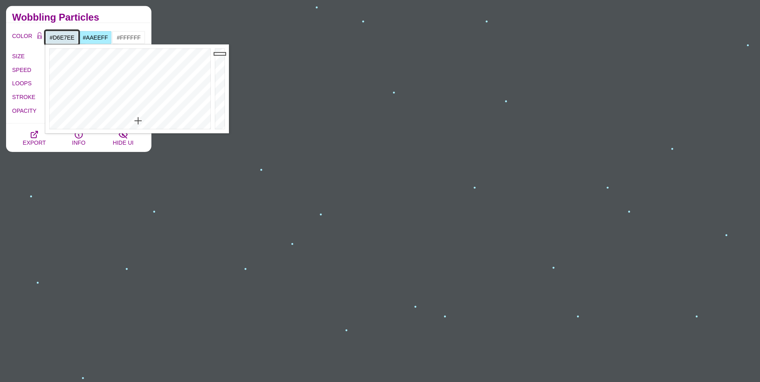
drag, startPoint x: 221, startPoint y: 61, endPoint x: 221, endPoint y: 53, distance: 8.1
type input "#D8E8EF"
click at [221, 53] on div at bounding box center [221, 88] width 16 height 89
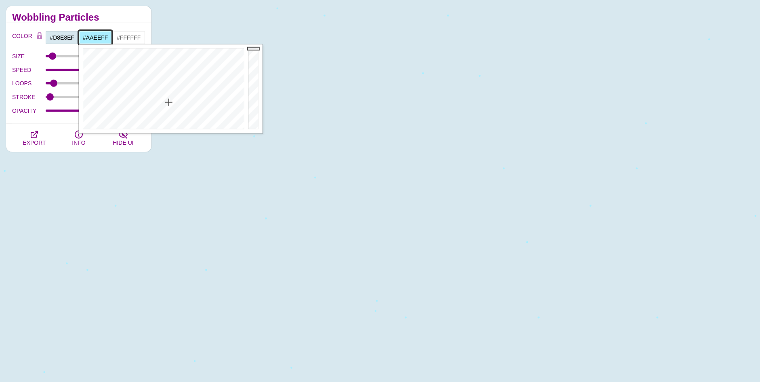
click at [101, 40] on input "#AAEEFF" at bounding box center [96, 38] width 34 height 14
drag, startPoint x: 175, startPoint y: 51, endPoint x: 186, endPoint y: 45, distance: 12.7
click at [186, 45] on div at bounding box center [163, 88] width 168 height 89
type input "#00A9FF"
drag, startPoint x: 177, startPoint y: 50, endPoint x: 173, endPoint y: 48, distance: 5.3
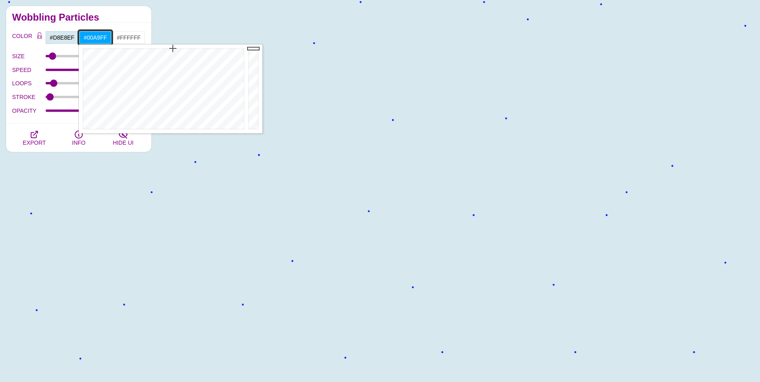
click at [173, 48] on div at bounding box center [163, 88] width 168 height 89
click at [120, 34] on input "#FFFFFF" at bounding box center [129, 38] width 34 height 14
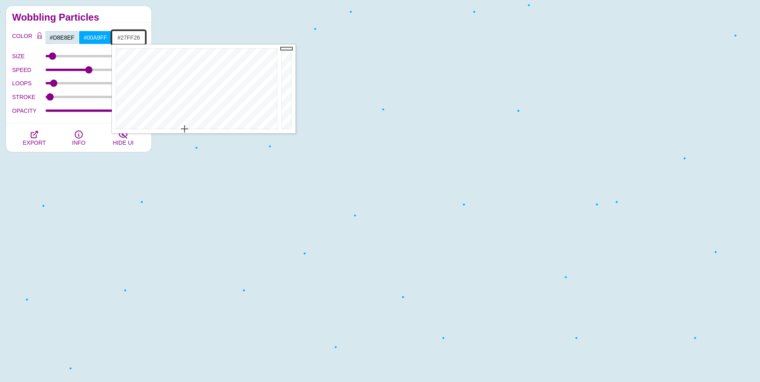
click at [173, 56] on div at bounding box center [196, 88] width 168 height 89
drag, startPoint x: 175, startPoint y: 62, endPoint x: 267, endPoint y: 62, distance: 92.1
click at [267, 62] on div at bounding box center [196, 88] width 168 height 89
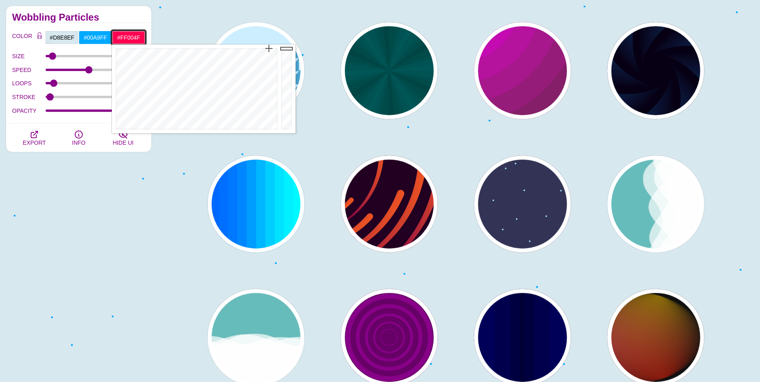
drag, startPoint x: 269, startPoint y: 26, endPoint x: 270, endPoint y: 21, distance: 4.9
type input "#5E9EFF"
click at [213, 78] on div at bounding box center [196, 88] width 168 height 89
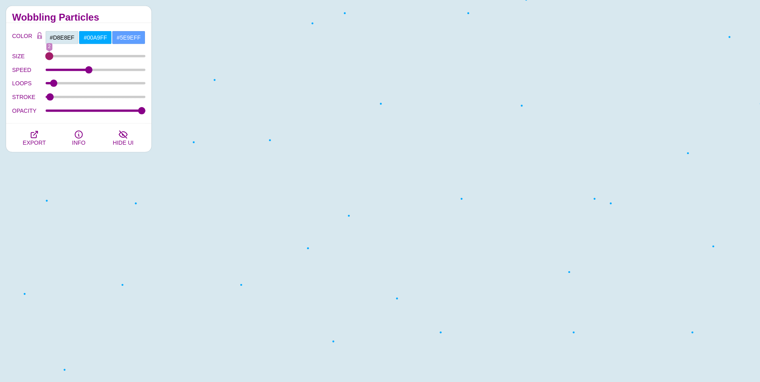
drag, startPoint x: 49, startPoint y: 53, endPoint x: 49, endPoint y: 67, distance: 14.1
type input "2"
click at [49, 58] on input "SIZE" at bounding box center [96, 56] width 100 height 3
drag, startPoint x: 90, startPoint y: 71, endPoint x: 309, endPoint y: 101, distance: 220.3
type input "80"
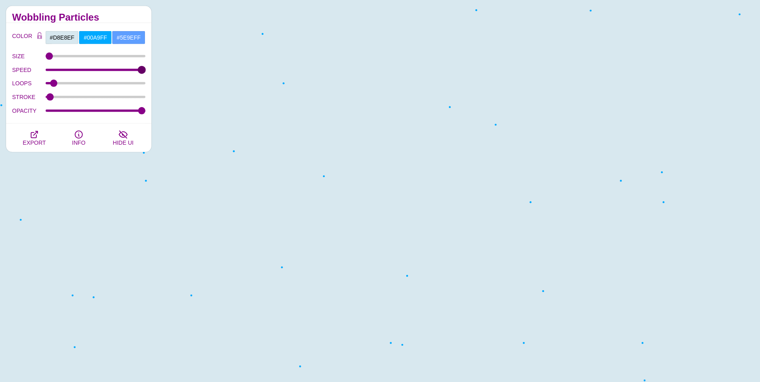
click at [146, 72] on input "SPEED" at bounding box center [96, 69] width 100 height 3
click at [34, 143] on span "EXPORT" at bounding box center [34, 142] width 23 height 6
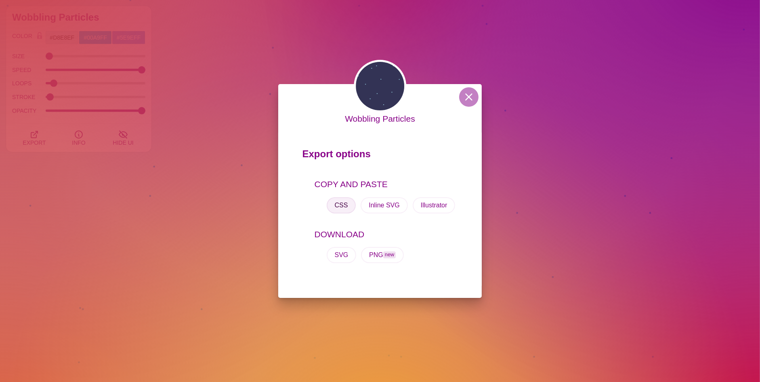
click at [340, 197] on button "CSS" at bounding box center [341, 205] width 29 height 16
click at [216, 136] on div "Wobbling Particles Export options COPY AND PASTE CSS Inline SVG Illustrator DOW…" at bounding box center [380, 191] width 760 height 382
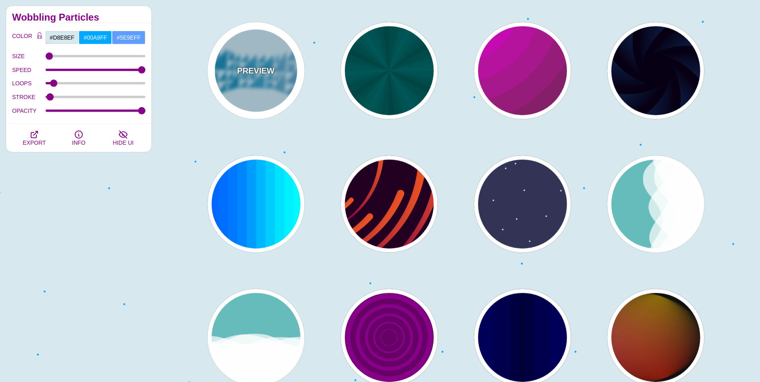
click at [267, 82] on div "PREVIEW" at bounding box center [256, 70] width 97 height 97
type input "#CCEEFF"
type input "#2299CC"
type input "1"
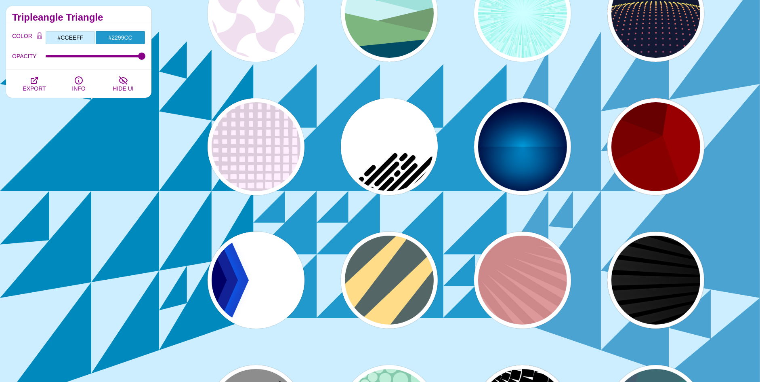
scroll to position [81, 0]
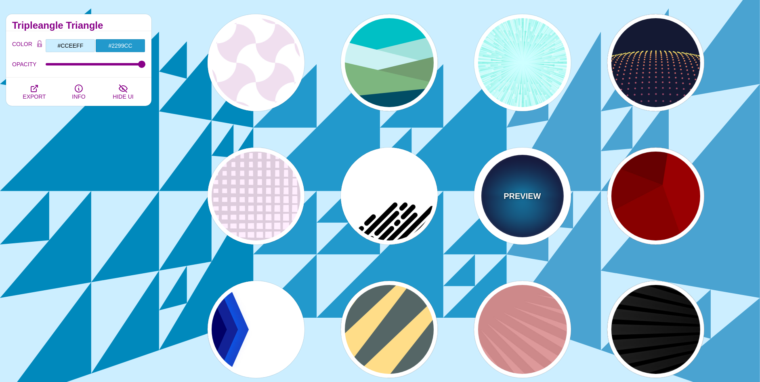
drag, startPoint x: 534, startPoint y: 182, endPoint x: 527, endPoint y: 182, distance: 6.9
click at [534, 182] on div "PREVIEW" at bounding box center [522, 195] width 97 height 97
type input "#000033"
type input "#00BBFF"
type input "#000033"
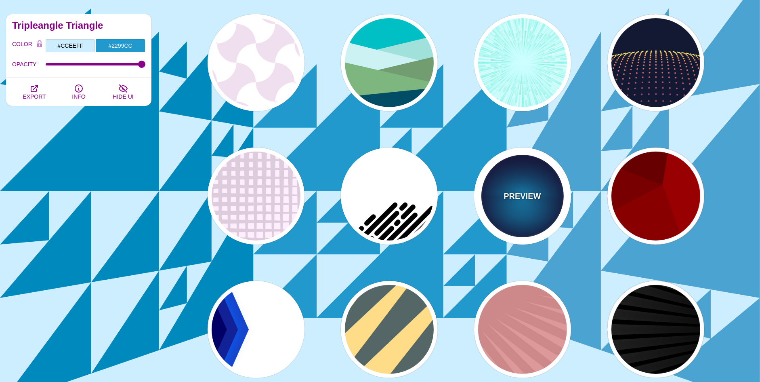
type input "2000"
type input "0.5"
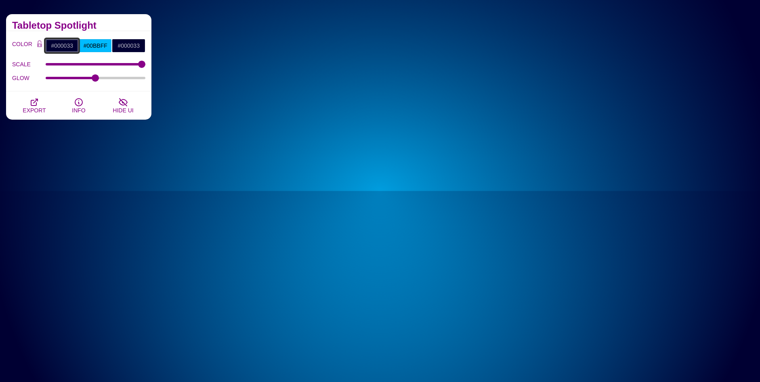
click at [63, 45] on input "#000033" at bounding box center [62, 46] width 34 height 14
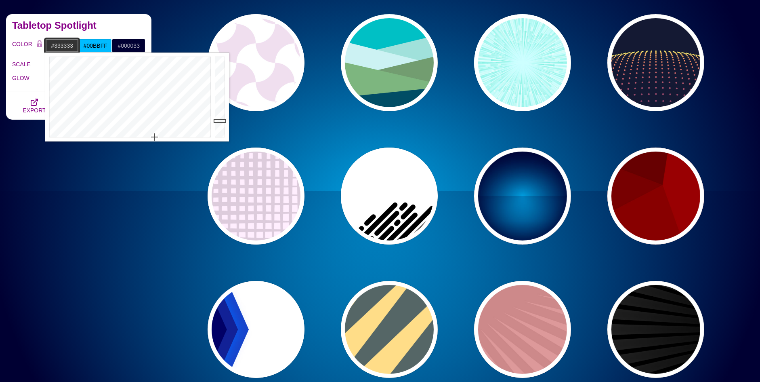
drag, startPoint x: 162, startPoint y: 143, endPoint x: 155, endPoint y: 144, distance: 7.7
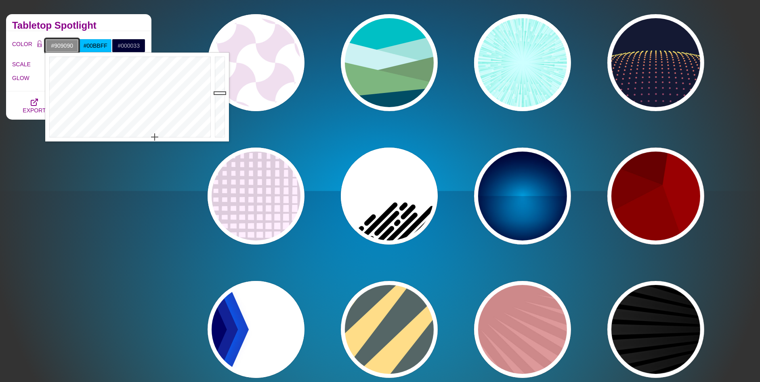
click at [225, 91] on div at bounding box center [221, 97] width 16 height 89
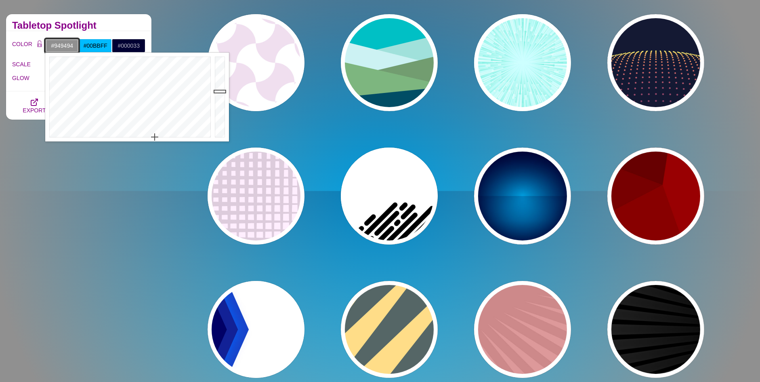
click at [225, 90] on div at bounding box center [221, 97] width 16 height 89
type input "#D1D1D1"
click at [220, 71] on div at bounding box center [221, 97] width 16 height 89
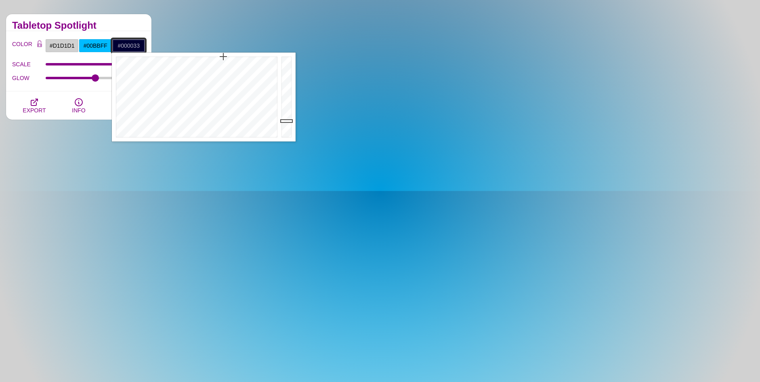
click at [122, 45] on input "#000033" at bounding box center [129, 46] width 34 height 14
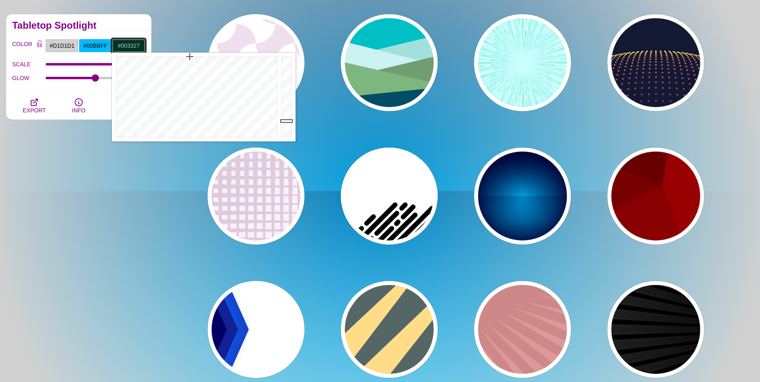
type input "#003331"
drag, startPoint x: 211, startPoint y: 60, endPoint x: 196, endPoint y: 53, distance: 16.6
click at [196, 53] on div at bounding box center [196, 97] width 168 height 89
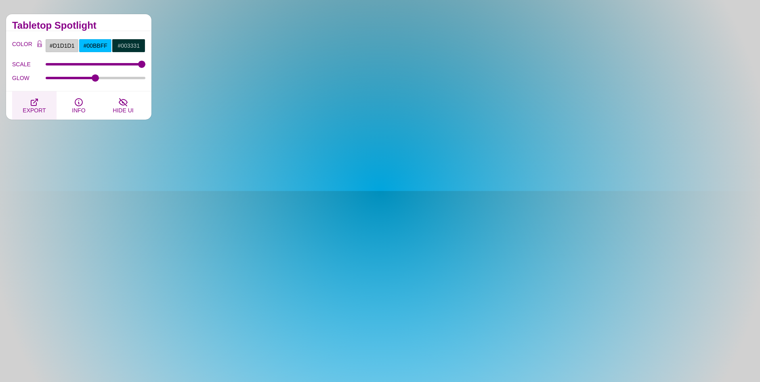
click at [34, 110] on span "EXPORT" at bounding box center [34, 110] width 23 height 6
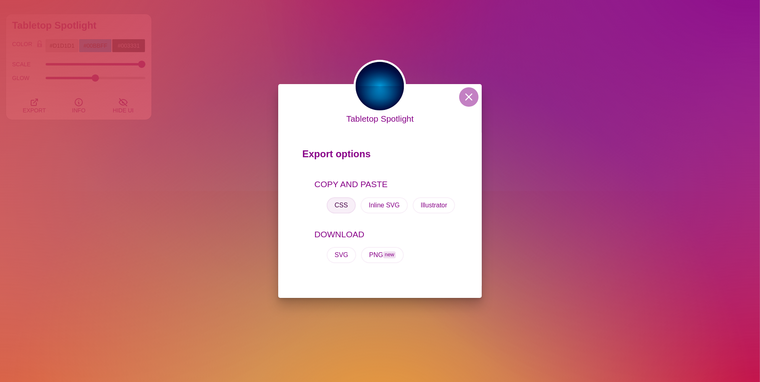
click at [344, 205] on button "CSS" at bounding box center [341, 205] width 29 height 16
click at [338, 207] on button "CSS" at bounding box center [341, 205] width 29 height 16
click at [268, 51] on div "Tabletop Spotlight Export options COPY AND PASTE CSS Inline SVG Illustrator DOW…" at bounding box center [380, 191] width 760 height 382
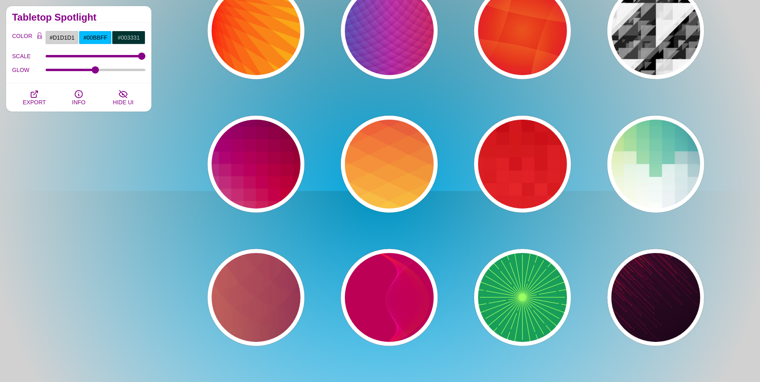
scroll to position [3919, 0]
